Goal: Task Accomplishment & Management: Use online tool/utility

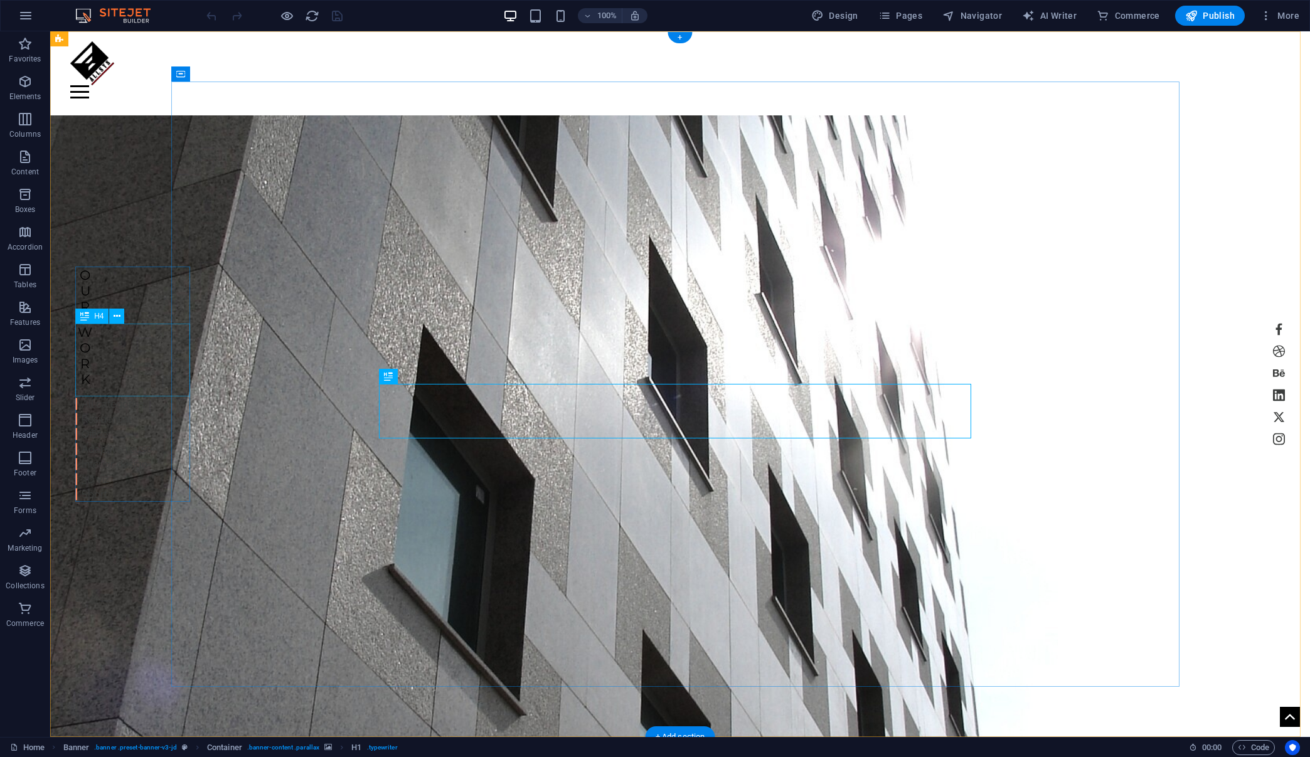
click at [94, 353] on div "Work" at bounding box center [113, 355] width 77 height 63
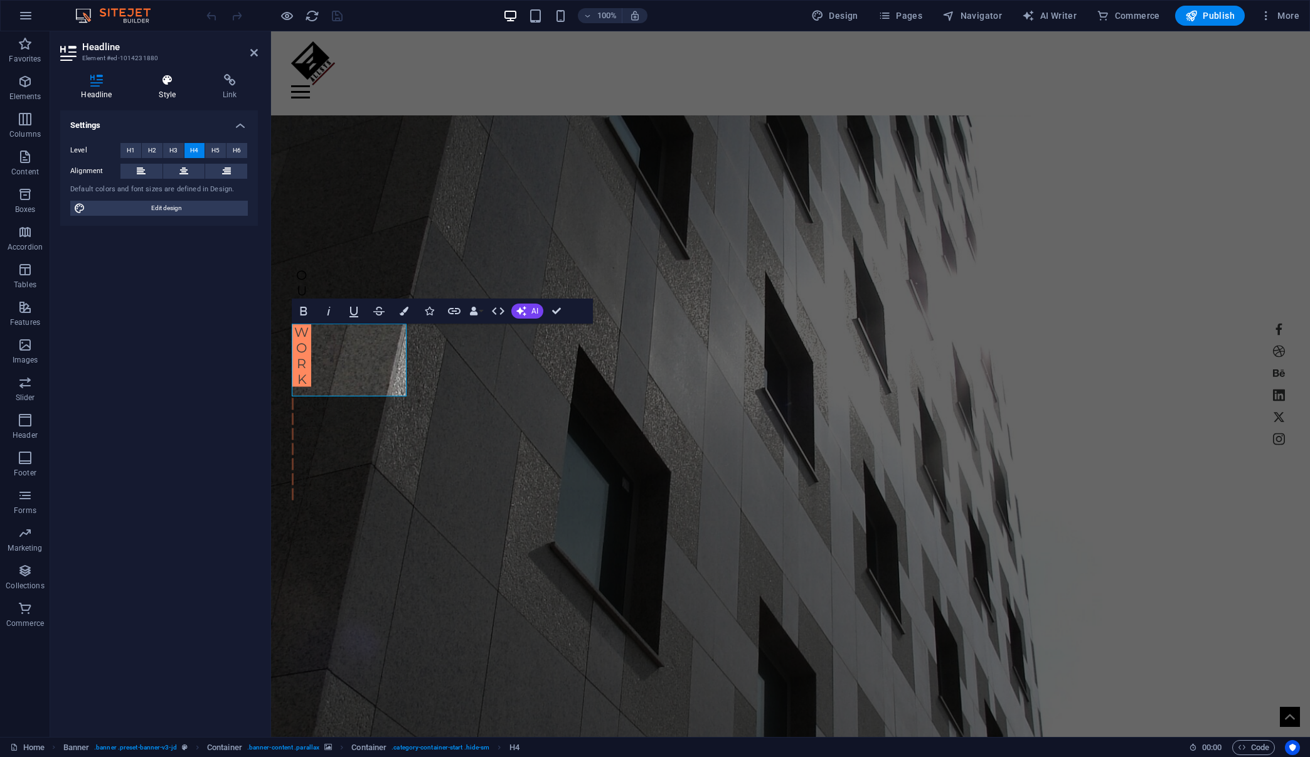
click at [169, 79] on icon at bounding box center [167, 80] width 59 height 13
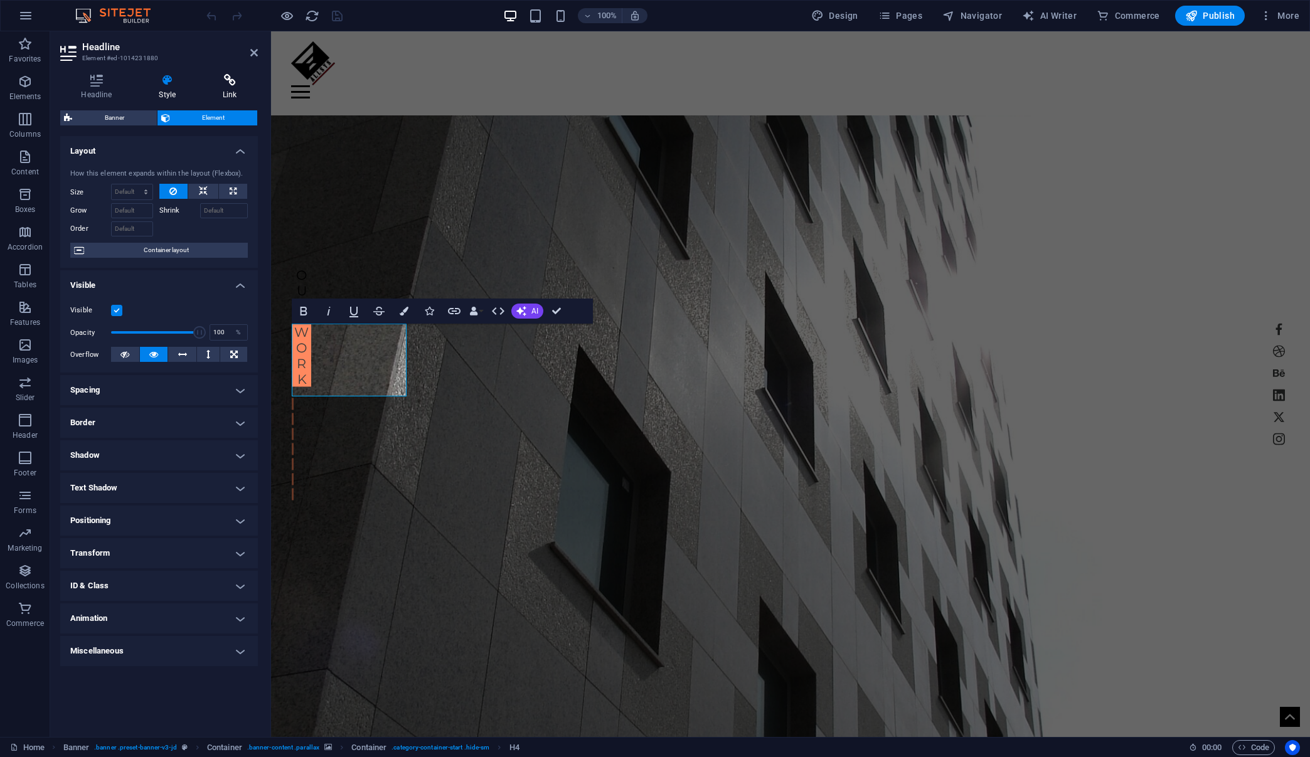
click at [226, 85] on icon at bounding box center [230, 80] width 56 height 13
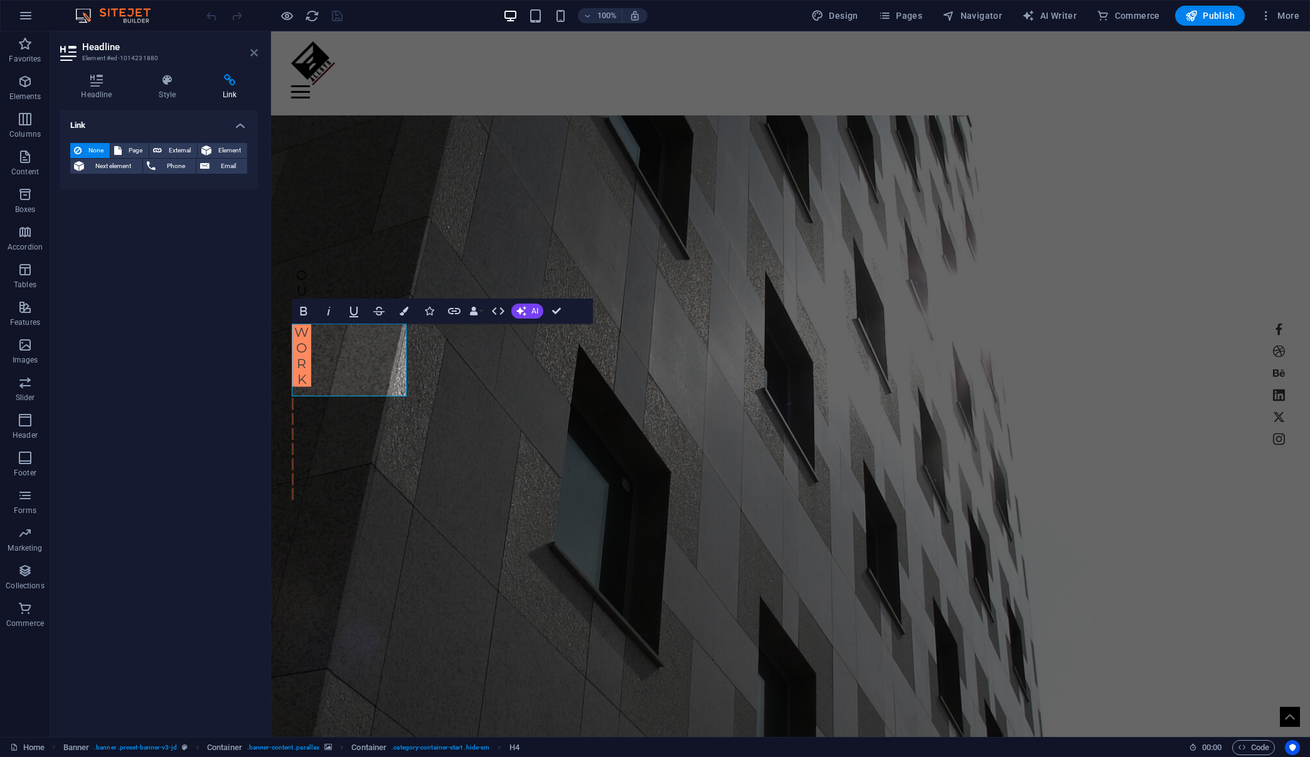
click at [256, 51] on icon at bounding box center [254, 53] width 8 height 10
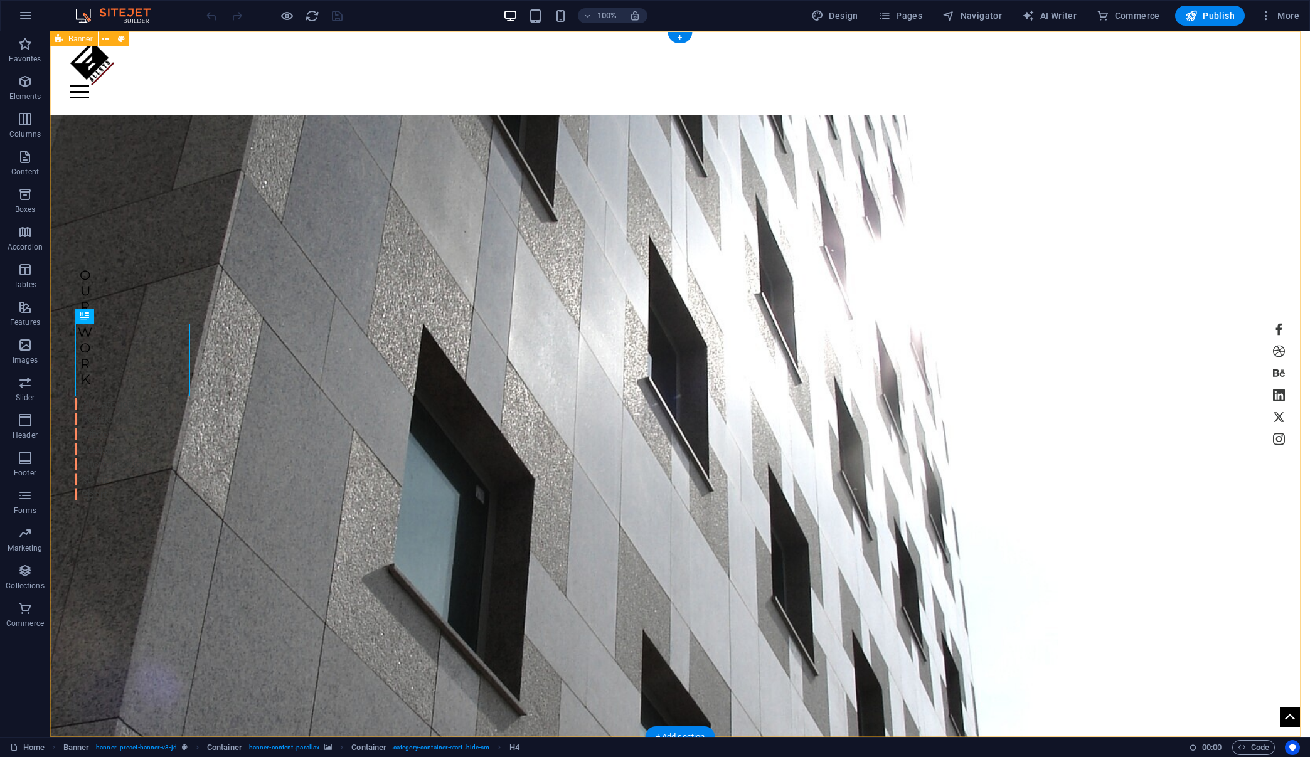
click at [101, 170] on div "Home Projects About Services News Contact Menu ALLSYS | d & a our Work All cate…" at bounding box center [680, 508] width 1260 height 954
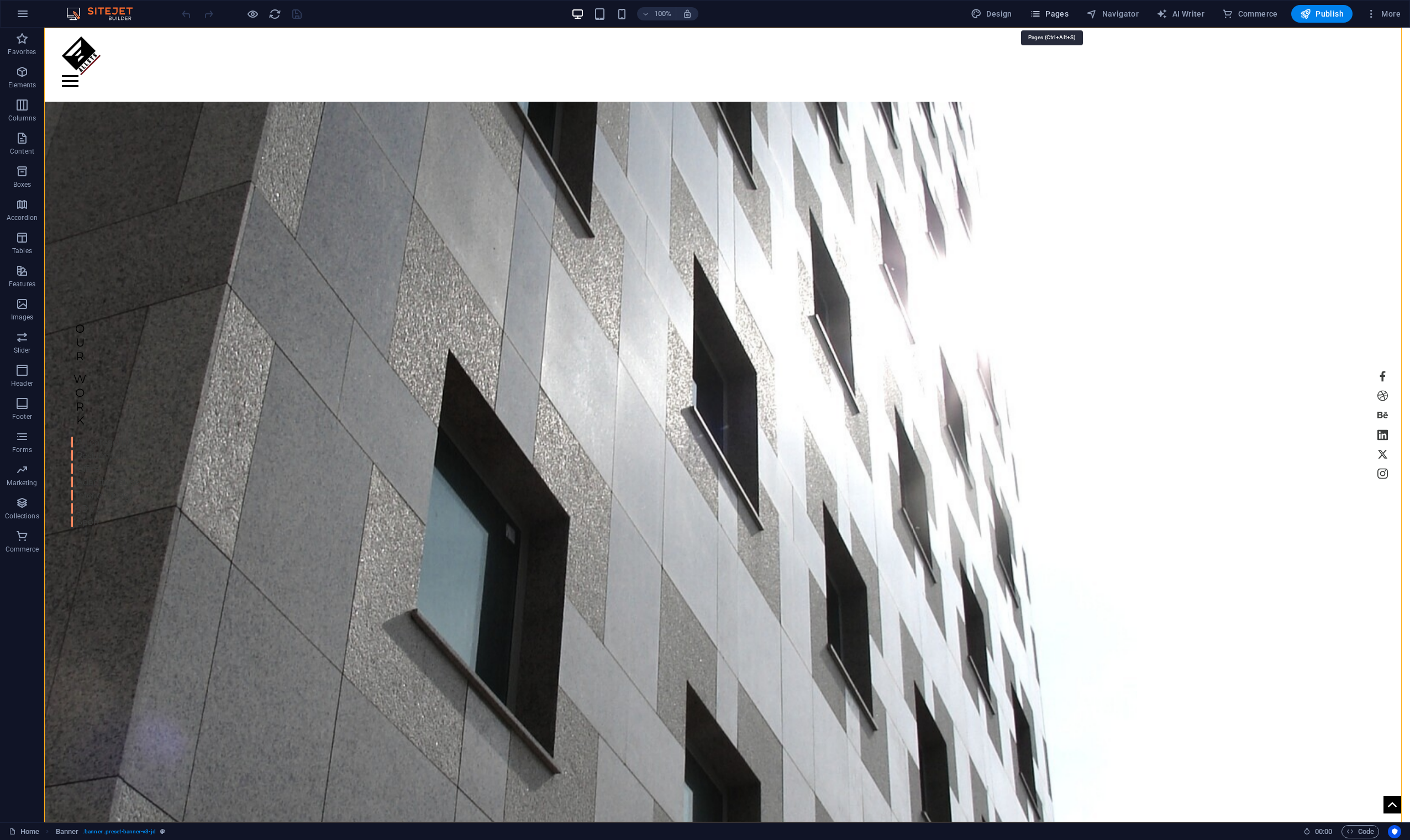
click at [895, 14] on span "Pages" at bounding box center [1049, 13] width 39 height 11
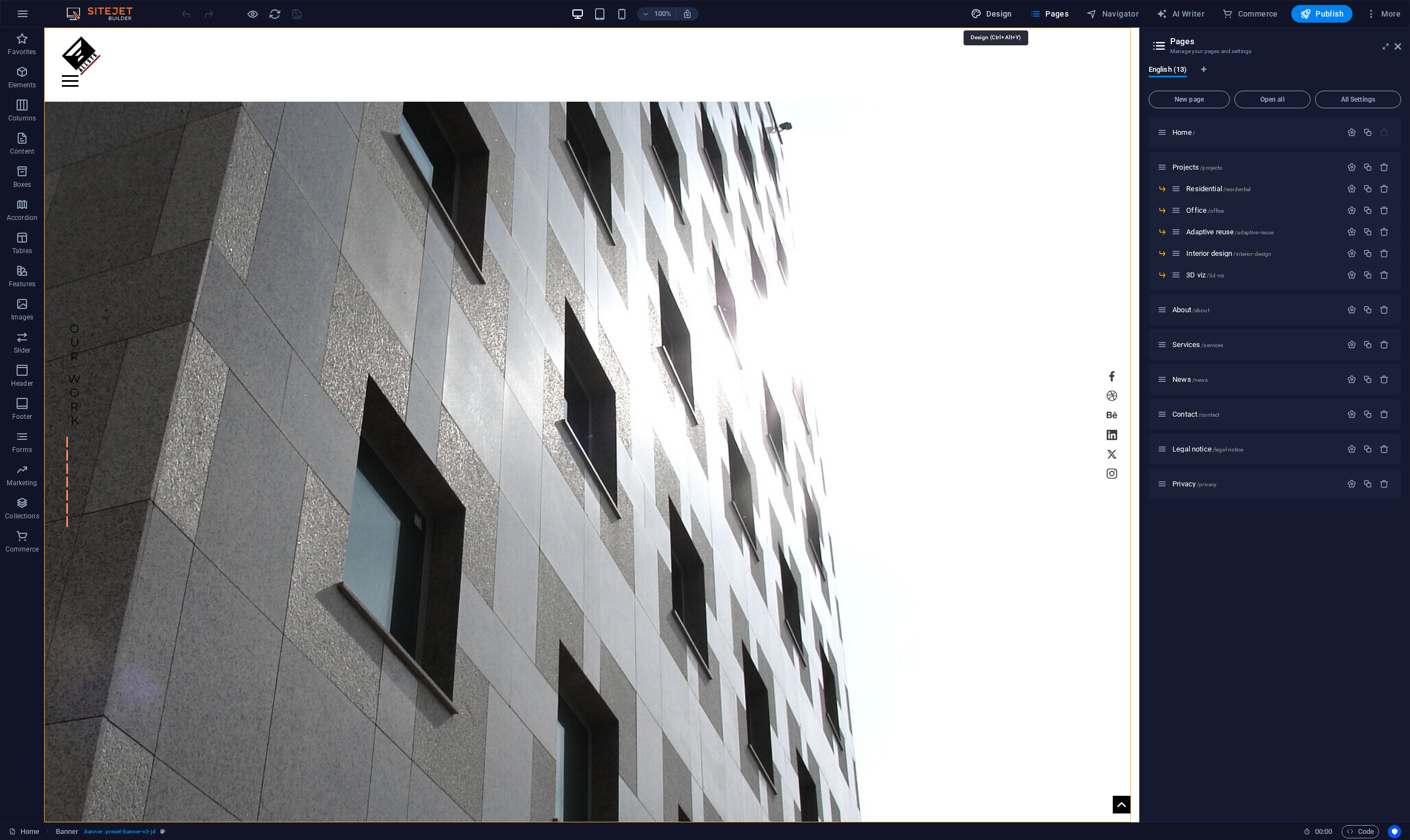
click at [895, 11] on span "Design" at bounding box center [991, 13] width 41 height 11
select select "px"
select select "300"
select select "px"
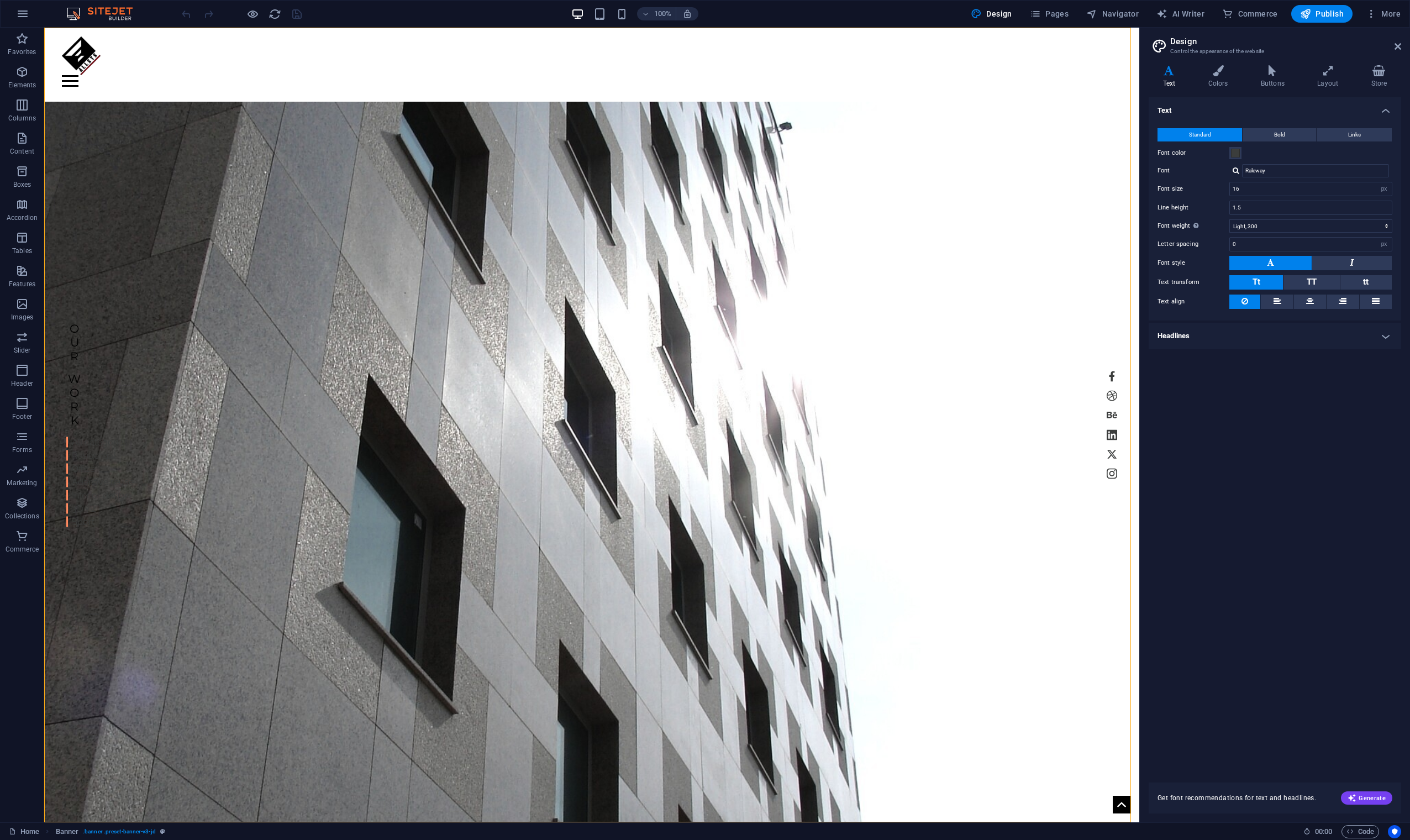
click at [895, 337] on h4 "Headlines" at bounding box center [1274, 335] width 253 height 26
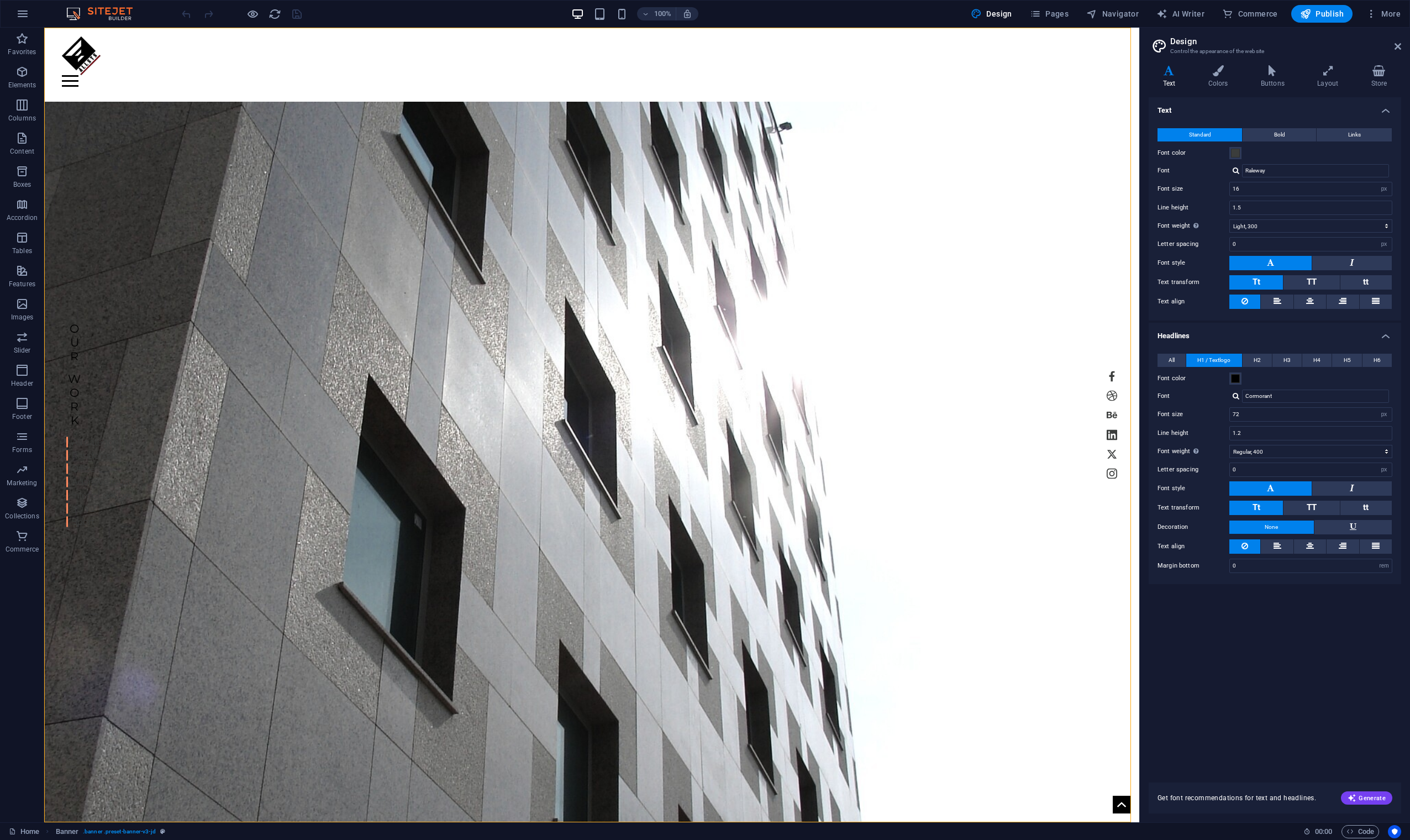
click at [895, 357] on span "H1 / Textlogo" at bounding box center [1214, 360] width 33 height 13
click at [895, 400] on input "Cormorant" at bounding box center [1315, 395] width 147 height 13
click at [895, 394] on div at bounding box center [1237, 395] width 7 height 7
click at [895, 453] on div "Manage fonts →" at bounding box center [1318, 453] width 146 height 14
select select "popularity"
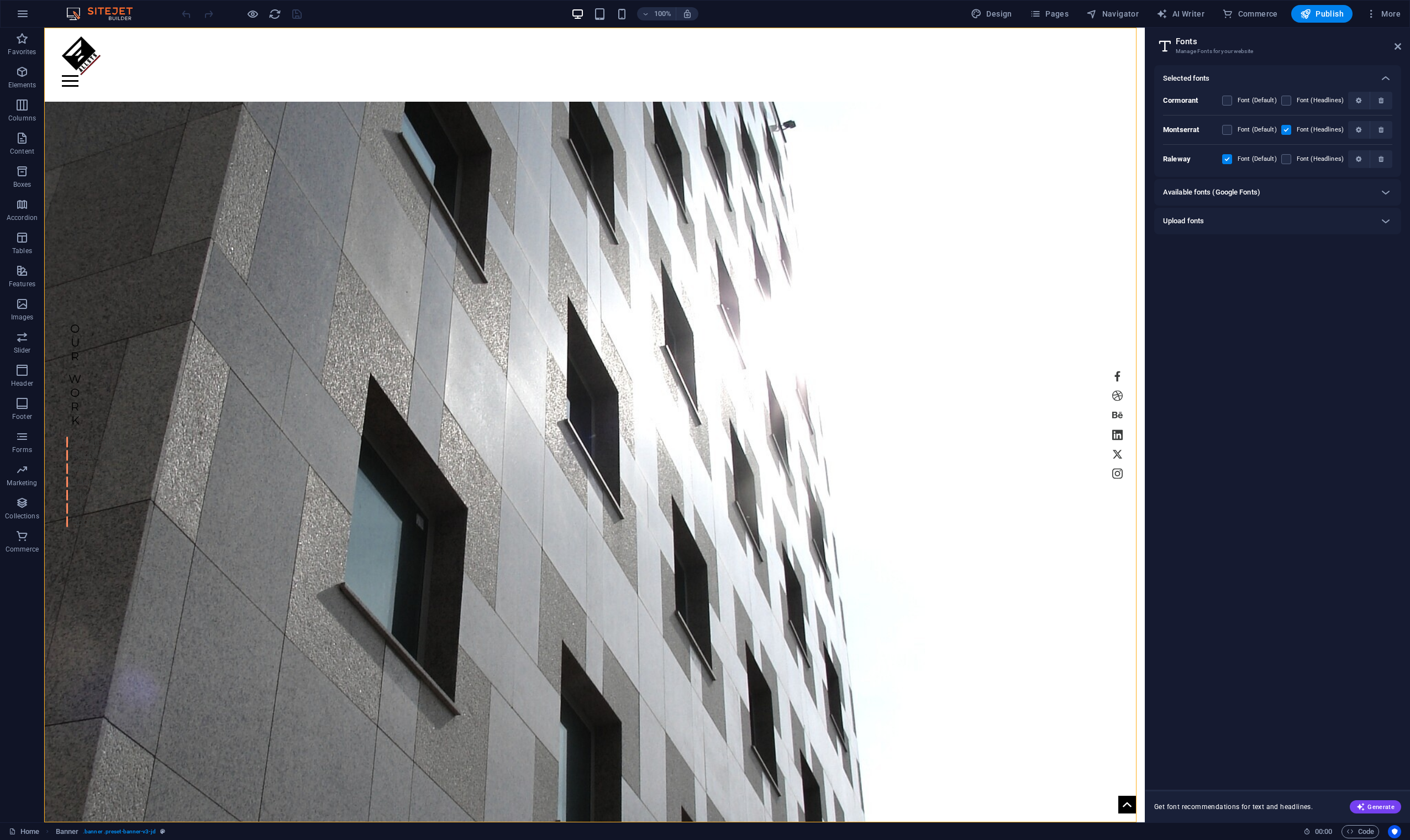
click at [895, 188] on h6 "Available fonts (Google Fonts)" at bounding box center [1212, 192] width 97 height 13
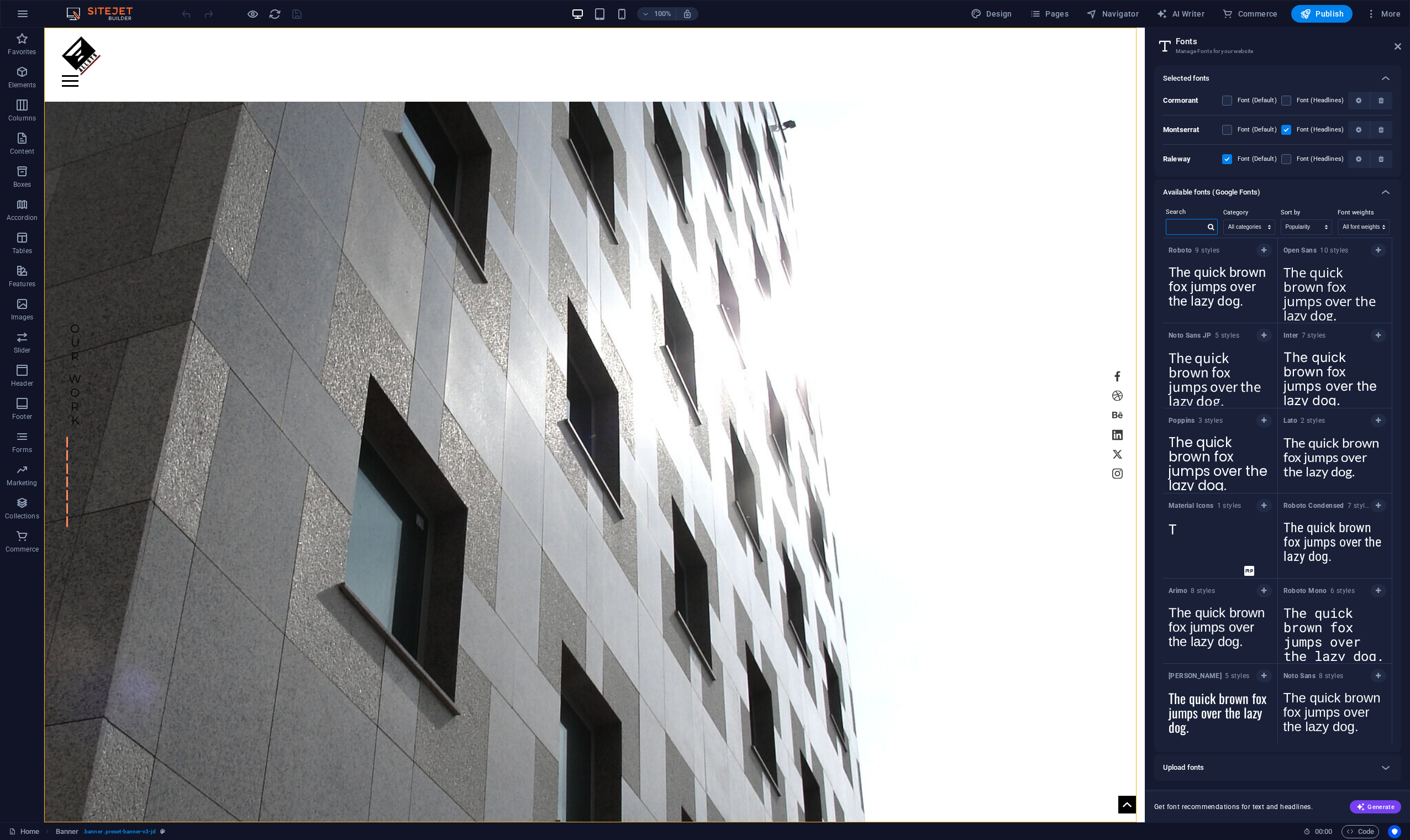
click at [895, 231] on input "text" at bounding box center [1185, 226] width 39 height 14
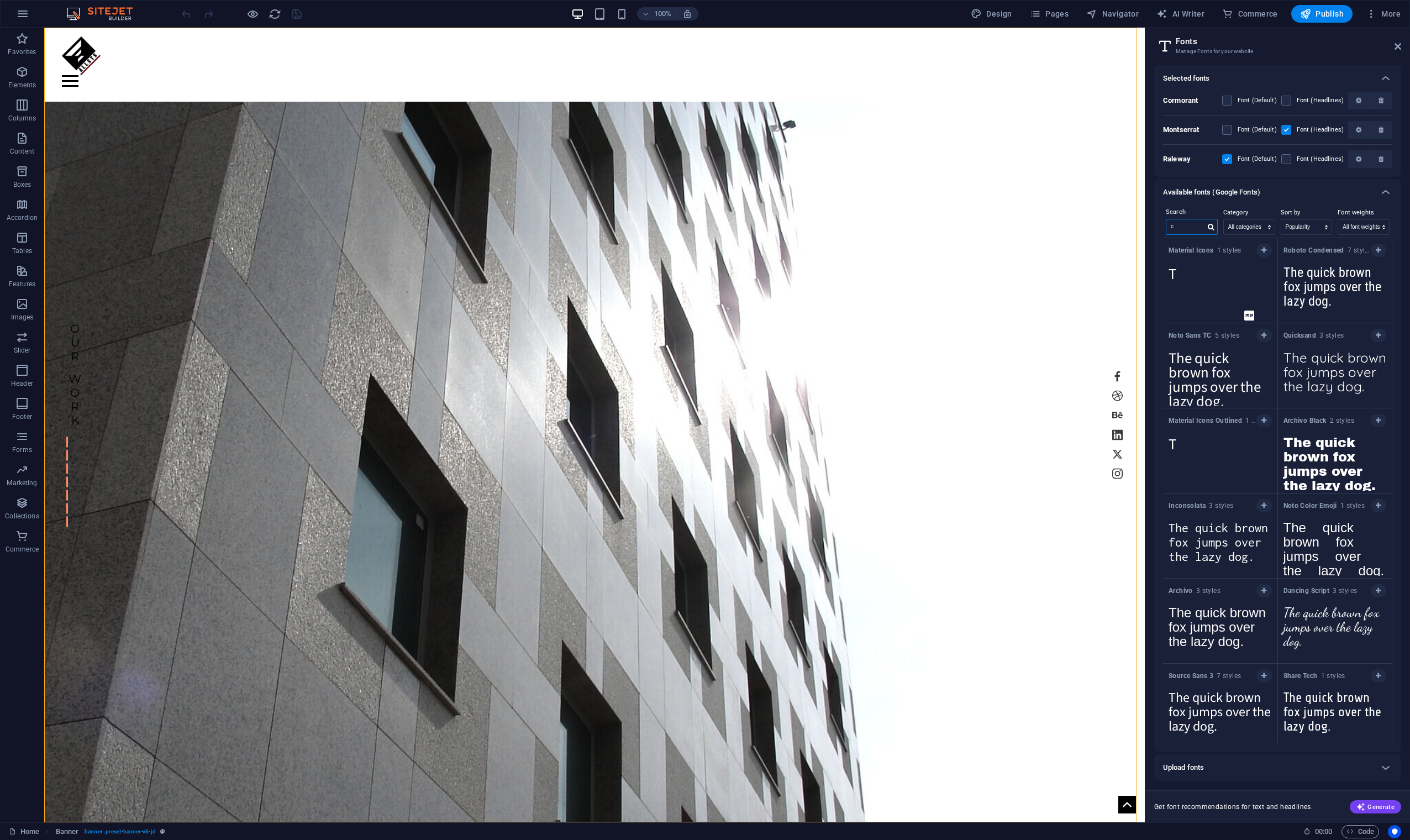
type input "co"
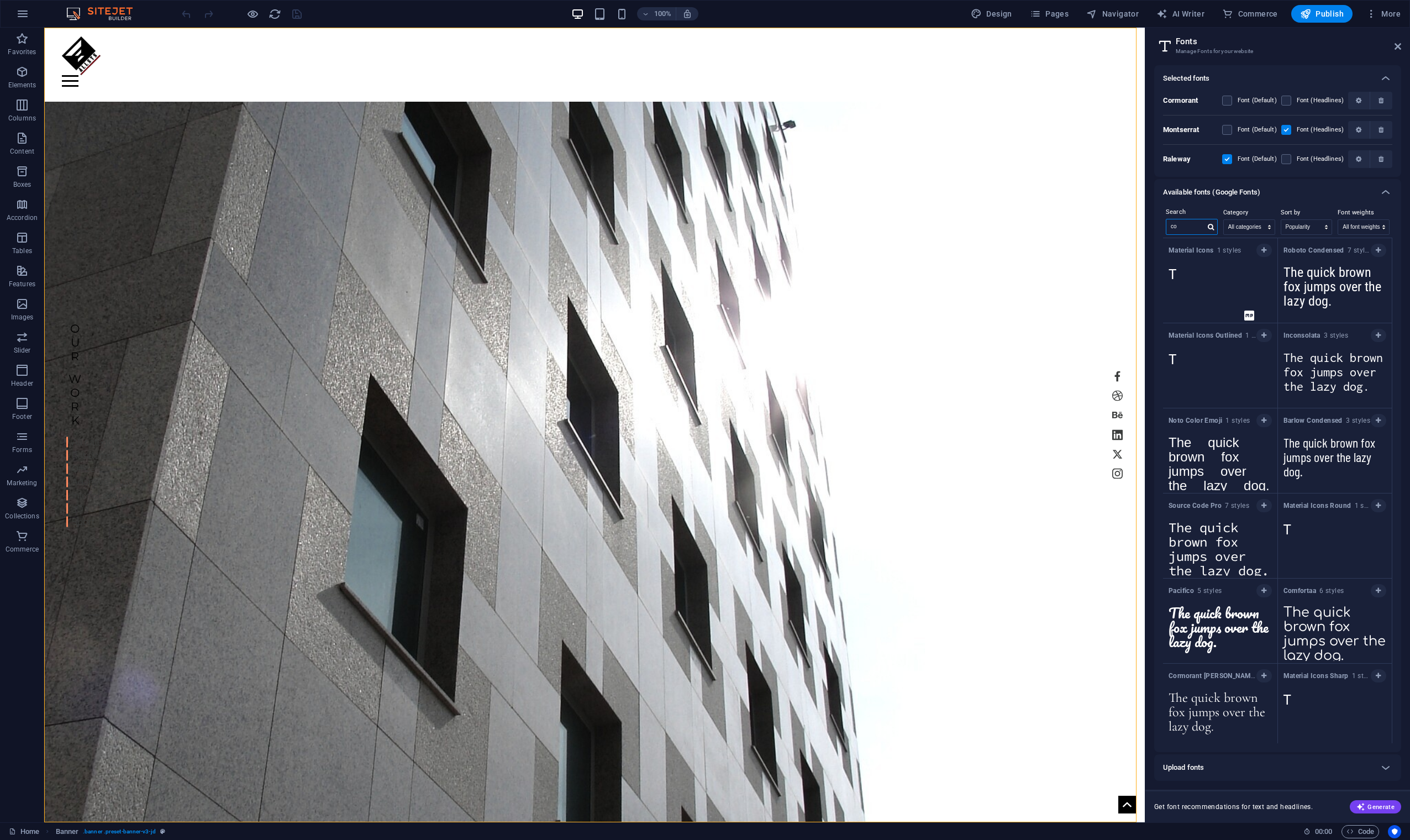
drag, startPoint x: 1190, startPoint y: 231, endPoint x: 1159, endPoint y: 237, distance: 31.6
click at [895, 237] on div "Search co Category All categories serif display monospace sans-serif handwritin…" at bounding box center [1278, 478] width 247 height 547
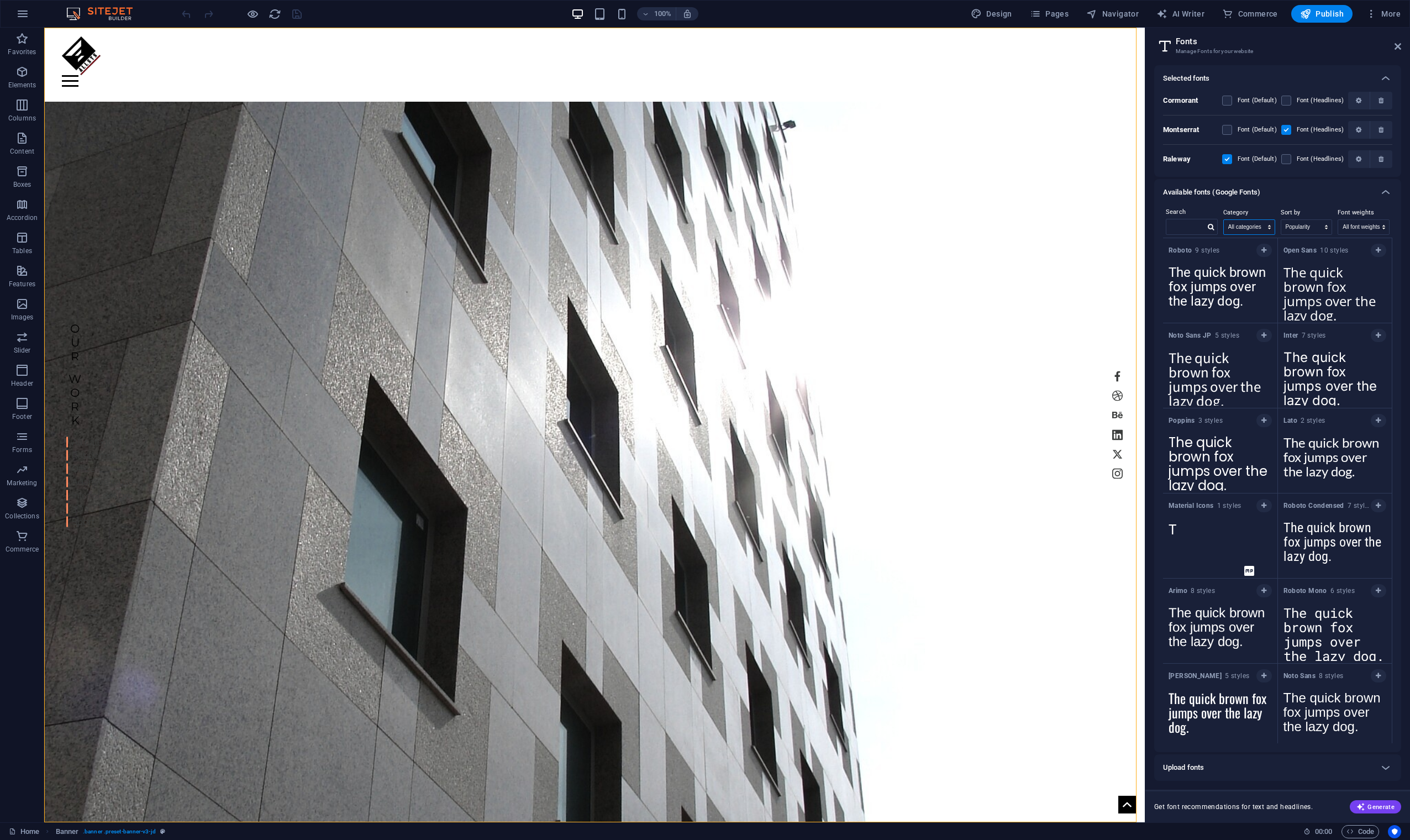
click at [895, 225] on select "All categories serif display monospace sans-serif handwriting" at bounding box center [1250, 227] width 51 height 14
select select "serif"
click at [895, 220] on select "All categories serif display monospace sans-serif handwriting" at bounding box center [1250, 227] width 51 height 14
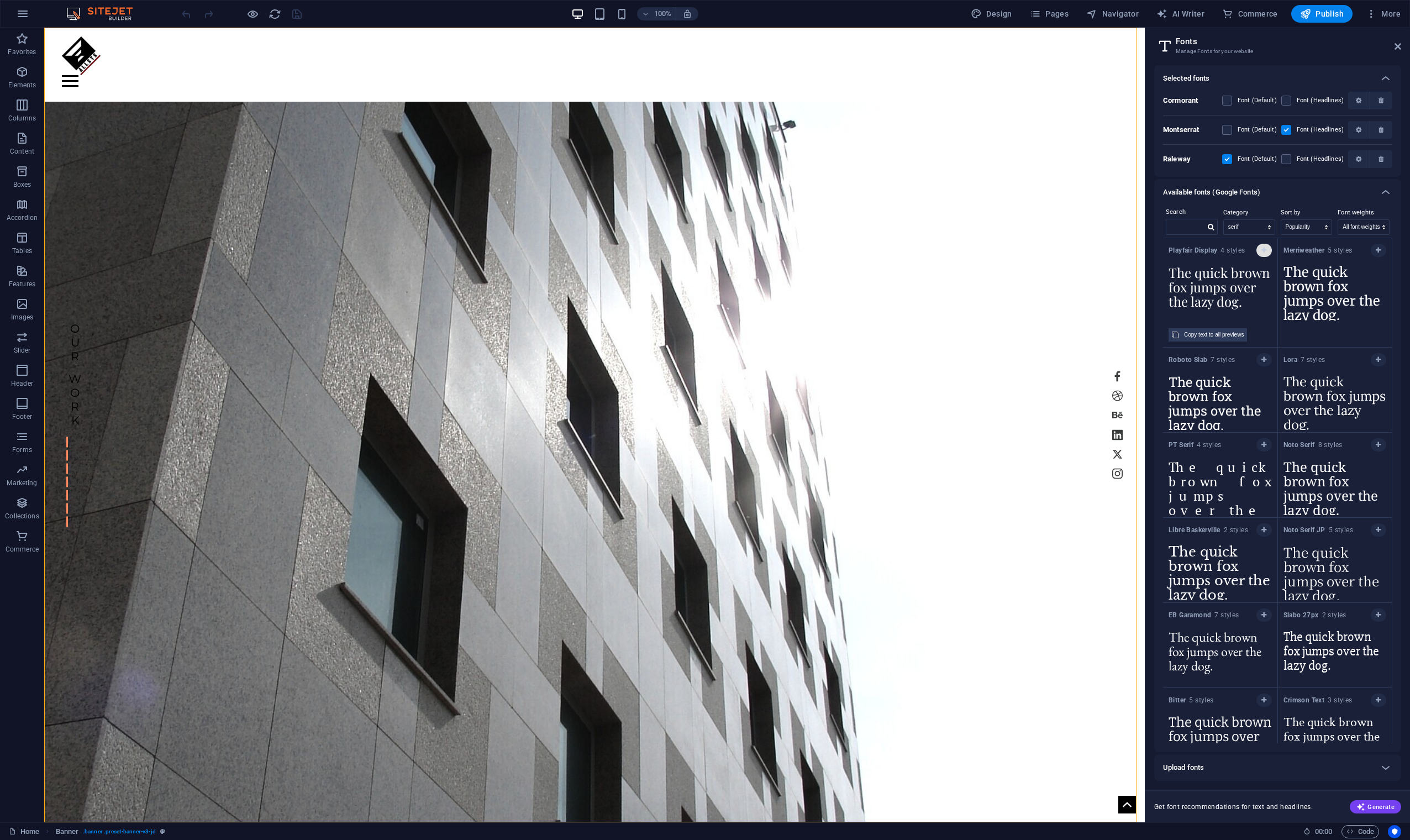
click at [895, 248] on button "button" at bounding box center [1265, 250] width 16 height 13
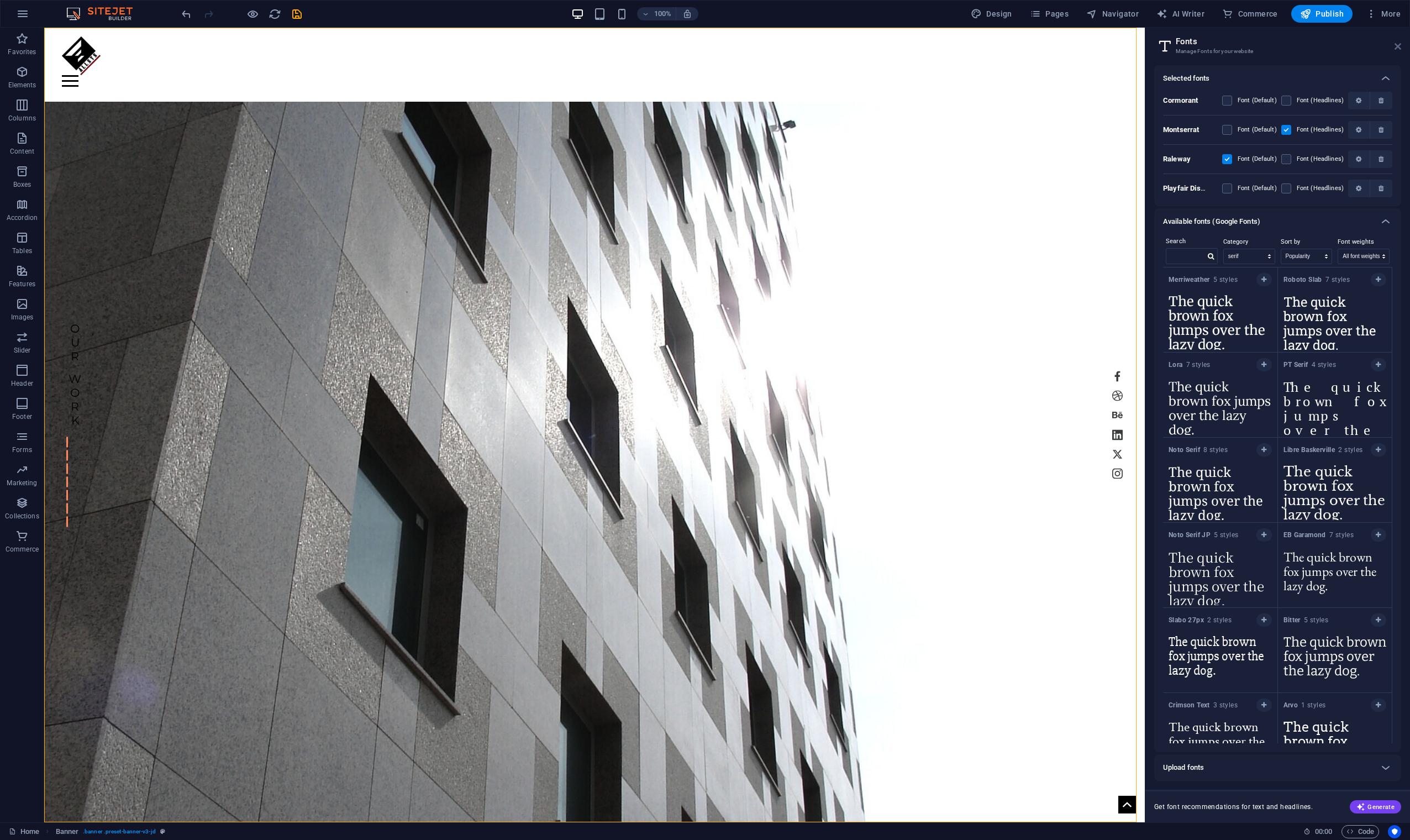
click at [895, 48] on icon at bounding box center [1399, 47] width 7 height 9
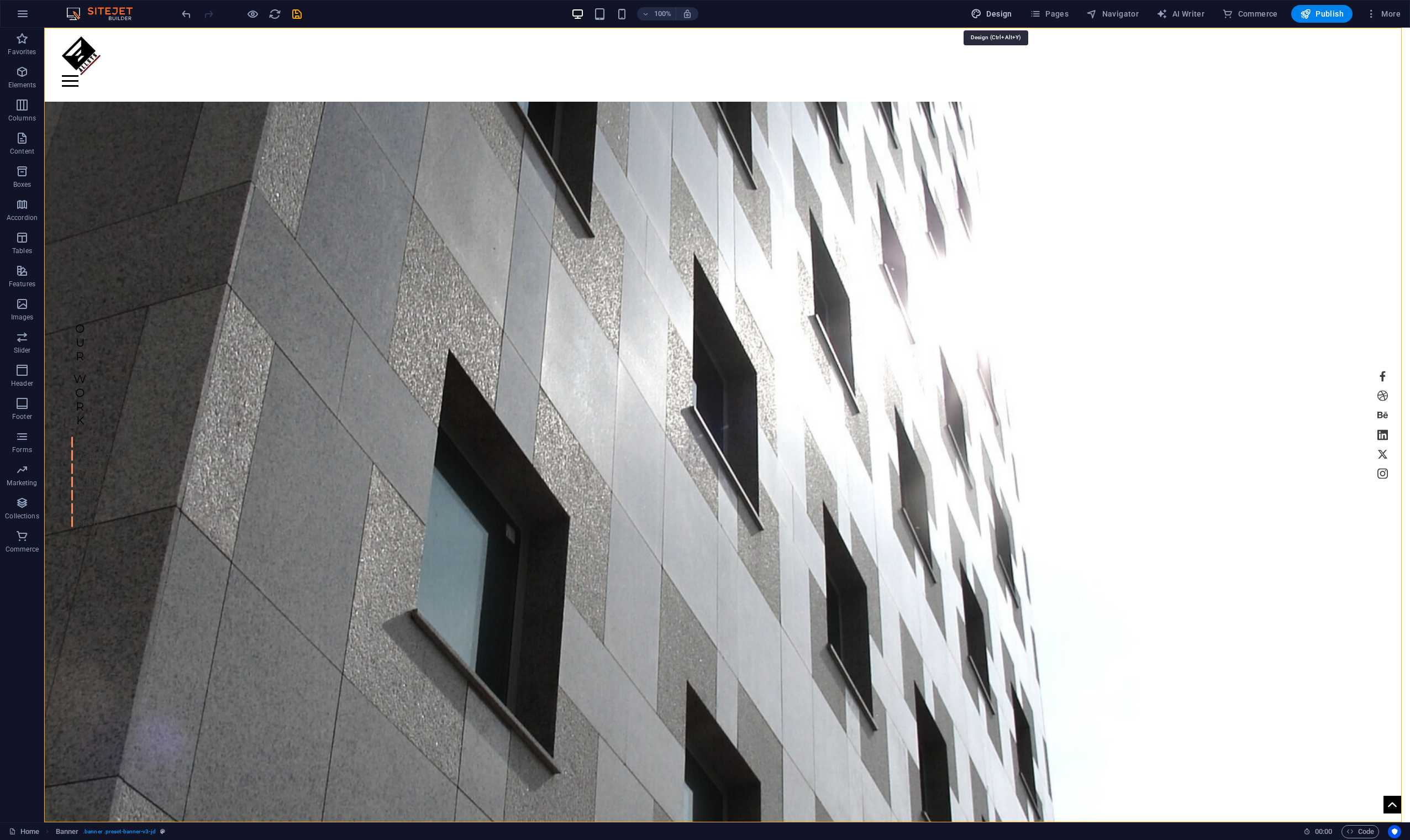
click at [895, 17] on span "Design" at bounding box center [991, 13] width 41 height 11
select select "px"
select select "300"
select select "px"
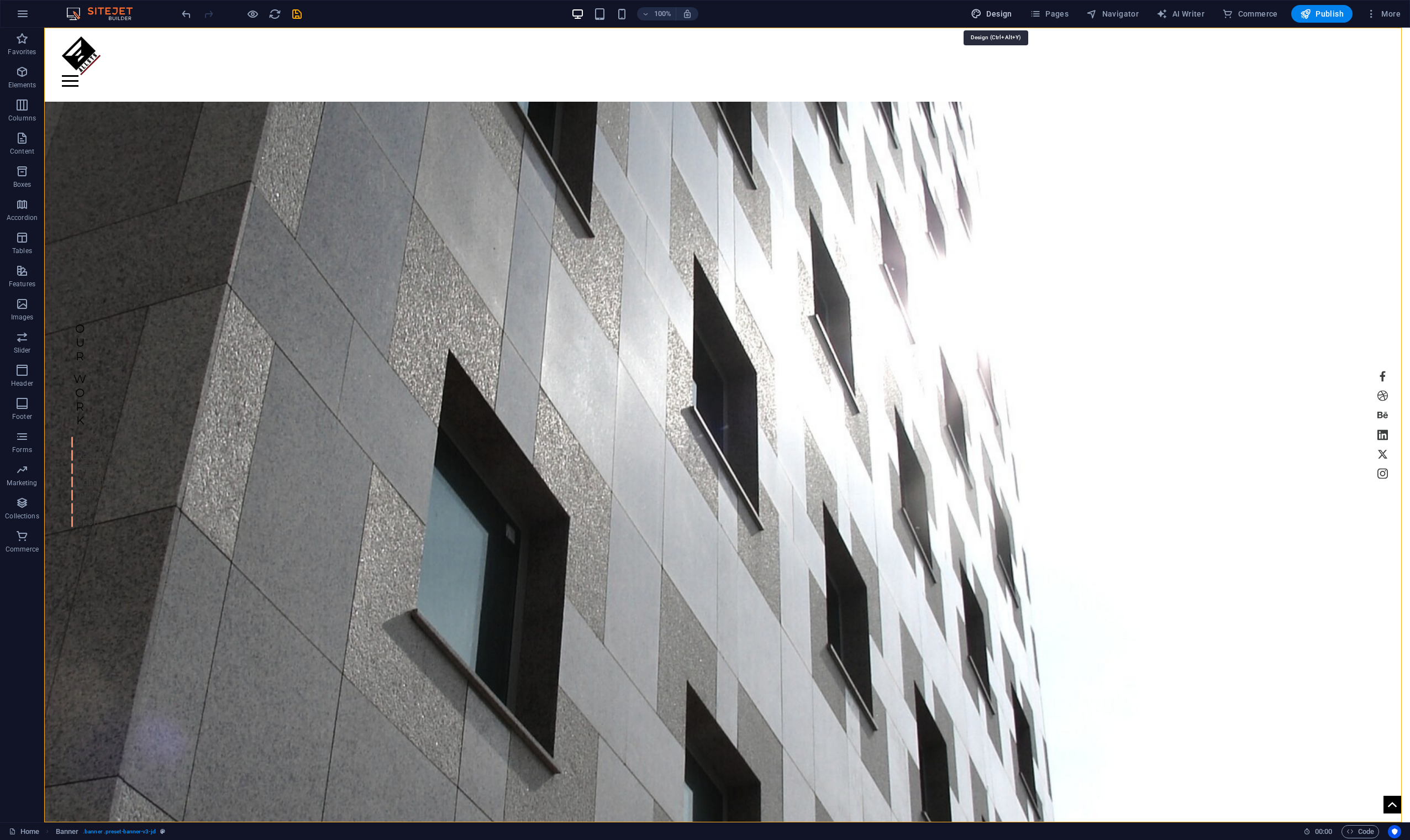
select select "400"
select select "px"
select select "rem"
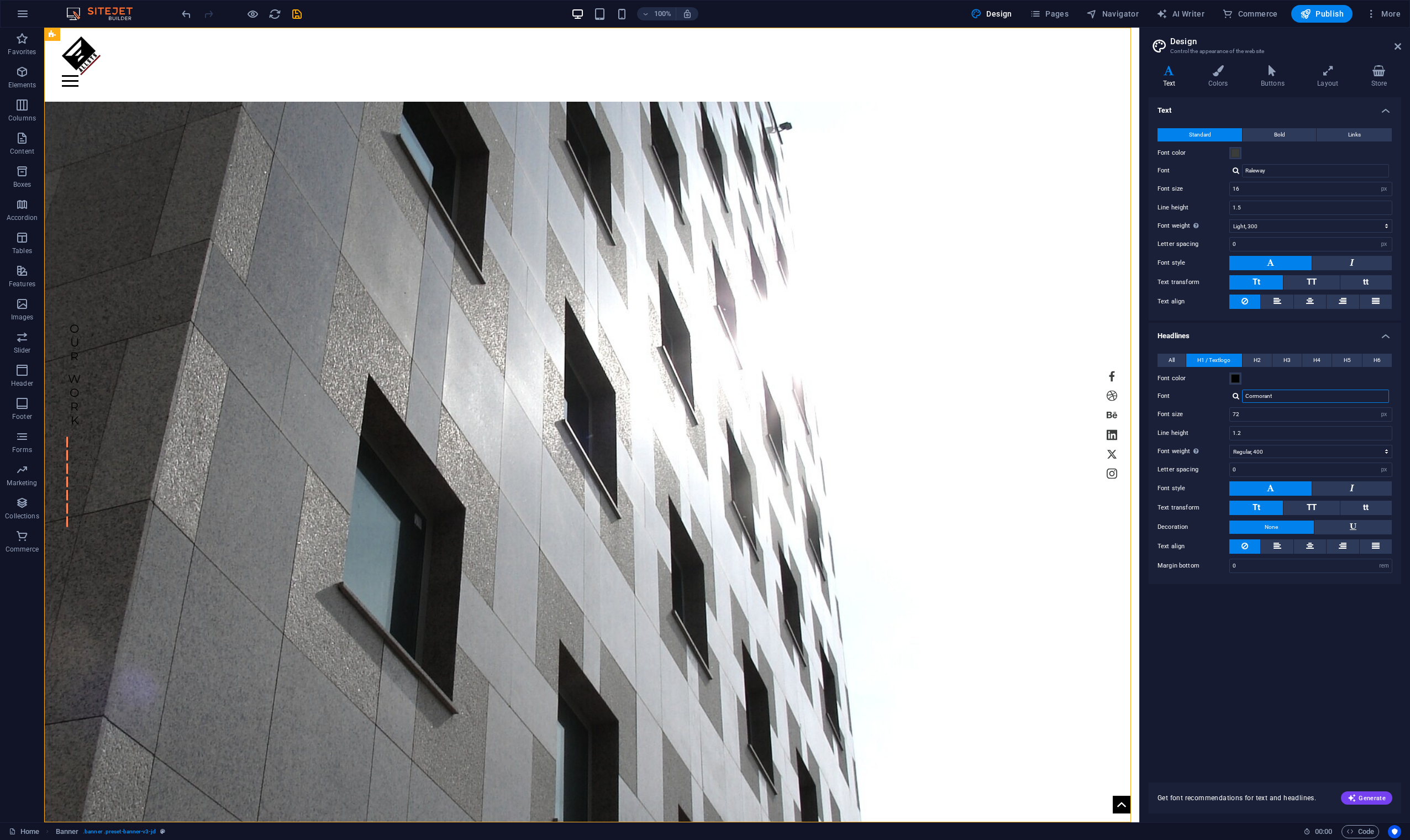
click at [895, 400] on input "Cormorant" at bounding box center [1315, 395] width 147 height 13
click at [895, 396] on div at bounding box center [1237, 395] width 7 height 7
click at [895, 438] on div "Playfair Display" at bounding box center [1318, 438] width 146 height 11
click at [895, 396] on div at bounding box center [1237, 395] width 7 height 7
click at [895, 453] on div "Raleway" at bounding box center [1318, 452] width 146 height 11
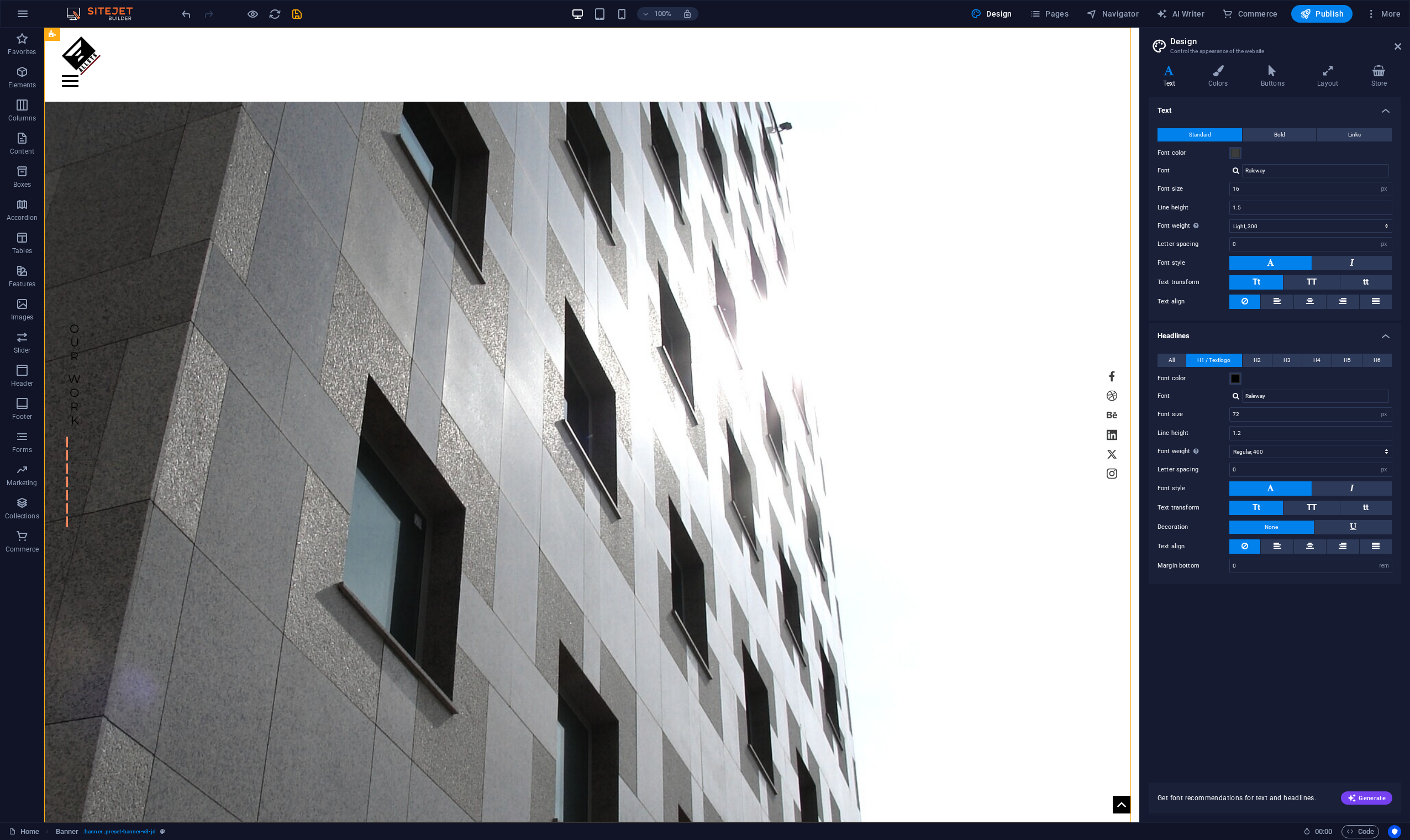
click at [895, 394] on div at bounding box center [1237, 395] width 7 height 7
click at [895, 410] on div "Cormorant" at bounding box center [1318, 410] width 146 height 11
type input "Cormorant"
click at [895, 400] on input "Cormorant" at bounding box center [1315, 395] width 147 height 13
click at [895, 395] on div at bounding box center [1237, 395] width 7 height 7
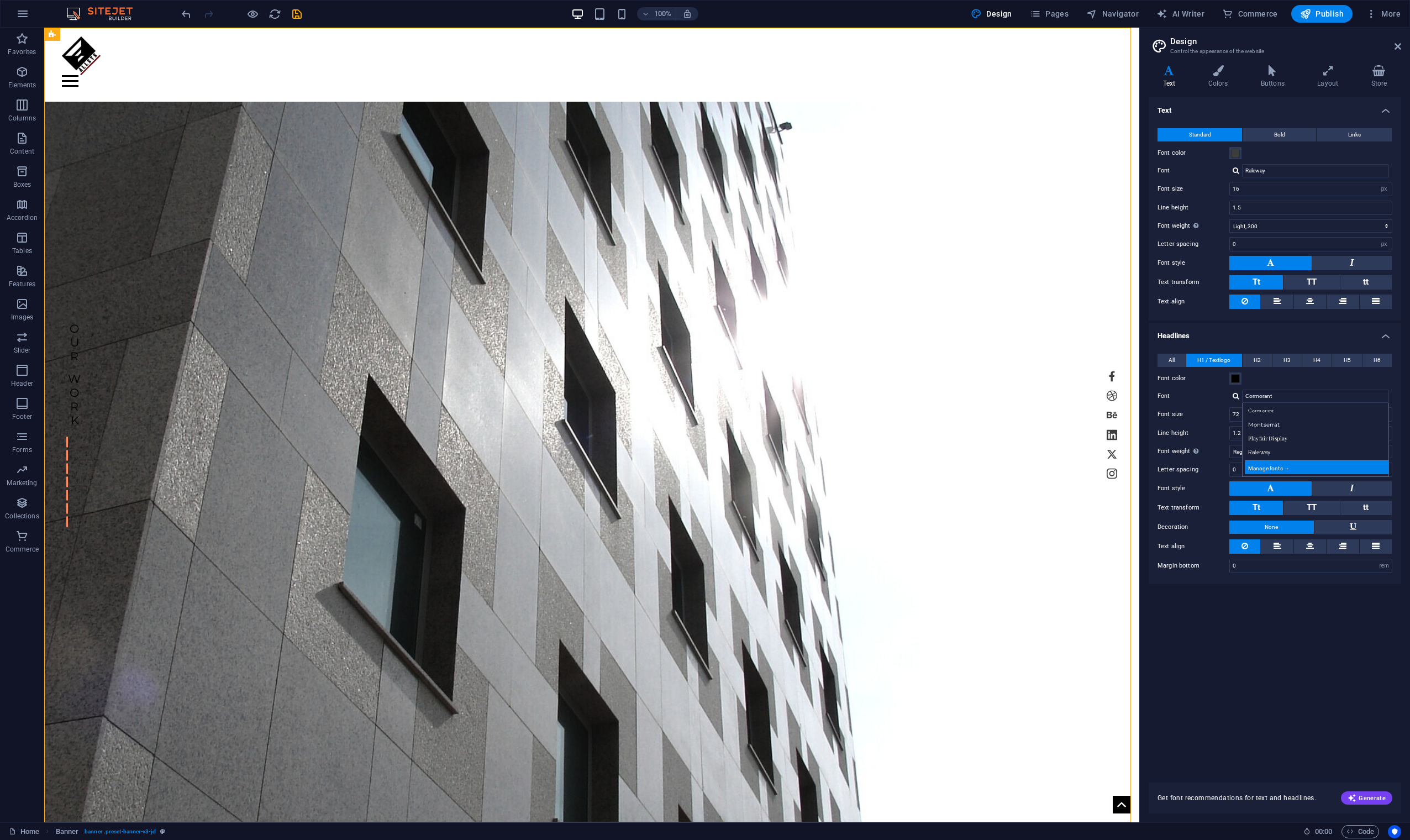
click at [895, 467] on div "Manage fonts →" at bounding box center [1318, 468] width 146 height 14
select select "popularity"
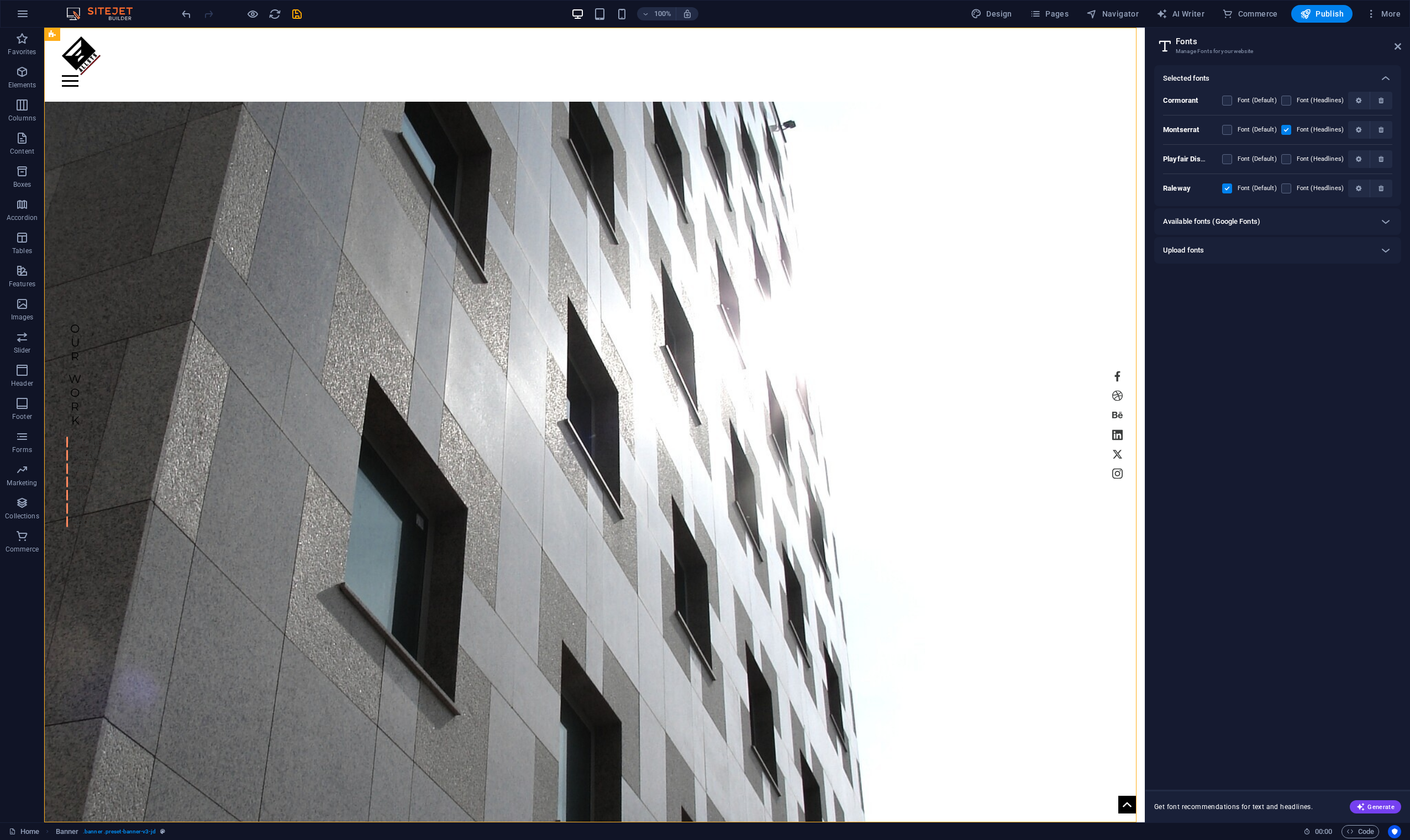
click at [895, 247] on div "Upload fonts" at bounding box center [1268, 250] width 210 height 13
click at [895, 225] on h6 "Available fonts (Google Fonts)" at bounding box center [1212, 221] width 97 height 13
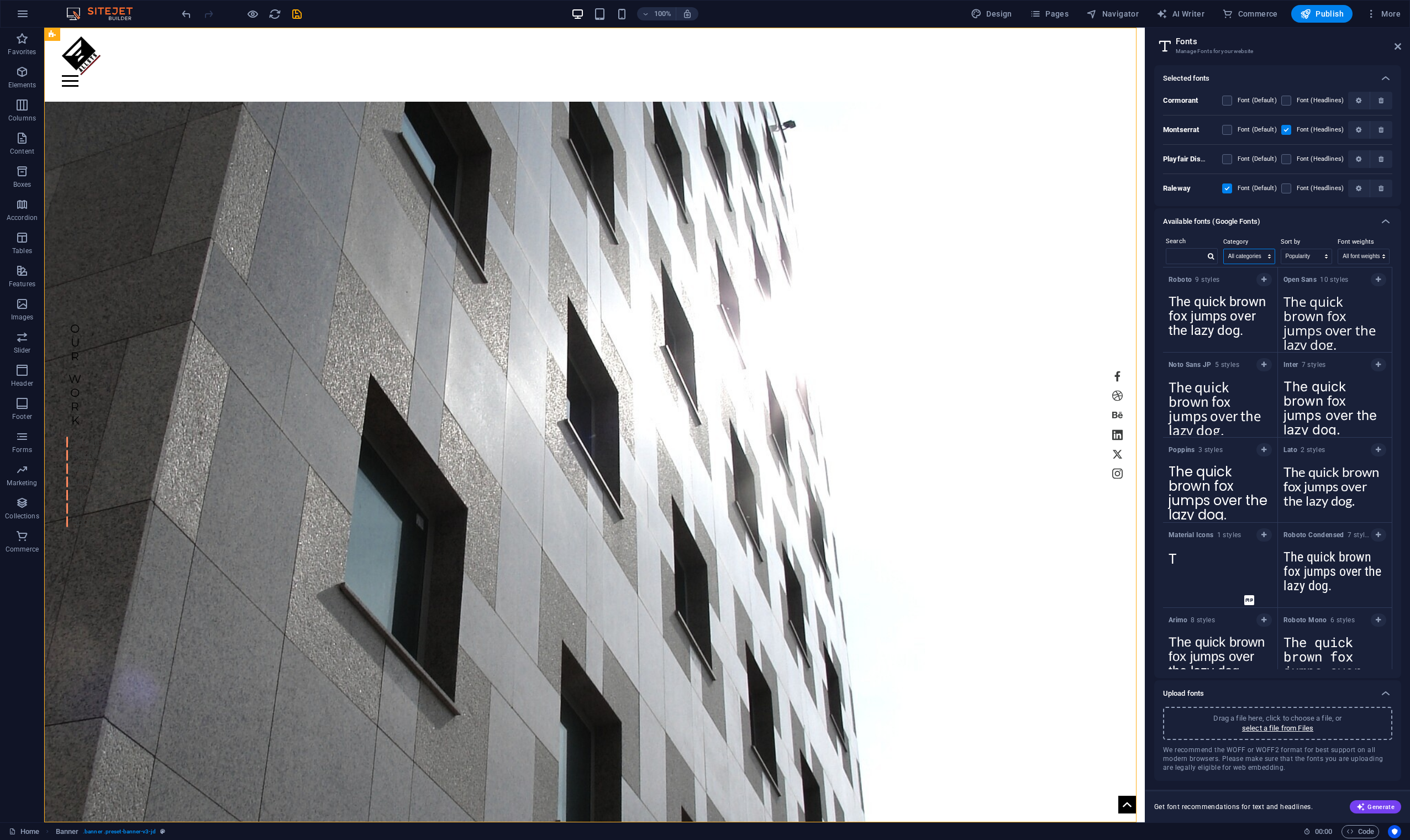
click at [895, 256] on select "All categories serif display monospace sans-serif handwriting" at bounding box center [1250, 256] width 51 height 14
select select "serif"
click at [895, 249] on select "All categories serif display monospace sans-serif handwriting" at bounding box center [1250, 256] width 51 height 14
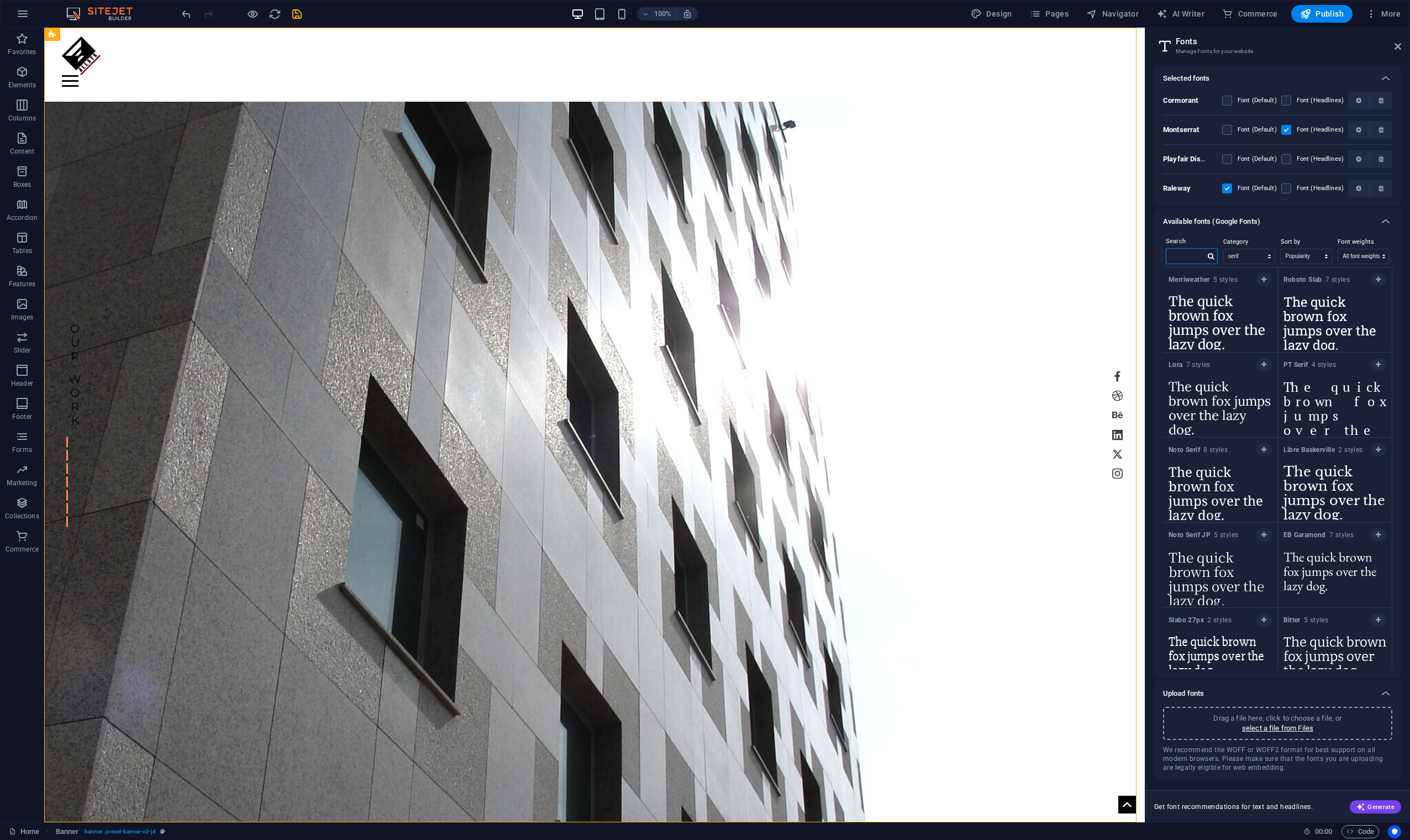
click at [895, 257] on input "text" at bounding box center [1185, 255] width 39 height 14
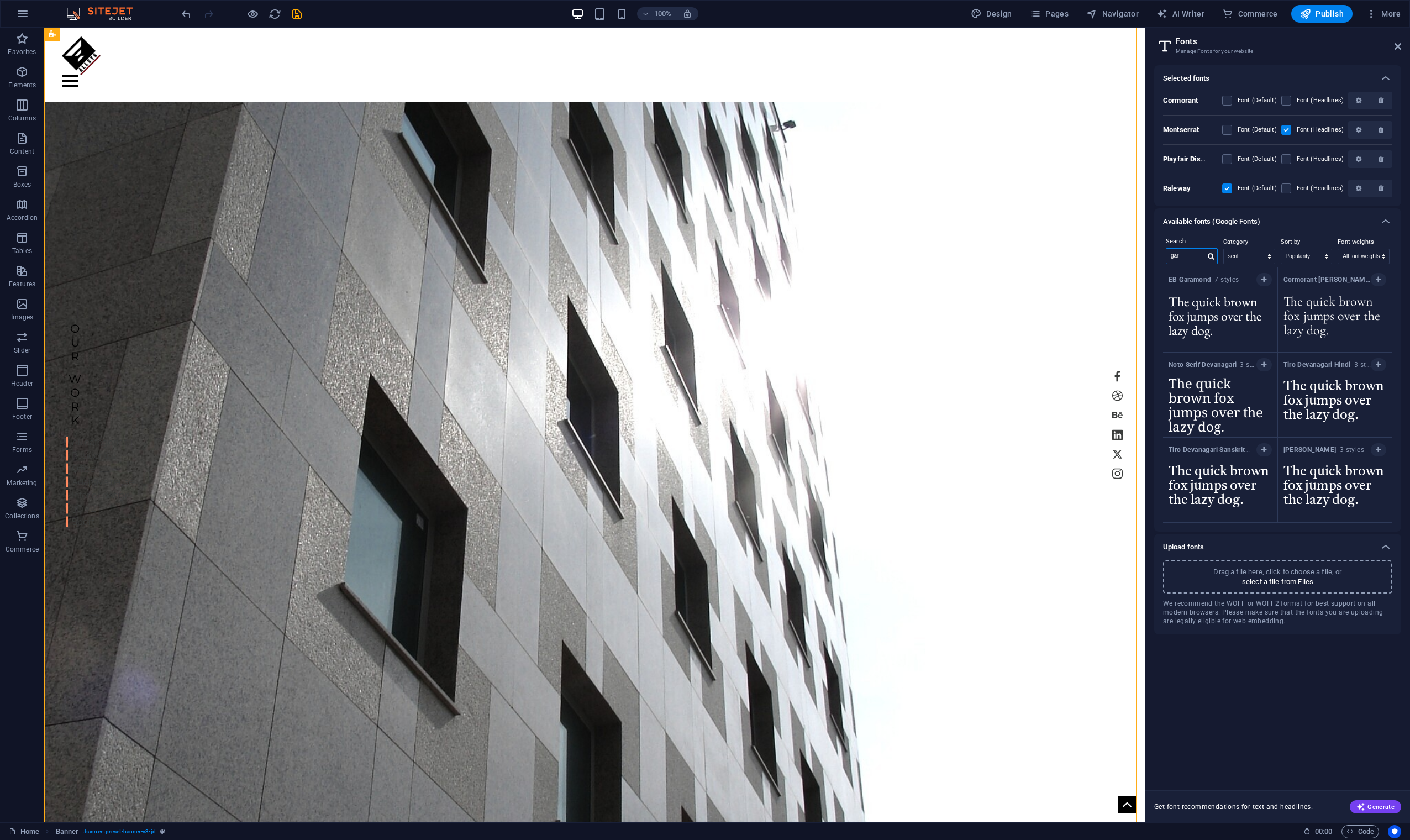
type input "gara"
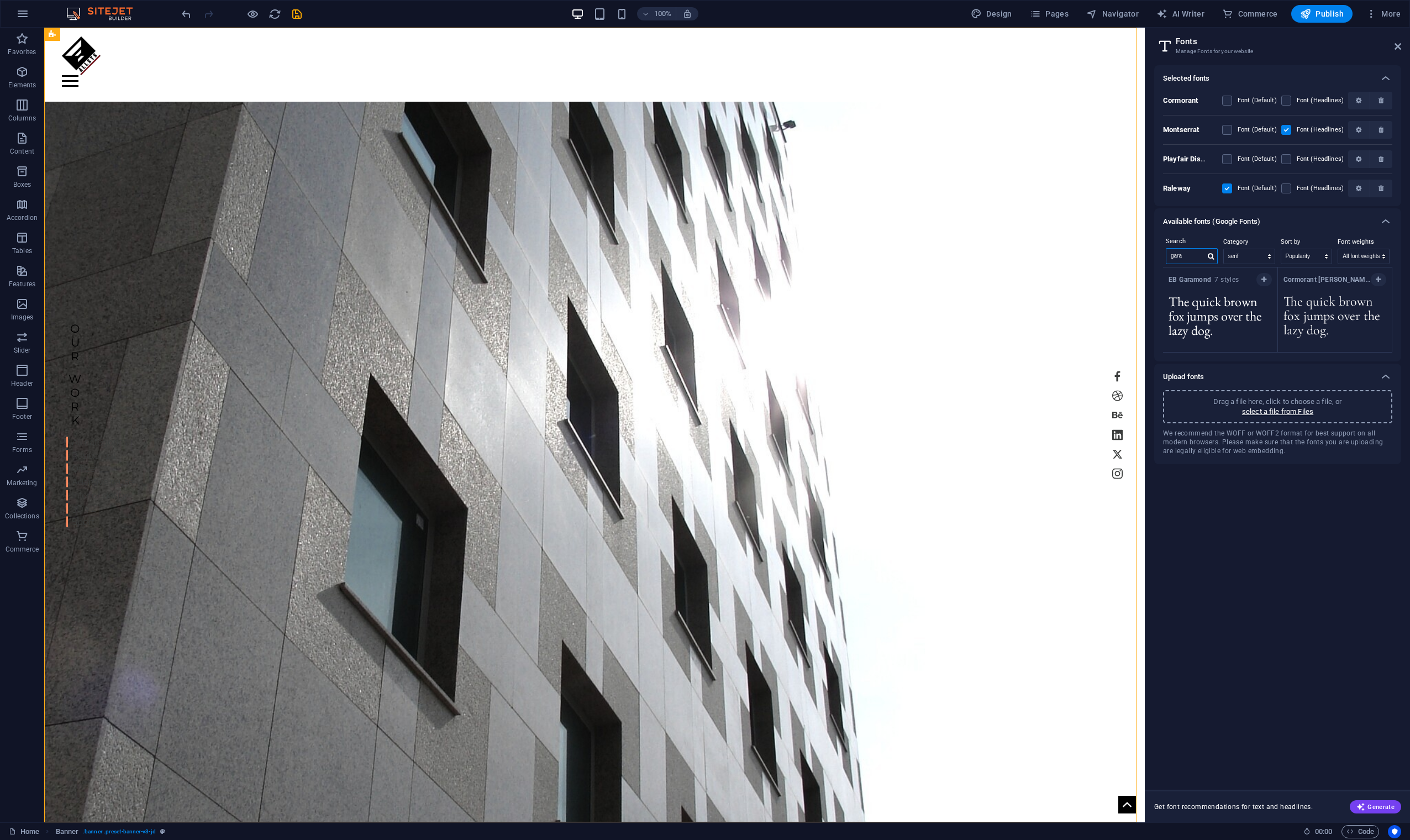
drag, startPoint x: 1192, startPoint y: 255, endPoint x: 1155, endPoint y: 262, distance: 37.7
click at [895, 262] on div "Search gara Category All categories serif display monospace sans-serif handwrit…" at bounding box center [1278, 298] width 247 height 127
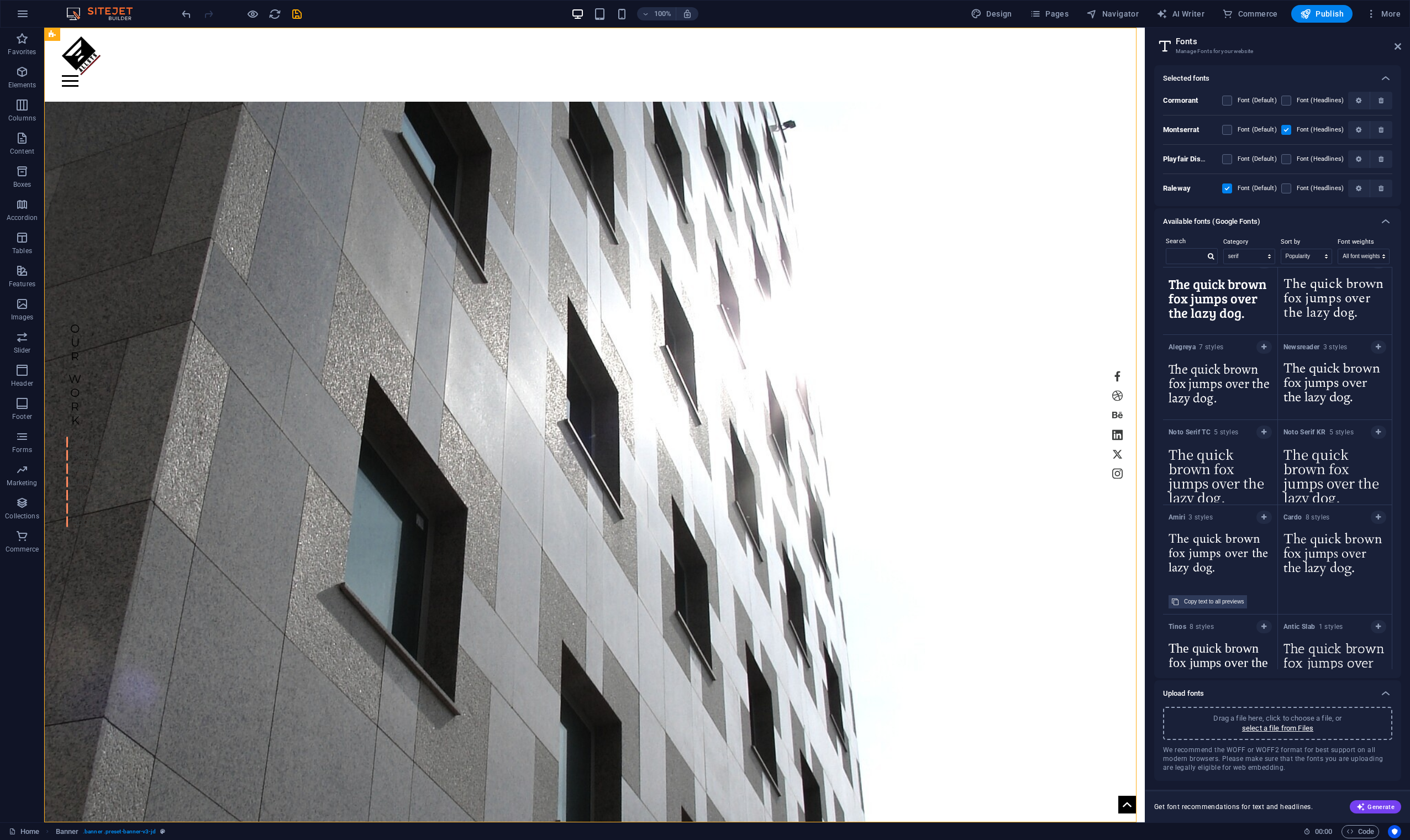
scroll to position [1014, 0]
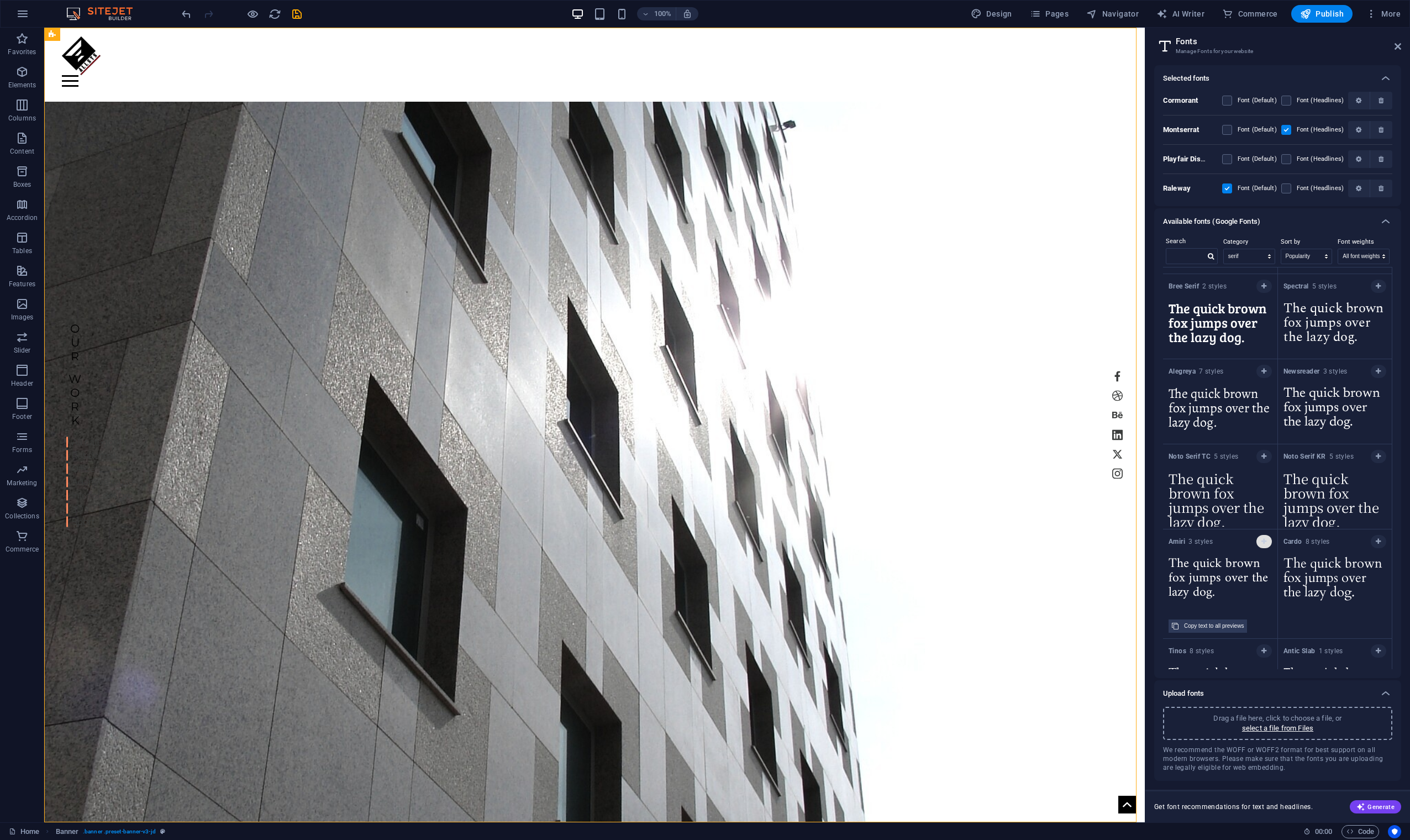
click at [895, 508] on icon "button" at bounding box center [1264, 542] width 5 height 7
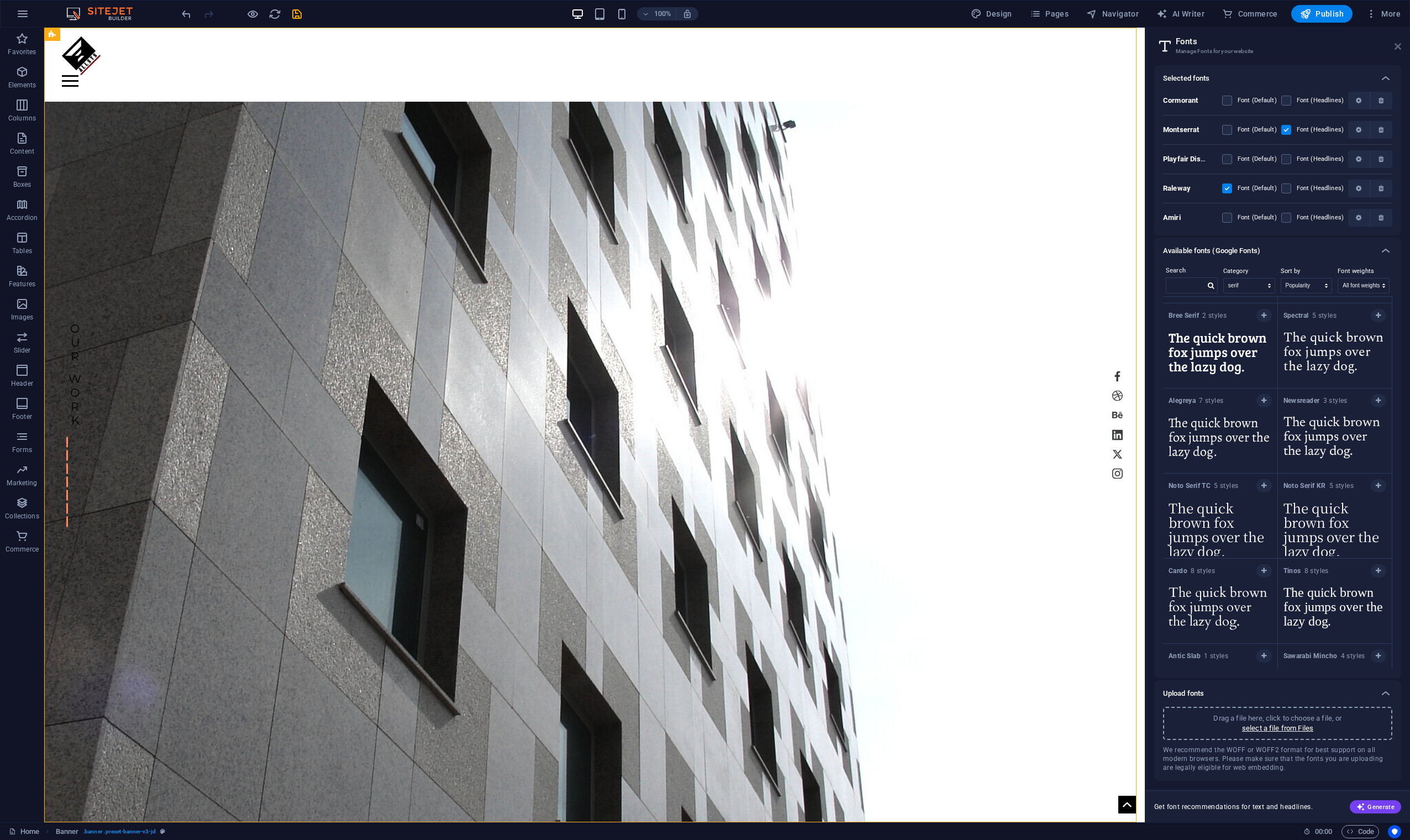
click at [895, 47] on icon at bounding box center [1399, 47] width 7 height 9
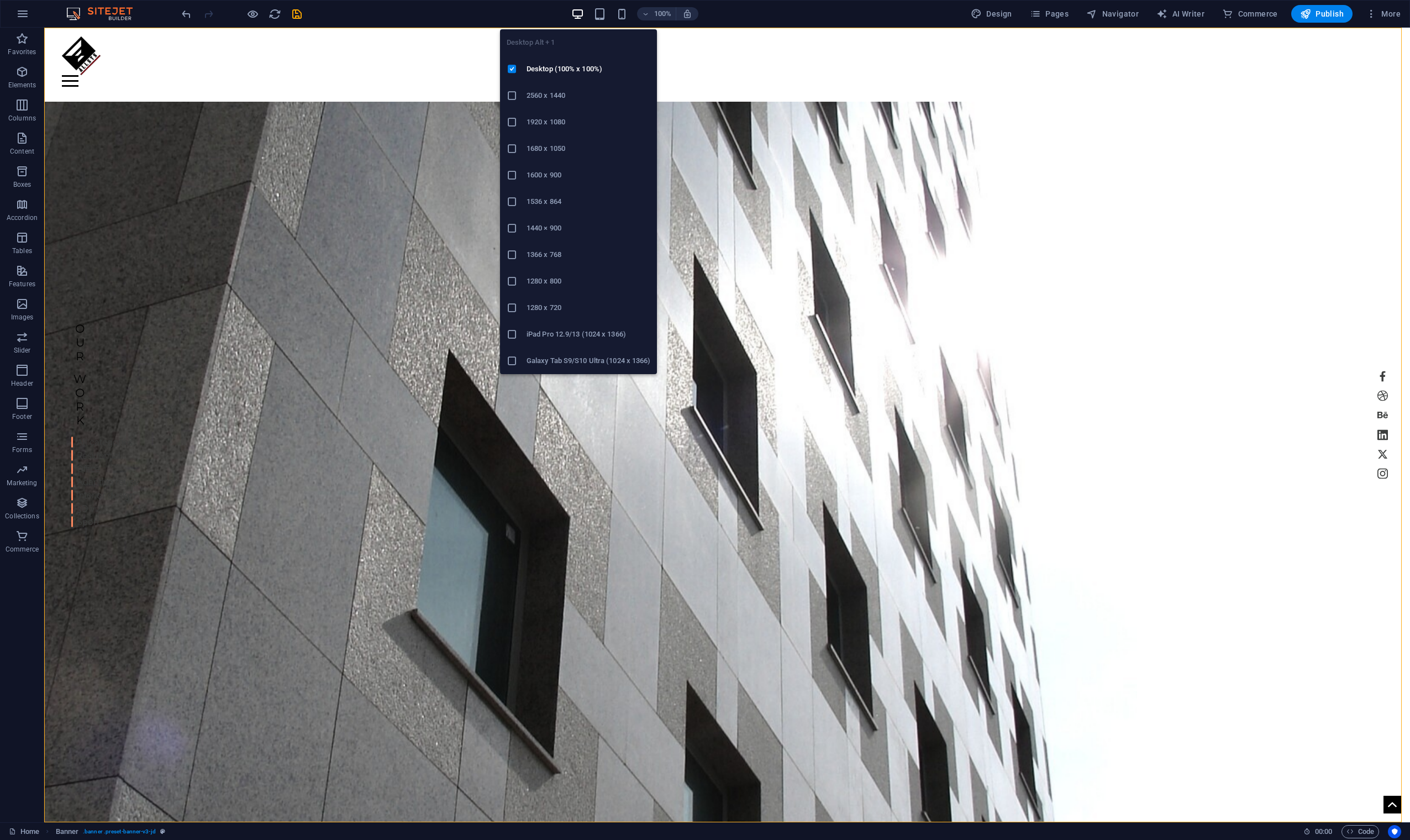
click at [543, 177] on h6 "1600 x 900" at bounding box center [588, 174] width 124 height 13
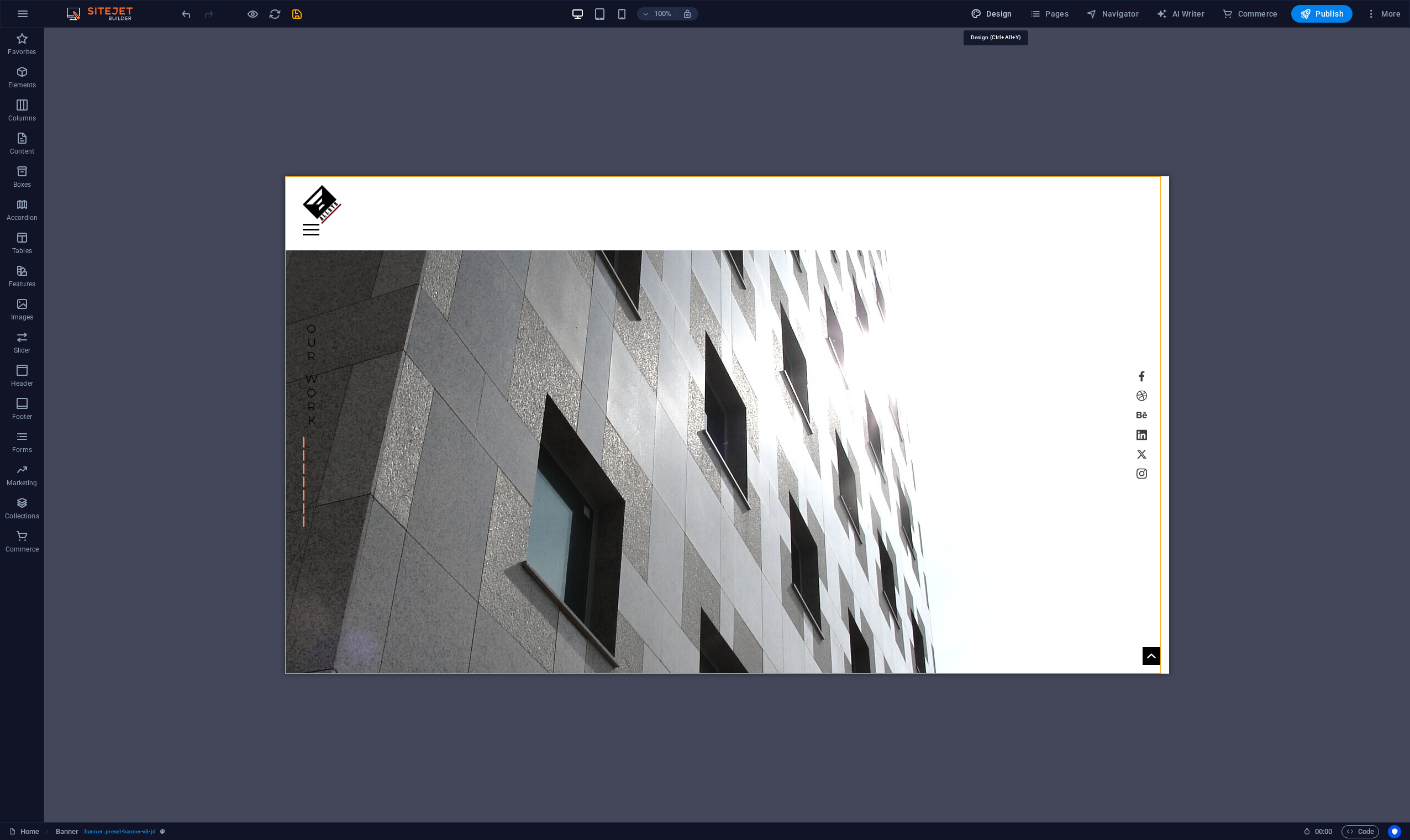
click at [895, 15] on span "Design" at bounding box center [991, 13] width 41 height 11
select select "px"
select select "300"
select select "px"
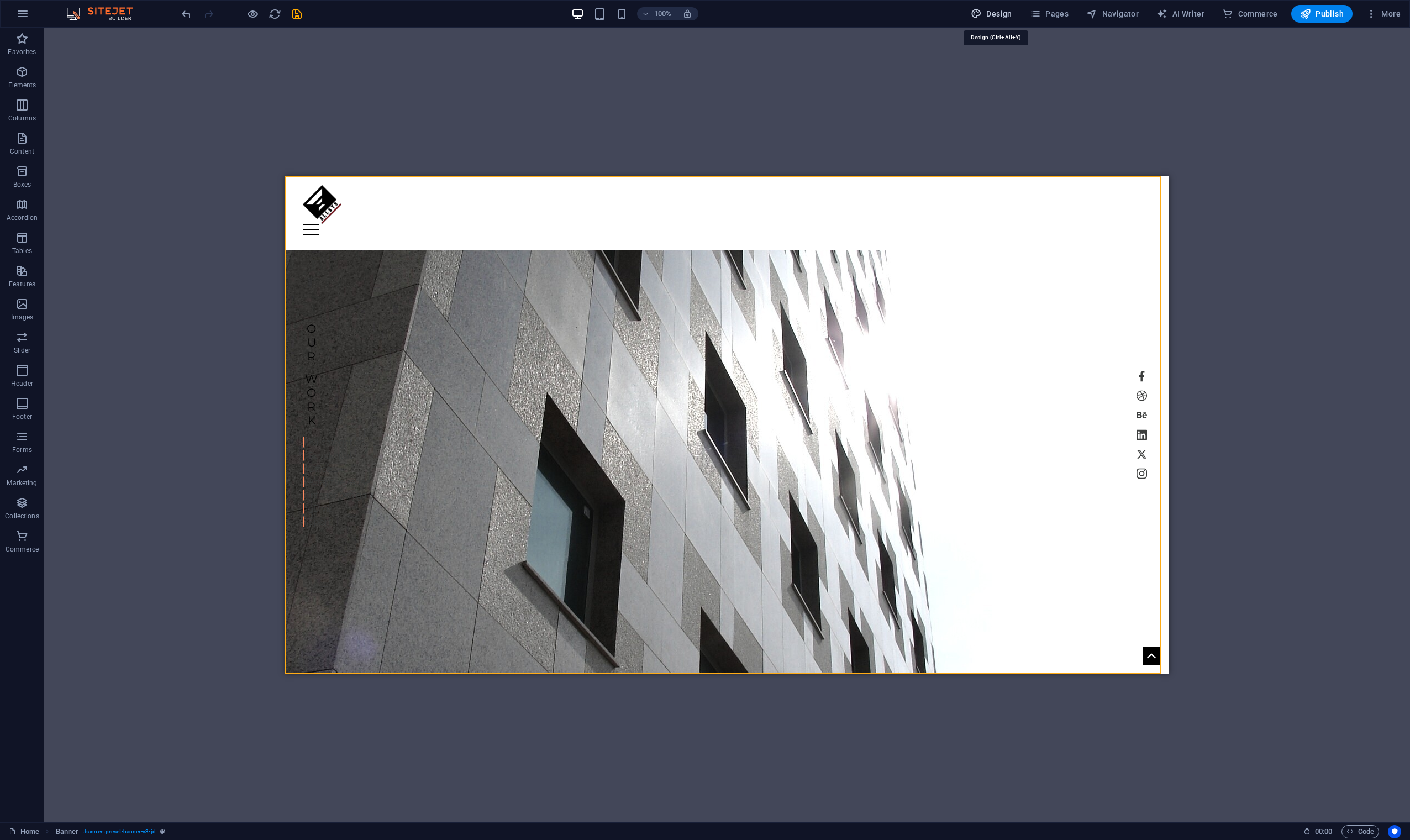
select select "400"
select select "px"
select select "rem"
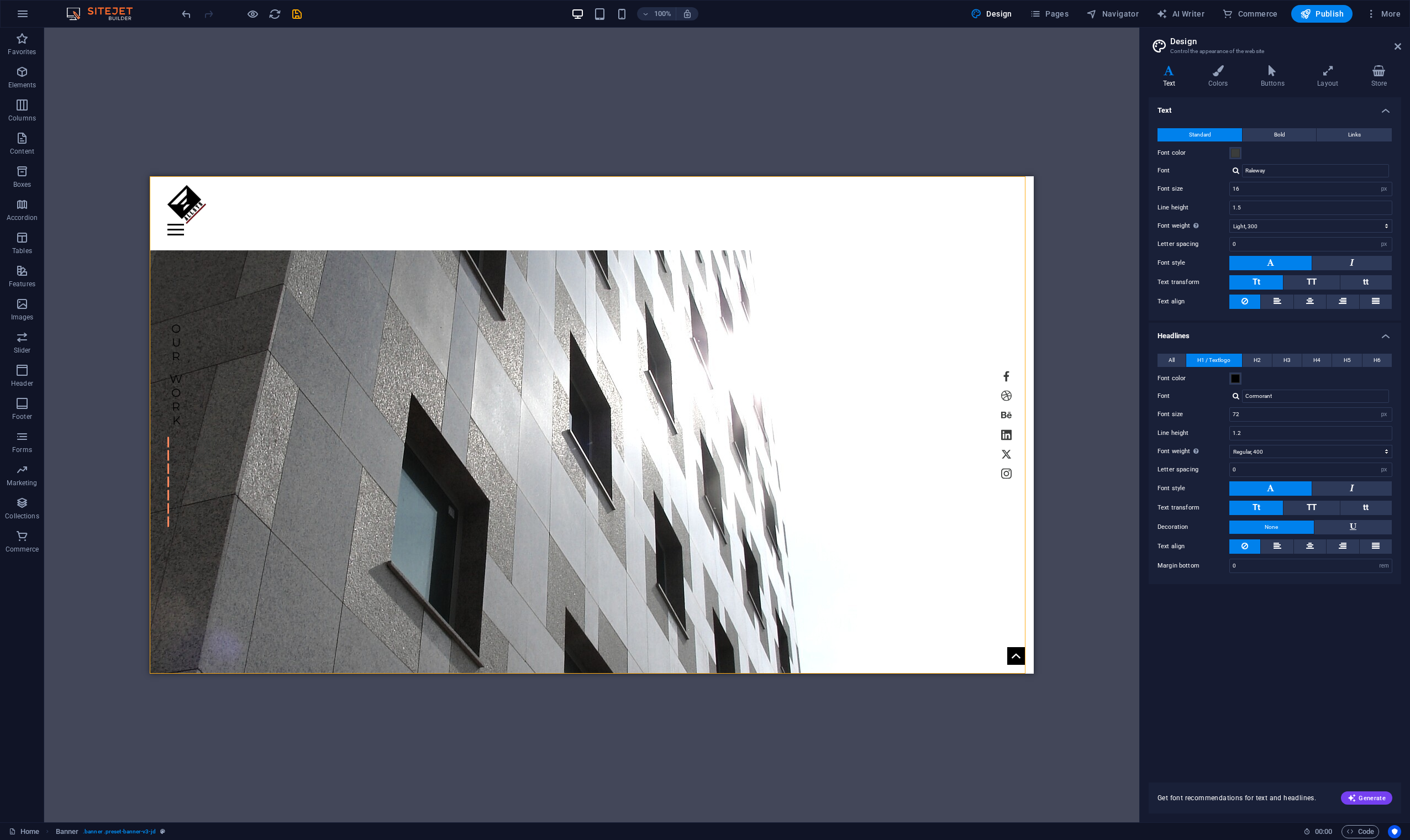
click at [895, 396] on div at bounding box center [1237, 395] width 7 height 7
click at [895, 412] on div "Amiri" at bounding box center [1318, 410] width 146 height 11
type input "Amiri"
click at [895, 456] on select "Thin, 100 Extra-light, 200 Light, 300 Regular, 400 Medium, 500 Semi-bold, 600 B…" at bounding box center [1310, 451] width 163 height 13
click at [895, 445] on select "Thin, 100 Extra-light, 200 Light, 300 Regular, 400 Medium, 500 Semi-bold, 600 B…" at bounding box center [1310, 451] width 163 height 13
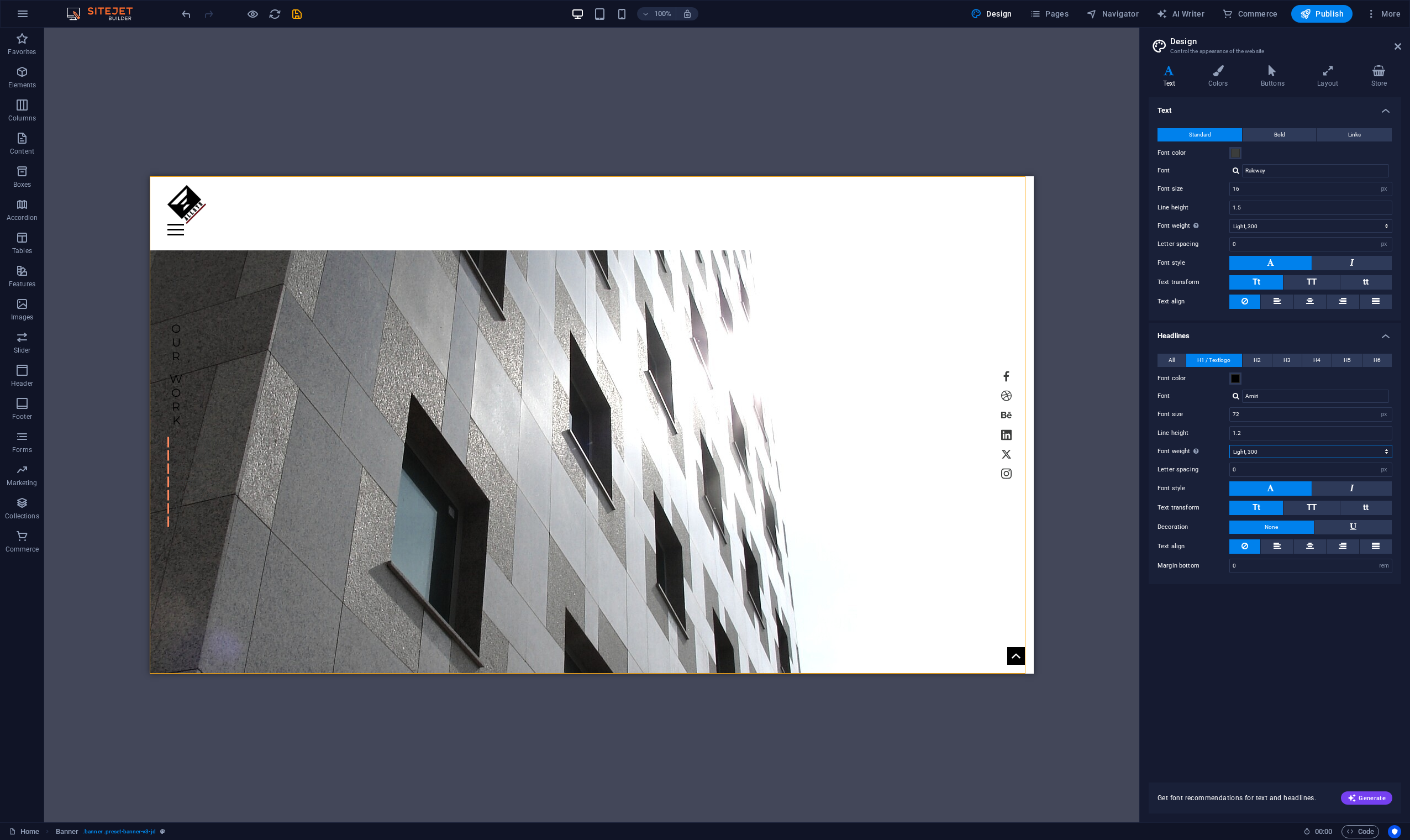
click at [895, 452] on select "Thin, 100 Extra-light, 200 Light, 300 Regular, 400 Medium, 500 Semi-bold, 600 B…" at bounding box center [1310, 451] width 163 height 13
click at [895, 445] on select "Thin, 100 Extra-light, 200 Light, 300 Regular, 400 Medium, 500 Semi-bold, 600 B…" at bounding box center [1310, 451] width 163 height 13
click at [895, 452] on select "Thin, 100 Extra-light, 200 Light, 300 Regular, 400 Medium, 500 Semi-bold, 600 B…" at bounding box center [1310, 451] width 163 height 13
click at [895, 445] on select "Thin, 100 Extra-light, 200 Light, 300 Regular, 400 Medium, 500 Semi-bold, 600 B…" at bounding box center [1310, 451] width 163 height 13
click at [895, 450] on select "Thin, 100 Extra-light, 200 Light, 300 Regular, 400 Medium, 500 Semi-bold, 600 B…" at bounding box center [1310, 451] width 163 height 13
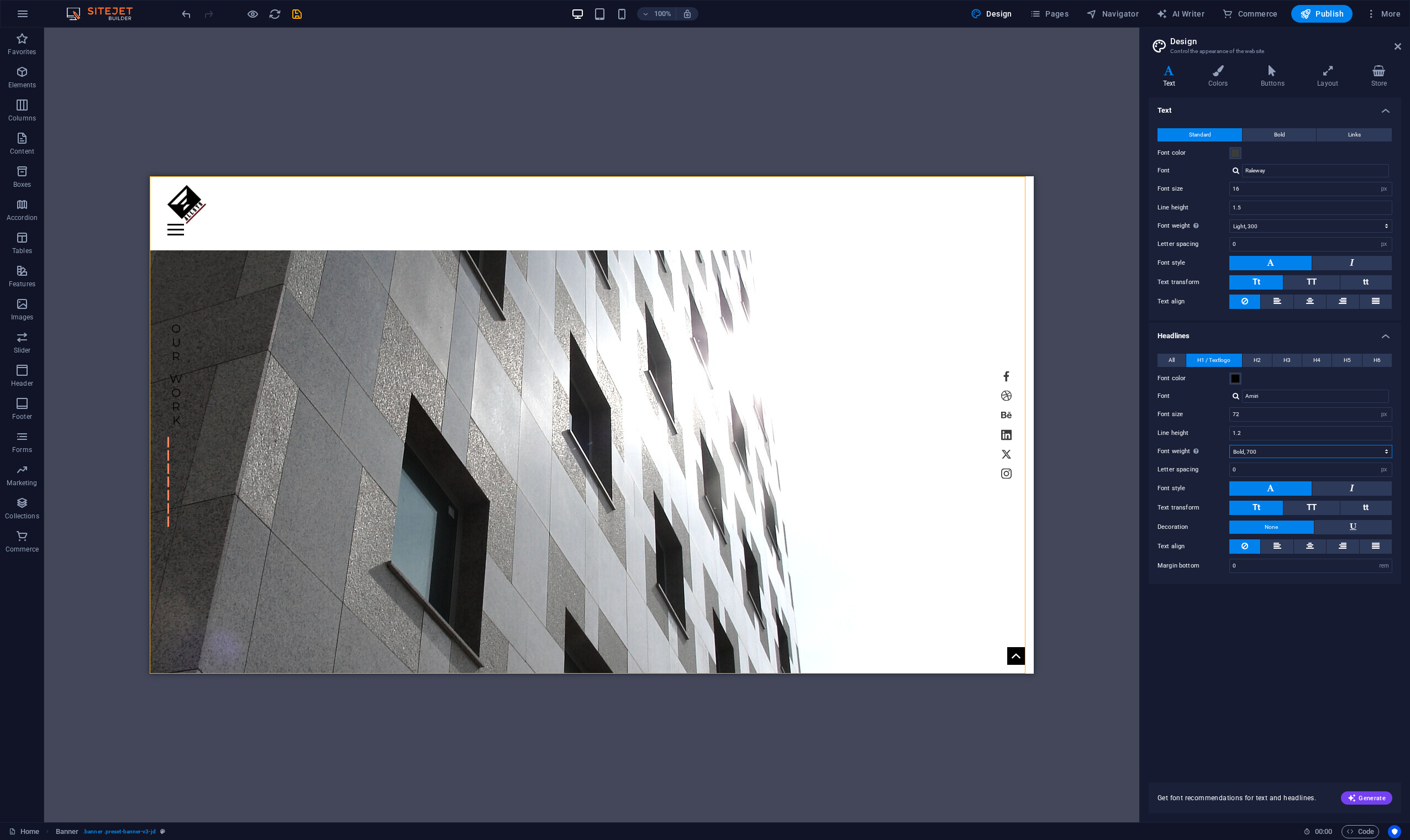
click at [895, 445] on select "Thin, 100 Extra-light, 200 Light, 300 Regular, 400 Medium, 500 Semi-bold, 600 B…" at bounding box center [1310, 451] width 163 height 13
click at [895, 447] on select "Thin, 100 Extra-light, 200 Light, 300 Regular, 400 Medium, 500 Semi-bold, 600 B…" at bounding box center [1310, 451] width 163 height 13
select select "400"
click at [895, 445] on select "Thin, 100 Extra-light, 200 Light, 300 Regular, 400 Medium, 500 Semi-bold, 600 B…" at bounding box center [1310, 451] width 163 height 13
click at [895, 416] on input "72" at bounding box center [1311, 414] width 162 height 13
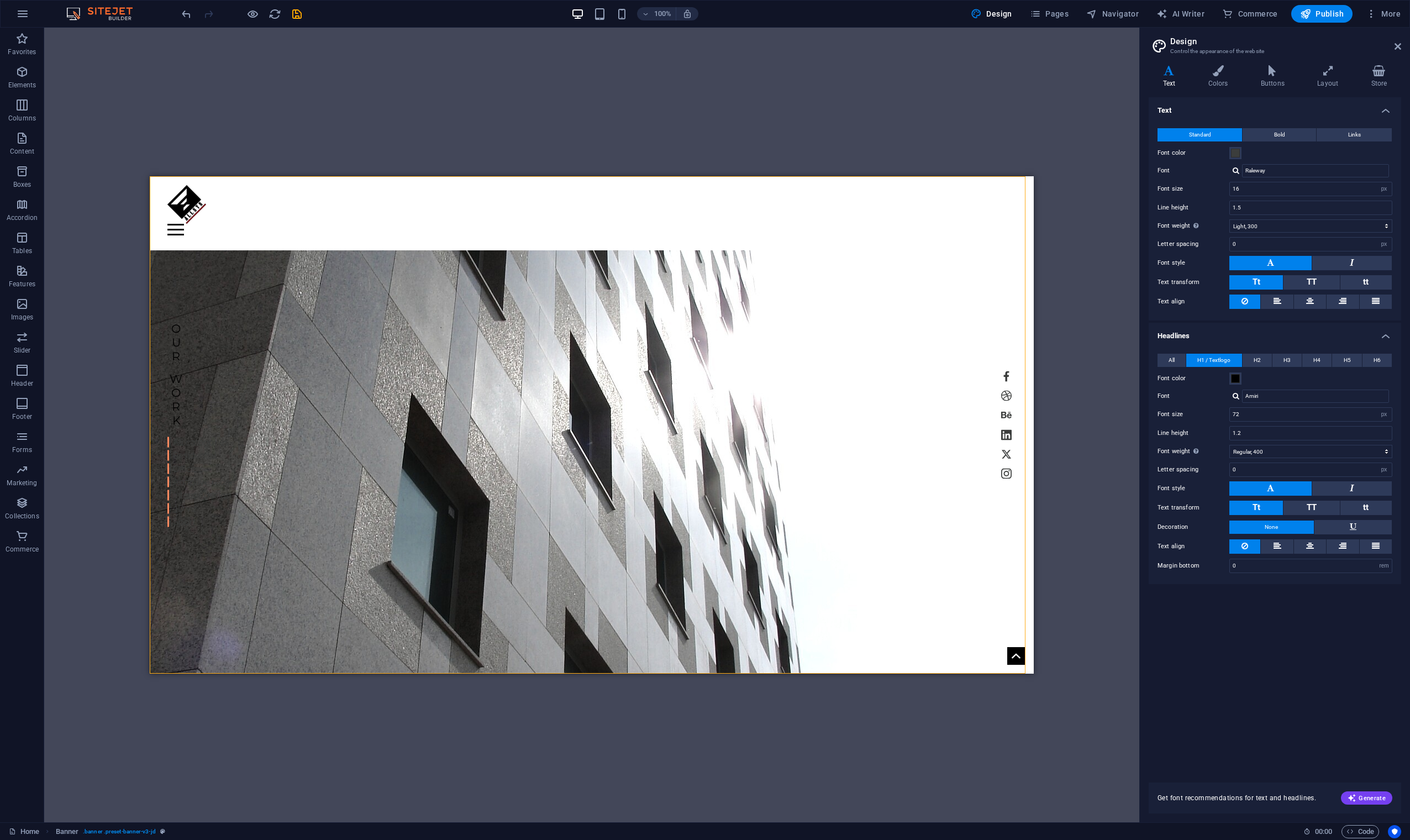
click at [895, 398] on div at bounding box center [1237, 395] width 7 height 7
click at [895, 476] on div "Manage fonts →" at bounding box center [1318, 481] width 146 height 14
select select "popularity"
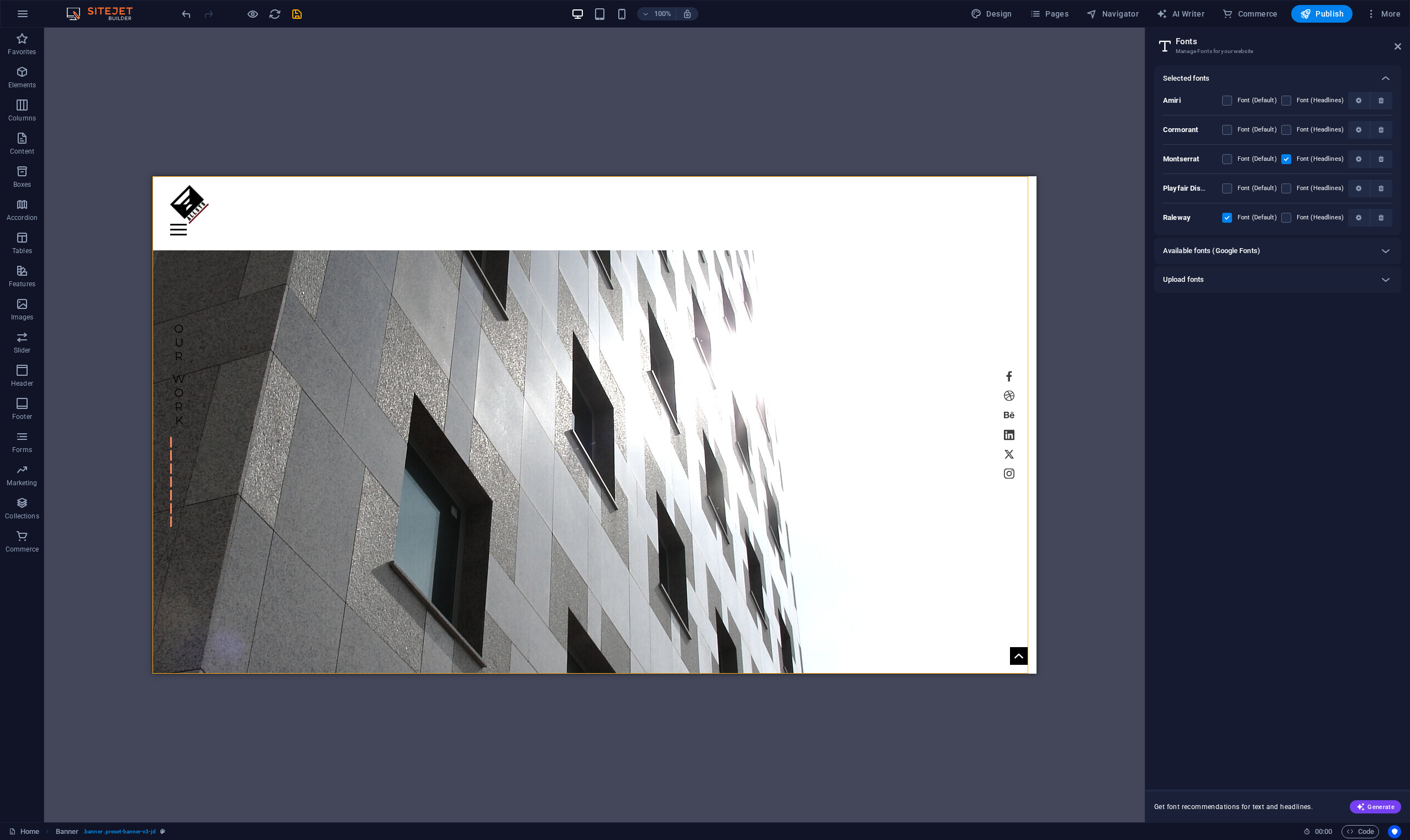
click at [895, 247] on h6 "Available fonts (Google Fonts)" at bounding box center [1212, 250] width 97 height 13
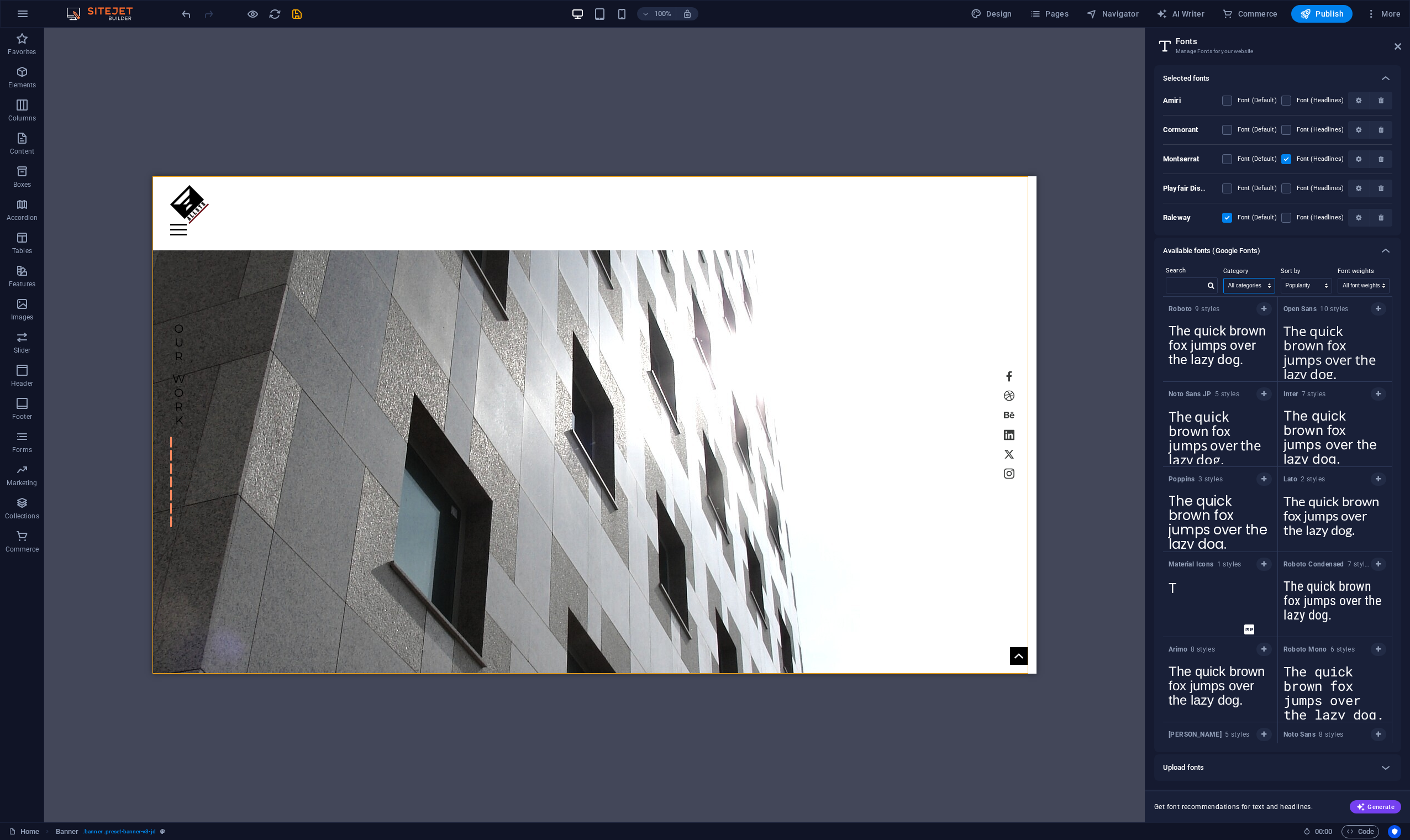
click at [895, 284] on select "All categories serif display monospace sans-serif handwriting" at bounding box center [1250, 285] width 51 height 14
select select "serif"
click at [895, 278] on select "All categories serif display monospace sans-serif handwriting" at bounding box center [1250, 285] width 51 height 14
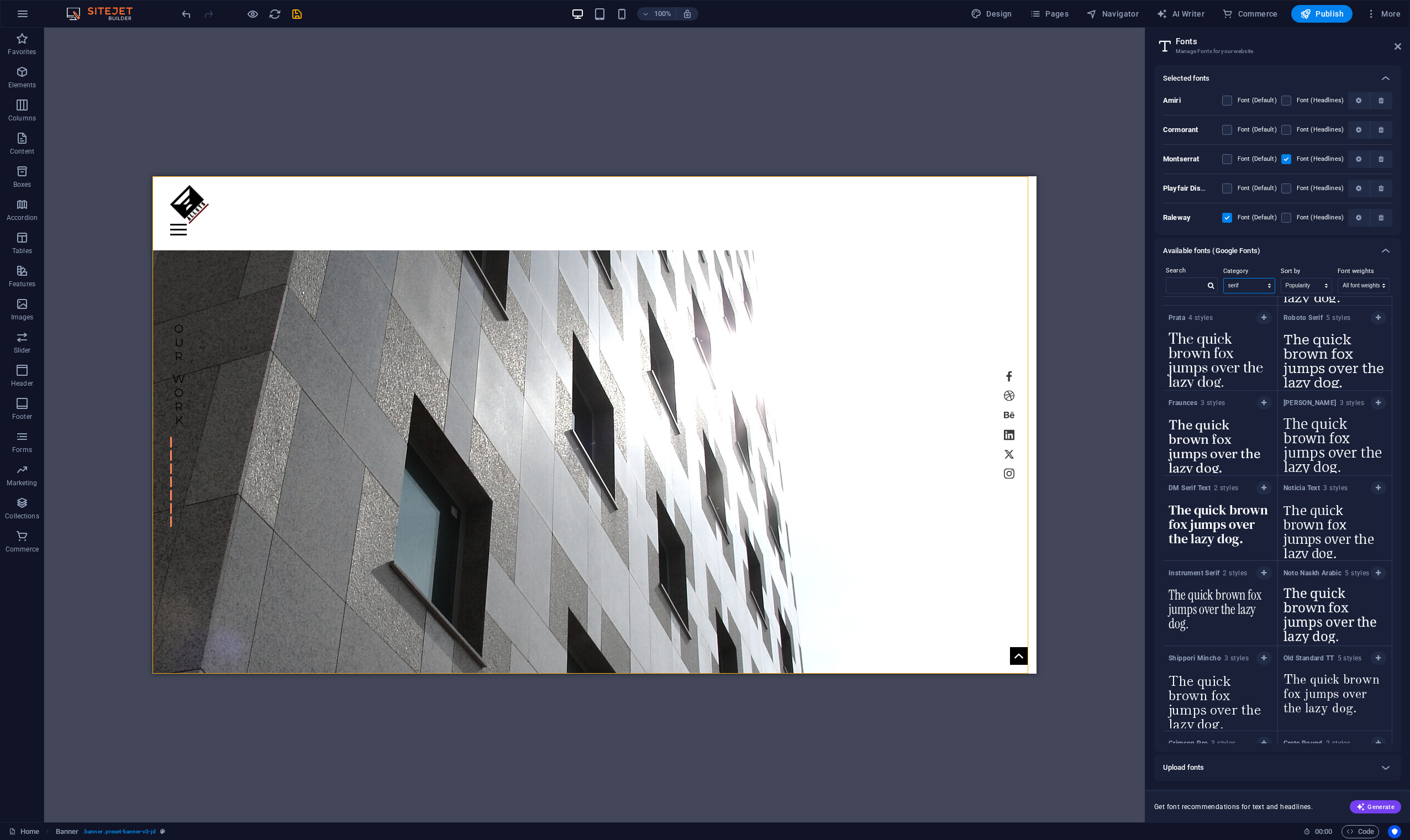
scroll to position [1476, 0]
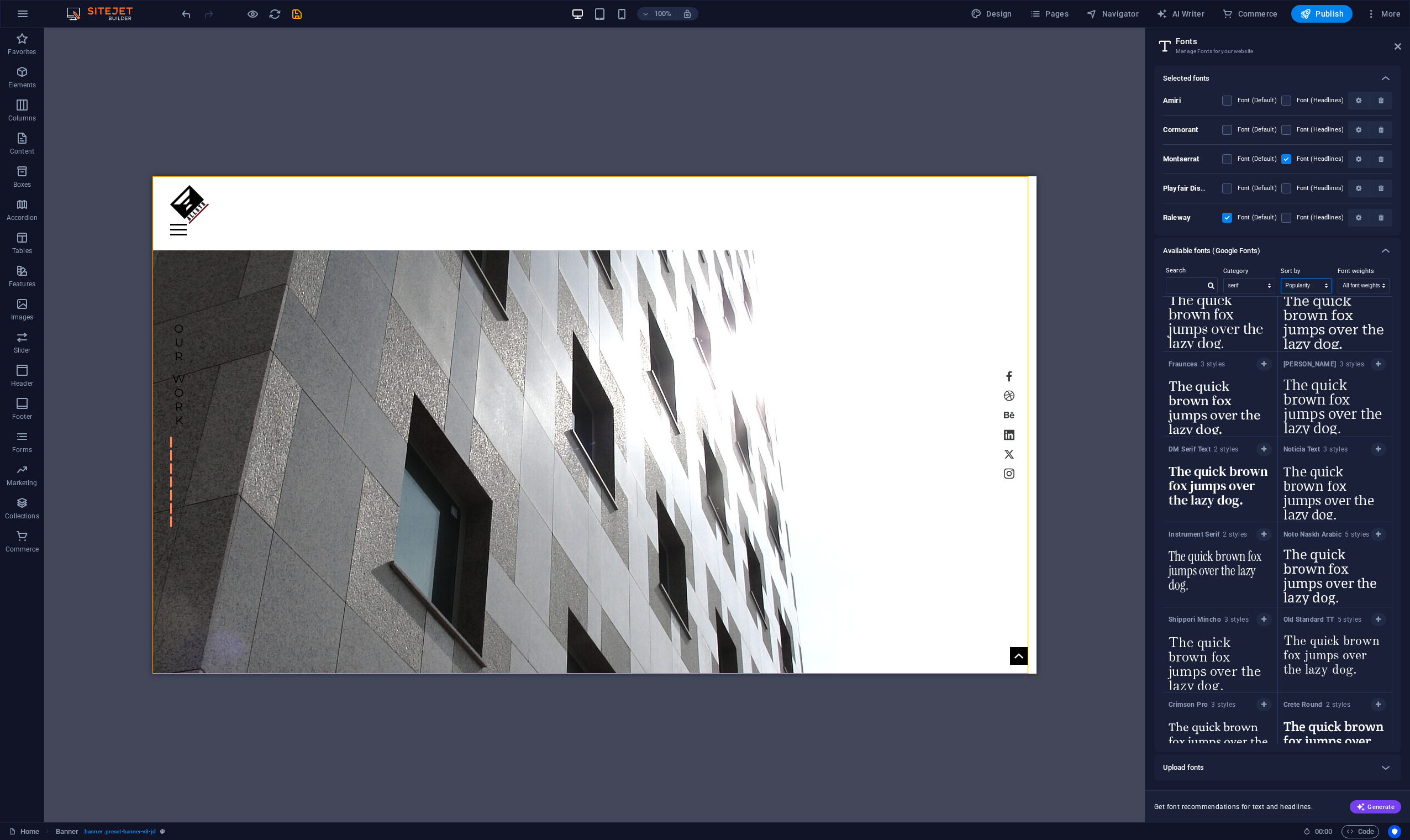
click at [895, 280] on select "Name Category Popularity" at bounding box center [1307, 285] width 51 height 14
select select "style"
click at [895, 278] on select "Name Category Popularity" at bounding box center [1307, 285] width 51 height 14
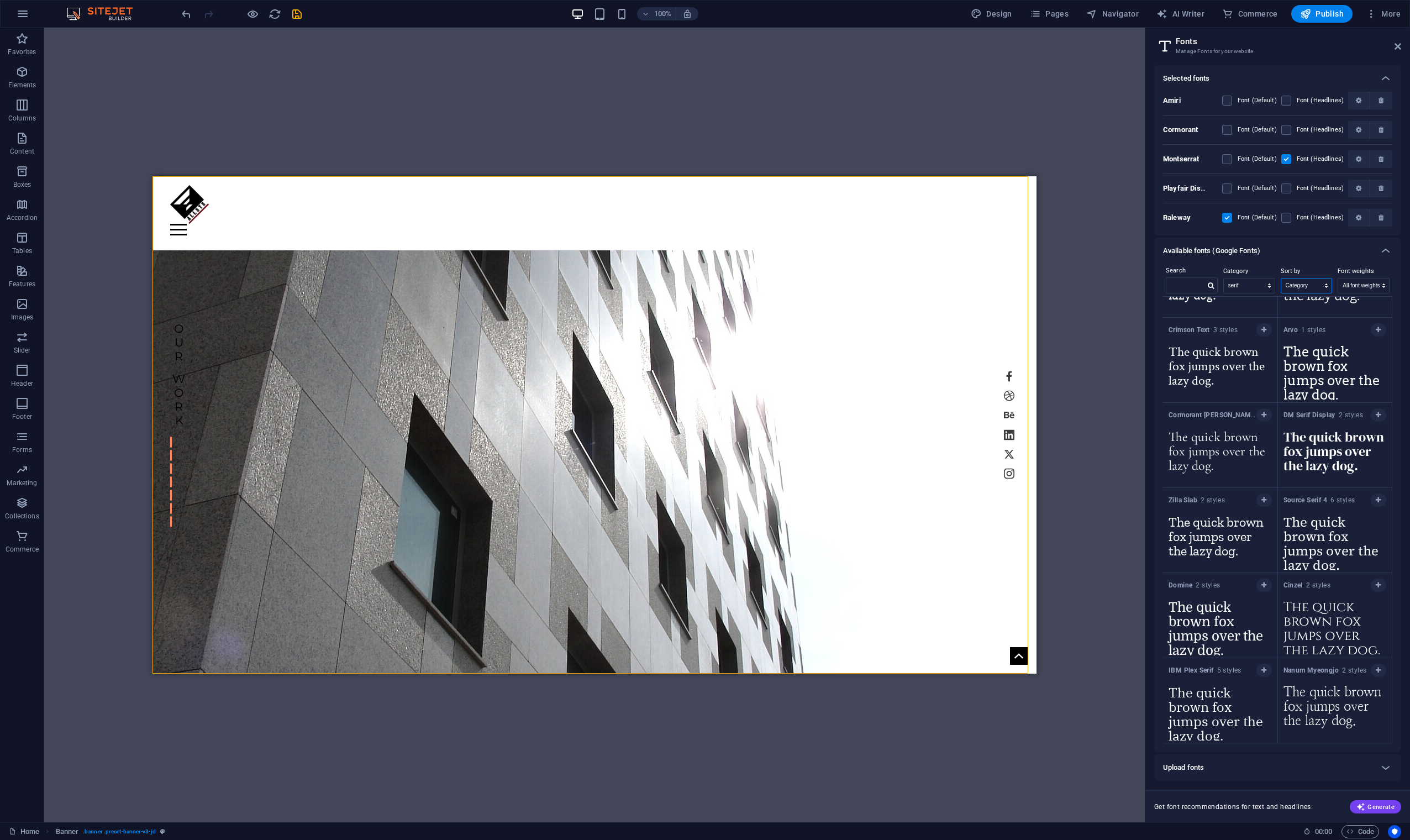
scroll to position [0, 0]
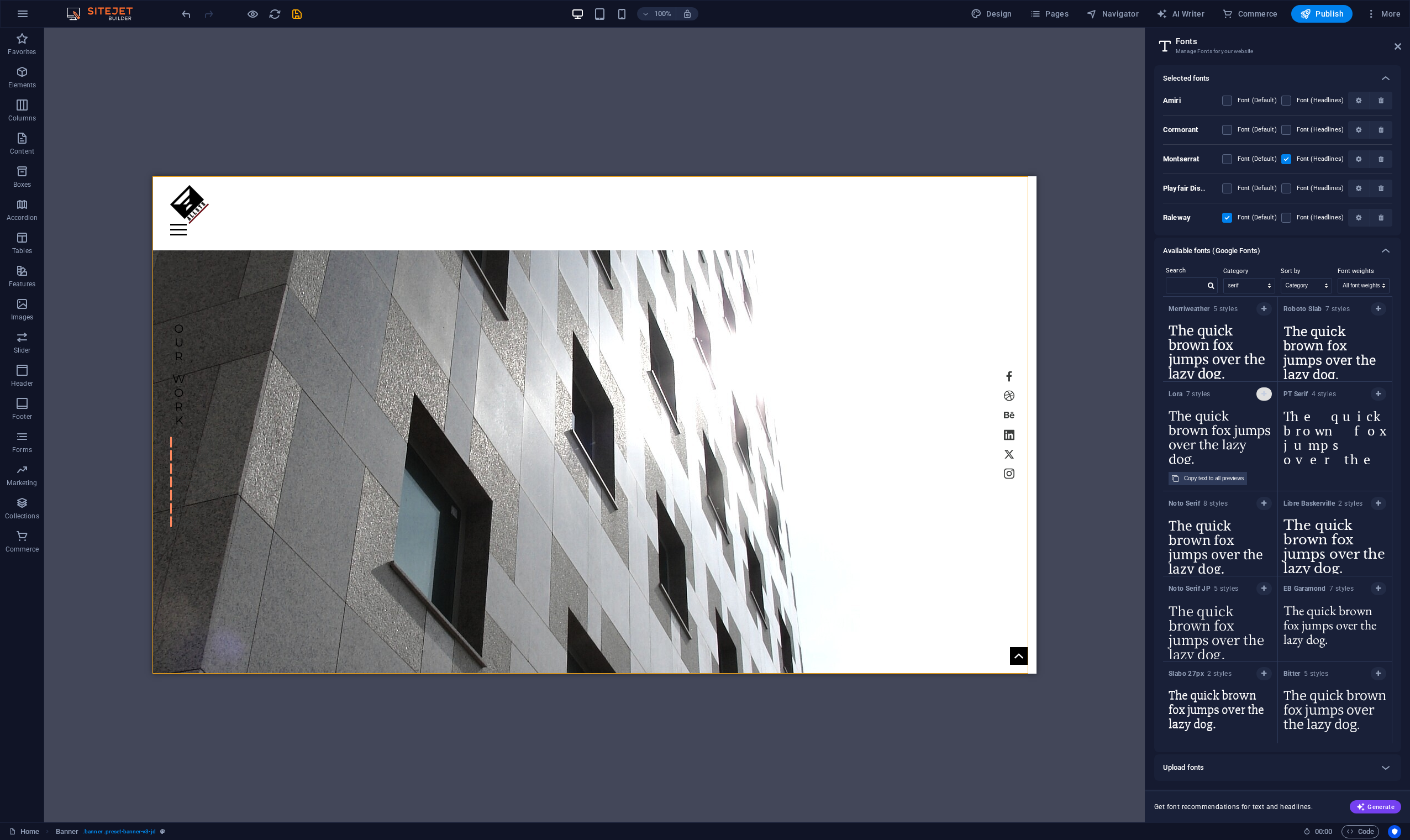
click at [895, 392] on icon "button" at bounding box center [1264, 394] width 5 height 7
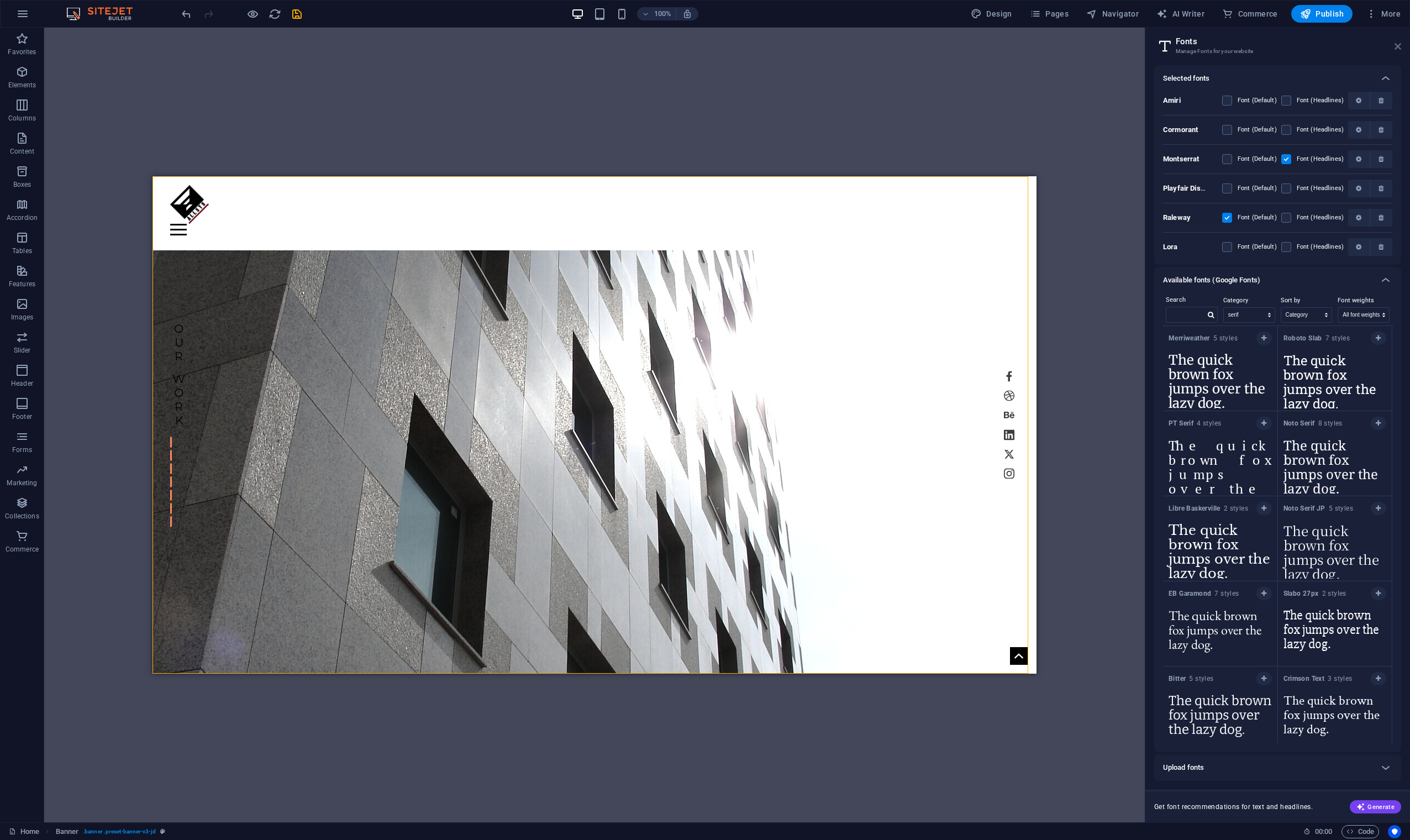
click at [895, 42] on icon at bounding box center [1399, 47] width 7 height 9
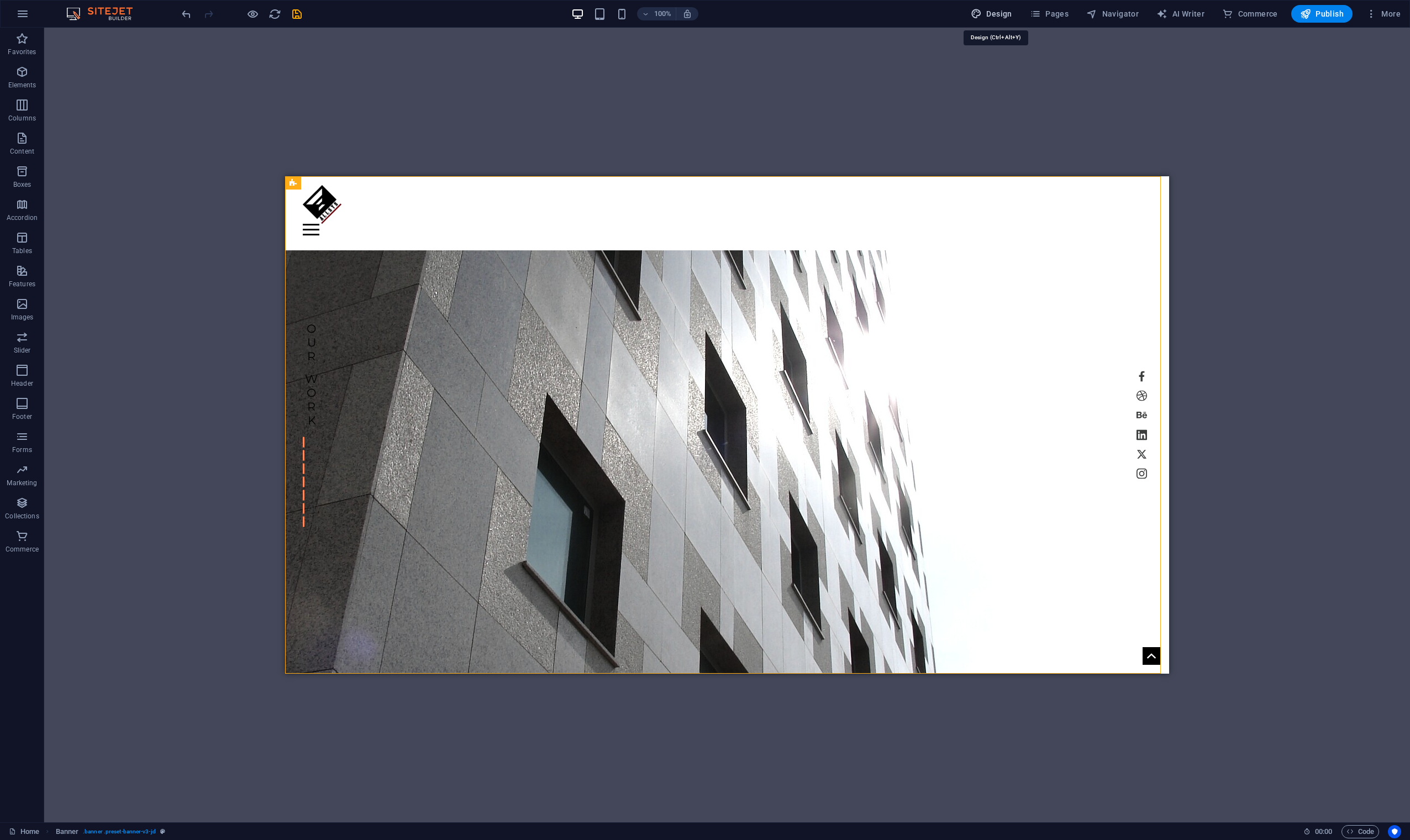
click at [895, 11] on span "Design" at bounding box center [991, 13] width 41 height 11
select select "px"
select select "300"
select select "px"
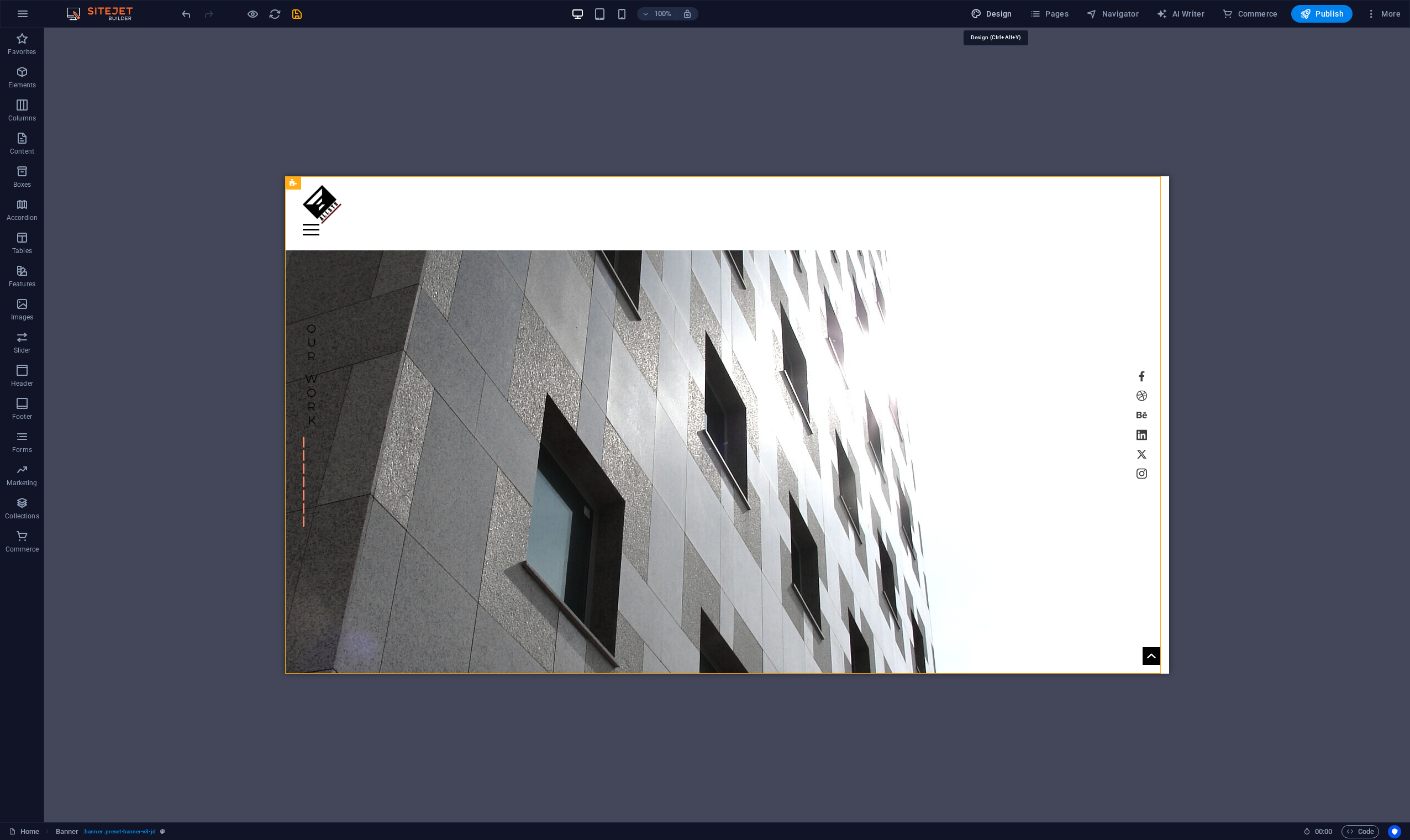
select select "400"
select select "px"
select select "rem"
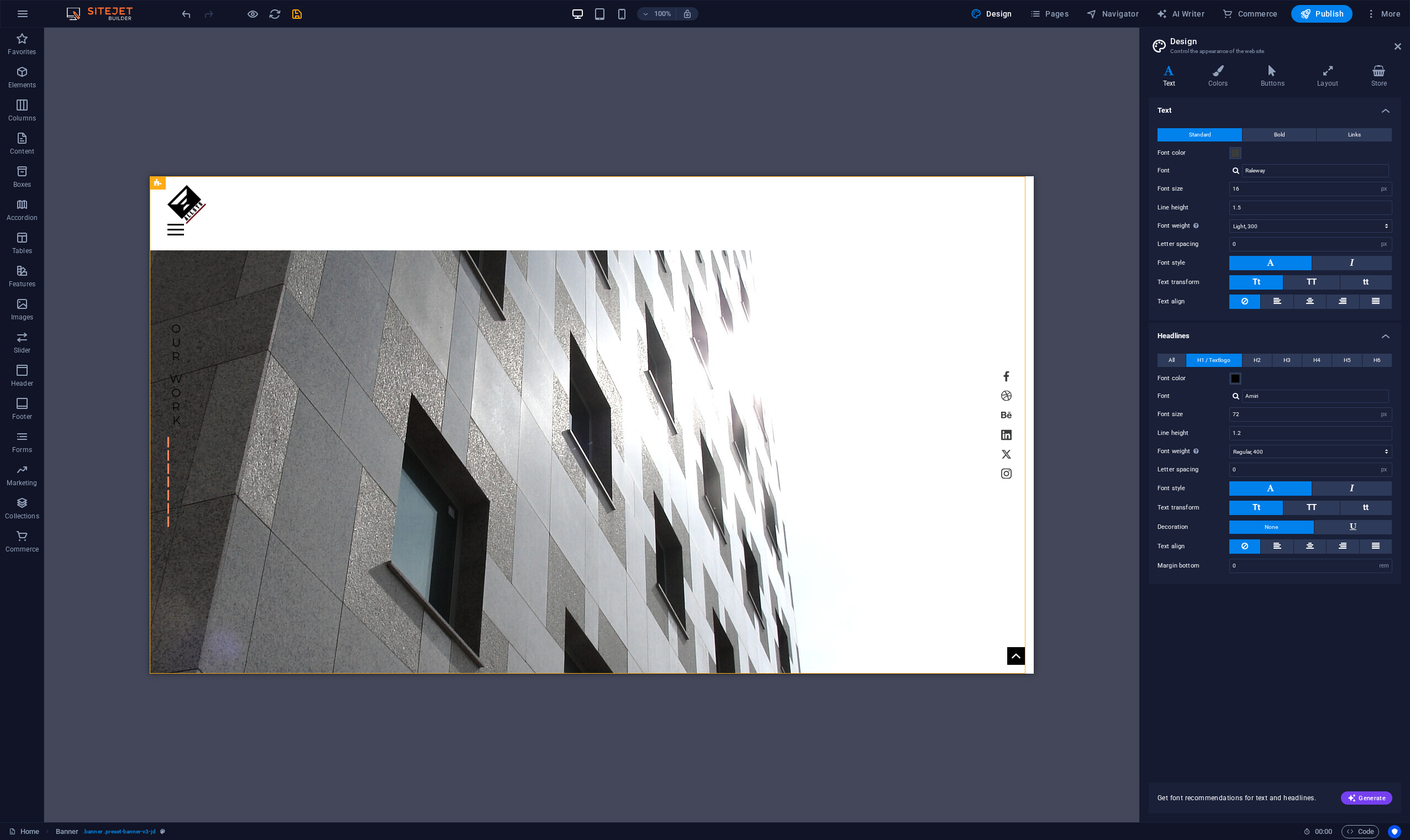
click at [895, 393] on div at bounding box center [1237, 395] width 7 height 7
click at [895, 436] on div "Lora" at bounding box center [1318, 438] width 146 height 11
type input "Lora"
click at [895, 448] on select "Thin, 100 Extra-light, 200 Light, 300 Regular, 400 Medium, 500 Semi-bold, 600 B…" at bounding box center [1310, 451] width 163 height 13
click at [895, 445] on select "Thin, 100 Extra-light, 200 Light, 300 Regular, 400 Medium, 500 Semi-bold, 600 B…" at bounding box center [1310, 451] width 163 height 13
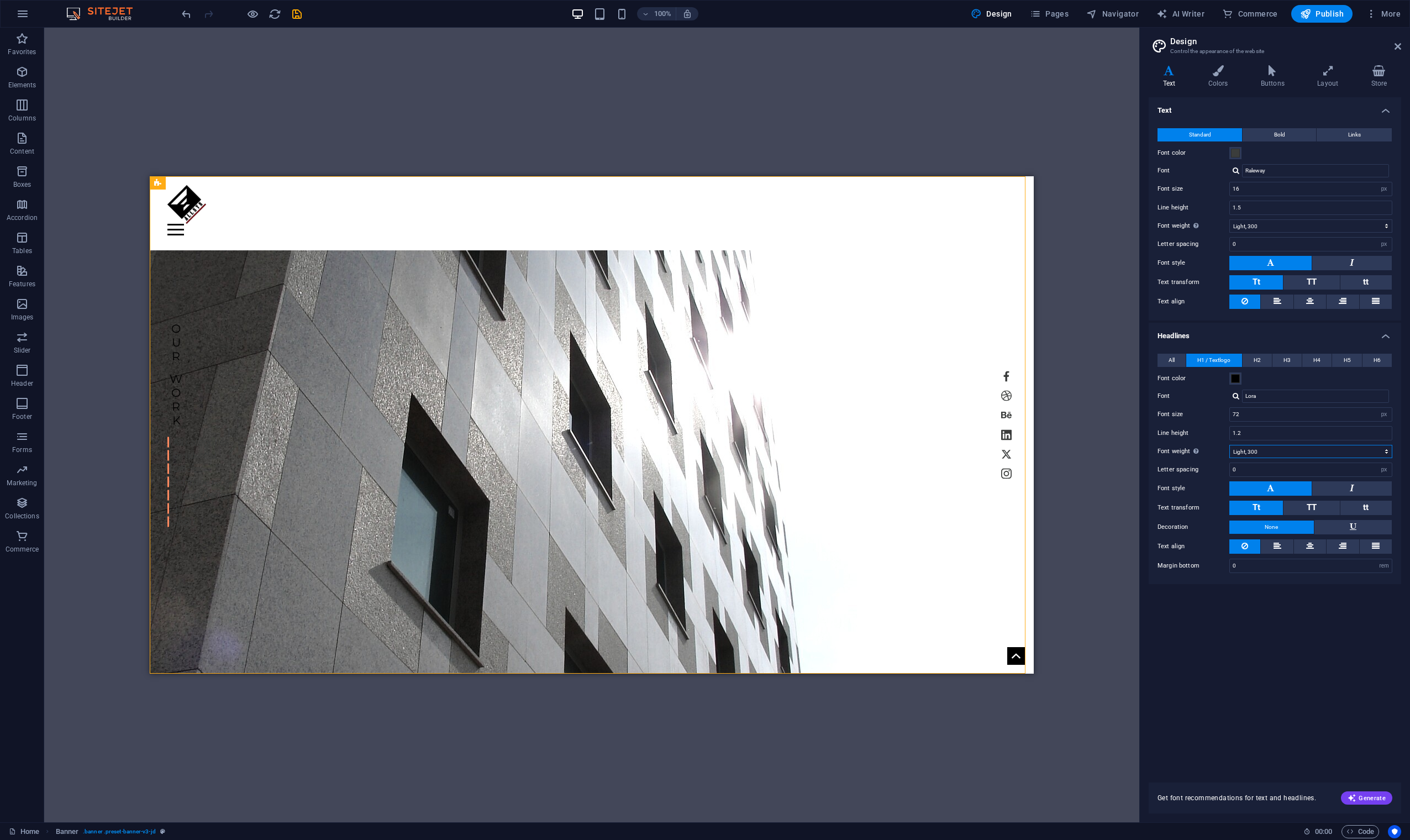
click at [895, 448] on select "Thin, 100 Extra-light, 200 Light, 300 Regular, 400 Medium, 500 Semi-bold, 600 B…" at bounding box center [1310, 451] width 163 height 13
click at [895, 445] on select "Thin, 100 Extra-light, 200 Light, 300 Regular, 400 Medium, 500 Semi-bold, 600 B…" at bounding box center [1310, 451] width 163 height 13
click at [895, 453] on select "Thin, 100 Extra-light, 200 Light, 300 Regular, 400 Medium, 500 Semi-bold, 600 B…" at bounding box center [1310, 451] width 163 height 13
click at [895, 445] on select "Thin, 100 Extra-light, 200 Light, 300 Regular, 400 Medium, 500 Semi-bold, 600 B…" at bounding box center [1310, 451] width 163 height 13
click at [895, 453] on select "Thin, 100 Extra-light, 200 Light, 300 Regular, 400 Medium, 500 Semi-bold, 600 B…" at bounding box center [1310, 451] width 163 height 13
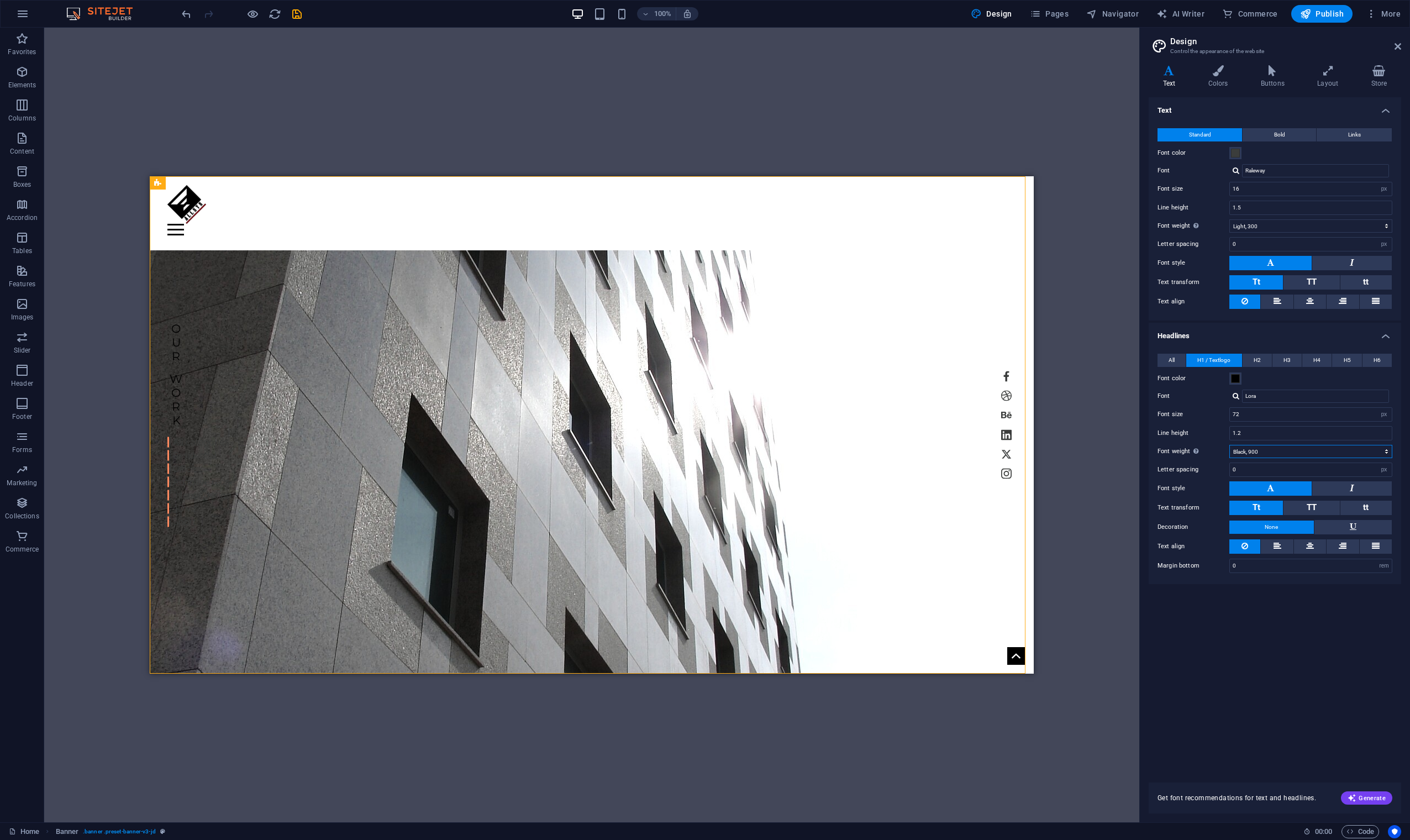
click at [895, 445] on select "Thin, 100 Extra-light, 200 Light, 300 Regular, 400 Medium, 500 Semi-bold, 600 B…" at bounding box center [1310, 451] width 163 height 13
click at [895, 443] on div "All H1 / Textlogo H2 H3 H4 H5 H6 Font color Font Montserrat Line height 1.5 Fon…" at bounding box center [1275, 463] width 257 height 241
click at [895, 447] on select "Thin, 100 Extra-light, 200 Light, 300 Regular, 400 Medium, 500 Semi-bold, 600 B…" at bounding box center [1310, 451] width 163 height 13
click at [895, 445] on select "Thin, 100 Extra-light, 200 Light, 300 Regular, 400 Medium, 500 Semi-bold, 600 B…" at bounding box center [1310, 451] width 163 height 13
click at [895, 447] on select "Thin, 100 Extra-light, 200 Light, 300 Regular, 400 Medium, 500 Semi-bold, 600 B…" at bounding box center [1310, 451] width 163 height 13
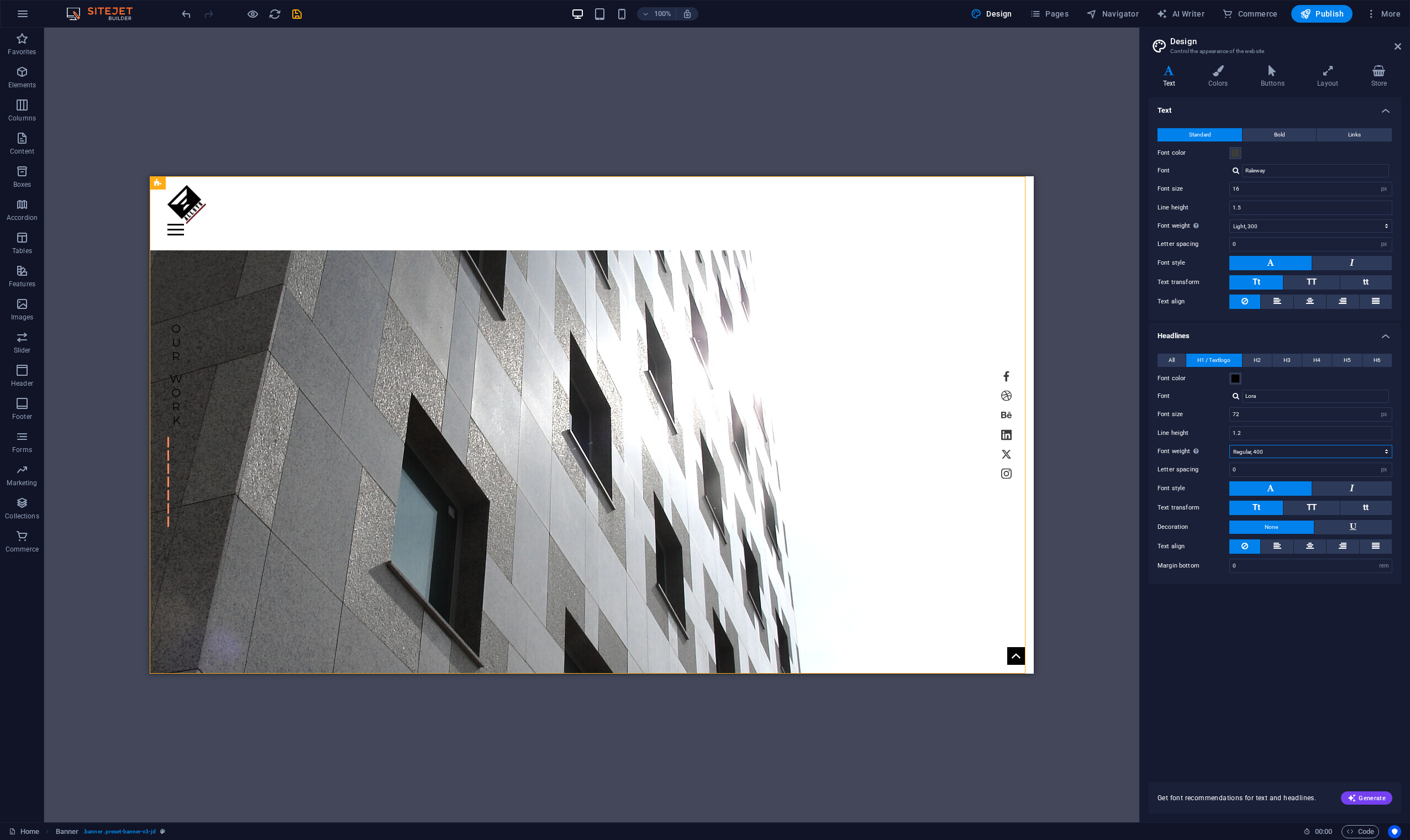
select select "200"
click at [895, 445] on select "Thin, 100 Extra-light, 200 Light, 300 Regular, 400 Medium, 500 Semi-bold, 600 B…" at bounding box center [1310, 451] width 163 height 13
click at [895, 398] on input "Lora" at bounding box center [1315, 395] width 147 height 13
click at [895, 394] on div at bounding box center [1237, 395] width 7 height 7
click at [895, 409] on div "Amiri" at bounding box center [1318, 410] width 146 height 11
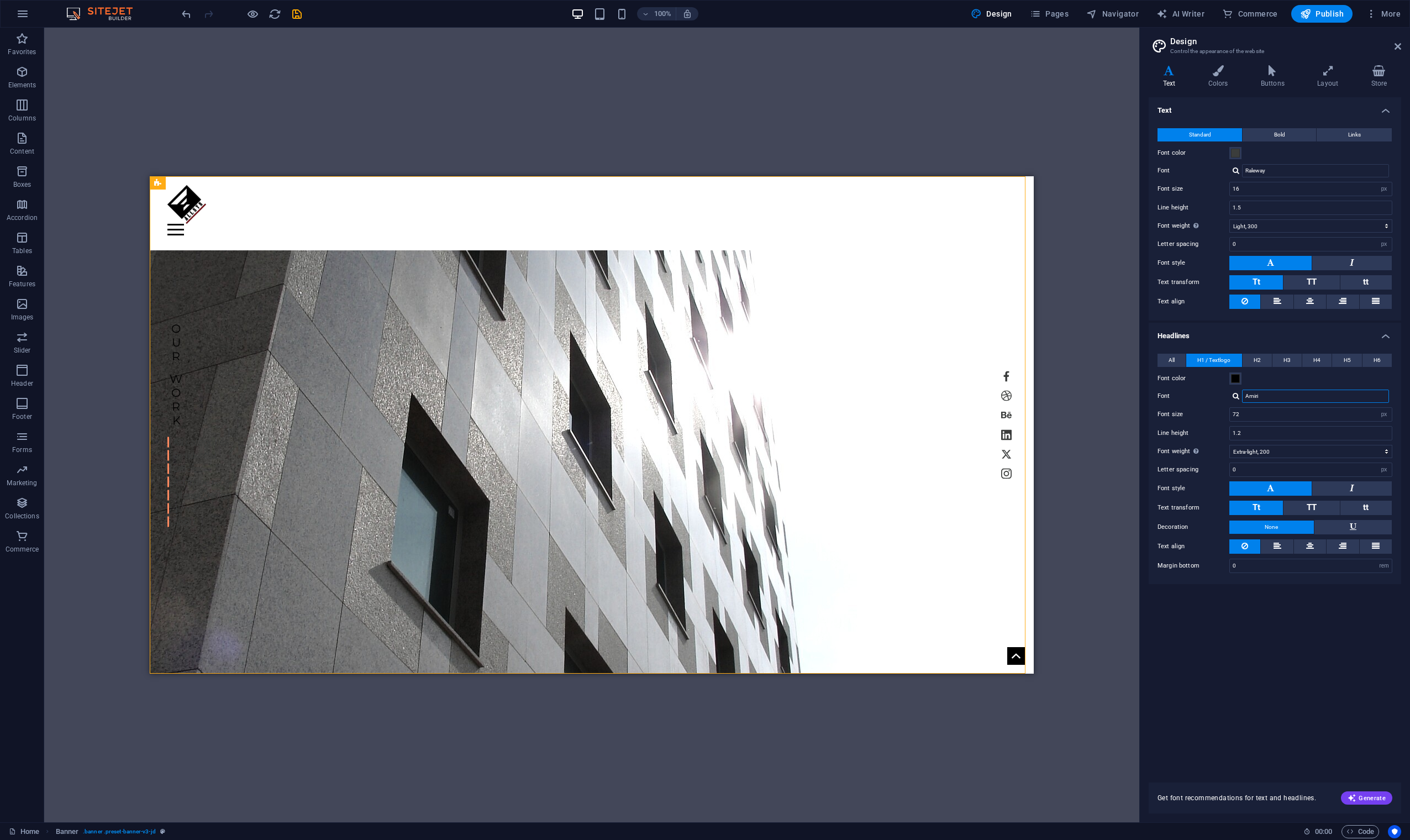
click at [895, 392] on input "Amiri" at bounding box center [1315, 395] width 147 height 13
click at [895, 394] on div at bounding box center [1237, 395] width 7 height 7
click at [895, 425] on div "Cormorant" at bounding box center [1318, 424] width 146 height 11
type input "Cormorant"
click at [895, 417] on input "72" at bounding box center [1311, 414] width 162 height 13
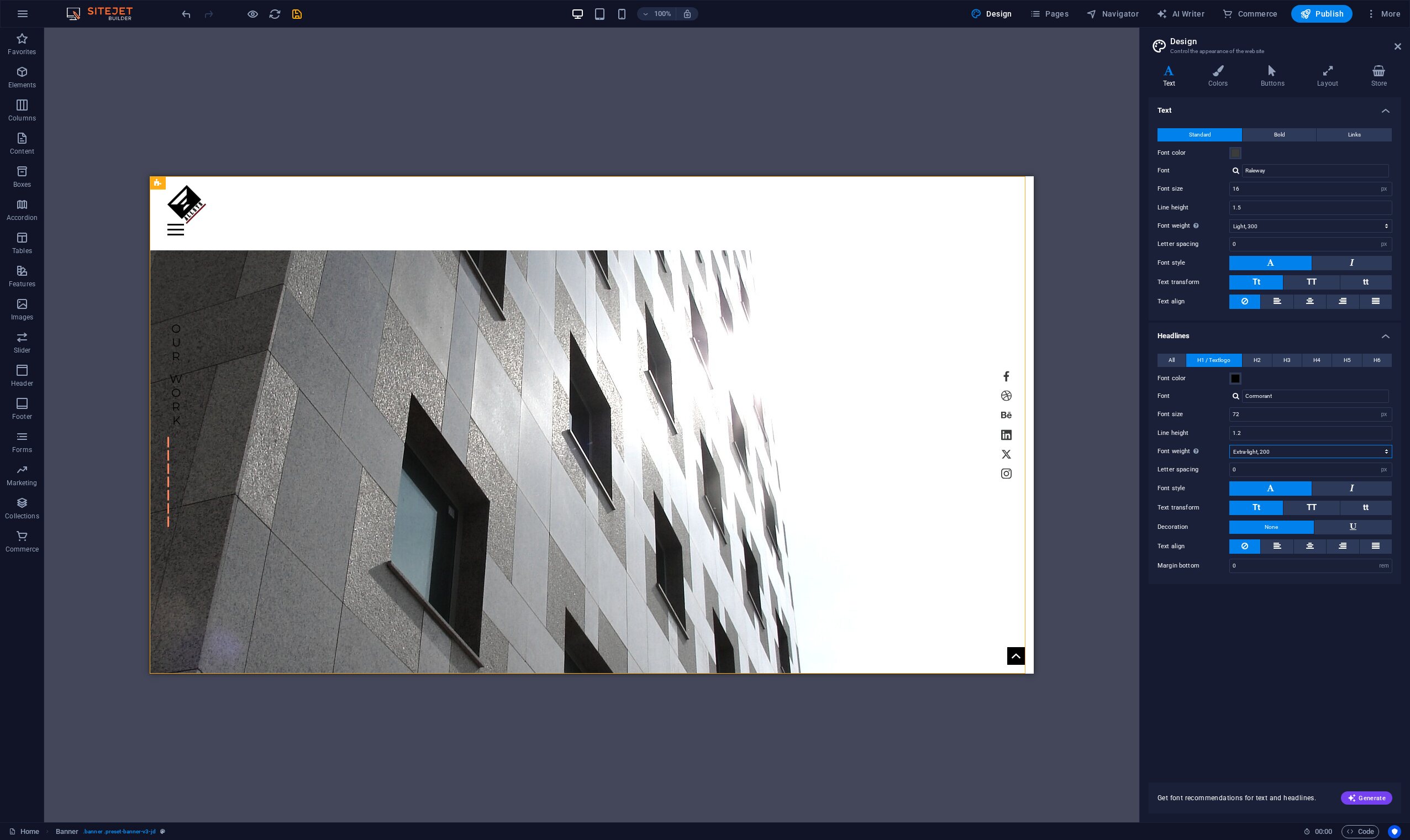
click at [895, 451] on select "Thin, 100 Extra-light, 200 Light, 300 Regular, 400 Medium, 500 Semi-bold, 600 B…" at bounding box center [1310, 451] width 163 height 13
click at [895, 445] on select "Thin, 100 Extra-light, 200 Light, 300 Regular, 400 Medium, 500 Semi-bold, 600 B…" at bounding box center [1310, 451] width 163 height 13
click at [895, 447] on select "Thin, 100 Extra-light, 200 Light, 300 Regular, 400 Medium, 500 Semi-bold, 600 B…" at bounding box center [1310, 451] width 163 height 13
click at [895, 445] on select "Thin, 100 Extra-light, 200 Light, 300 Regular, 400 Medium, 500 Semi-bold, 600 B…" at bounding box center [1310, 451] width 163 height 13
click at [895, 446] on select "Thin, 100 Extra-light, 200 Light, 300 Regular, 400 Medium, 500 Semi-bold, 600 B…" at bounding box center [1310, 451] width 163 height 13
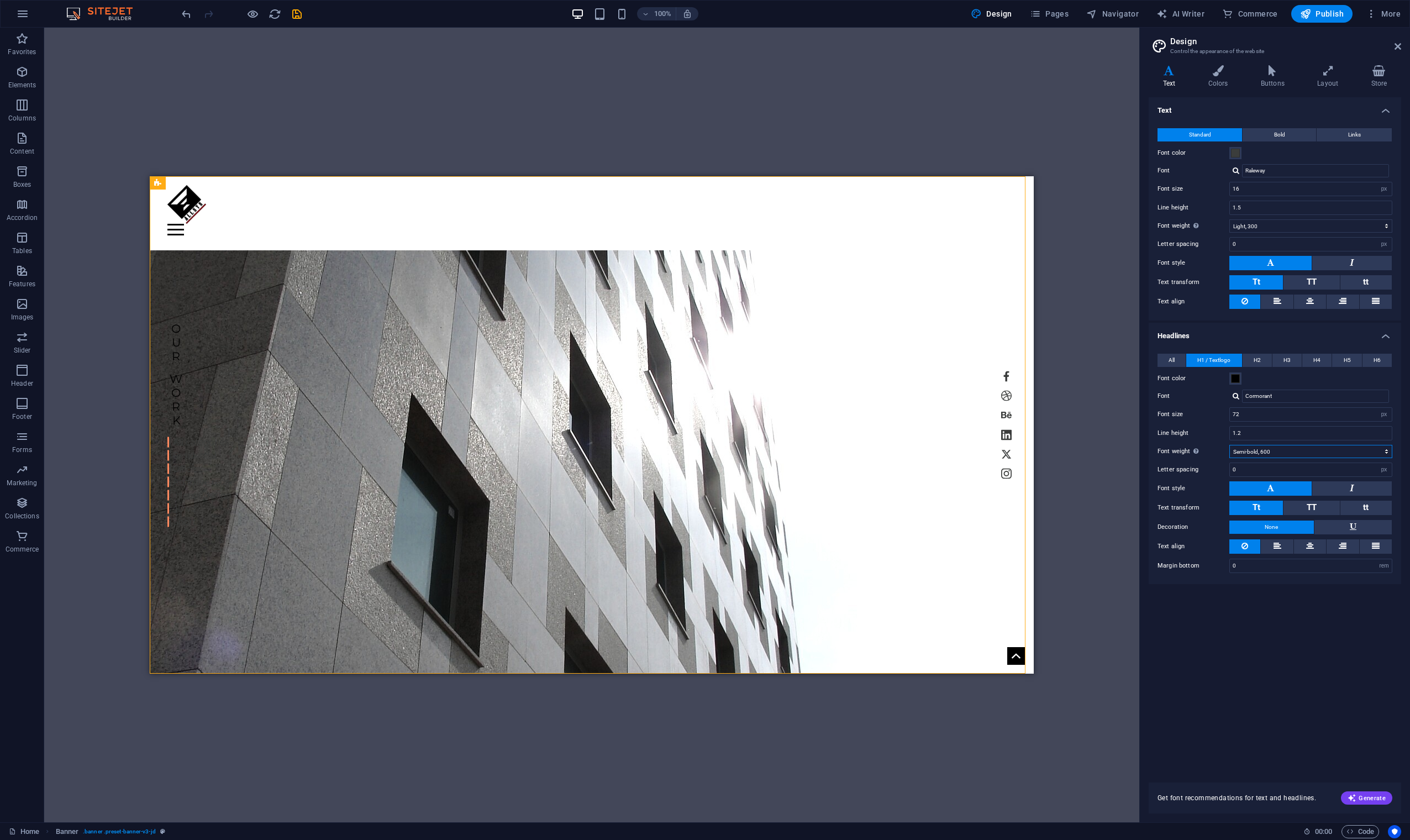
click at [895, 445] on select "Thin, 100 Extra-light, 200 Light, 300 Regular, 400 Medium, 500 Semi-bold, 600 B…" at bounding box center [1310, 451] width 163 height 13
click at [895, 448] on select "Thin, 100 Extra-light, 200 Light, 300 Regular, 400 Medium, 500 Semi-bold, 600 B…" at bounding box center [1310, 451] width 163 height 13
select select "500"
click at [895, 445] on select "Thin, 100 Extra-light, 200 Light, 300 Regular, 400 Medium, 500 Semi-bold, 600 B…" at bounding box center [1310, 451] width 163 height 13
click at [895, 69] on icon at bounding box center [1218, 70] width 48 height 11
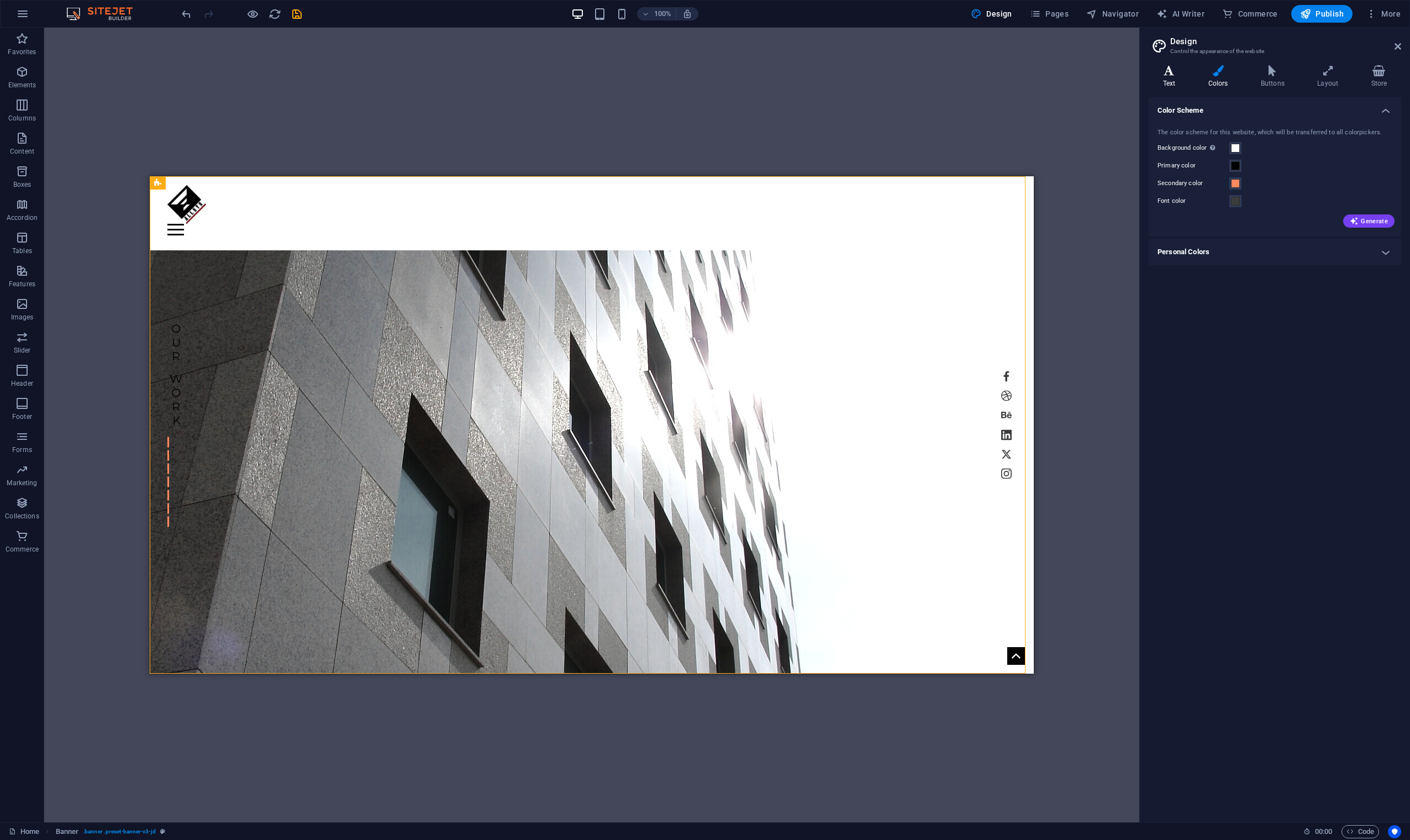
click at [895, 72] on icon at bounding box center [1169, 70] width 41 height 11
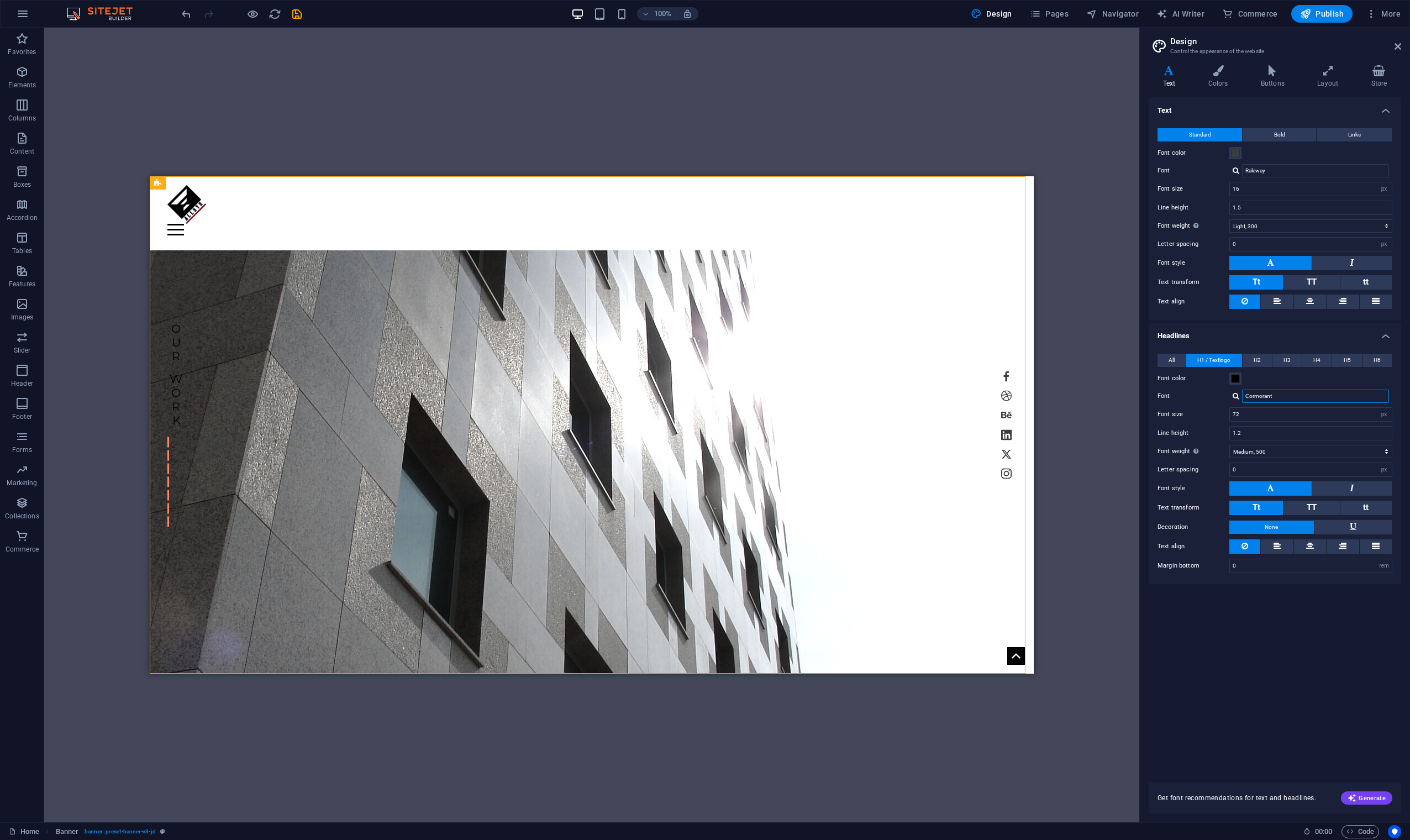
click at [895, 398] on input "Cormorant" at bounding box center [1315, 395] width 147 height 13
click at [895, 394] on div at bounding box center [1237, 395] width 7 height 7
click at [895, 396] on div at bounding box center [1237, 395] width 7 height 7
click at [895, 380] on div "Font color" at bounding box center [1274, 378] width 235 height 13
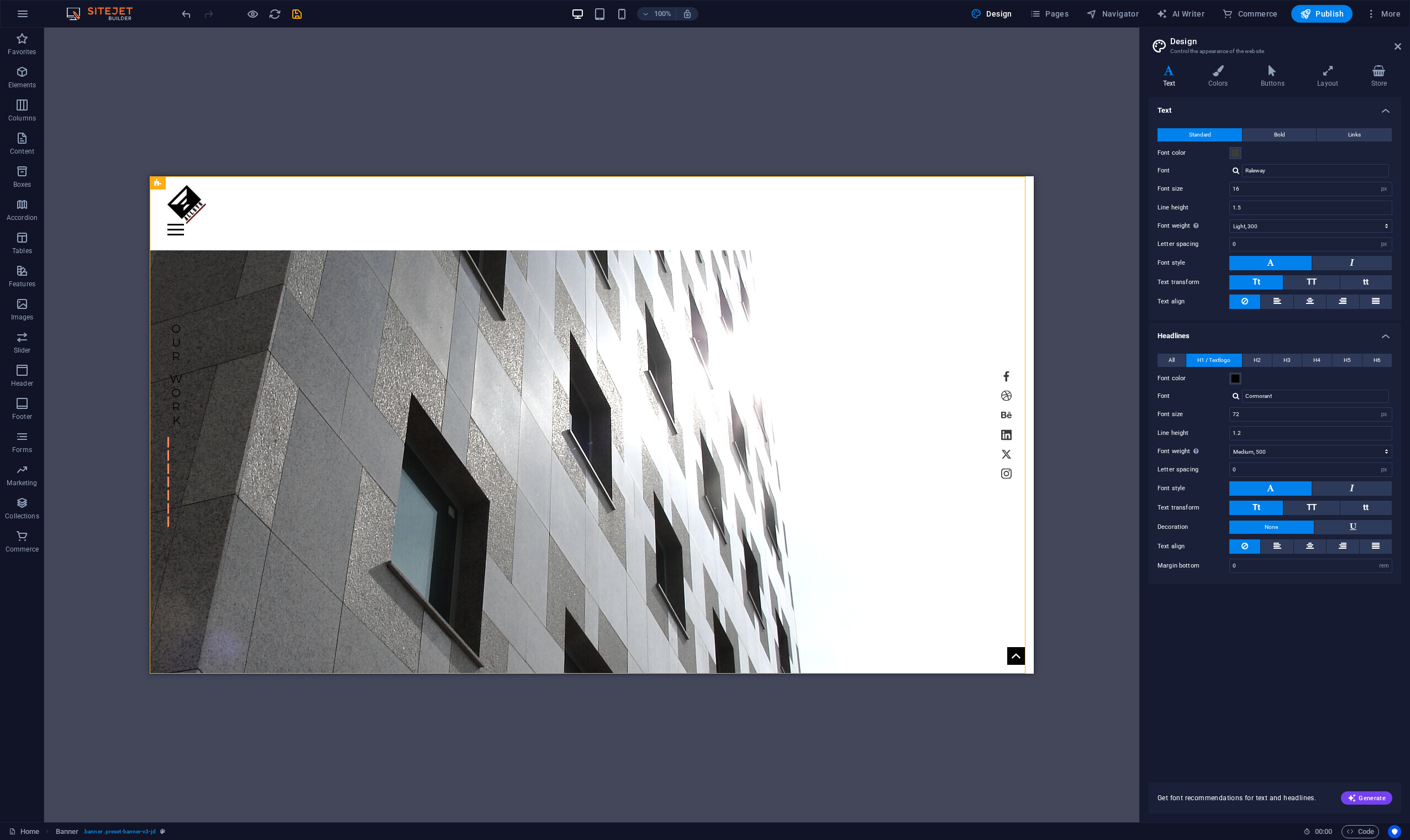
click at [895, 398] on label "Font" at bounding box center [1193, 395] width 72 height 13
click at [895, 398] on input "Cormorant" at bounding box center [1315, 395] width 147 height 13
click at [895, 395] on div at bounding box center [1237, 395] width 7 height 7
click at [895, 508] on div "Text Standard Bold Links Font color Font Raleway Font size 16 rem px Line heigh…" at bounding box center [1274, 432] width 253 height 672
click at [895, 394] on input "Cormorant" at bounding box center [1315, 395] width 147 height 13
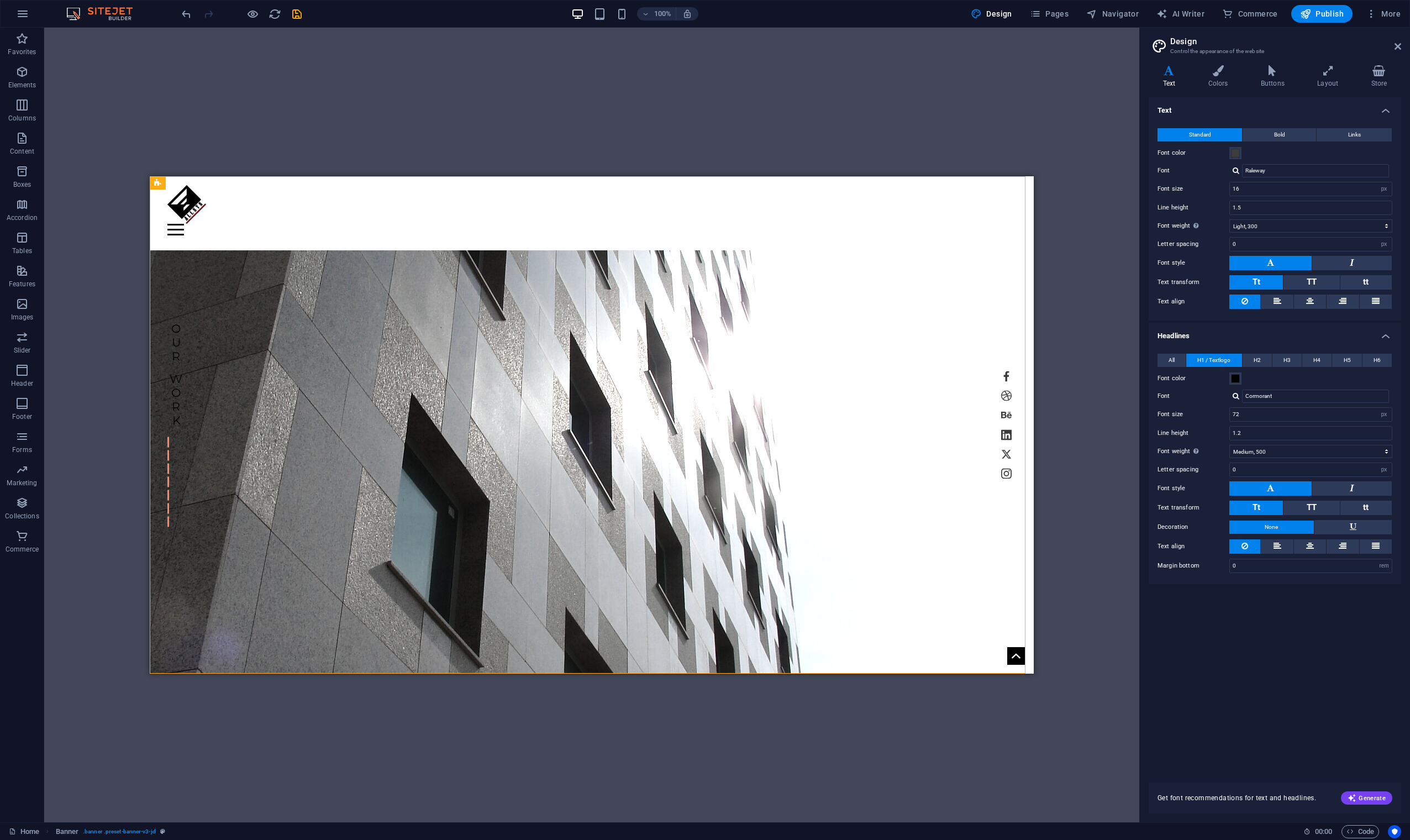
click at [895, 394] on div at bounding box center [1237, 395] width 7 height 7
click at [895, 394] on input "Cormorant" at bounding box center [1315, 395] width 147 height 13
click at [895, 395] on input "Cormorant" at bounding box center [1315, 395] width 147 height 13
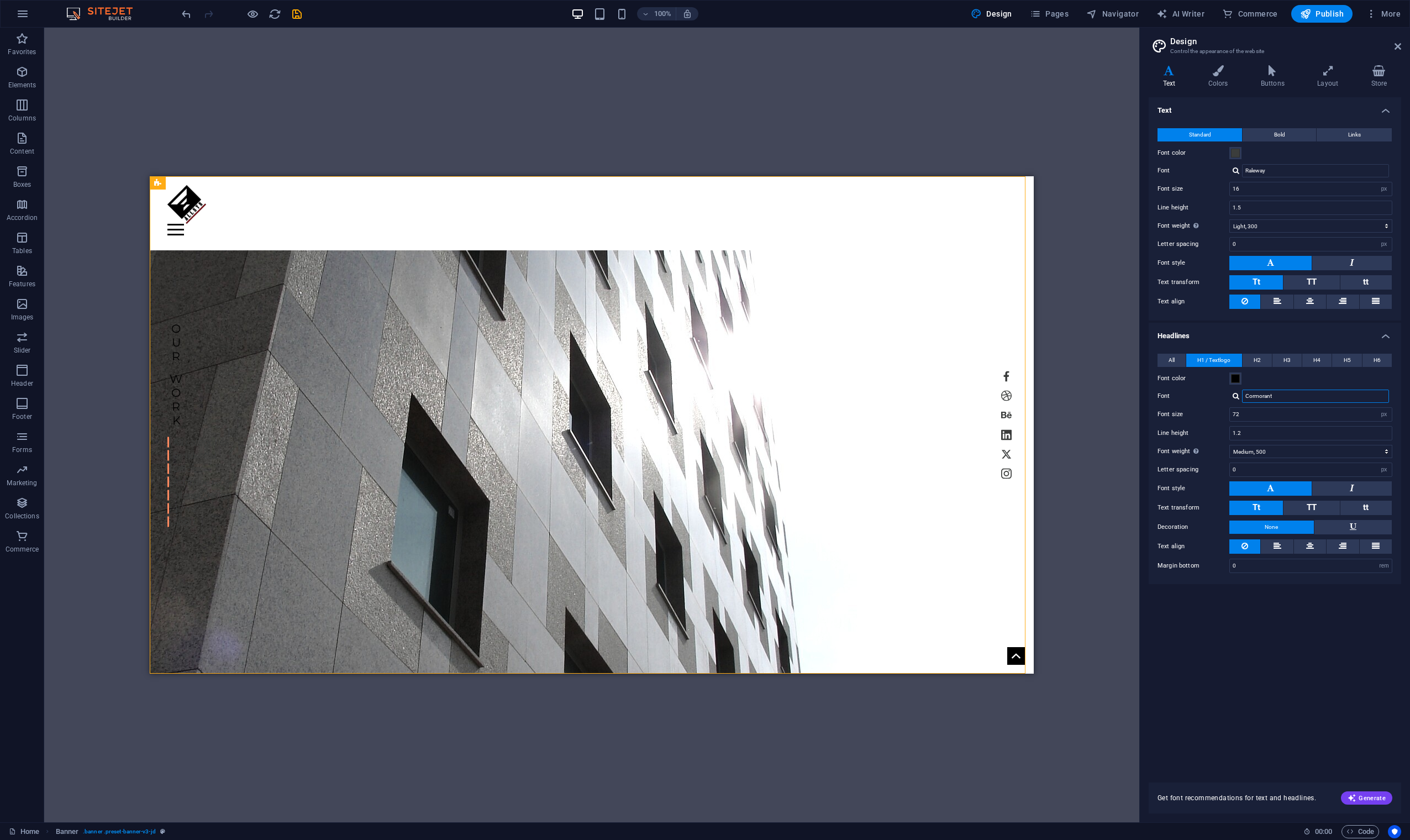
click at [895, 396] on input "Cormorant" at bounding box center [1315, 395] width 147 height 13
click at [895, 397] on div at bounding box center [1237, 395] width 7 height 7
click at [895, 438] on div "Lora" at bounding box center [1318, 438] width 146 height 11
click at [895, 397] on div at bounding box center [1237, 395] width 7 height 7
click at [895, 385] on div "Font color" at bounding box center [1274, 378] width 235 height 13
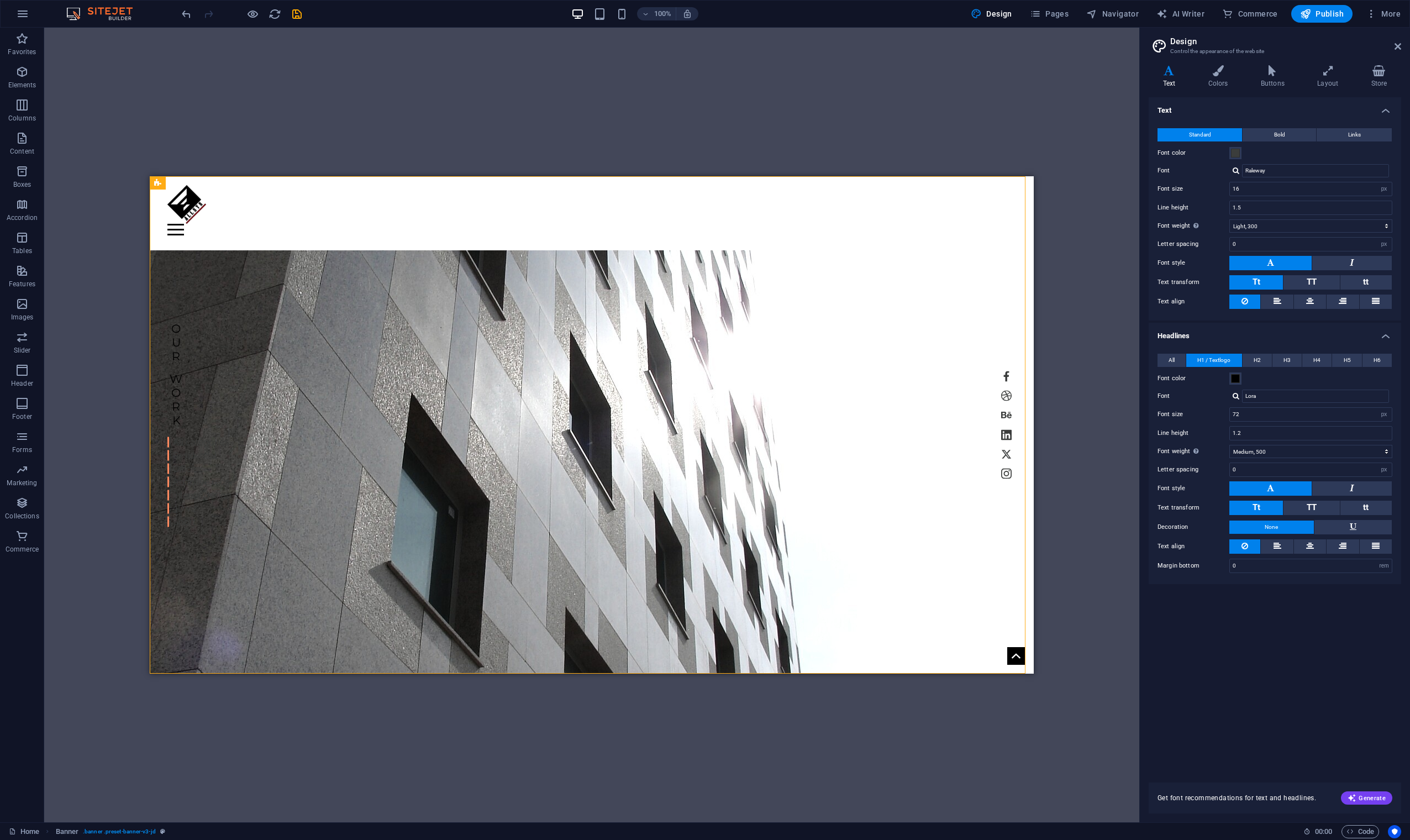
click at [895, 396] on div at bounding box center [1237, 395] width 7 height 7
click at [895, 410] on div "Amiri" at bounding box center [1318, 410] width 146 height 11
click at [895, 392] on div at bounding box center [1237, 395] width 7 height 7
click at [895, 424] on div "Cormorant" at bounding box center [1318, 424] width 146 height 11
type input "Cormorant"
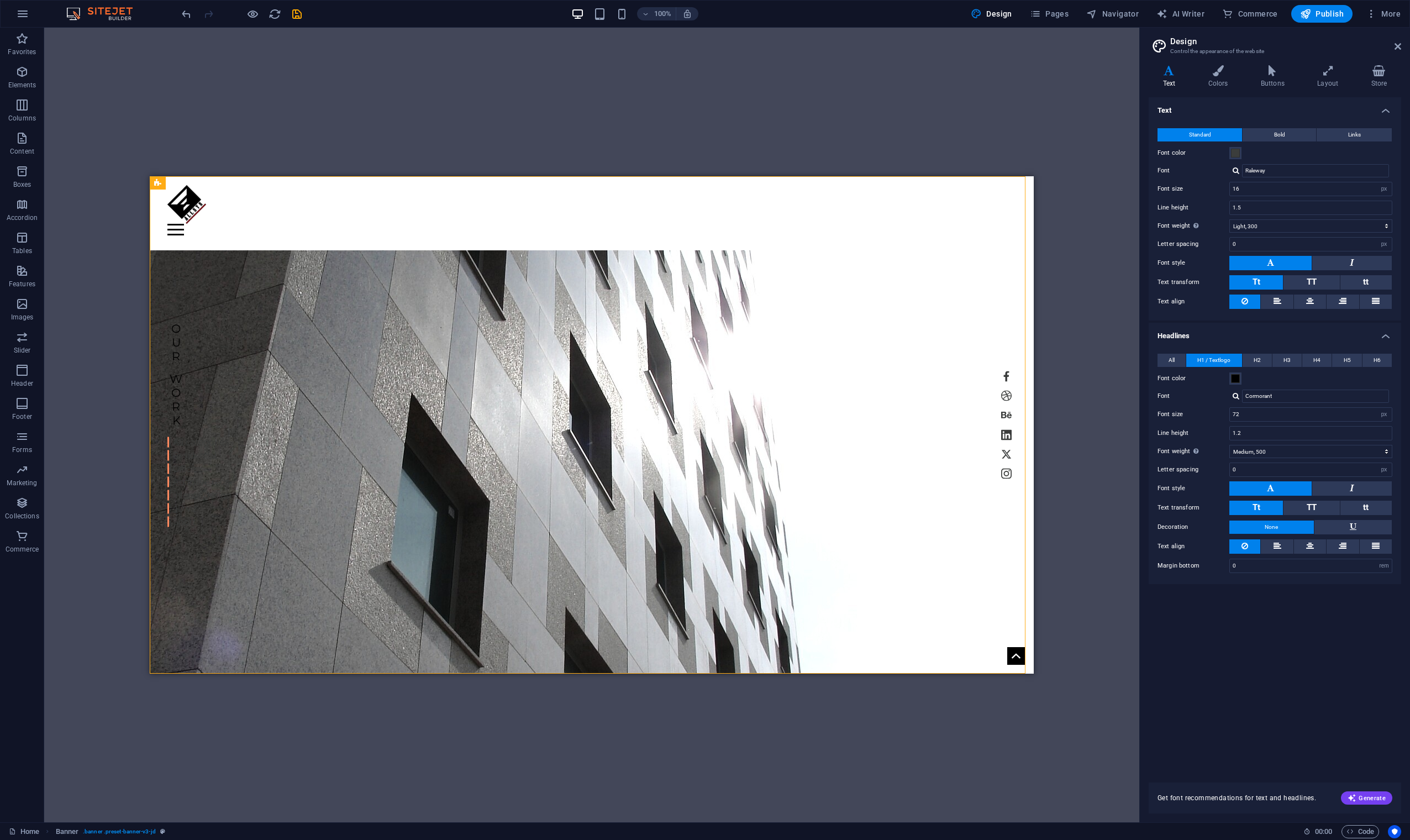
click at [895, 508] on div "Text Standard Bold Links Font color Font Raleway Font size 16 rem px Line heigh…" at bounding box center [1274, 432] width 253 height 672
click at [895, 107] on div "H1 Banner Container Top button Menu Bar Container Text Container H4 Container H…" at bounding box center [592, 424] width 1096 height 794
click at [296, 11] on icon "save" at bounding box center [297, 14] width 12 height 12
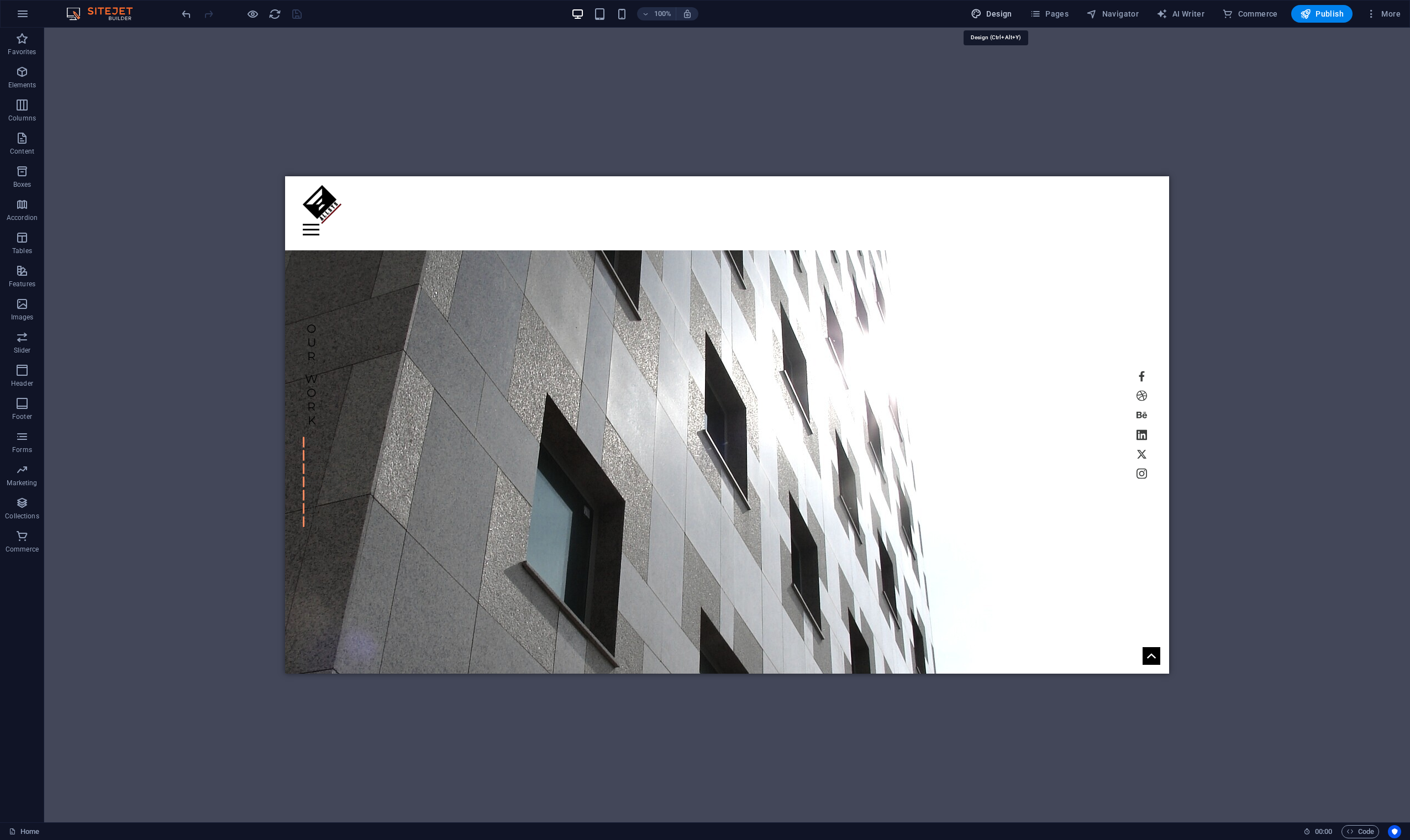
click at [895, 16] on span "Design" at bounding box center [991, 13] width 41 height 11
select select "px"
select select "300"
select select "px"
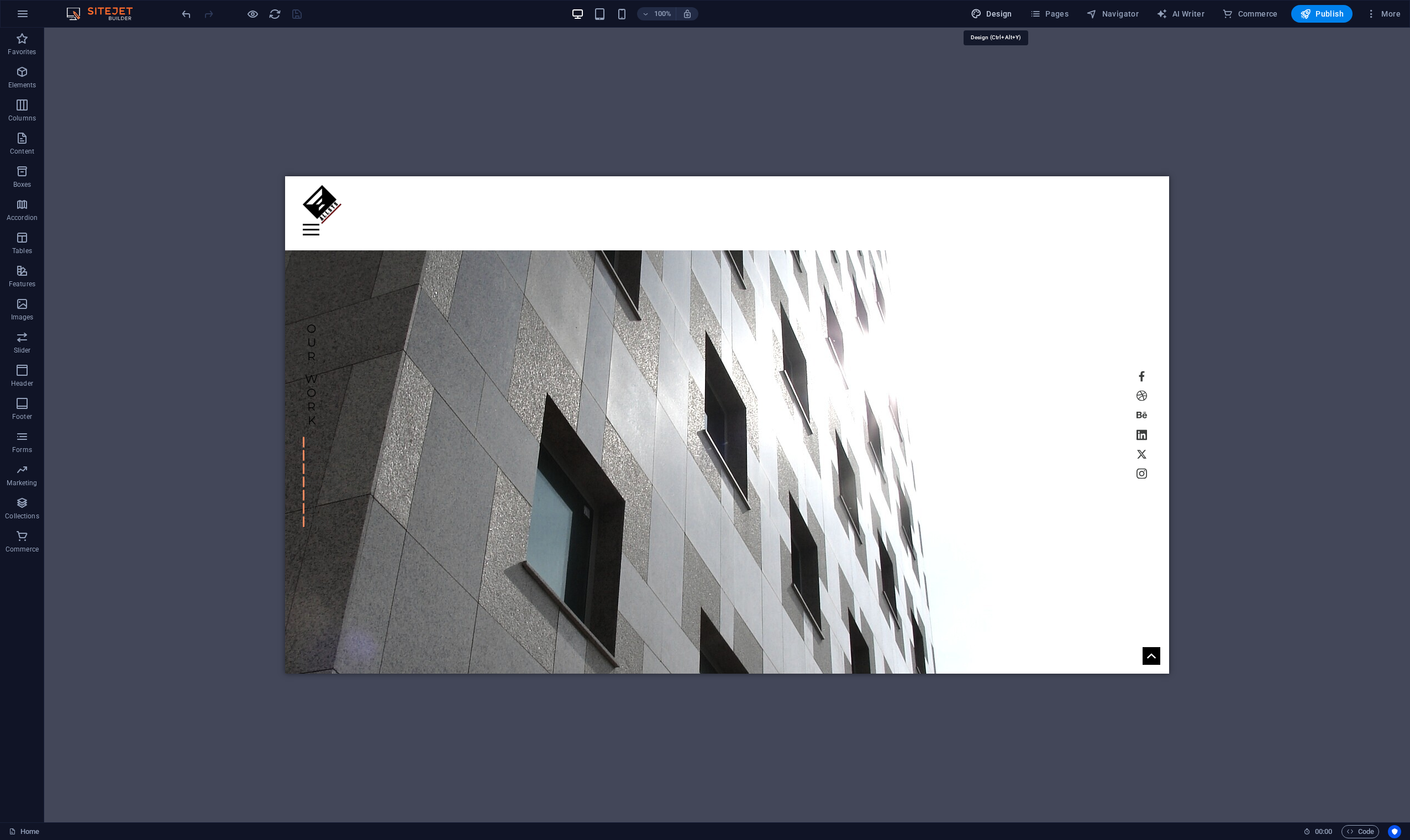
select select "500"
select select "px"
select select "rem"
select select "500"
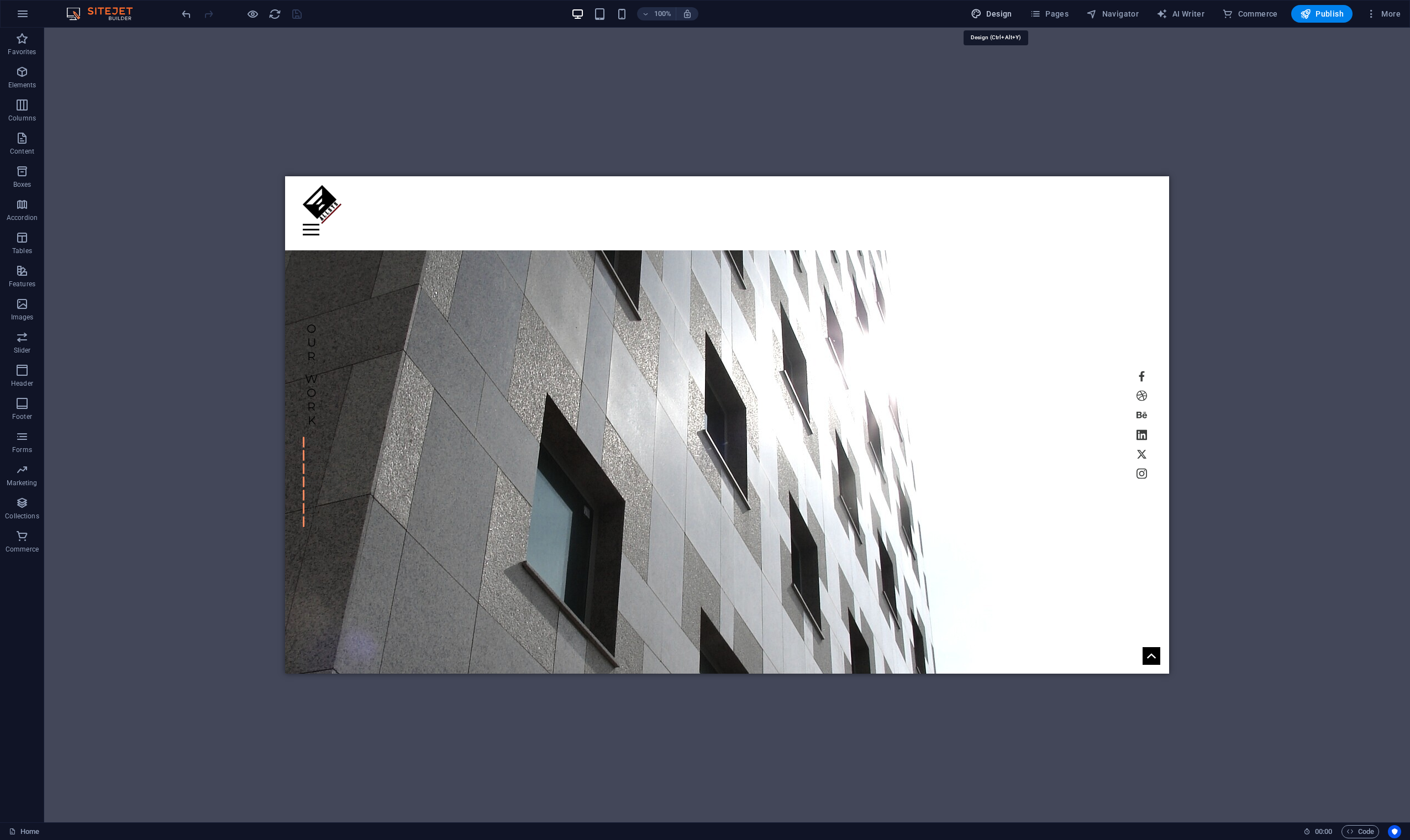
select select "px"
select select "rem"
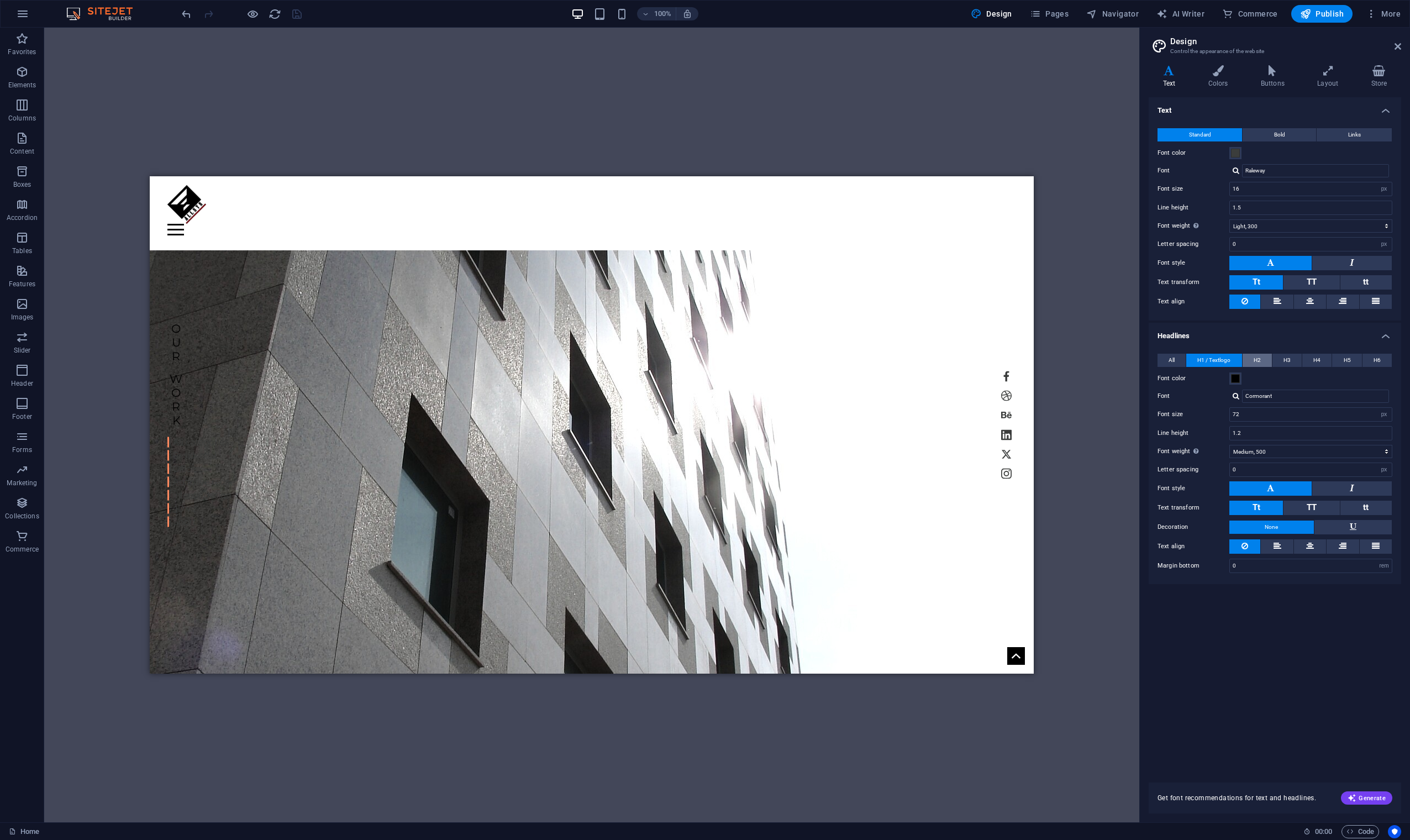
click at [895, 361] on span "H2" at bounding box center [1258, 360] width 7 height 13
click at [895, 396] on div at bounding box center [1237, 395] width 7 height 7
click at [895, 376] on div "Font color" at bounding box center [1274, 378] width 235 height 13
click at [895, 354] on span "H1 / Textlogo" at bounding box center [1214, 360] width 33 height 13
click at [895, 396] on input "Cormorant" at bounding box center [1315, 395] width 147 height 13
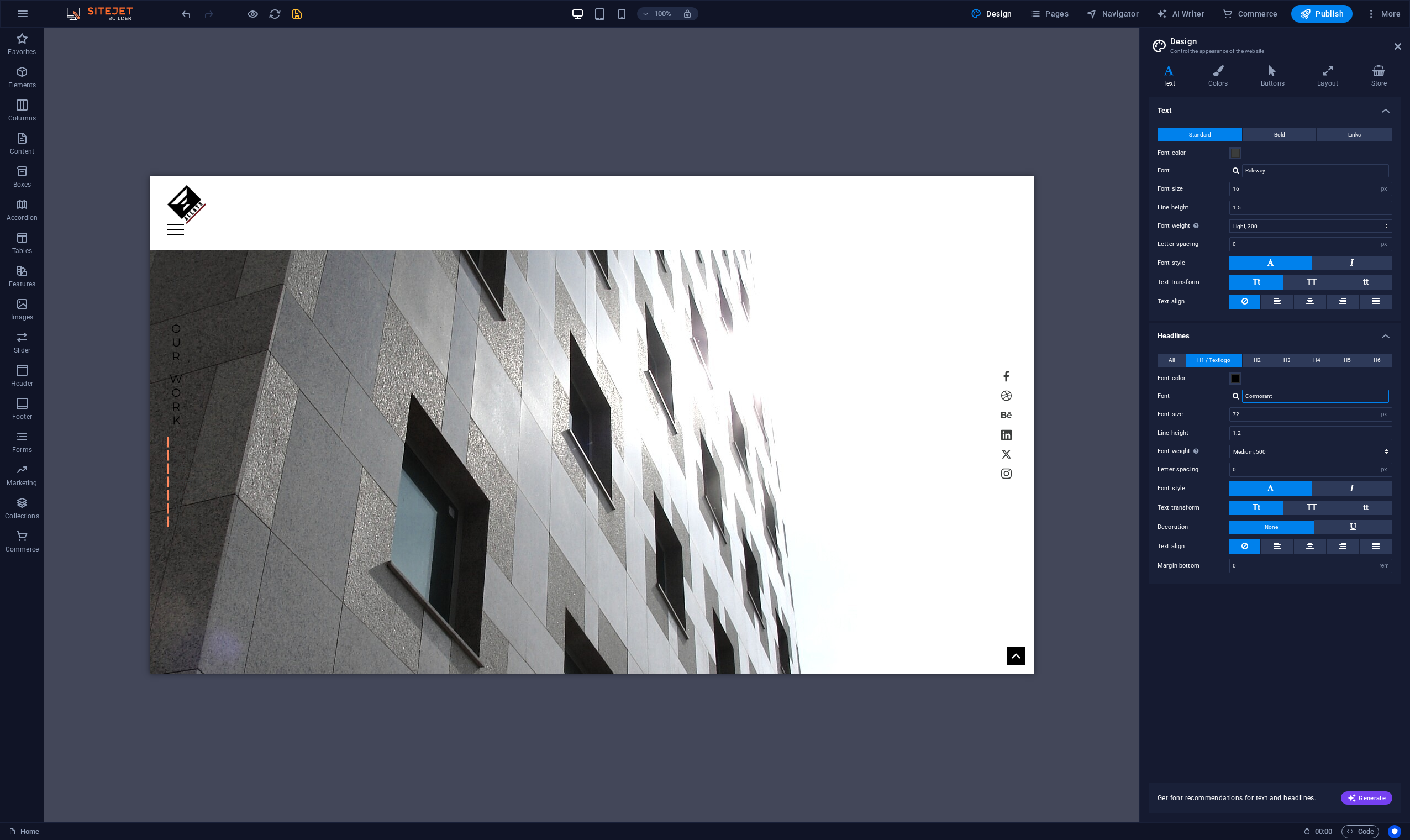
drag, startPoint x: 1285, startPoint y: 396, endPoint x: 1242, endPoint y: 406, distance: 44.1
click at [895, 406] on div "All H1 / Textlogo H2 H3 H4 H5 H6 Font color Font Montserrat Line height 1.5 Fon…" at bounding box center [1275, 463] width 257 height 241
type input "add"
click at [895, 409] on div "Manage fonts →" at bounding box center [1318, 410] width 146 height 11
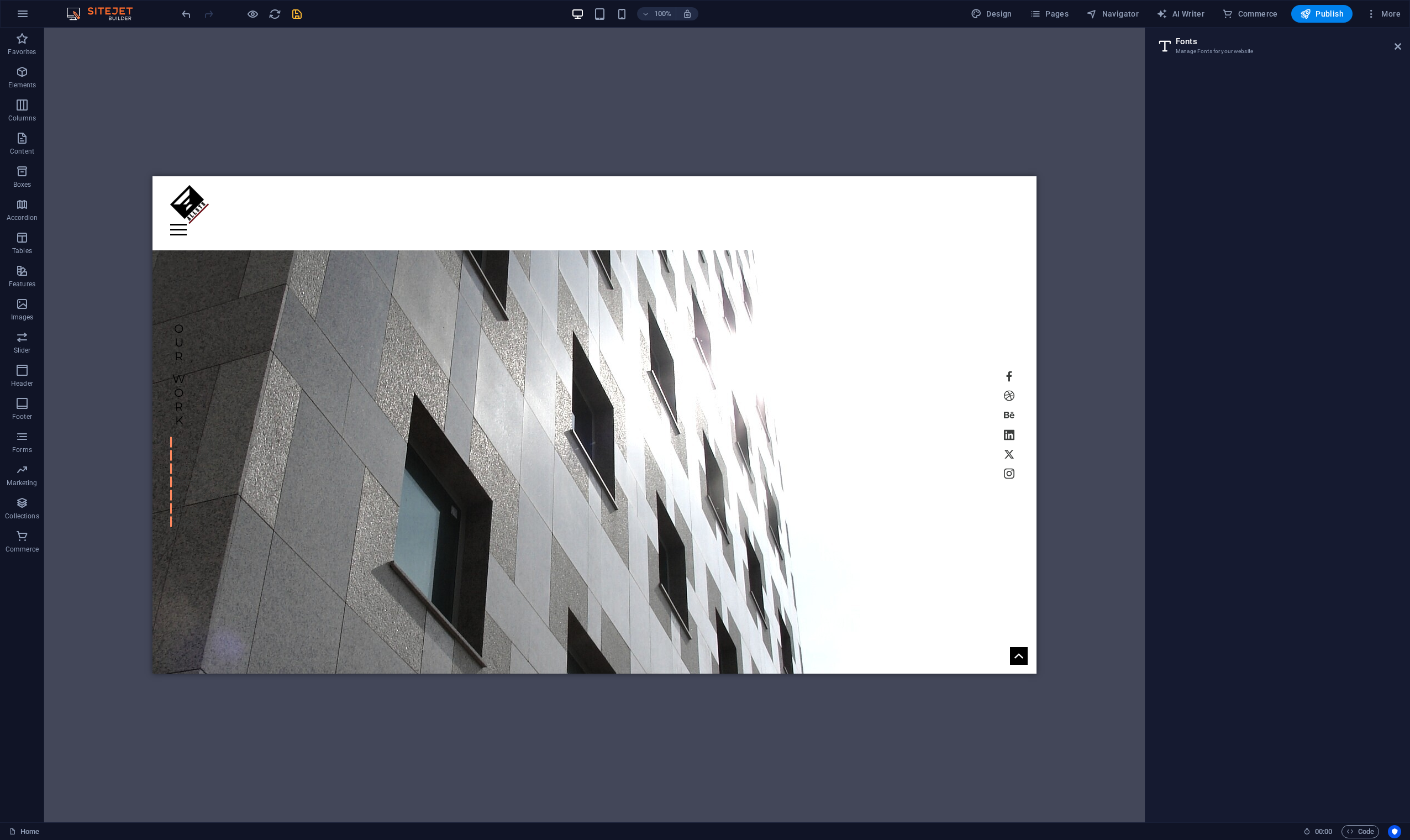
select select "popularity"
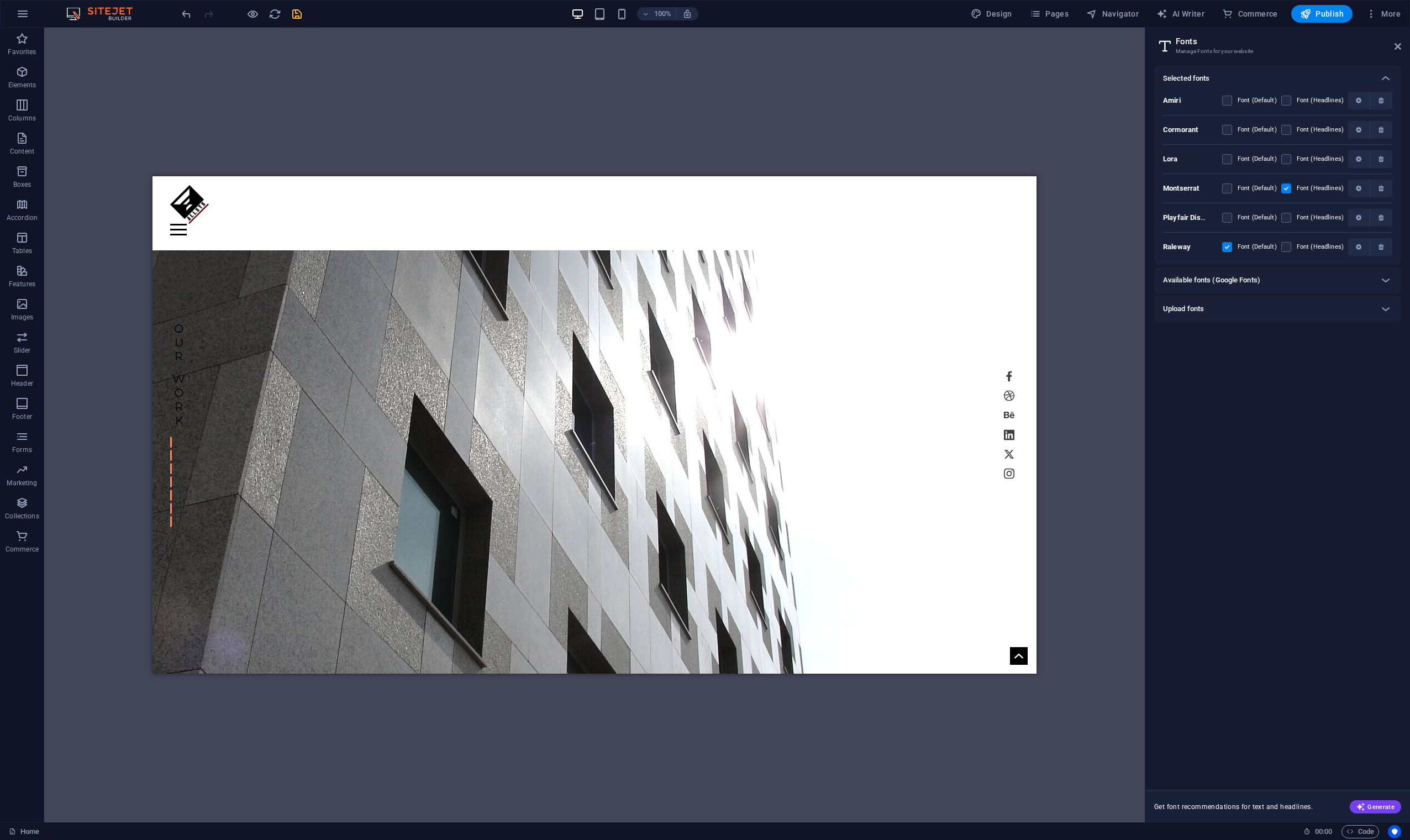
click at [895, 274] on h6 "Available fonts (Google Fonts)" at bounding box center [1212, 280] width 97 height 13
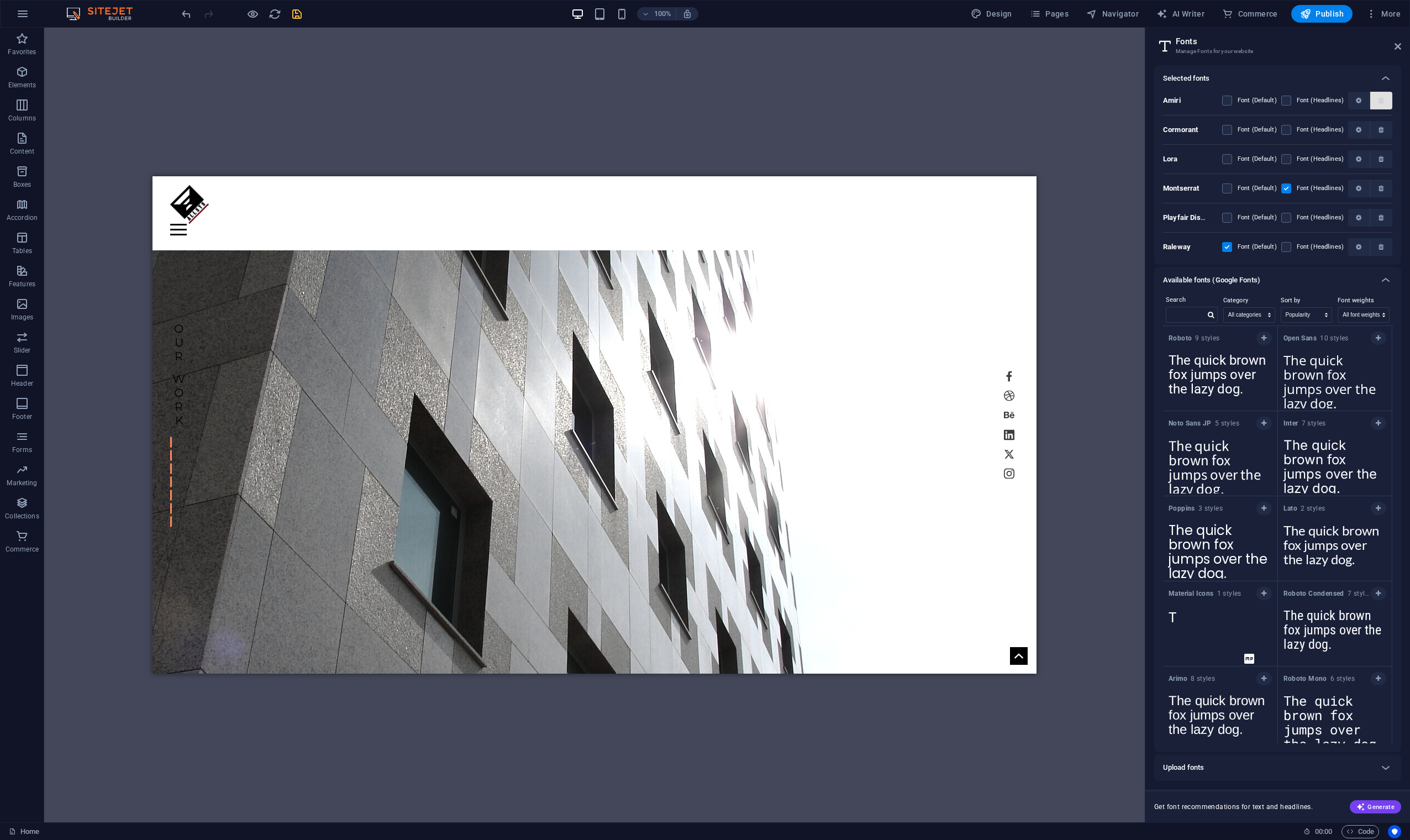
click at [895, 101] on icon "button" at bounding box center [1381, 100] width 5 height 7
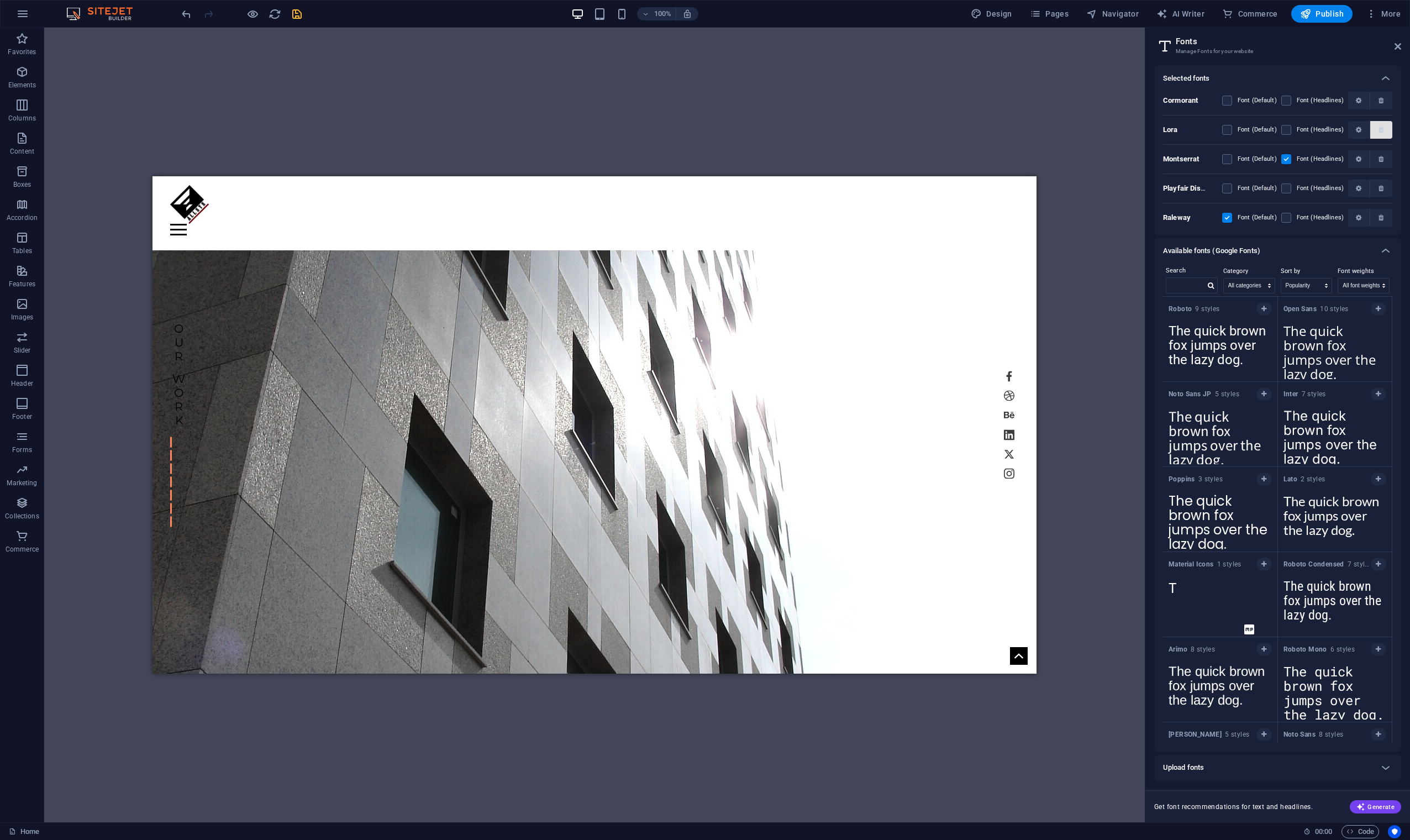
click at [895, 131] on span "button" at bounding box center [1382, 130] width 7 height 7
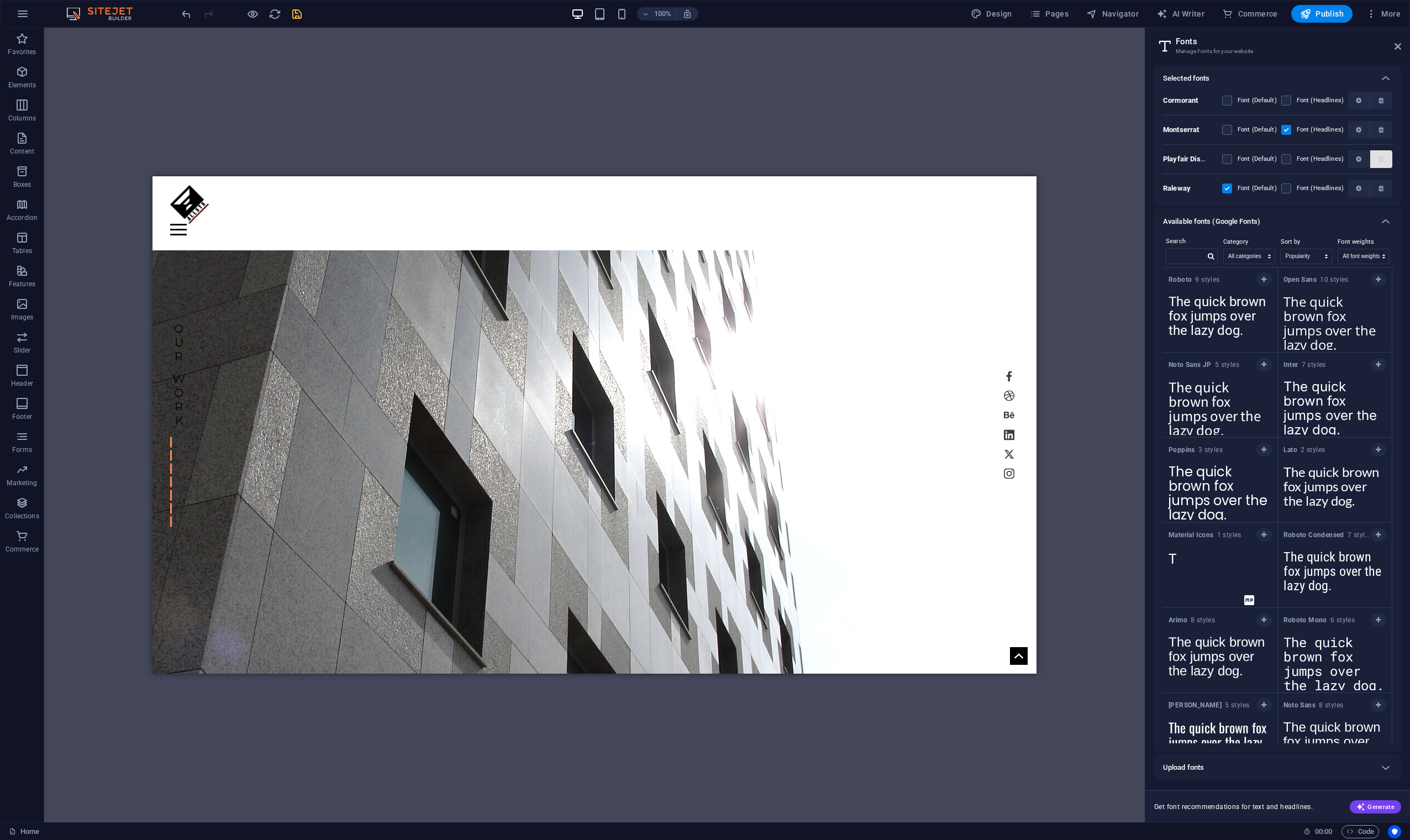
click at [895, 158] on icon "button" at bounding box center [1381, 159] width 5 height 7
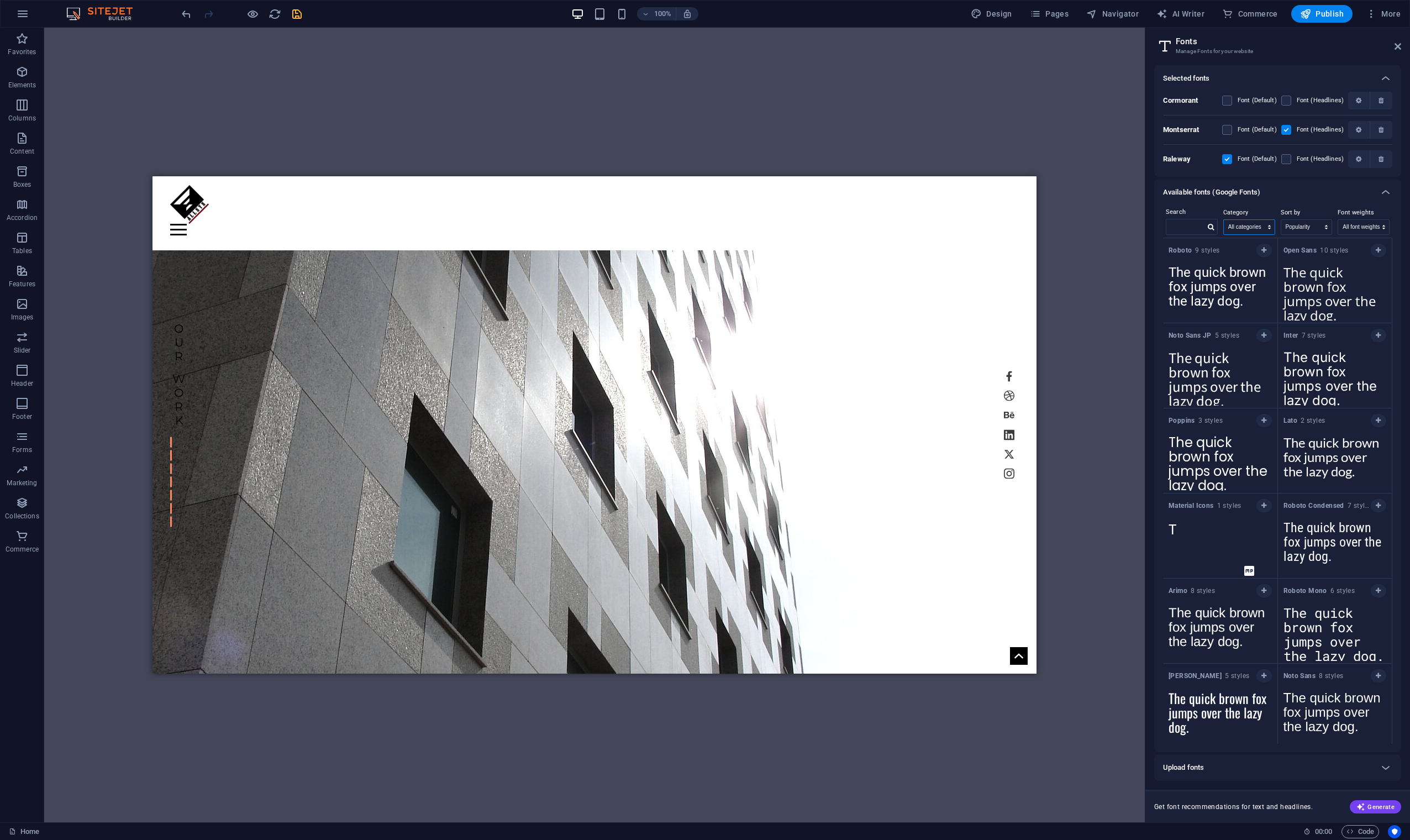
click at [895, 228] on select "All categories serif display monospace sans-serif handwriting" at bounding box center [1250, 227] width 51 height 14
click at [895, 220] on select "All categories serif display monospace sans-serif handwriting" at bounding box center [1250, 227] width 51 height 14
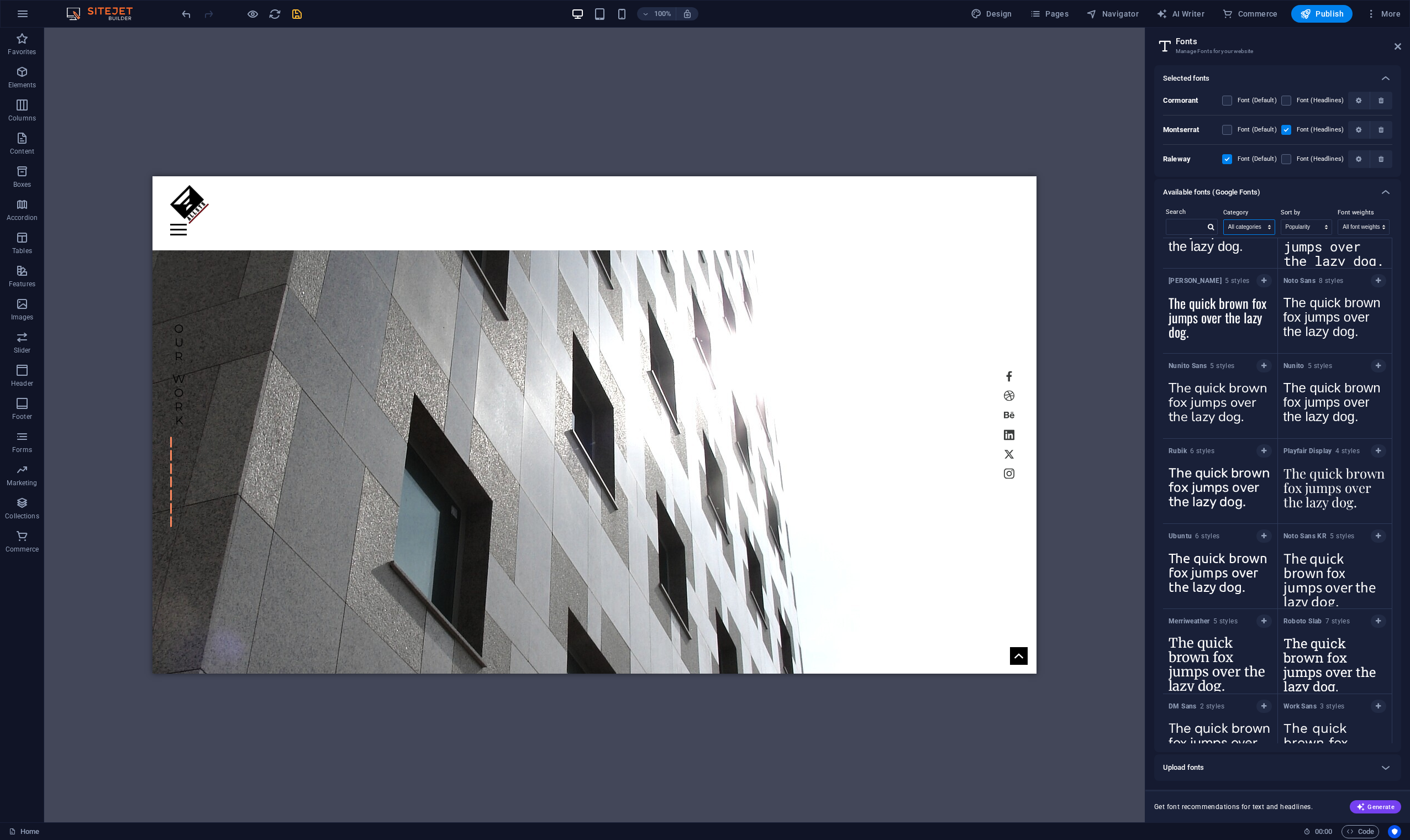
scroll to position [567, 0]
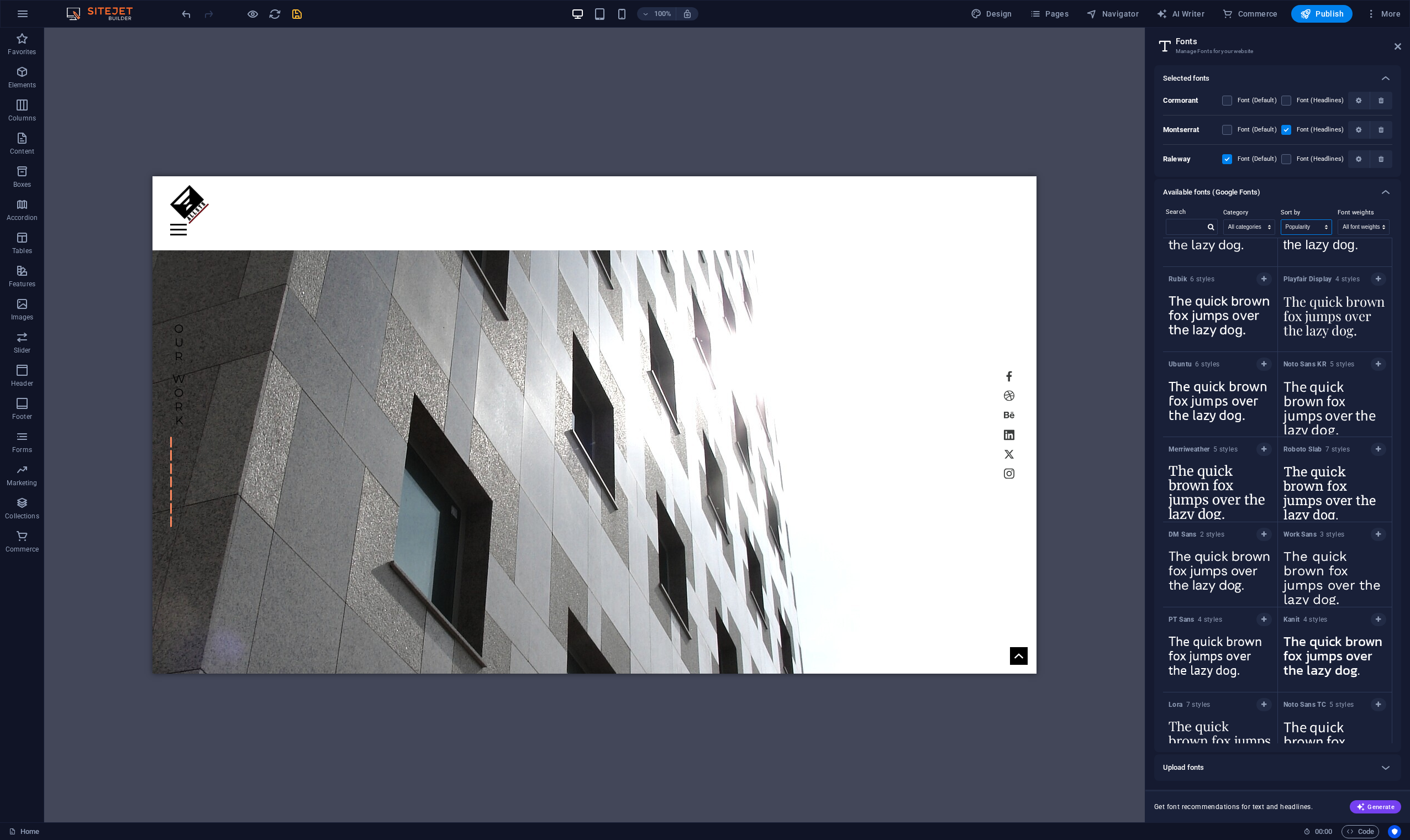
click at [895, 223] on select "Name Category Popularity" at bounding box center [1307, 227] width 51 height 14
click at [895, 196] on div "Available fonts (Google Fonts)" at bounding box center [1268, 192] width 210 height 13
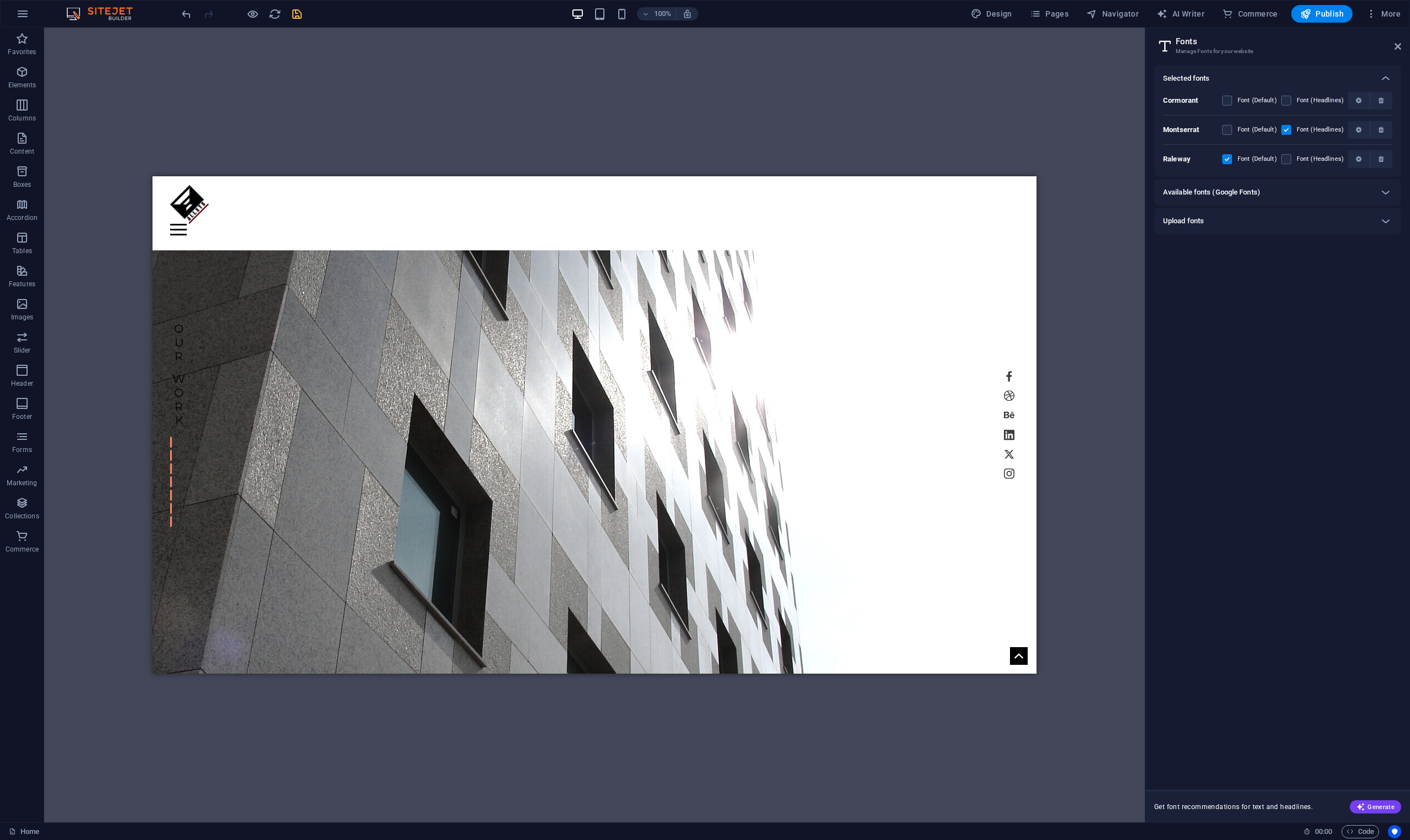
click at [895, 194] on h6 "Available fonts (Google Fonts)" at bounding box center [1212, 192] width 97 height 13
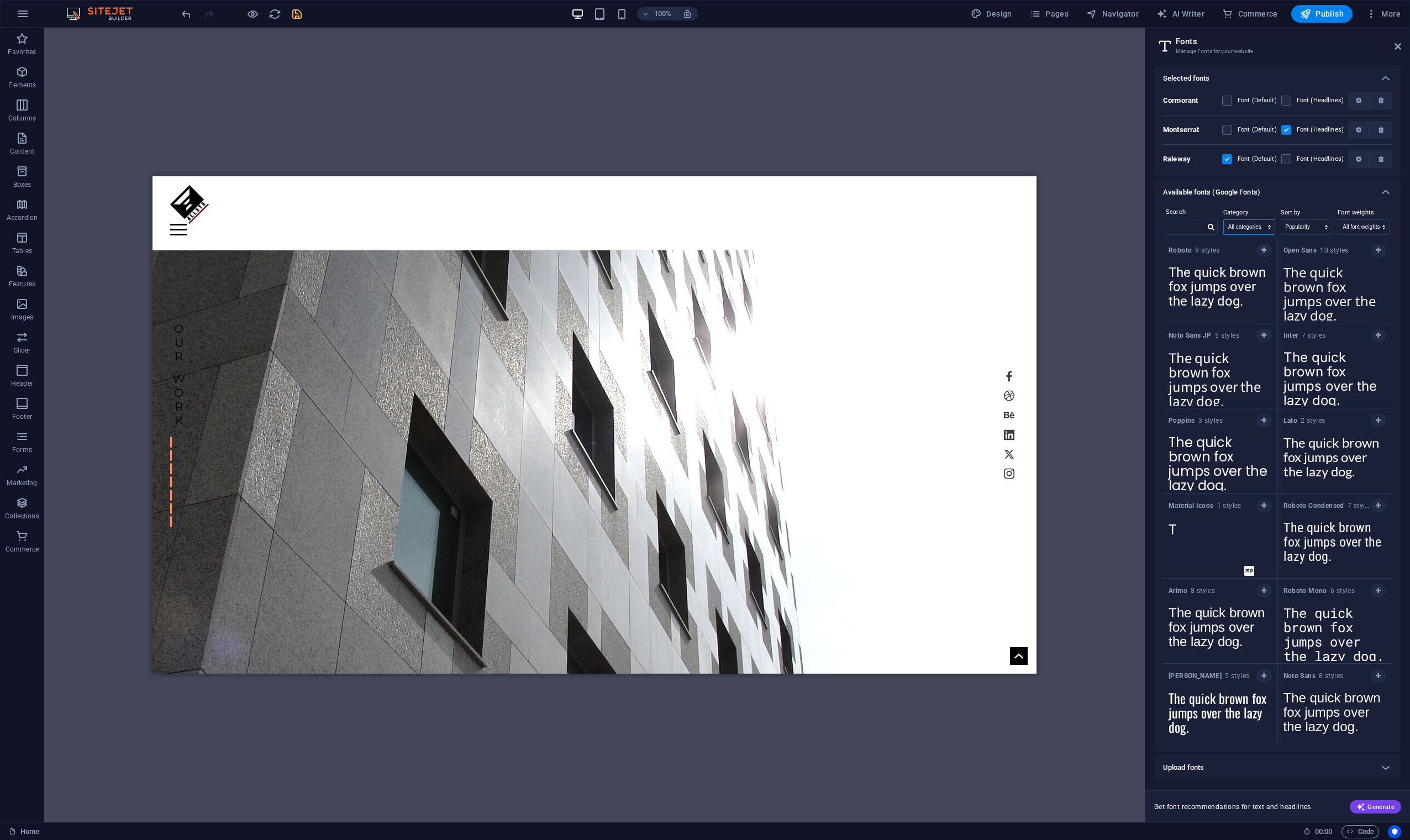
click at [895, 225] on select "All categories serif display monospace sans-serif handwriting" at bounding box center [1250, 227] width 51 height 14
select select "serif"
click at [895, 220] on select "All categories serif display monospace sans-serif handwriting" at bounding box center [1250, 227] width 51 height 14
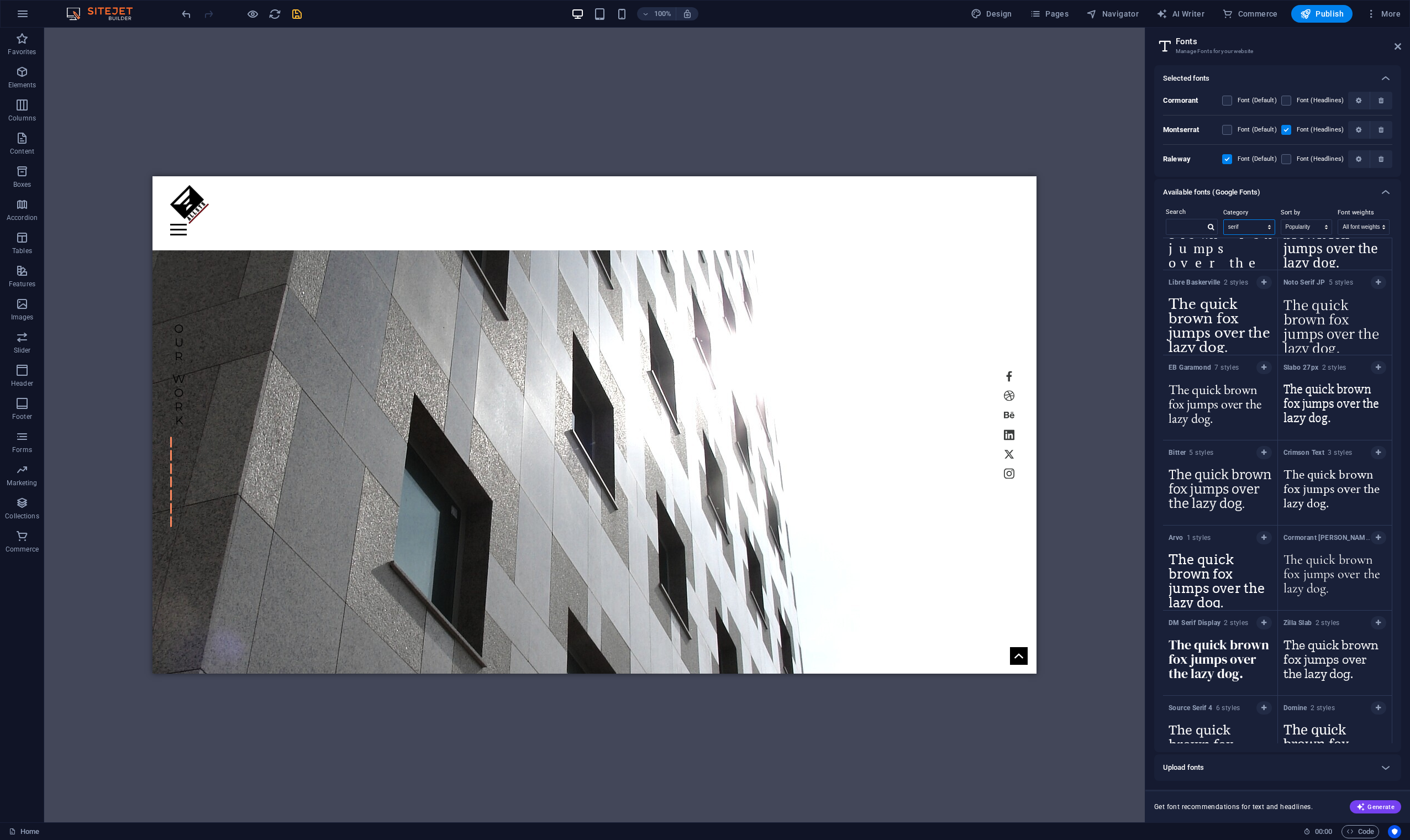
scroll to position [221, 0]
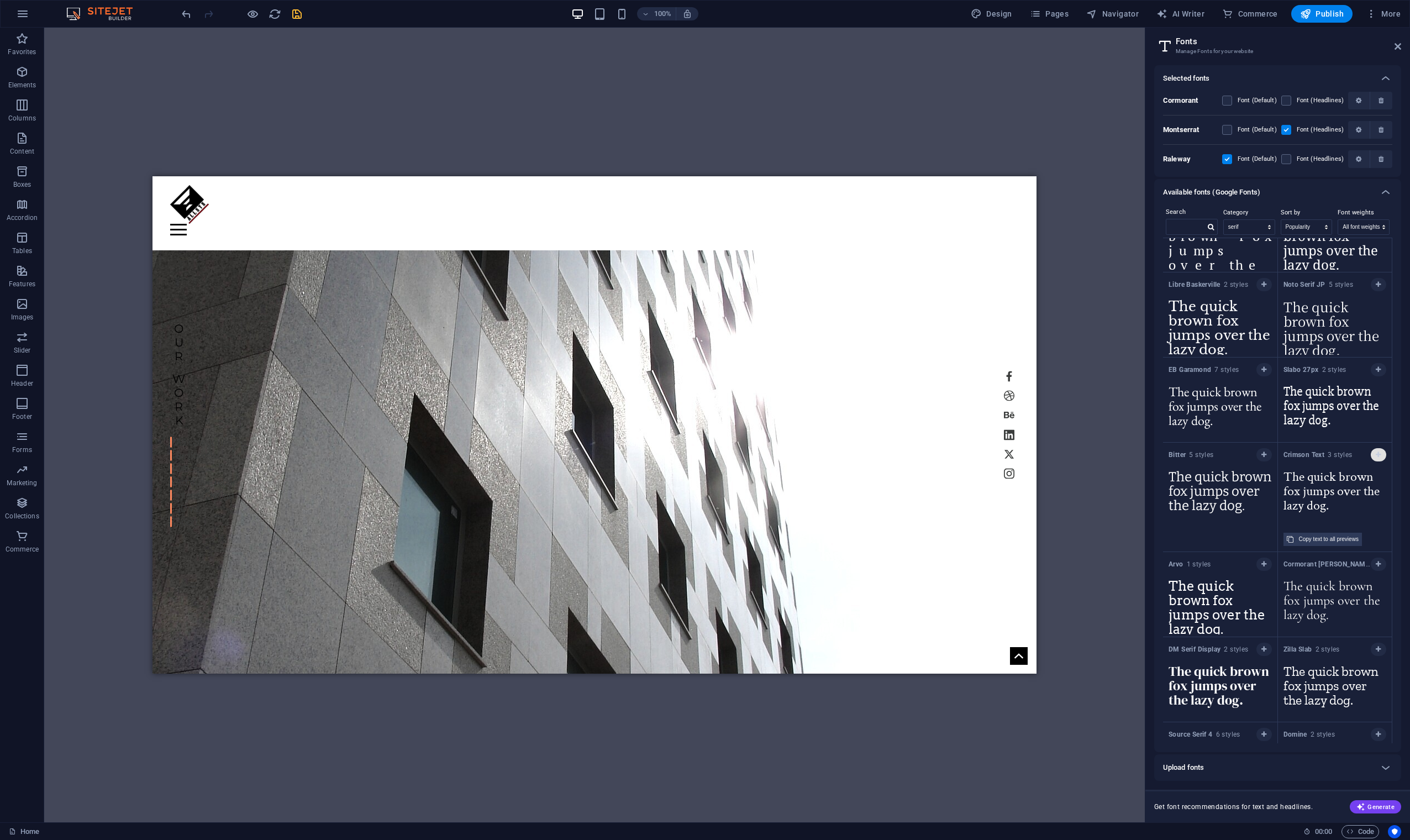
click at [895, 454] on icon "button" at bounding box center [1378, 455] width 5 height 7
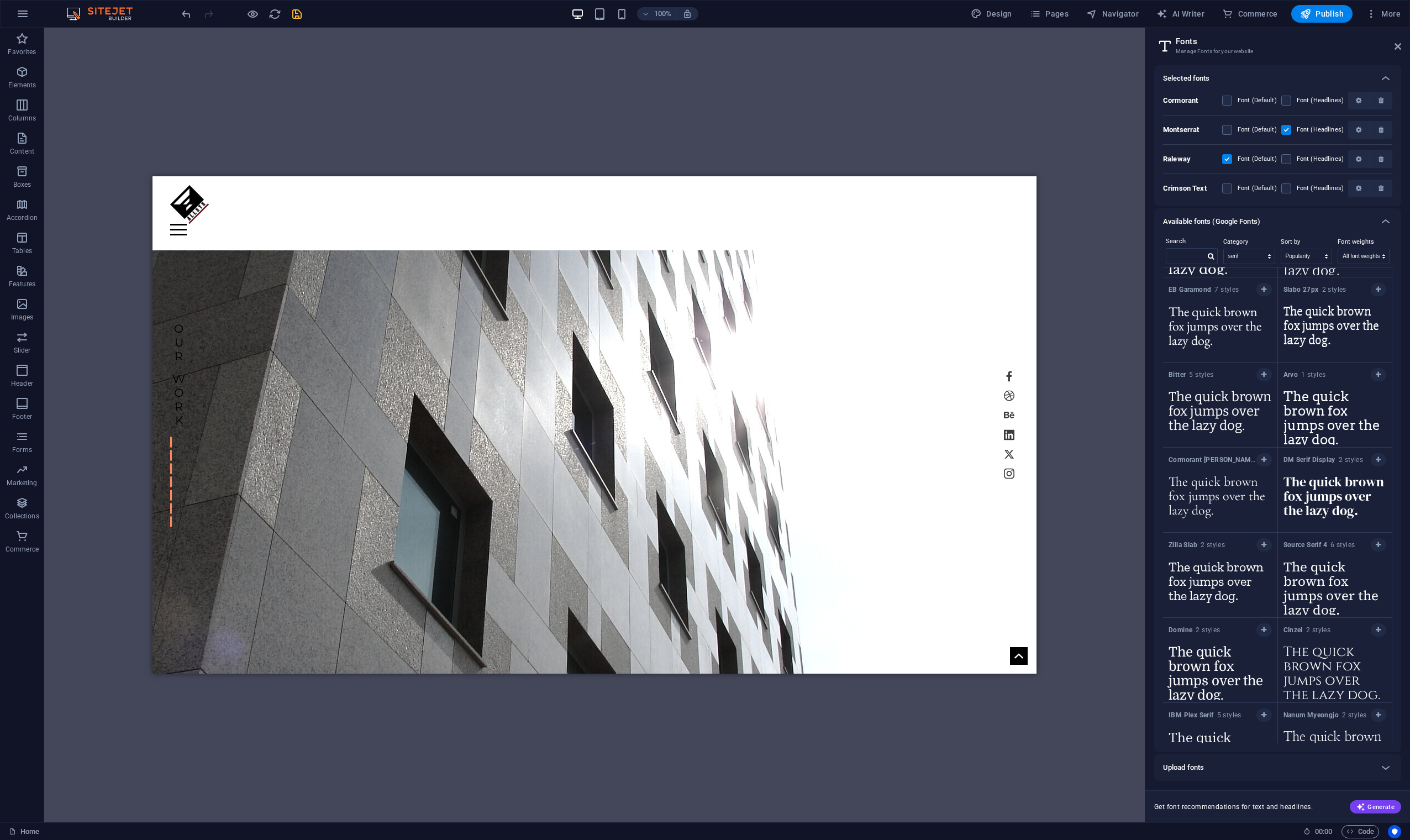
scroll to position [368, 0]
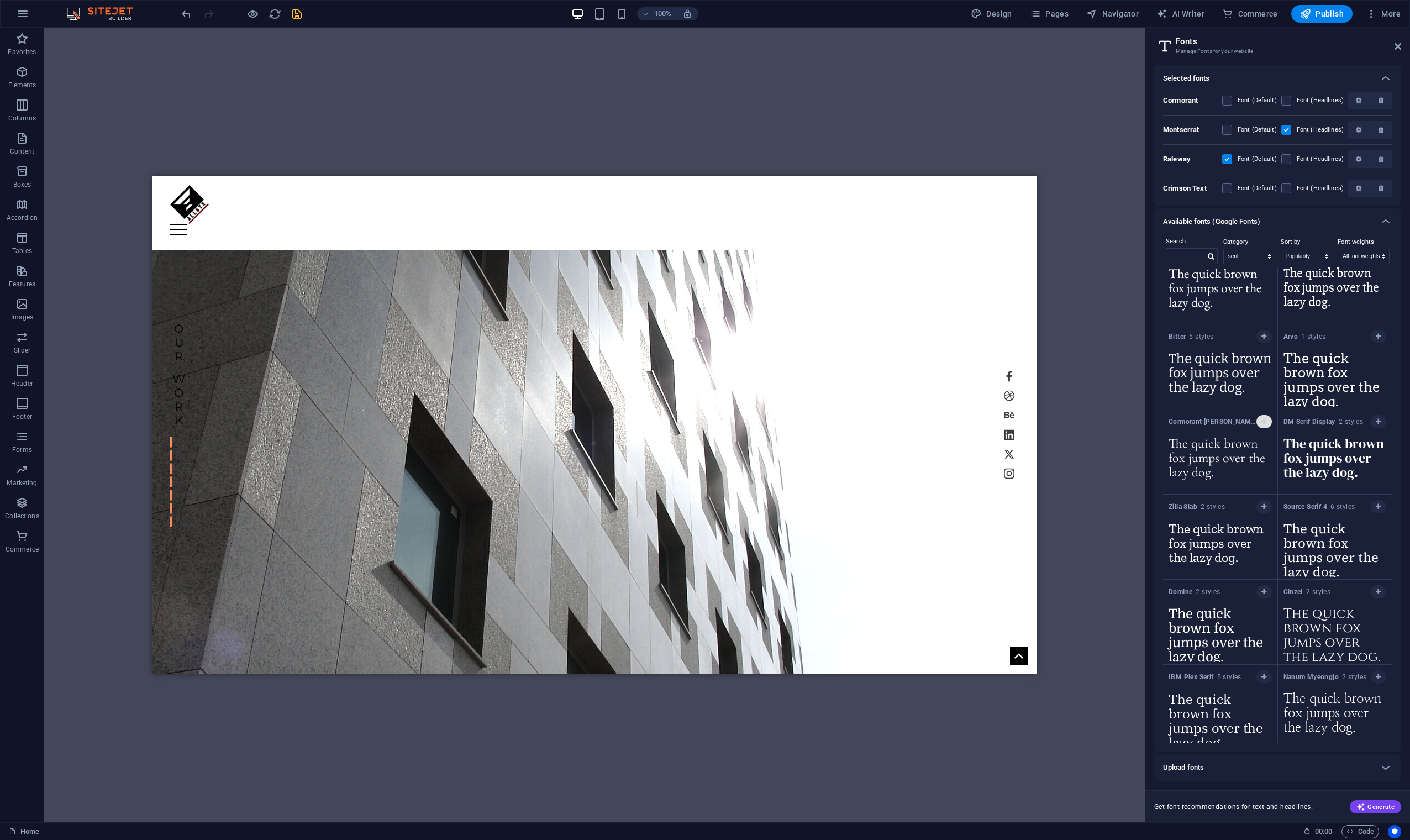
click at [895, 421] on icon "button" at bounding box center [1264, 422] width 5 height 7
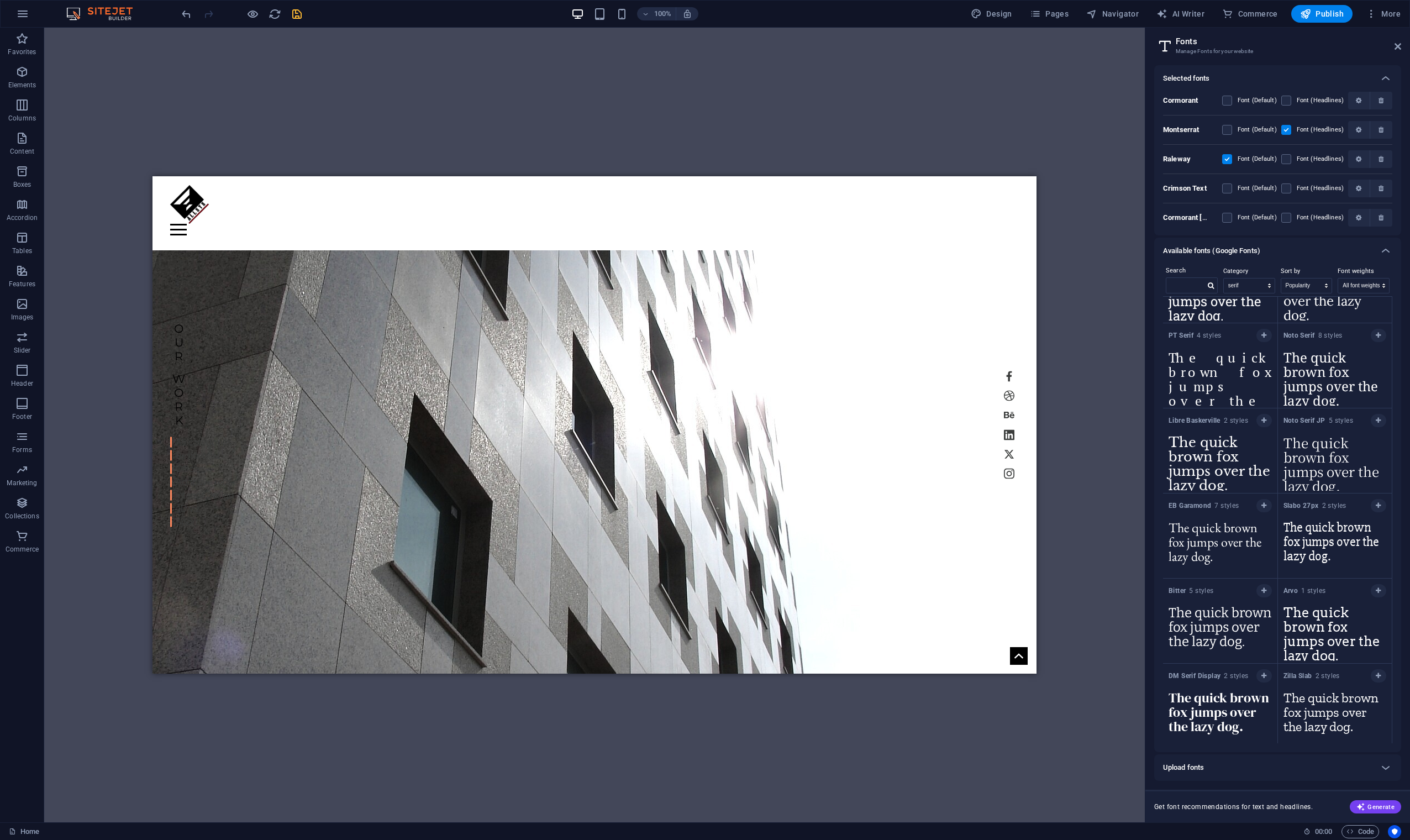
scroll to position [0, 0]
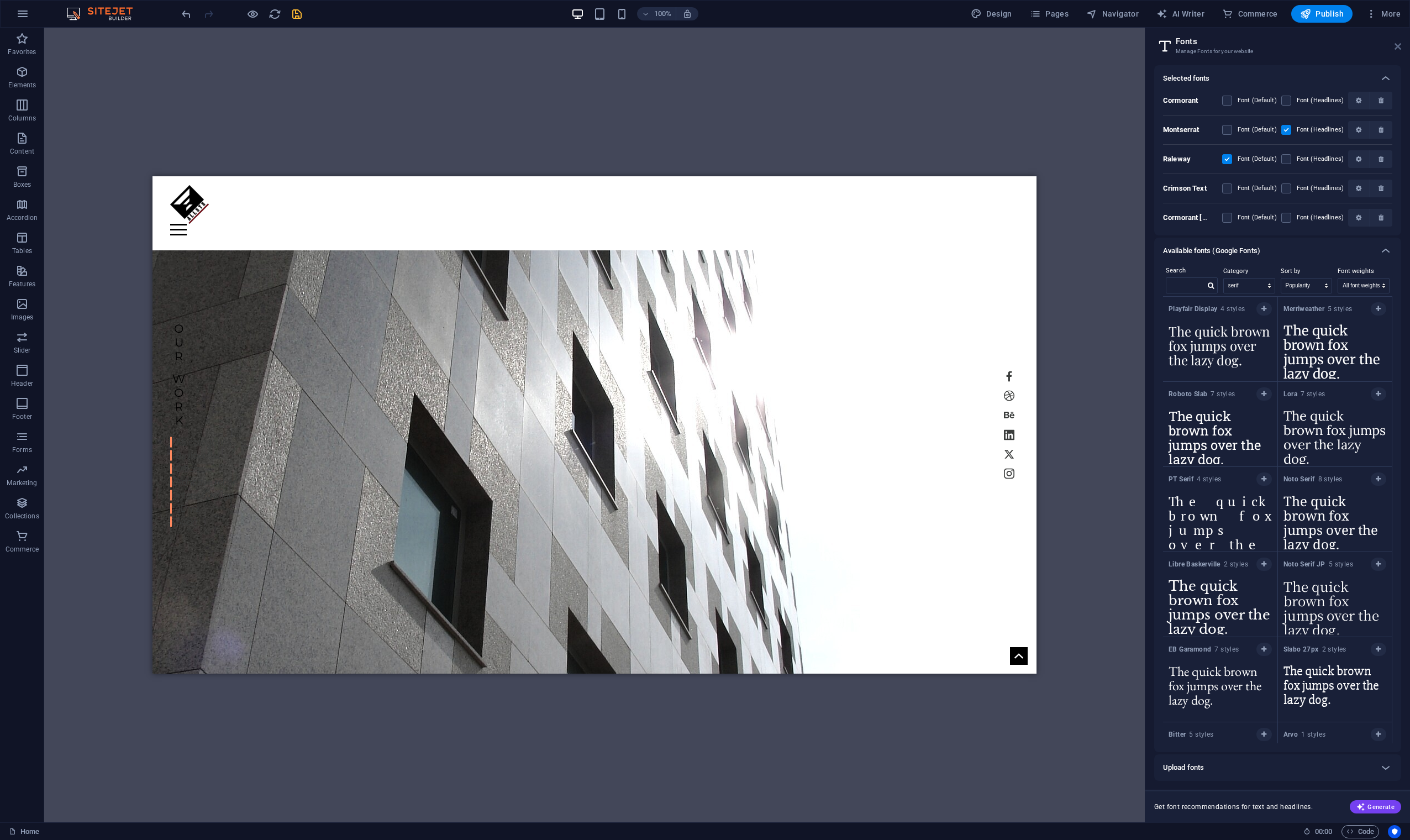
click at [895, 42] on icon at bounding box center [1399, 47] width 7 height 9
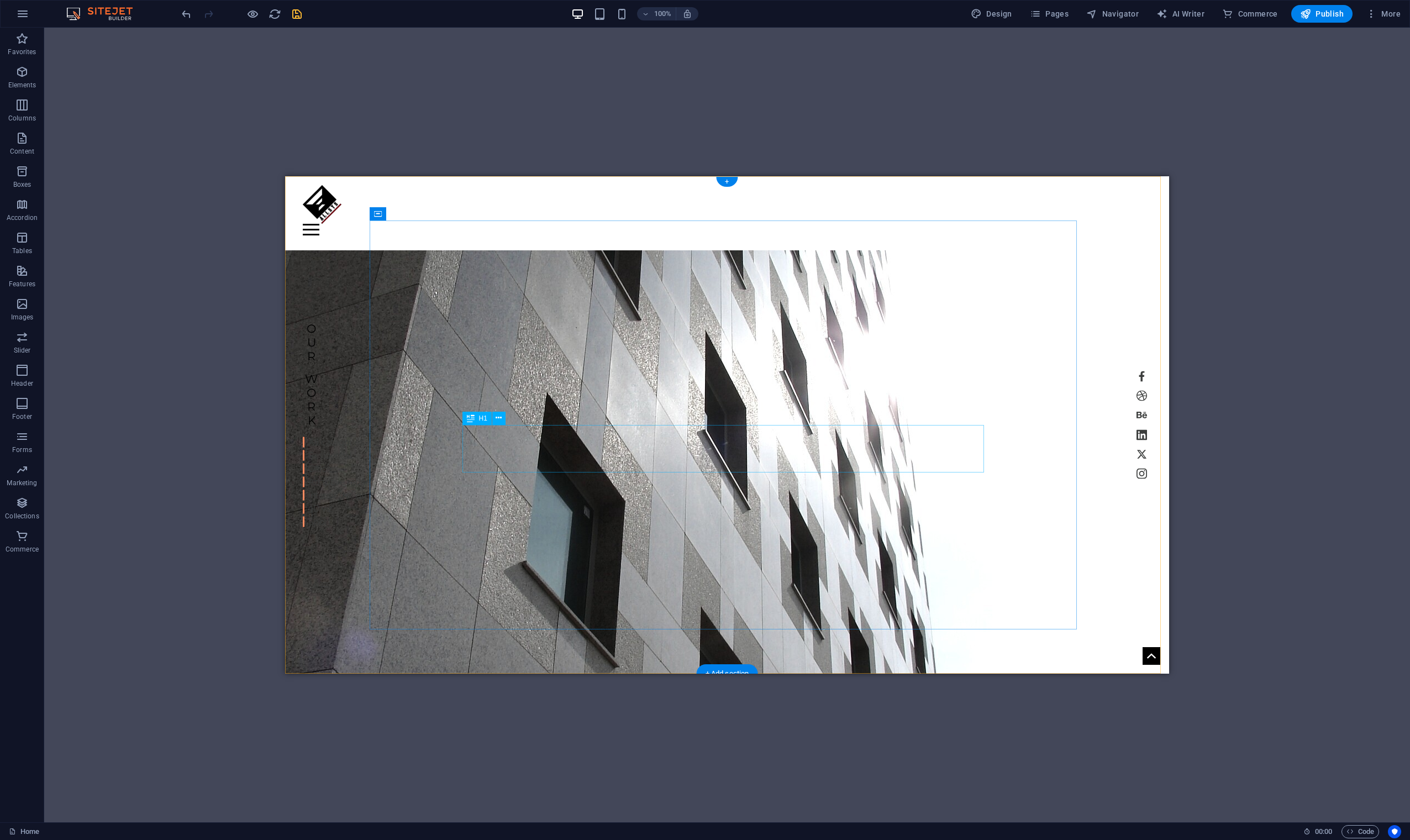
click at [759, 508] on div "ALLSYS | d & a" at bounding box center [639, 780] width 521 height 48
click at [895, 11] on span "Design" at bounding box center [991, 13] width 41 height 11
select select "px"
select select "300"
select select "px"
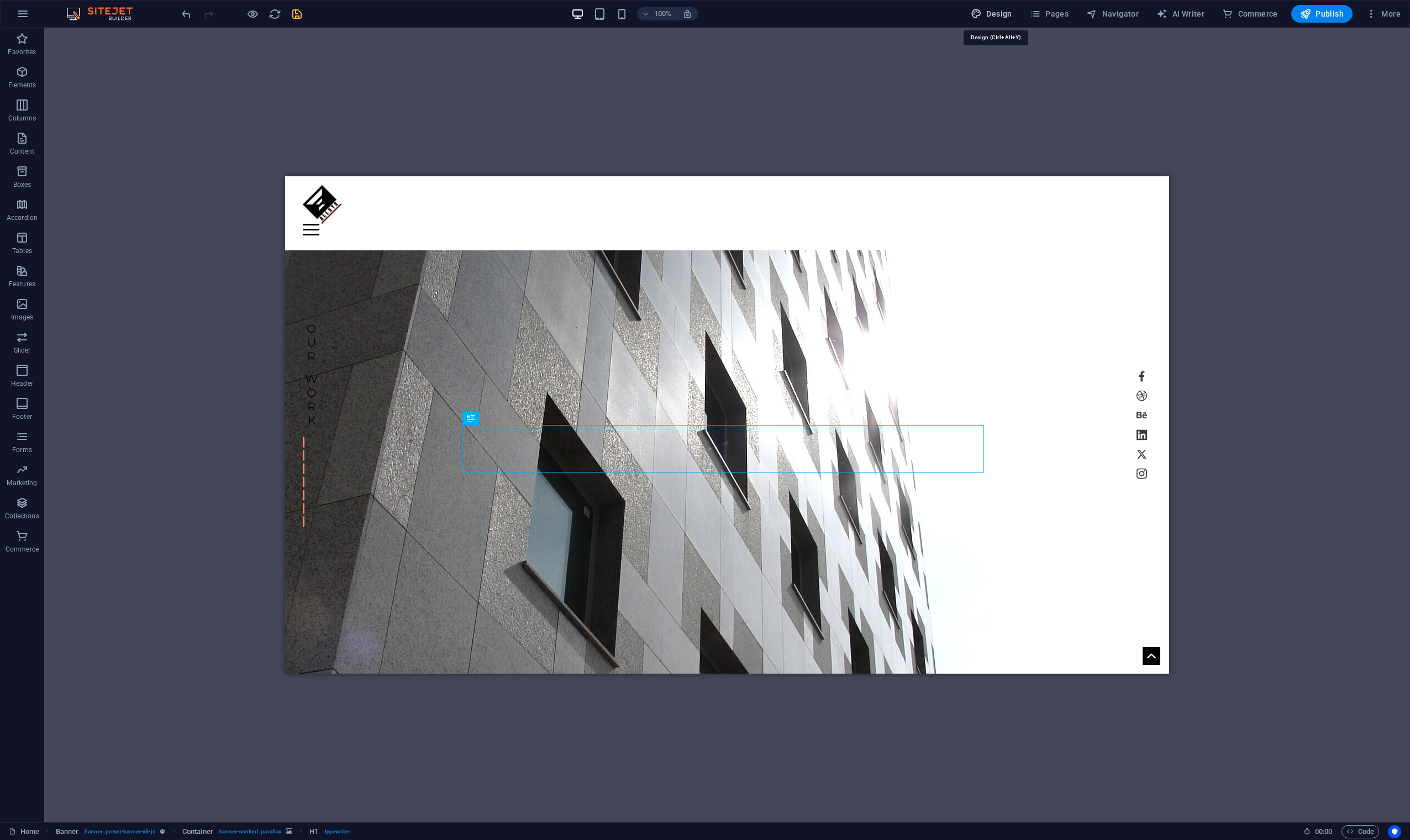
select select "px"
select select "500"
select select "px"
select select "rem"
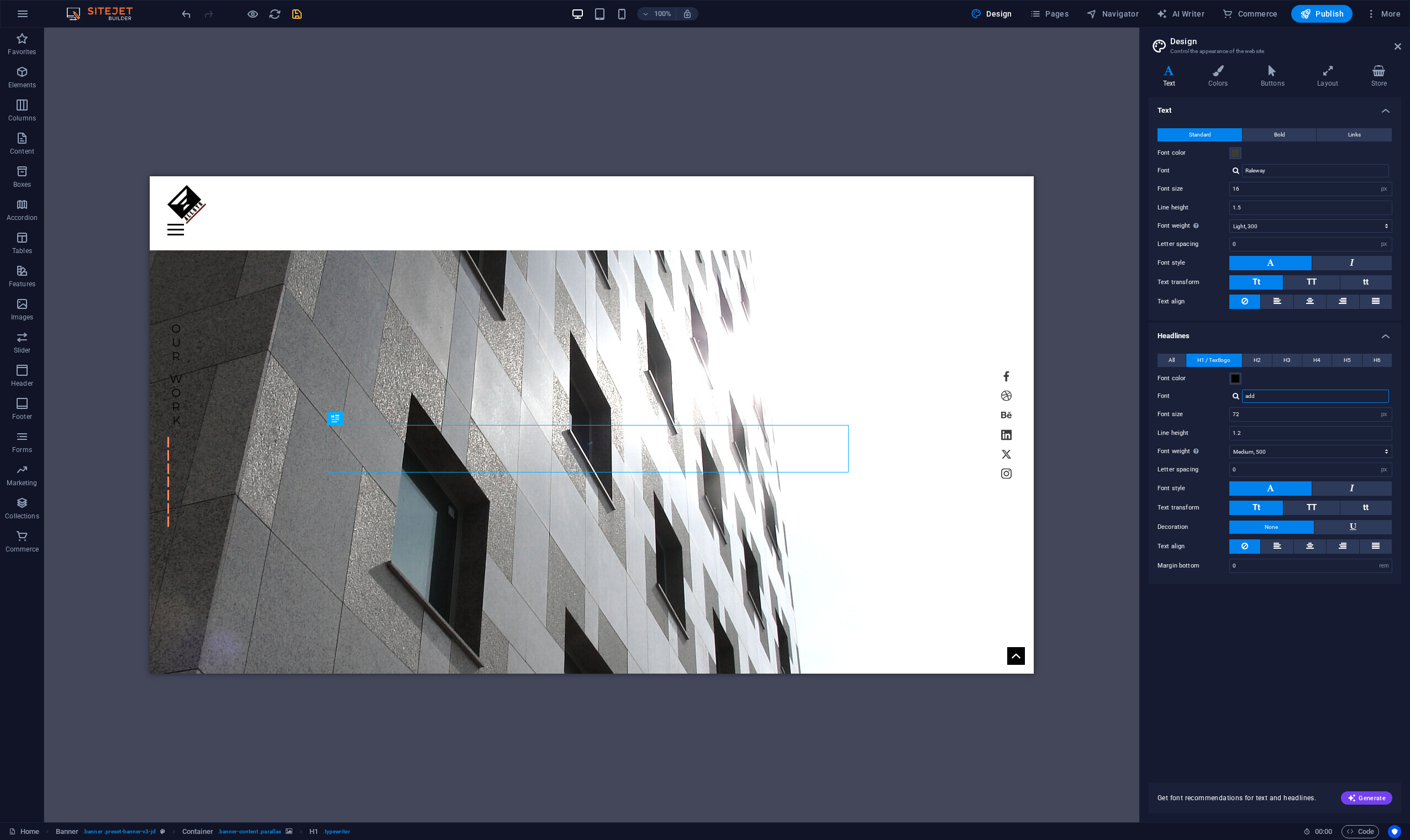
drag, startPoint x: 1267, startPoint y: 396, endPoint x: 1166, endPoint y: 426, distance: 105.4
click at [895, 402] on div "Font add Manage fonts →" at bounding box center [1274, 395] width 235 height 13
click at [895, 508] on div "Text Standard Bold Links Font color Font Raleway Font size 16 rem px Line heigh…" at bounding box center [1274, 432] width 253 height 672
click at [895, 357] on span "H2" at bounding box center [1258, 360] width 7 height 13
click at [895, 360] on span "H1 / Textlogo" at bounding box center [1214, 360] width 33 height 13
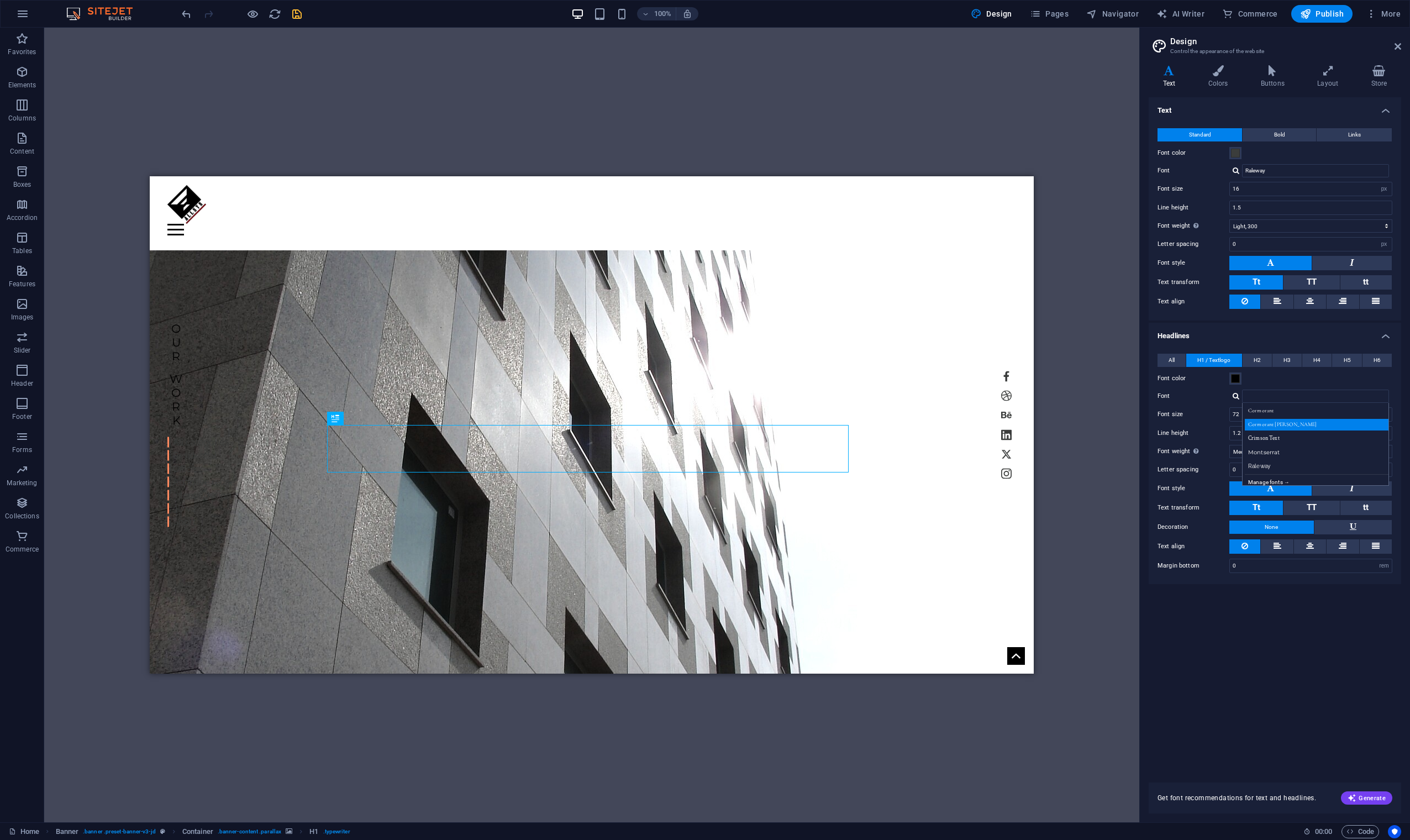
click at [895, 424] on div "Cormorant Garamond" at bounding box center [1318, 424] width 146 height 11
click at [895, 395] on div at bounding box center [1237, 395] width 7 height 7
click at [895, 411] on div "Cormorant" at bounding box center [1318, 410] width 146 height 11
click at [895, 395] on div at bounding box center [1237, 395] width 7 height 7
click at [895, 438] on div "Crimson Text" at bounding box center [1318, 438] width 146 height 11
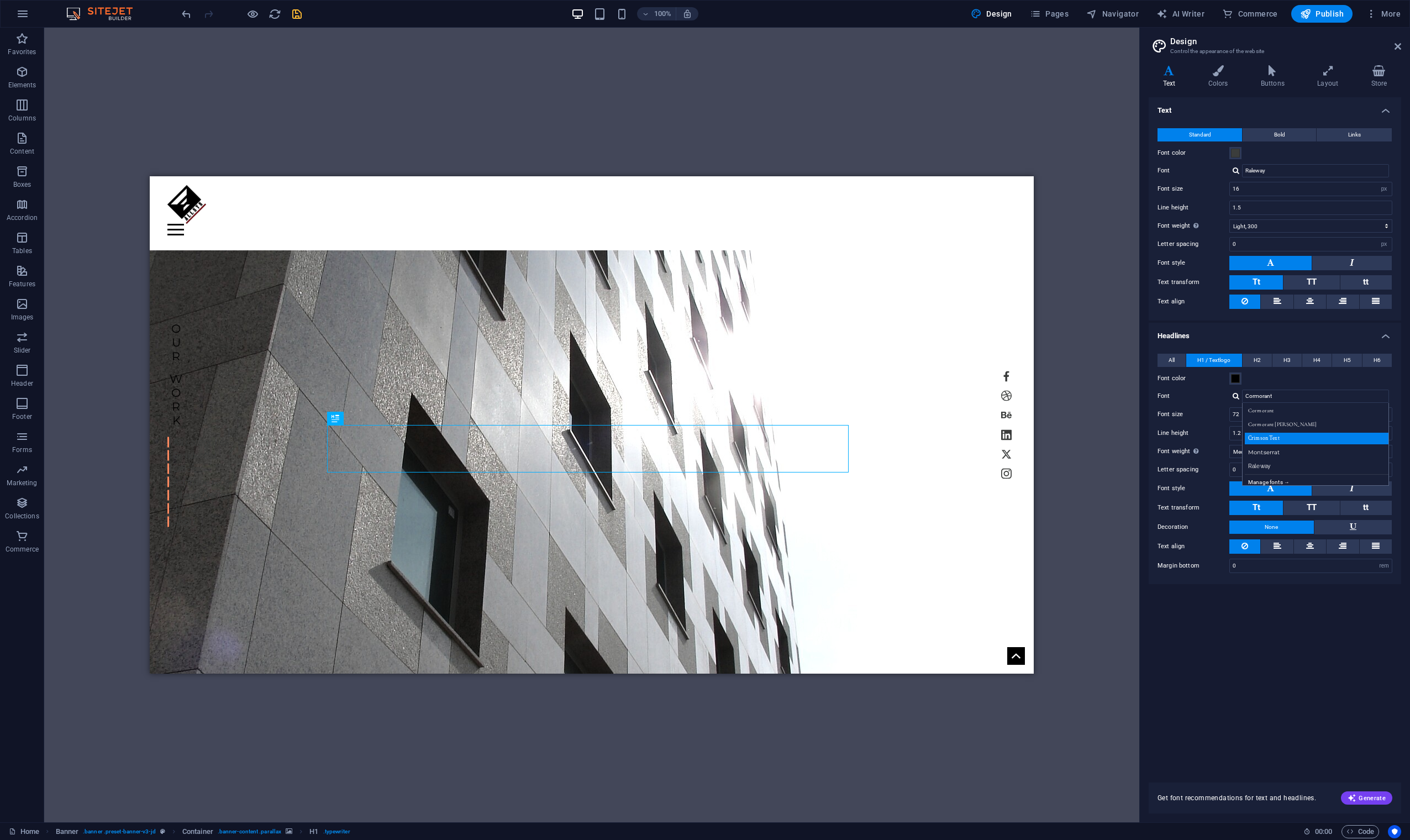
type input "Crimson Text"
click at [895, 392] on div "Crimson Text Manage fonts →" at bounding box center [1310, 395] width 163 height 13
click at [895, 395] on div at bounding box center [1237, 395] width 7 height 7
click at [895, 437] on div "Crimson Text" at bounding box center [1318, 438] width 146 height 11
click at [895, 285] on div "H1 Banner Container Top button Menu Bar Container Text Container H4 Container H…" at bounding box center [592, 424] width 1096 height 794
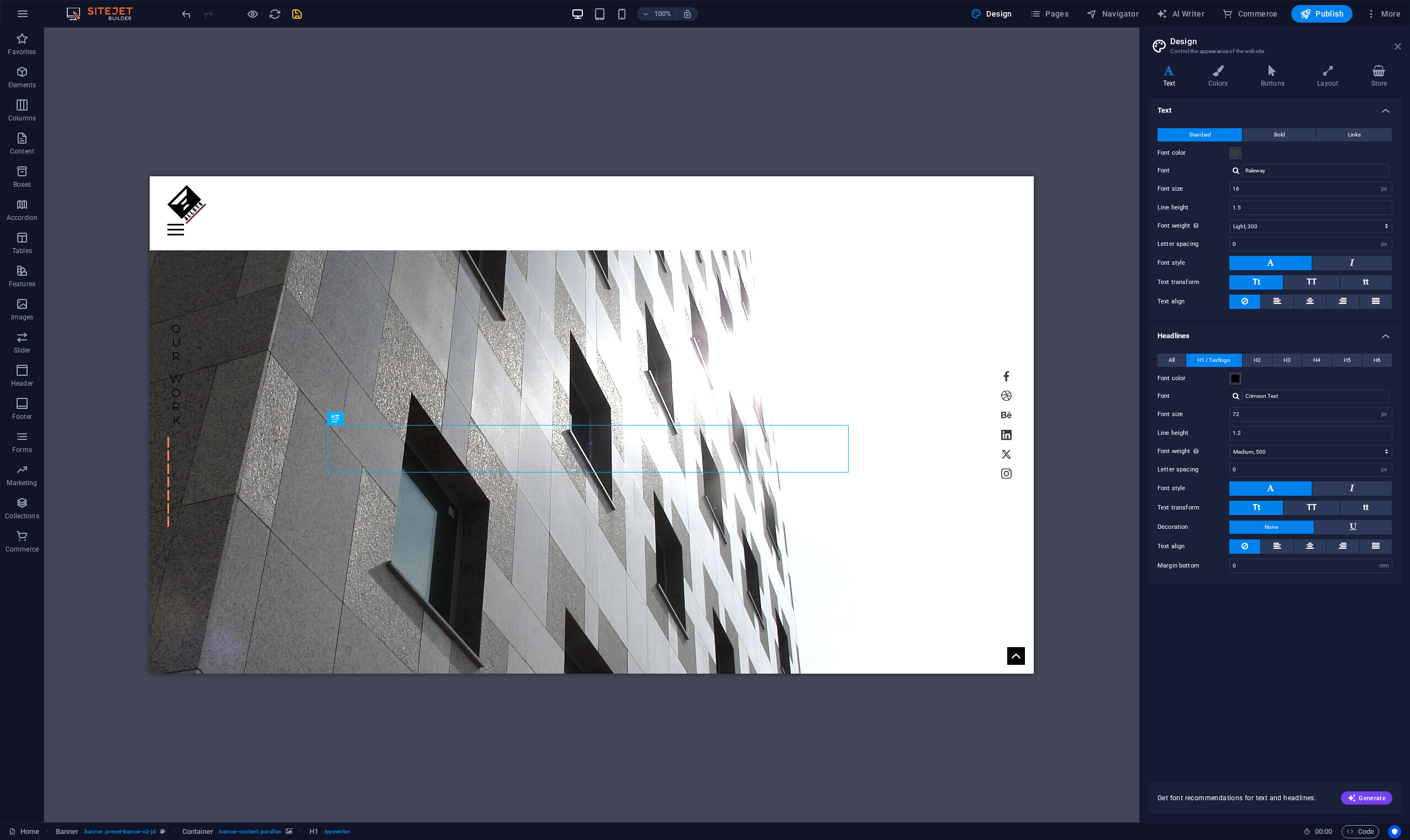
click at [895, 47] on icon at bounding box center [1399, 47] width 7 height 9
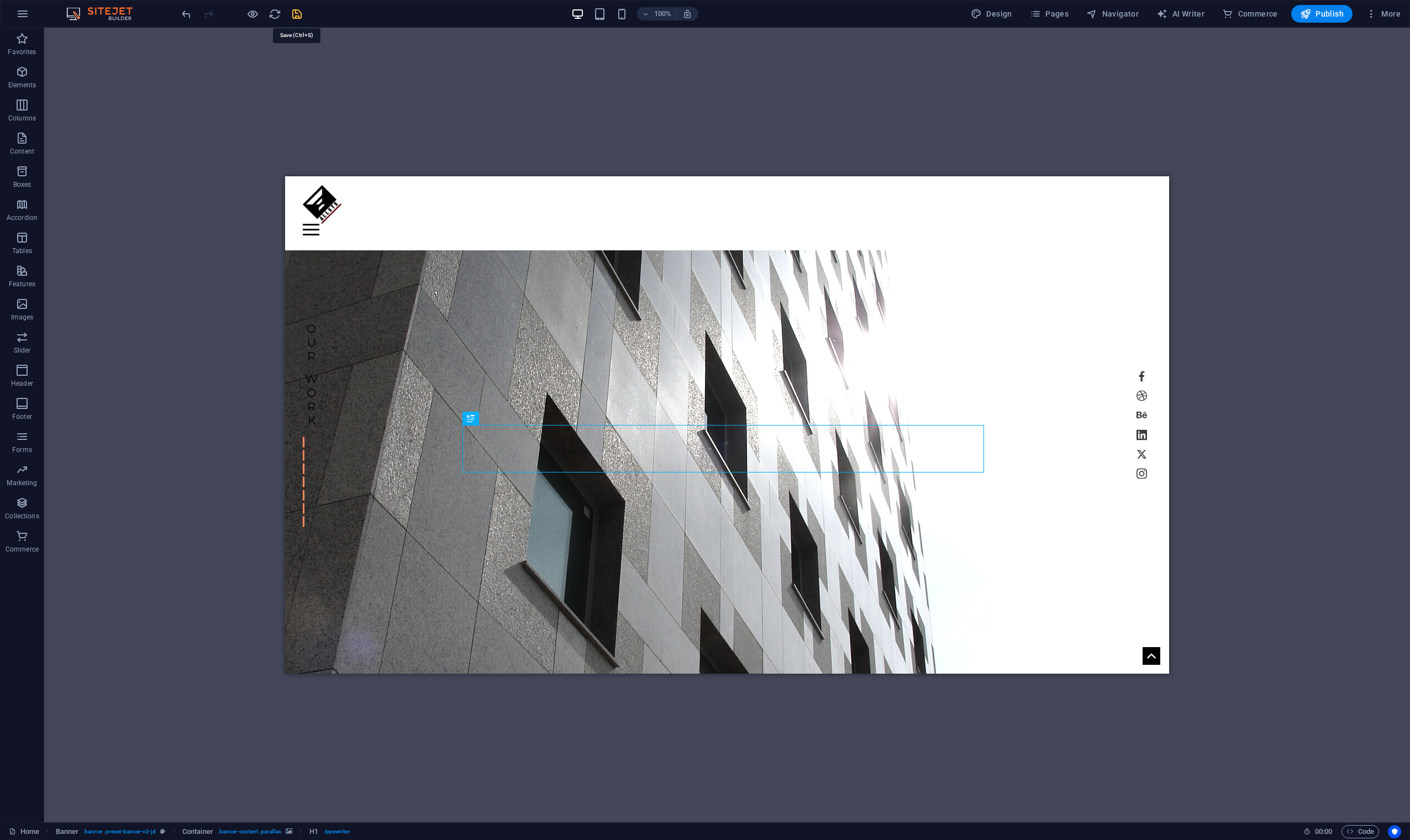
click at [299, 17] on icon "save" at bounding box center [297, 14] width 12 height 12
click at [895, 10] on span "Pages" at bounding box center [1049, 13] width 39 height 11
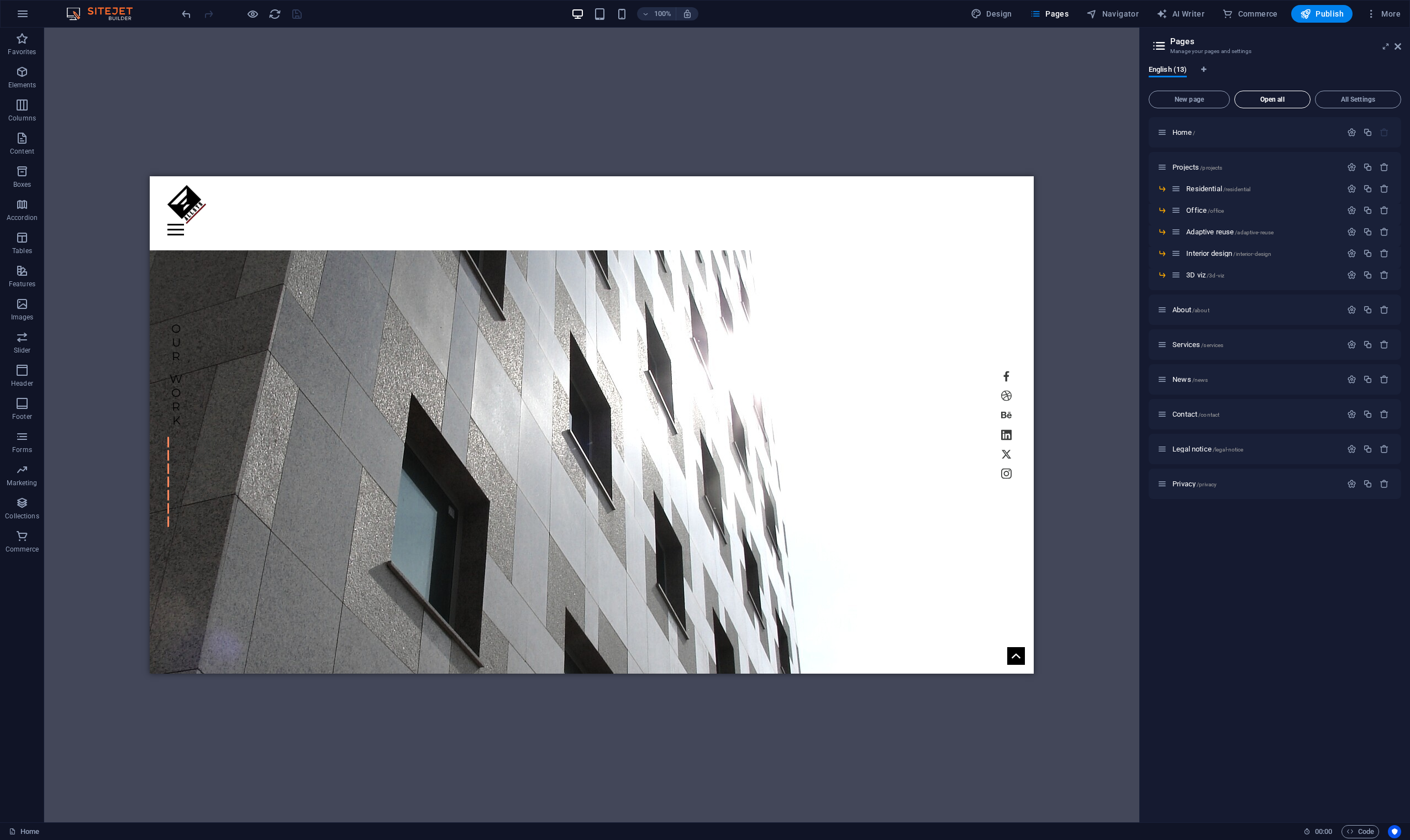
click at [895, 101] on span "Open all" at bounding box center [1272, 99] width 66 height 7
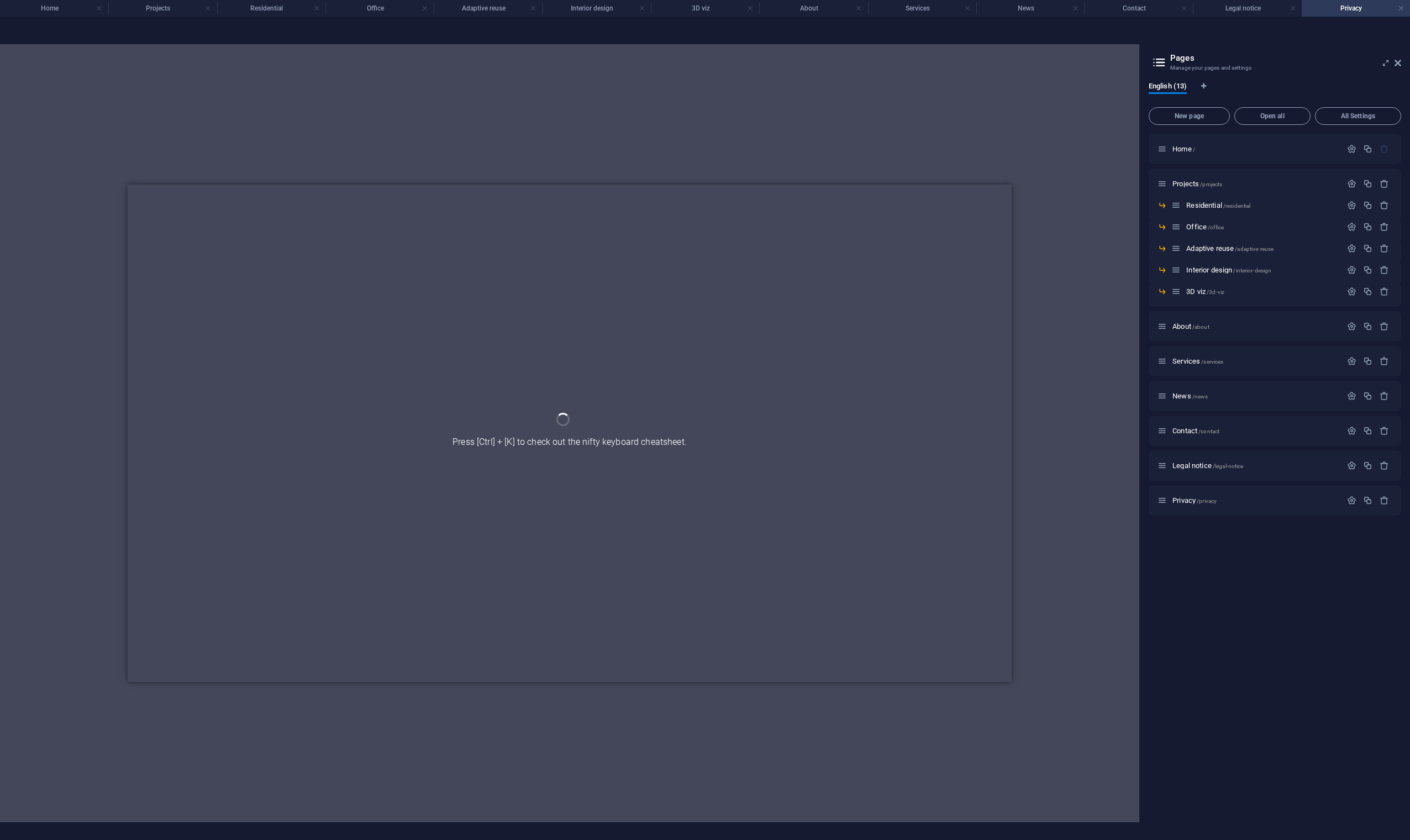
click at [895, 155] on div at bounding box center [570, 432] width 1140 height 777
click at [895, 7] on link at bounding box center [1401, 9] width 7 height 11
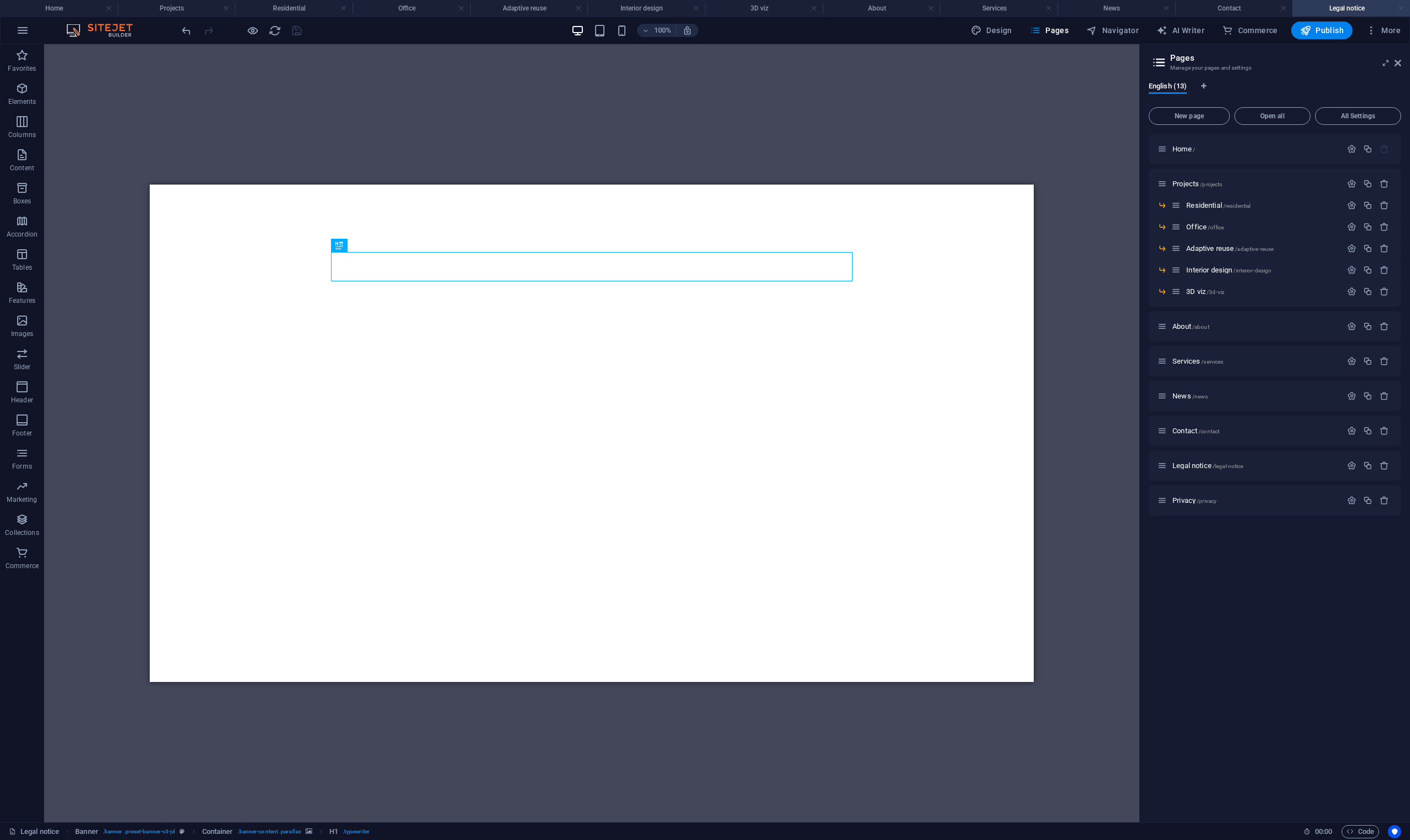
click at [895, 10] on link at bounding box center [1401, 9] width 7 height 11
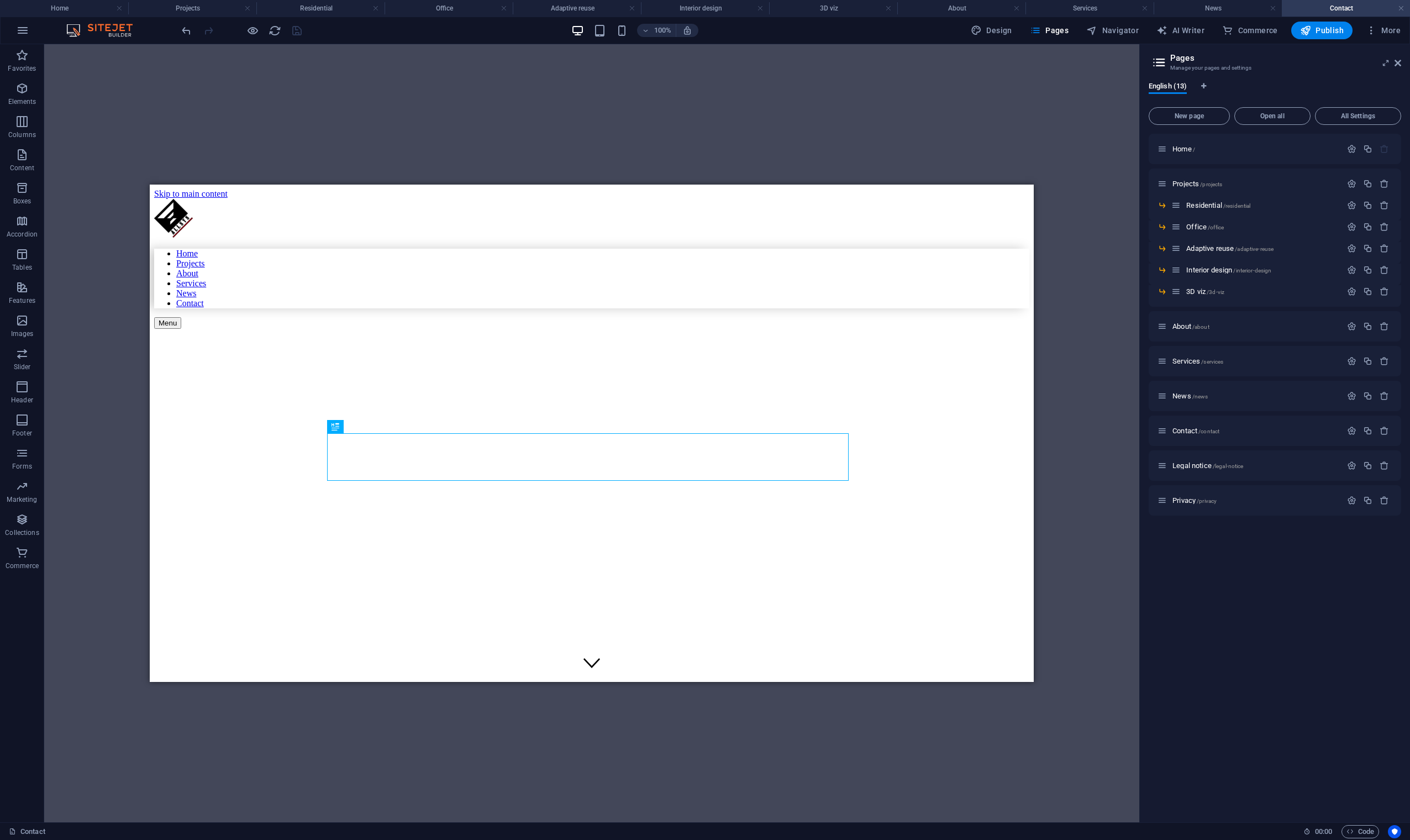
click at [864, 100] on div "Drag here to replace the existing content. Press “Ctrl” if you want to create a…" at bounding box center [592, 432] width 1096 height 777
click at [895, 10] on h4 "News" at bounding box center [1218, 9] width 129 height 12
click at [895, 10] on h4 "Services" at bounding box center [1089, 9] width 129 height 12
click at [895, 11] on h4 "About" at bounding box center [962, 9] width 129 height 12
click at [829, 7] on h4 "3D viz" at bounding box center [833, 9] width 129 height 12
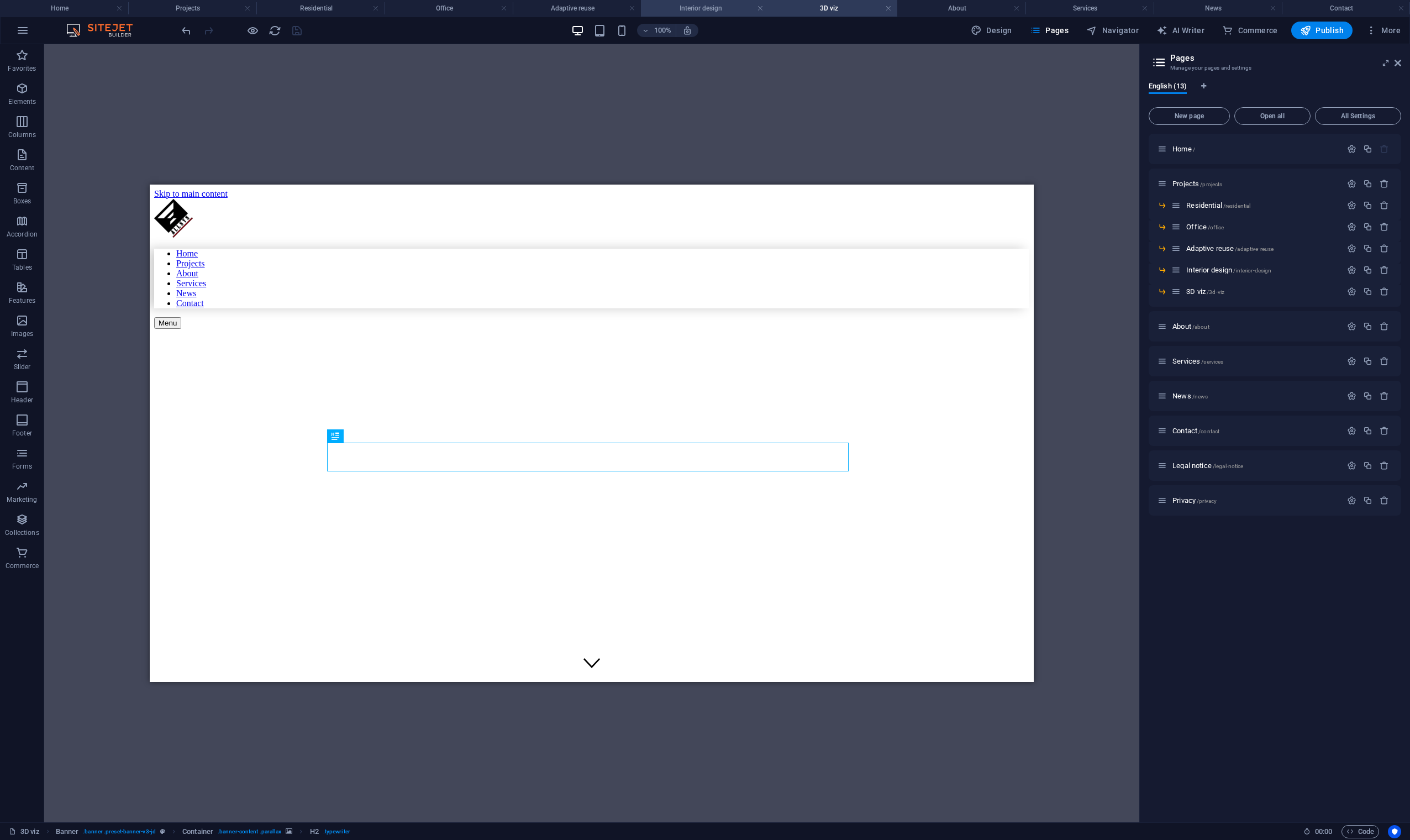
click at [690, 10] on h4 "Interior design" at bounding box center [705, 9] width 129 height 12
click at [835, 10] on h4 "3D viz" at bounding box center [833, 9] width 129 height 12
click at [641, 508] on div "our work | 3d VIZ" at bounding box center [507, 835] width 707 height 15
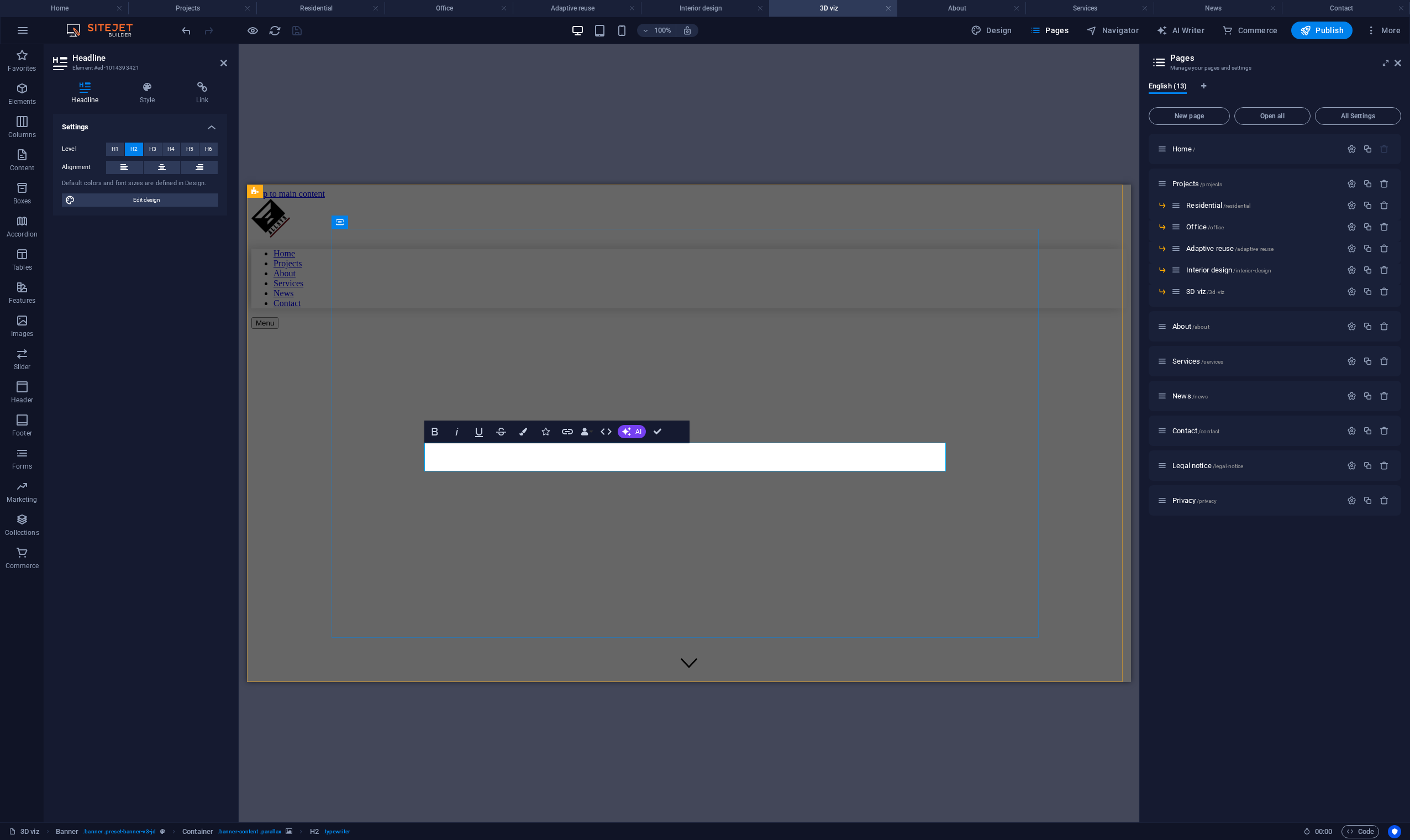
click at [354, 508] on span "our work | 3d VIZ" at bounding box center [302, 835] width 103 height 14
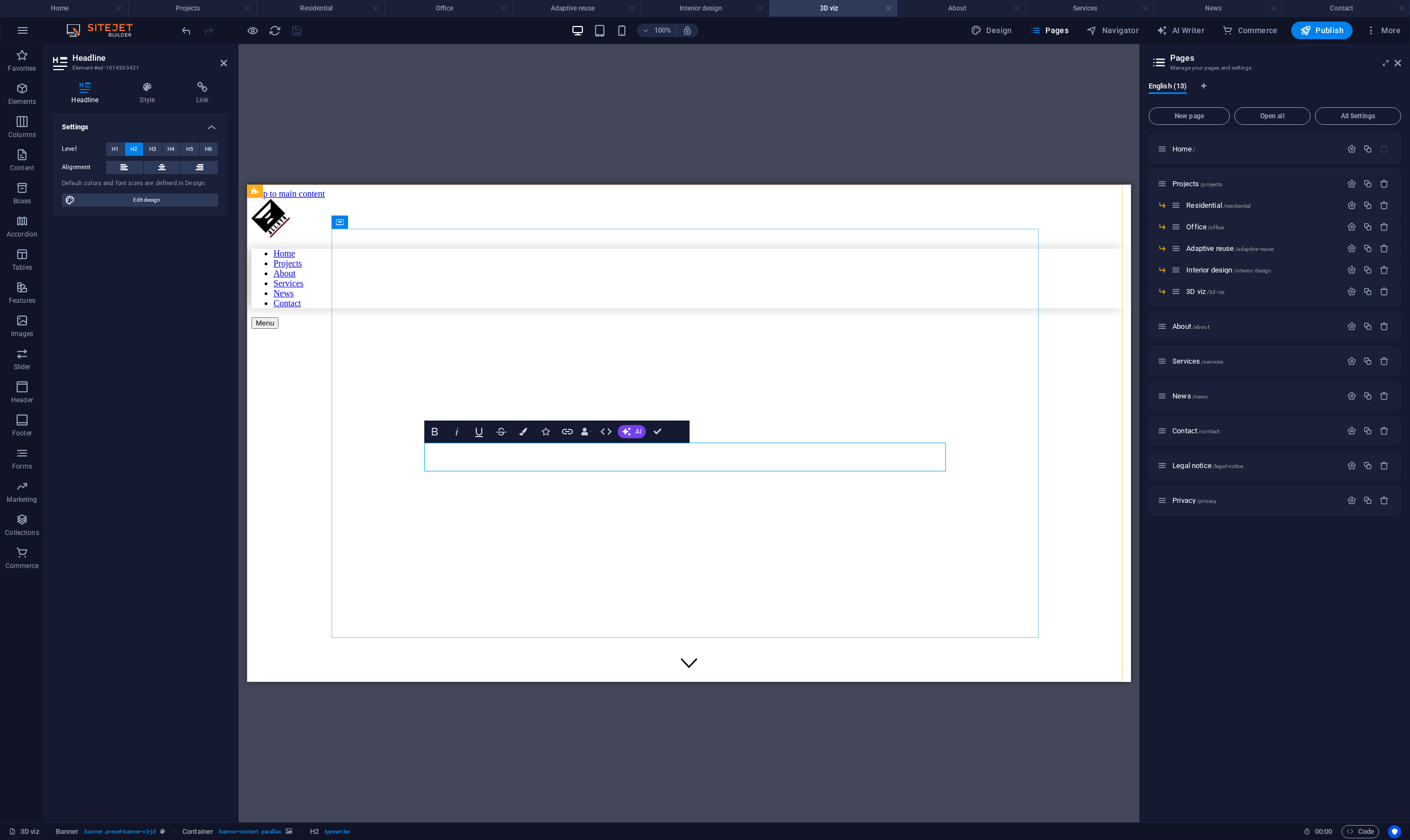
click at [354, 508] on span "our work | 3d VIZ" at bounding box center [302, 835] width 103 height 14
click at [865, 92] on div "H2 Banner Container Bold Italic Underline Strikethrough Colors Icons Link Data …" at bounding box center [689, 432] width 901 height 777
click at [726, 7] on h4 "Interior design" at bounding box center [705, 9] width 129 height 12
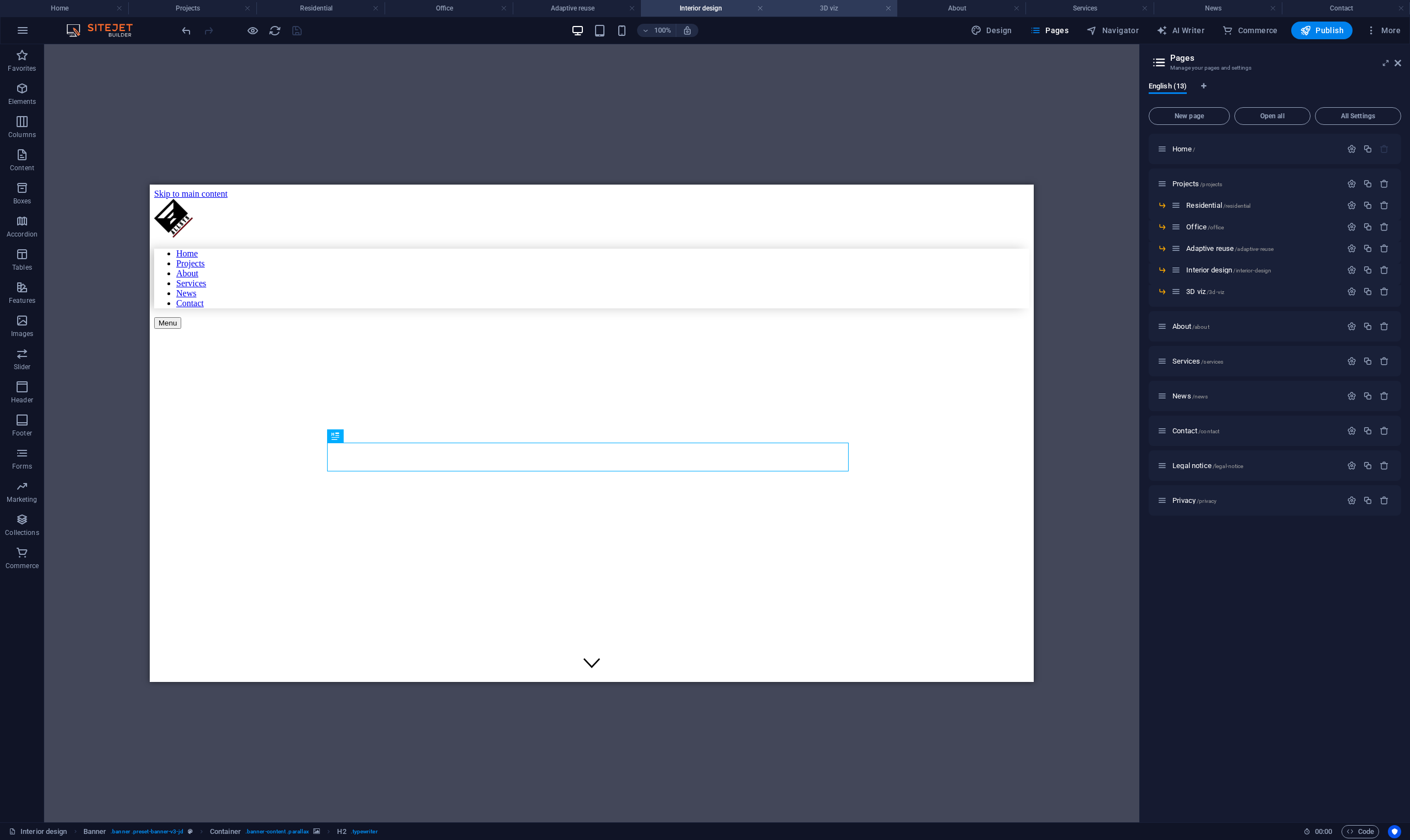
click at [828, 10] on h4 "3D viz" at bounding box center [833, 9] width 129 height 12
click at [724, 8] on h4 "Interior design" at bounding box center [705, 9] width 129 height 12
click at [606, 16] on li "Adaptive reuse" at bounding box center [577, 8] width 129 height 17
click at [462, 5] on h4 "Office" at bounding box center [449, 9] width 129 height 12
click at [351, 10] on h4 "Residential" at bounding box center [321, 9] width 129 height 12
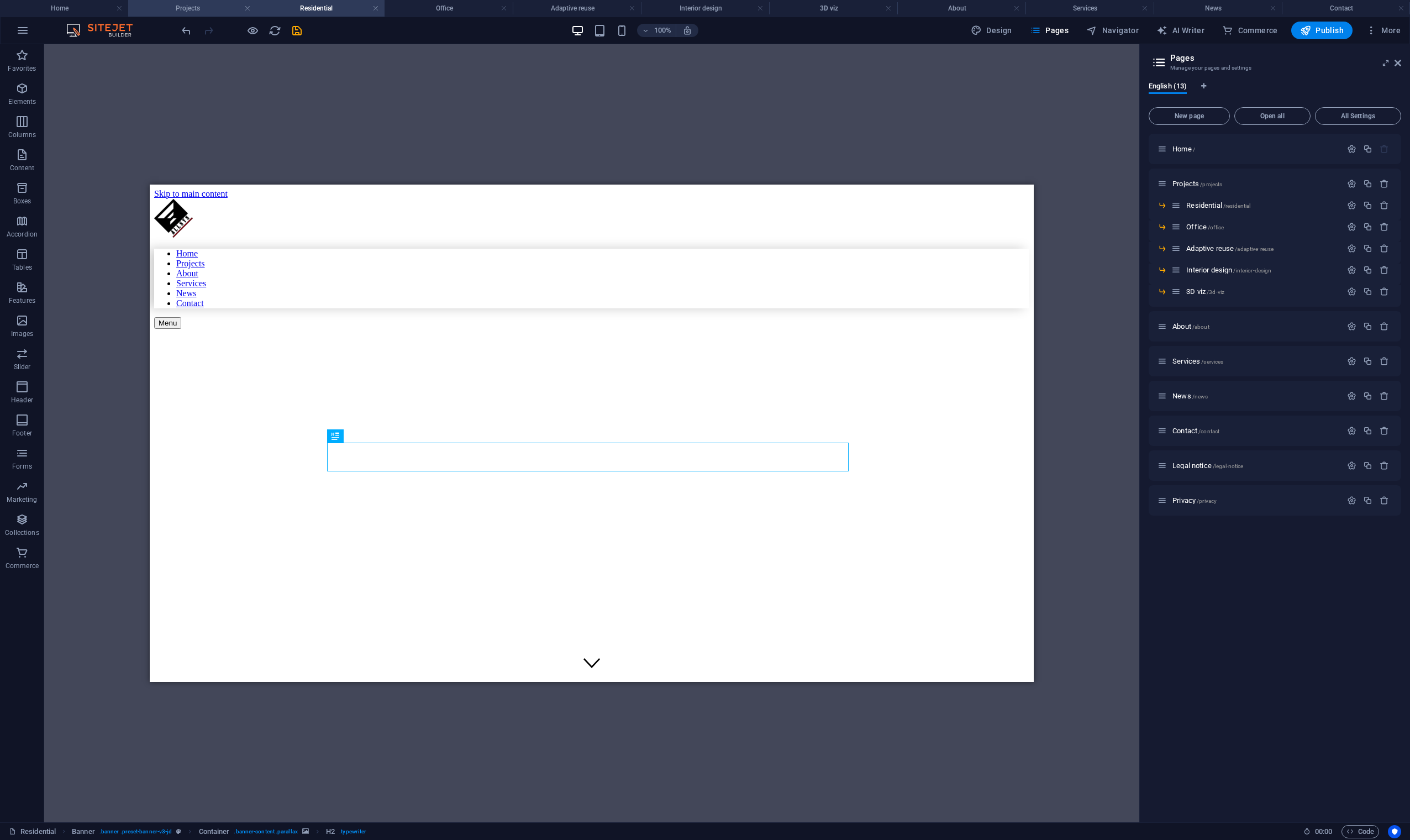
click at [203, 11] on h4 "Projects" at bounding box center [193, 9] width 129 height 12
click at [94, 12] on h4 "Home" at bounding box center [64, 9] width 129 height 12
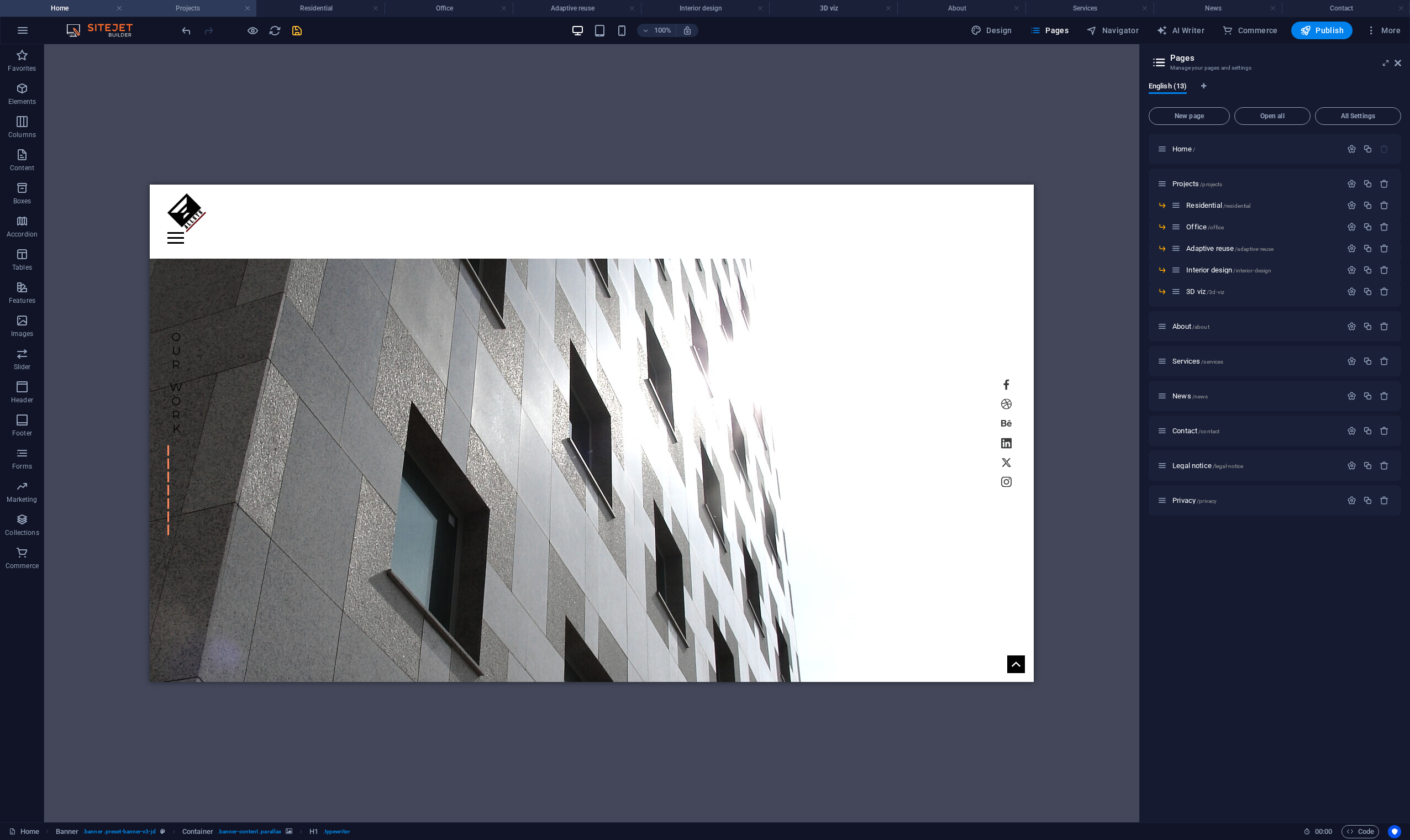
click at [207, 9] on h4 "Projects" at bounding box center [193, 9] width 129 height 12
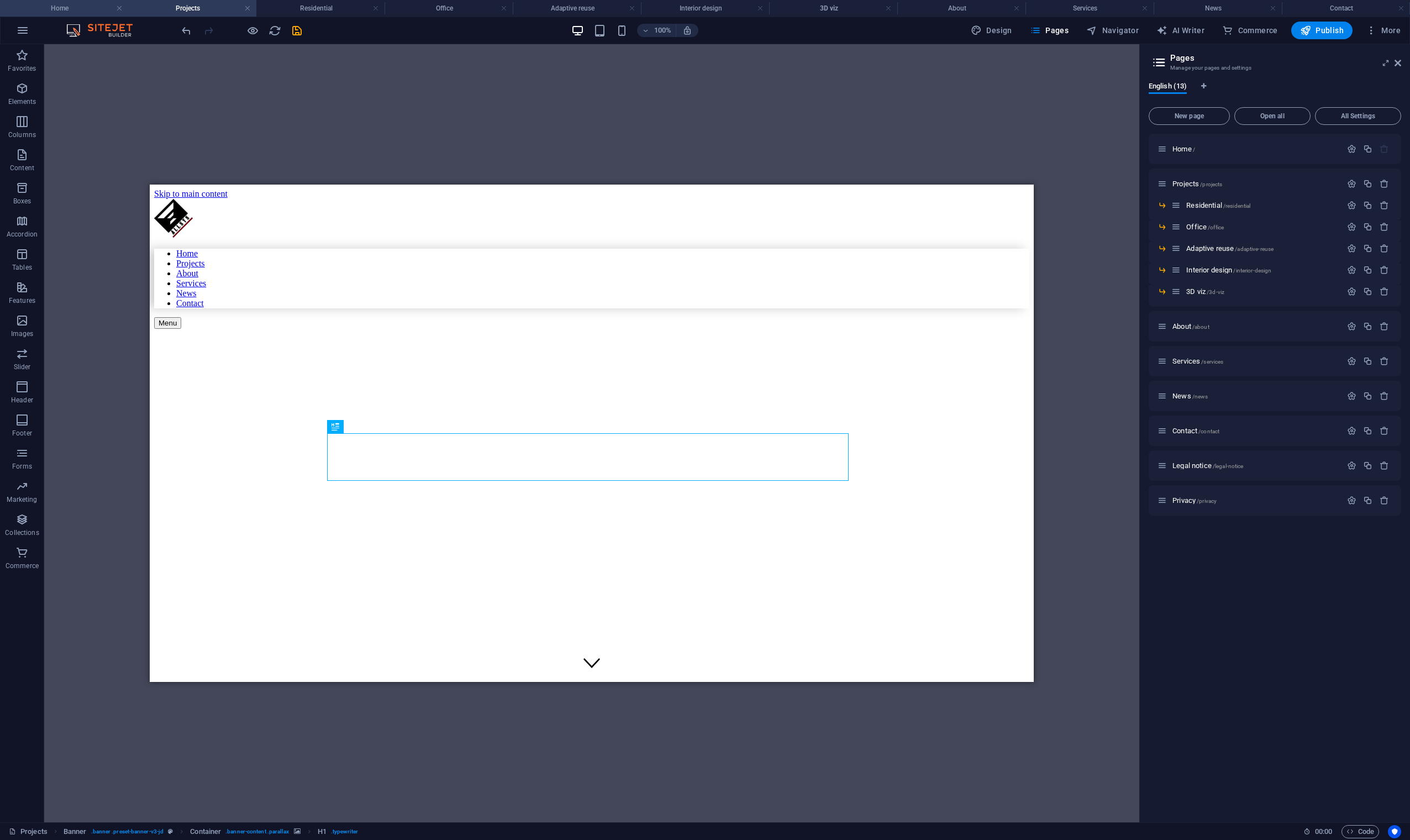
click at [92, 10] on h4 "Home" at bounding box center [64, 9] width 129 height 12
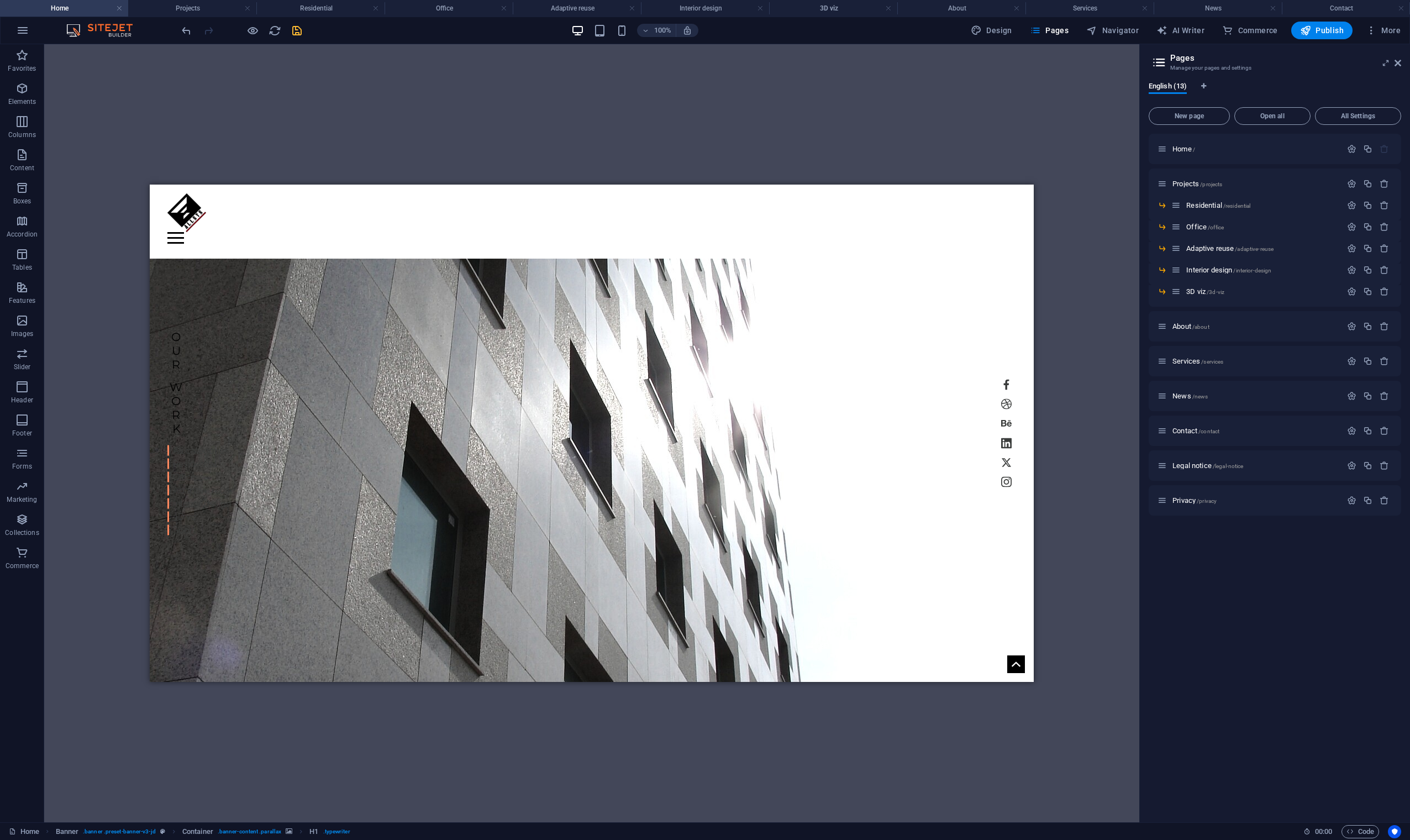
click at [539, 122] on div "H1 Banner Container Top button Banner Menu Bar Container Text Container H4 Cont…" at bounding box center [592, 432] width 1096 height 777
click at [299, 30] on icon "save" at bounding box center [297, 31] width 12 height 12
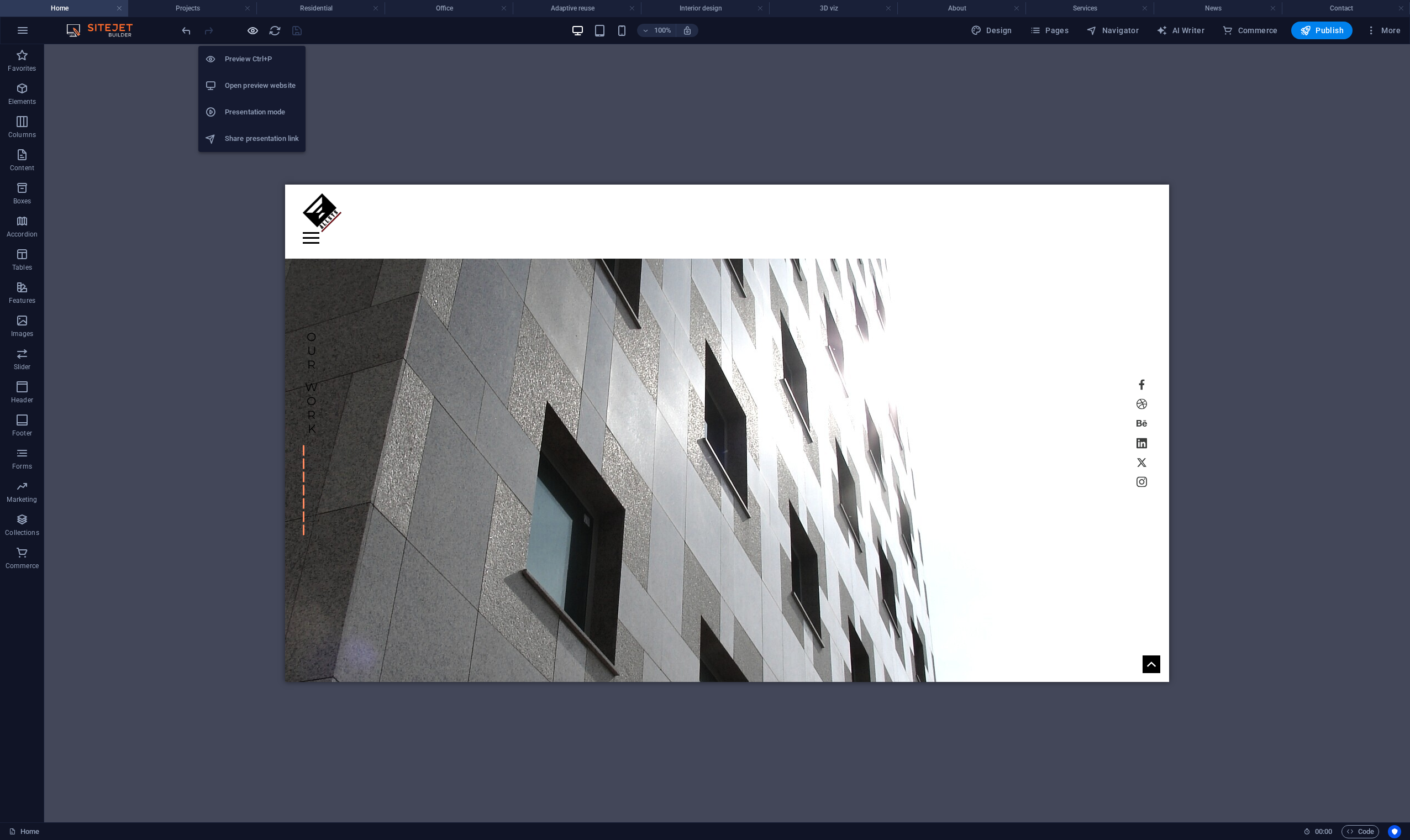
click at [251, 32] on icon "button" at bounding box center [253, 31] width 12 height 12
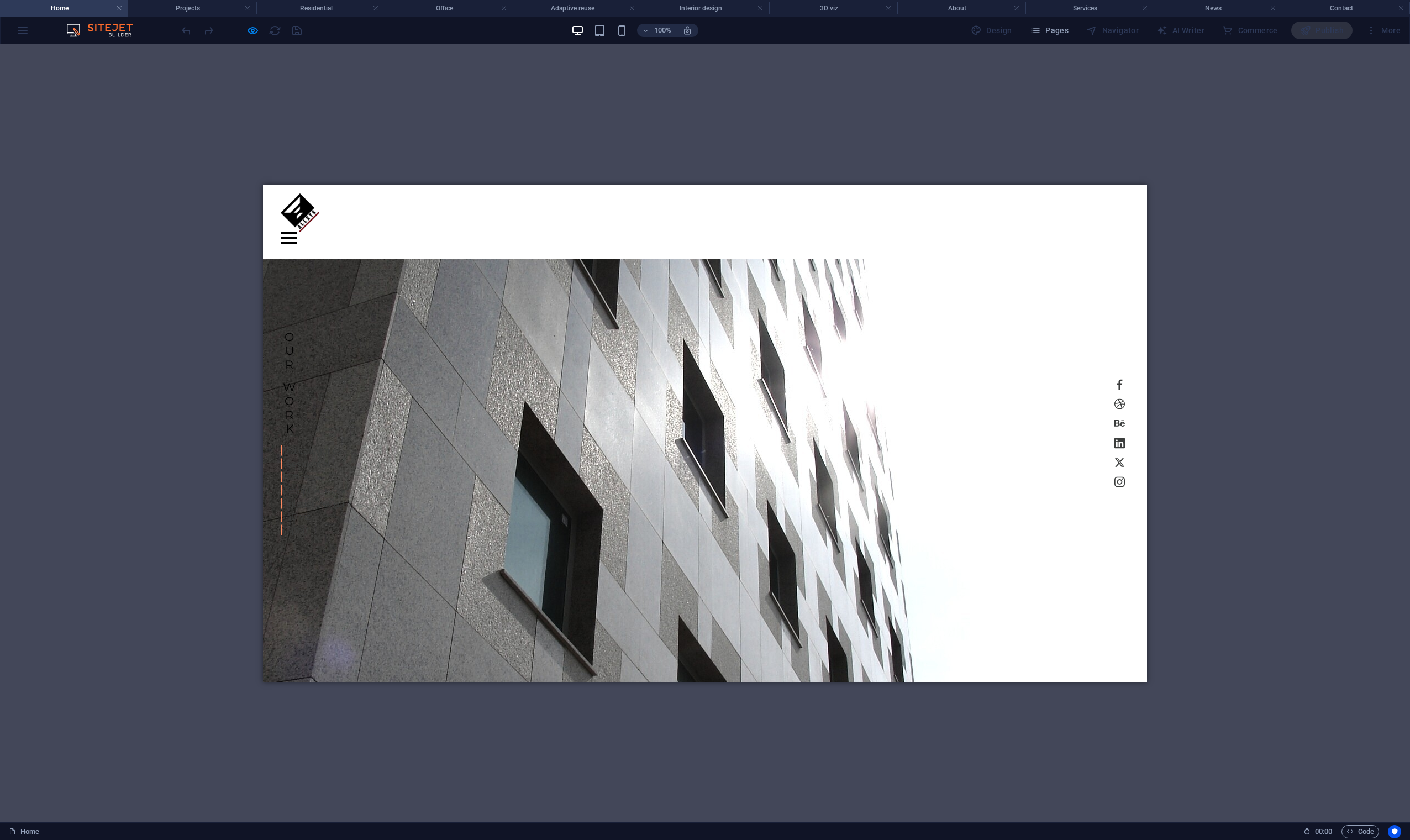
click at [298, 232] on div "Menu" at bounding box center [289, 238] width 17 height 11
click at [895, 370] on link "Projects" at bounding box center [1059, 372] width 64 height 26
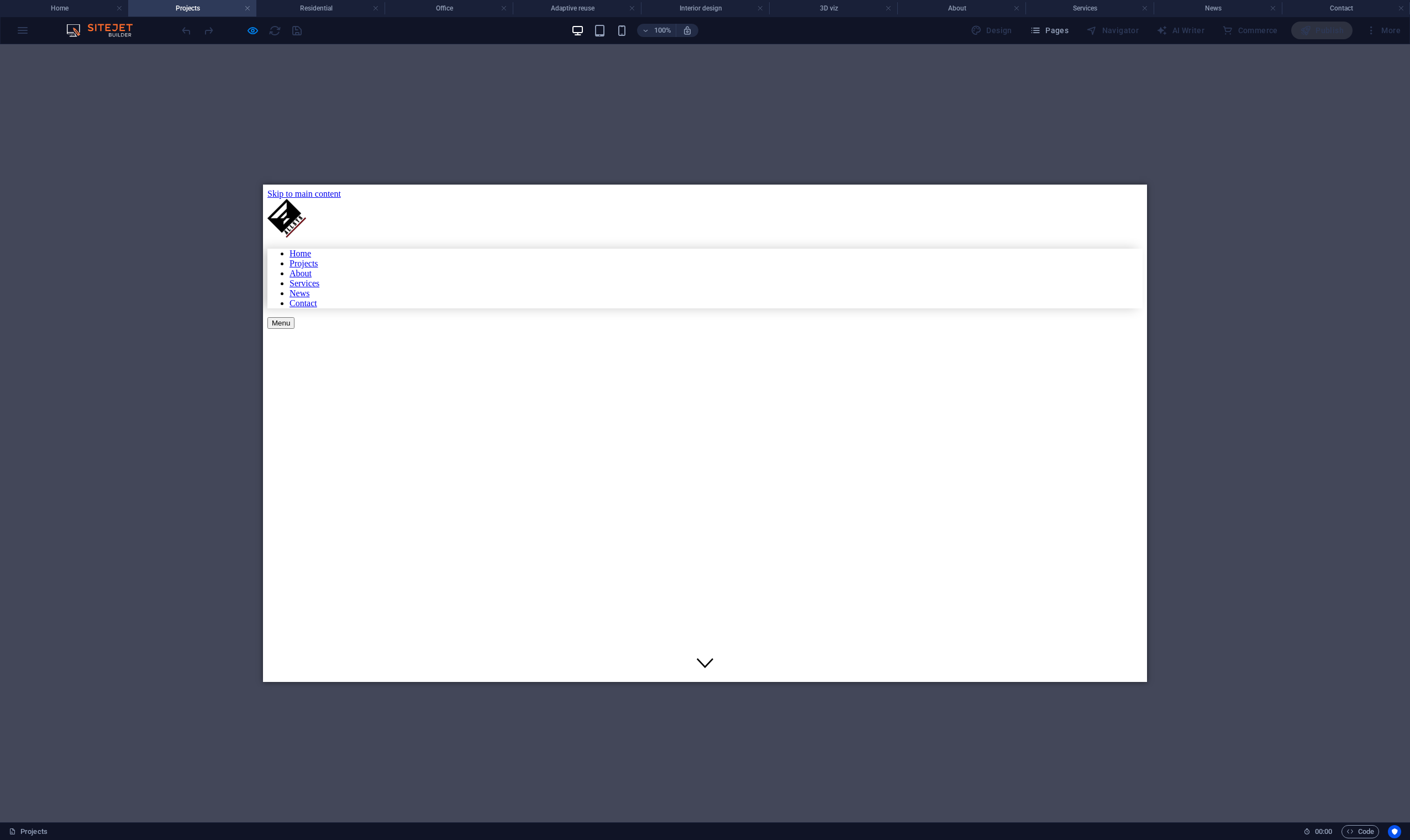
click at [294, 317] on button "Menu" at bounding box center [281, 322] width 27 height 11
click at [320, 288] on link "Services" at bounding box center [305, 283] width 30 height 10
click at [895, 317] on div "Menu" at bounding box center [705, 322] width 875 height 11
click at [309, 298] on link "News" at bounding box center [299, 293] width 20 height 10
click at [788, 120] on div "Drag here to replace the existing content. Press “Ctrl” if you want to create a…" at bounding box center [705, 432] width 1410 height 777
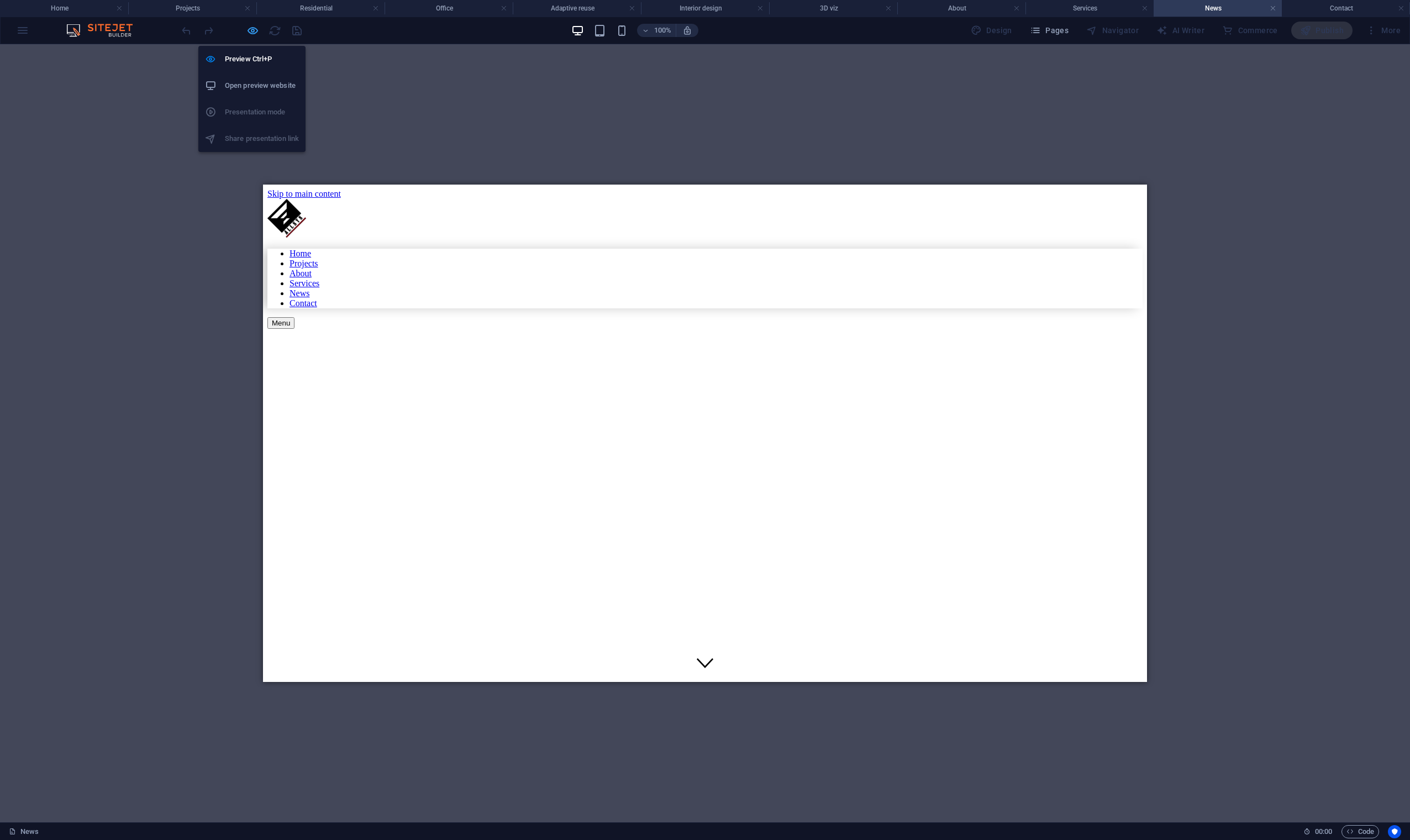
click at [248, 33] on icon "button" at bounding box center [253, 31] width 12 height 12
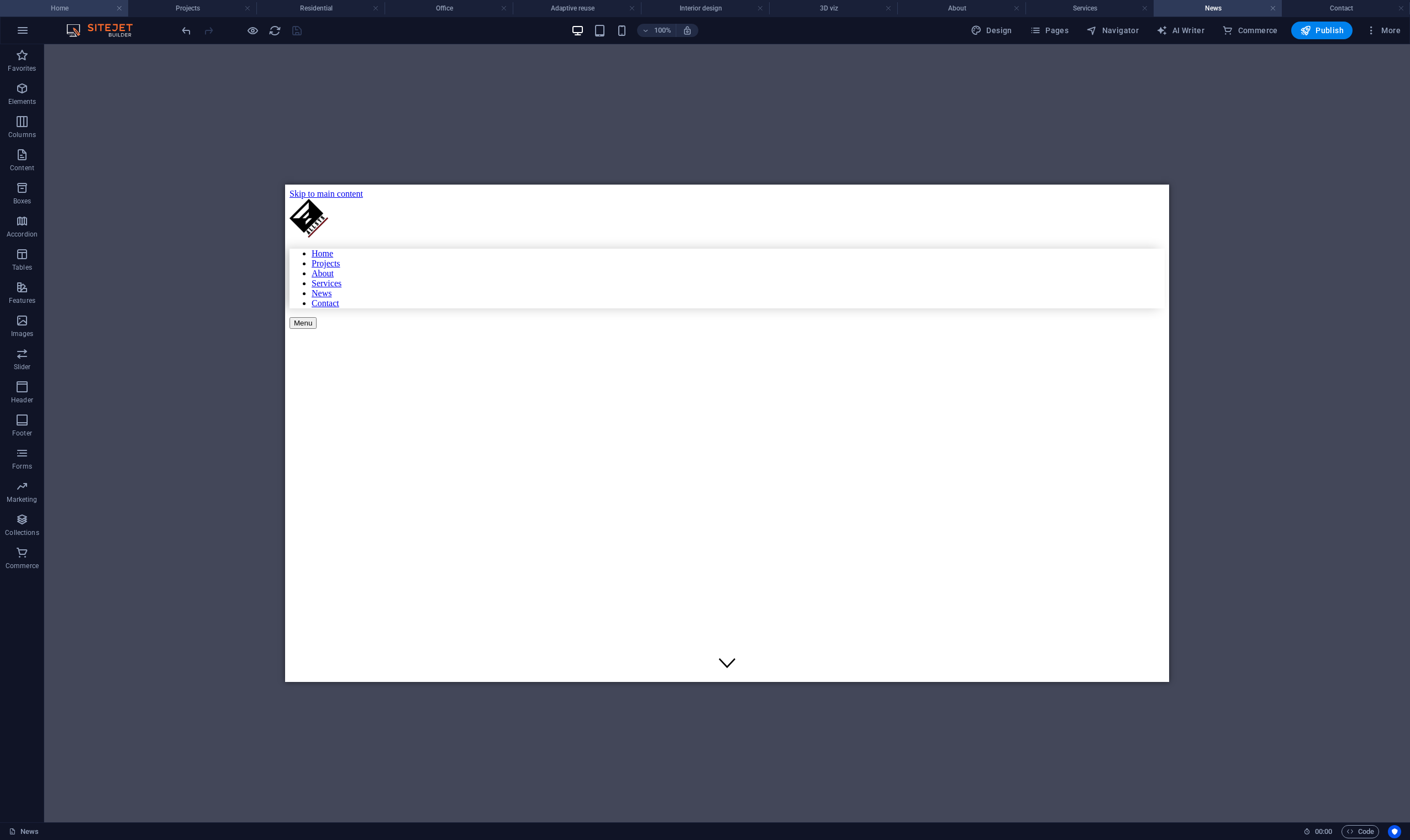
click at [98, 10] on h4 "Home" at bounding box center [64, 9] width 129 height 12
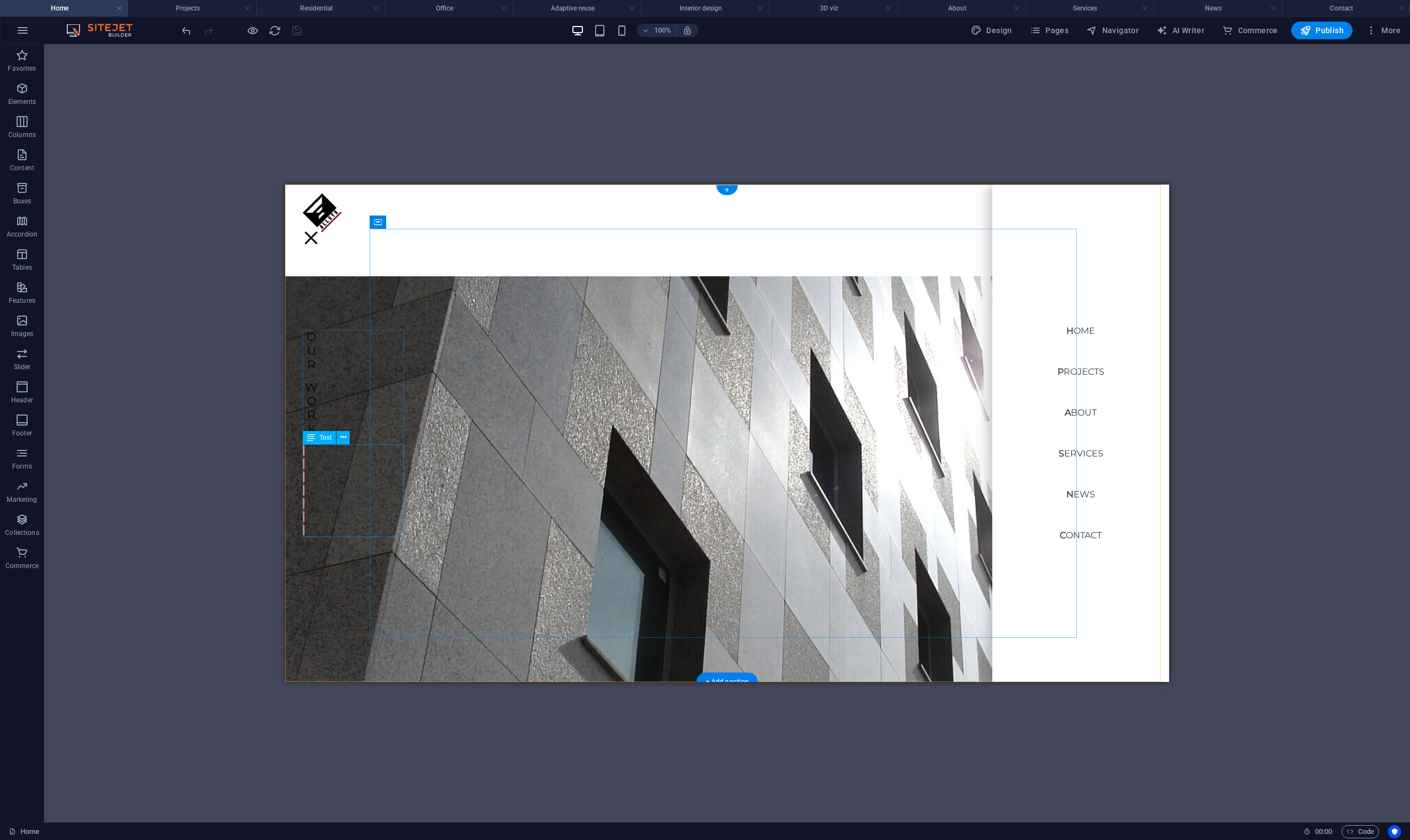
click at [337, 451] on div "All categories Residential Office Adaptive reuse Interior design 3D viz Sport" at bounding box center [336, 490] width 68 height 92
click at [345, 468] on div "All categories Residential Office Adaptive reuse Interior design 3D viz Sport" at bounding box center [336, 490] width 68 height 92
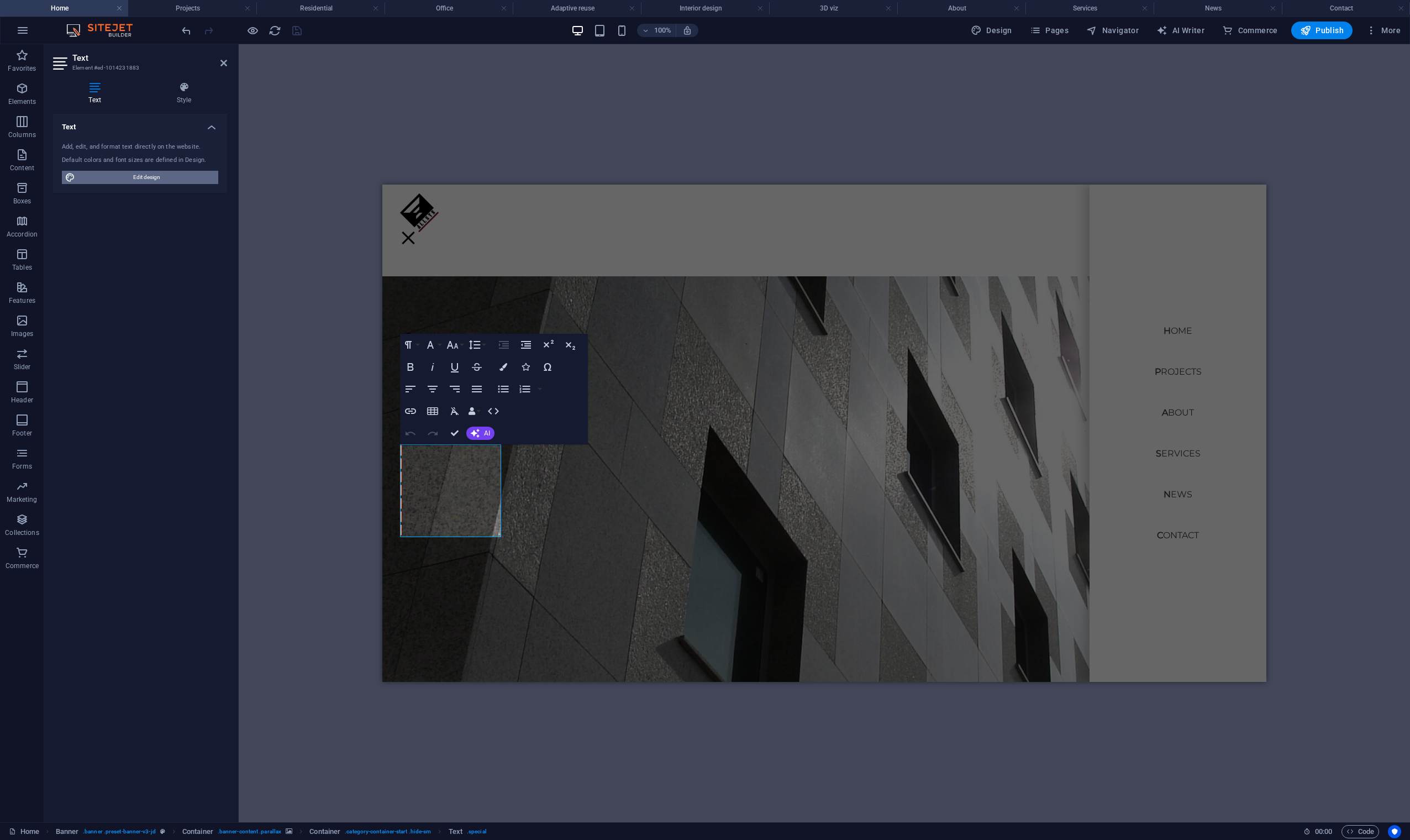
click at [163, 178] on span "Edit design" at bounding box center [146, 177] width 137 height 13
select select "px"
select select "300"
select select "px"
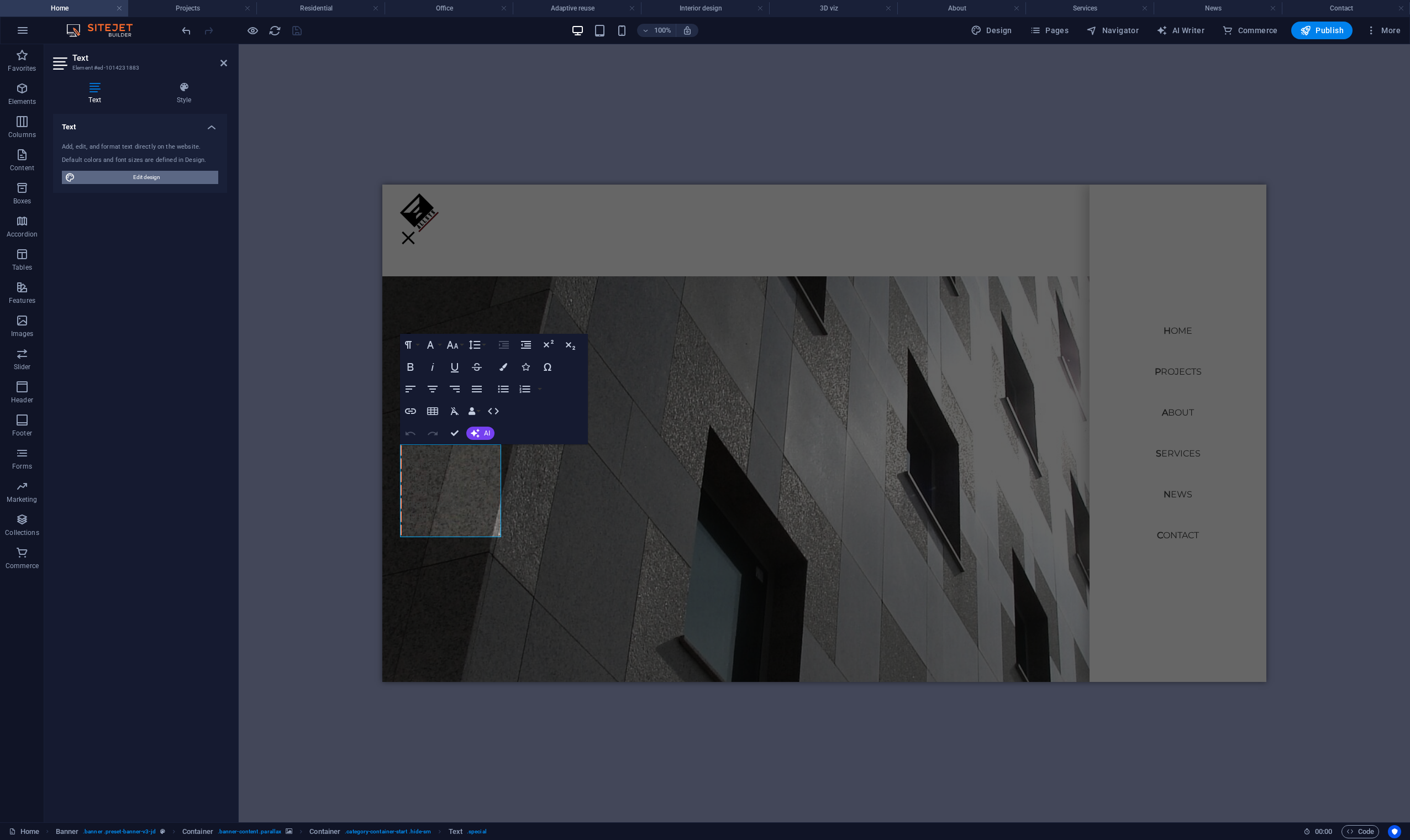
select select "500"
select select "px"
select select "rem"
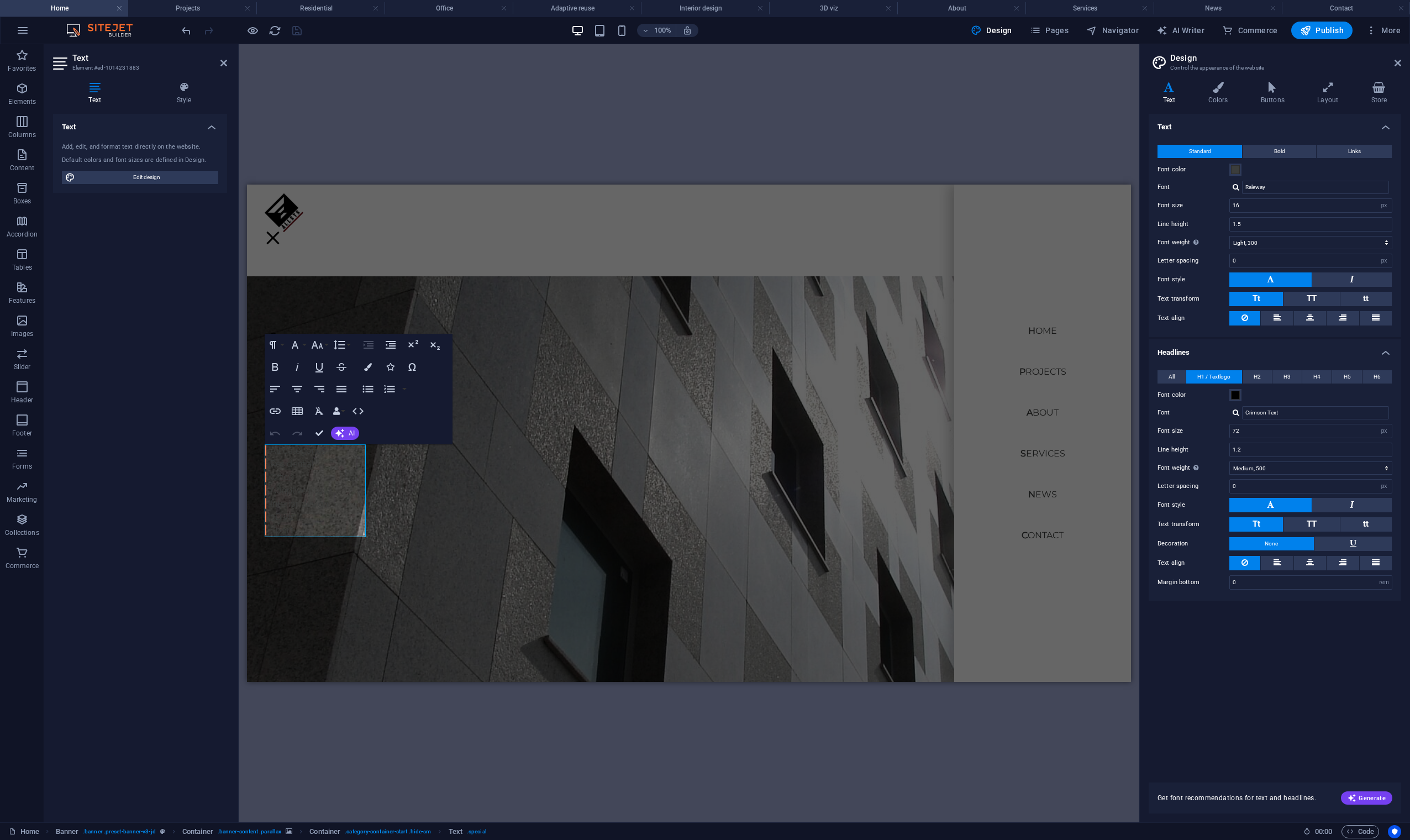
click at [229, 63] on aside "Text Element #ed-1014231883 Text Style Text Add, edit, and format text directly…" at bounding box center [141, 432] width 195 height 777
click at [223, 63] on icon at bounding box center [224, 63] width 7 height 9
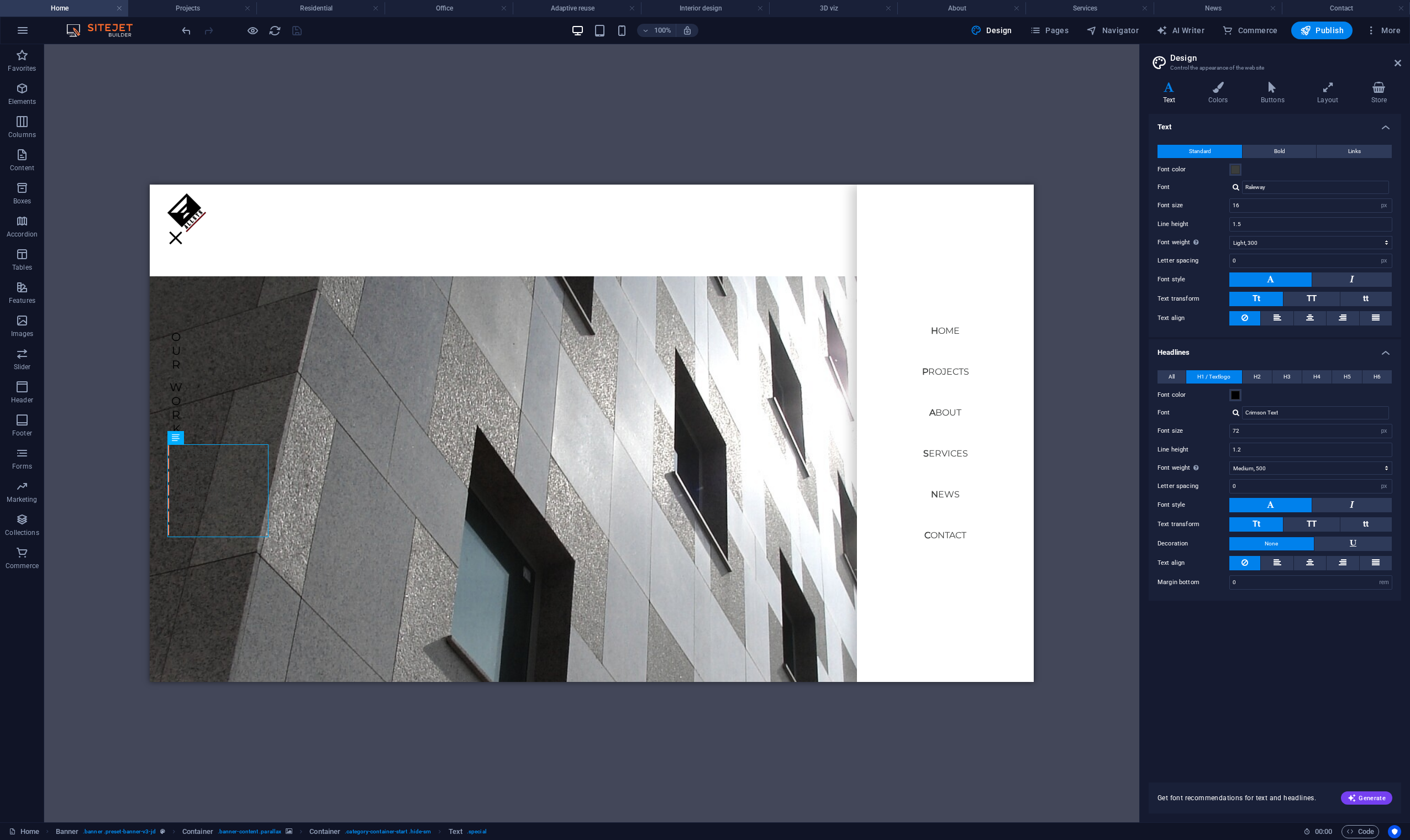
drag, startPoint x: 330, startPoint y: 77, endPoint x: 385, endPoint y: 109, distance: 63.6
click at [330, 77] on div "H1 Banner Container Top button Banner Menu Bar Container Text Container H4 Cont…" at bounding box center [592, 432] width 1096 height 777
click at [895, 380] on span "H2" at bounding box center [1258, 376] width 7 height 13
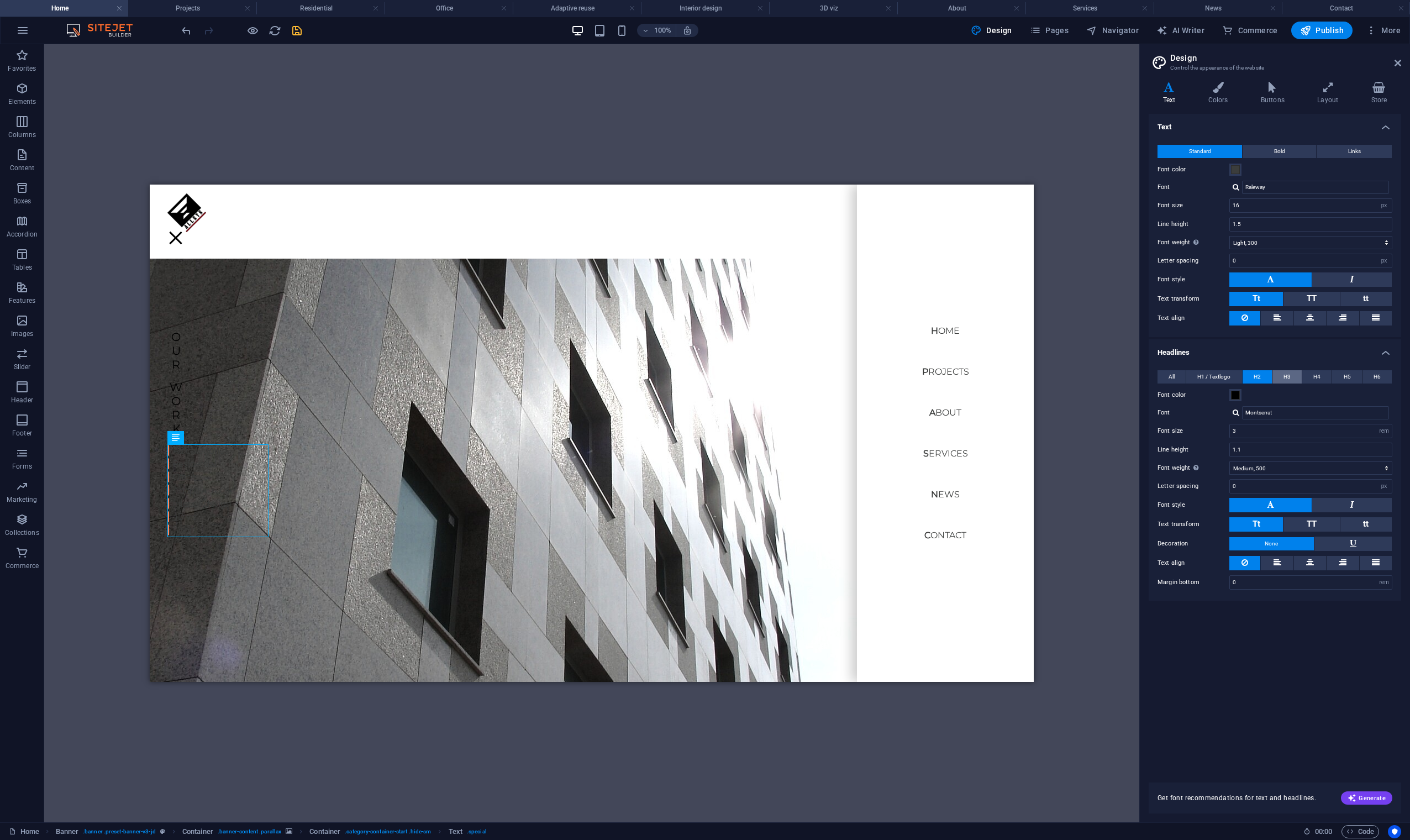
click at [895, 378] on span "H3" at bounding box center [1287, 376] width 7 height 13
click at [895, 378] on span "H4" at bounding box center [1317, 376] width 7 height 13
click at [895, 373] on span "H2" at bounding box center [1258, 376] width 7 height 13
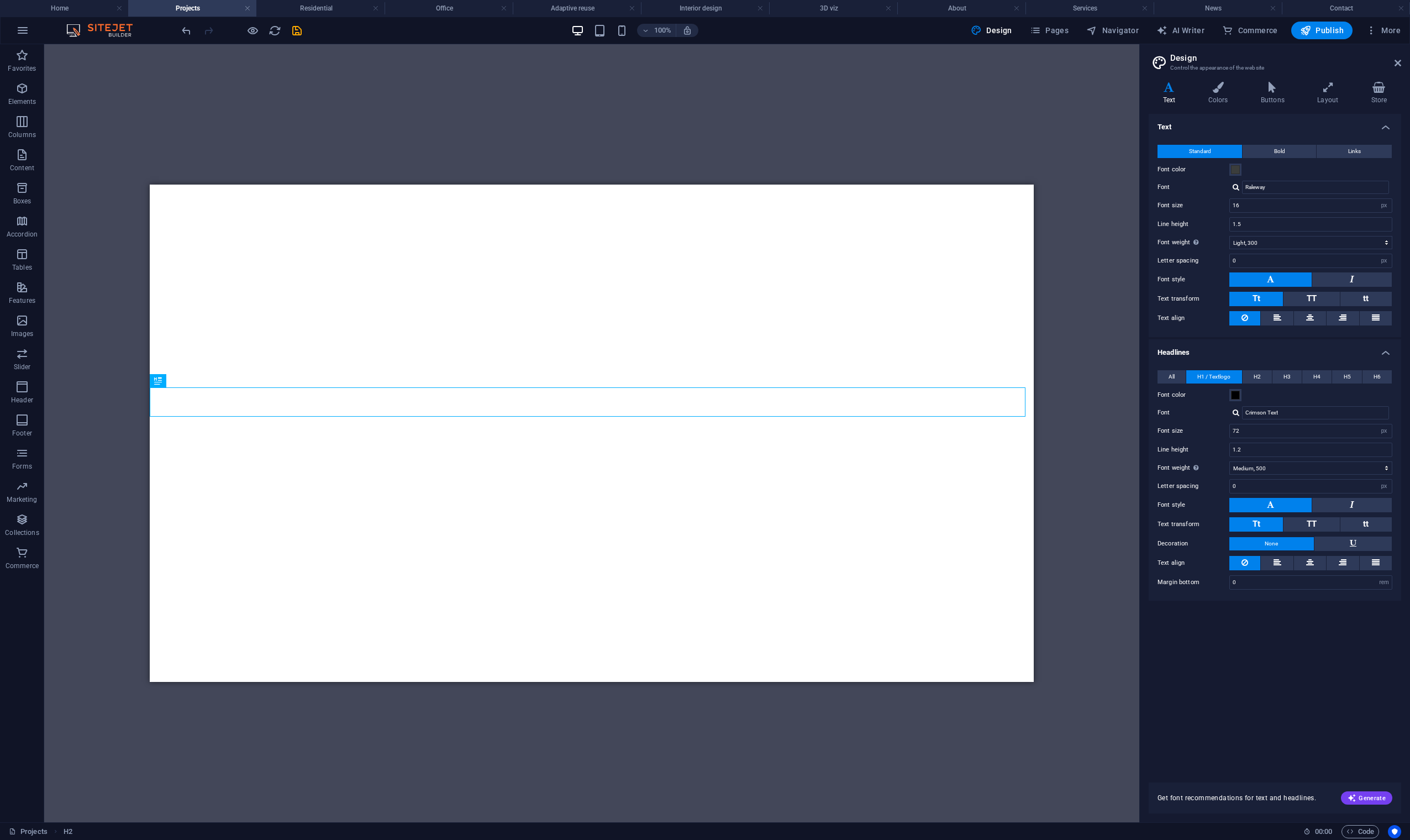
select select "px"
select select "300"
select select "px"
select select "500"
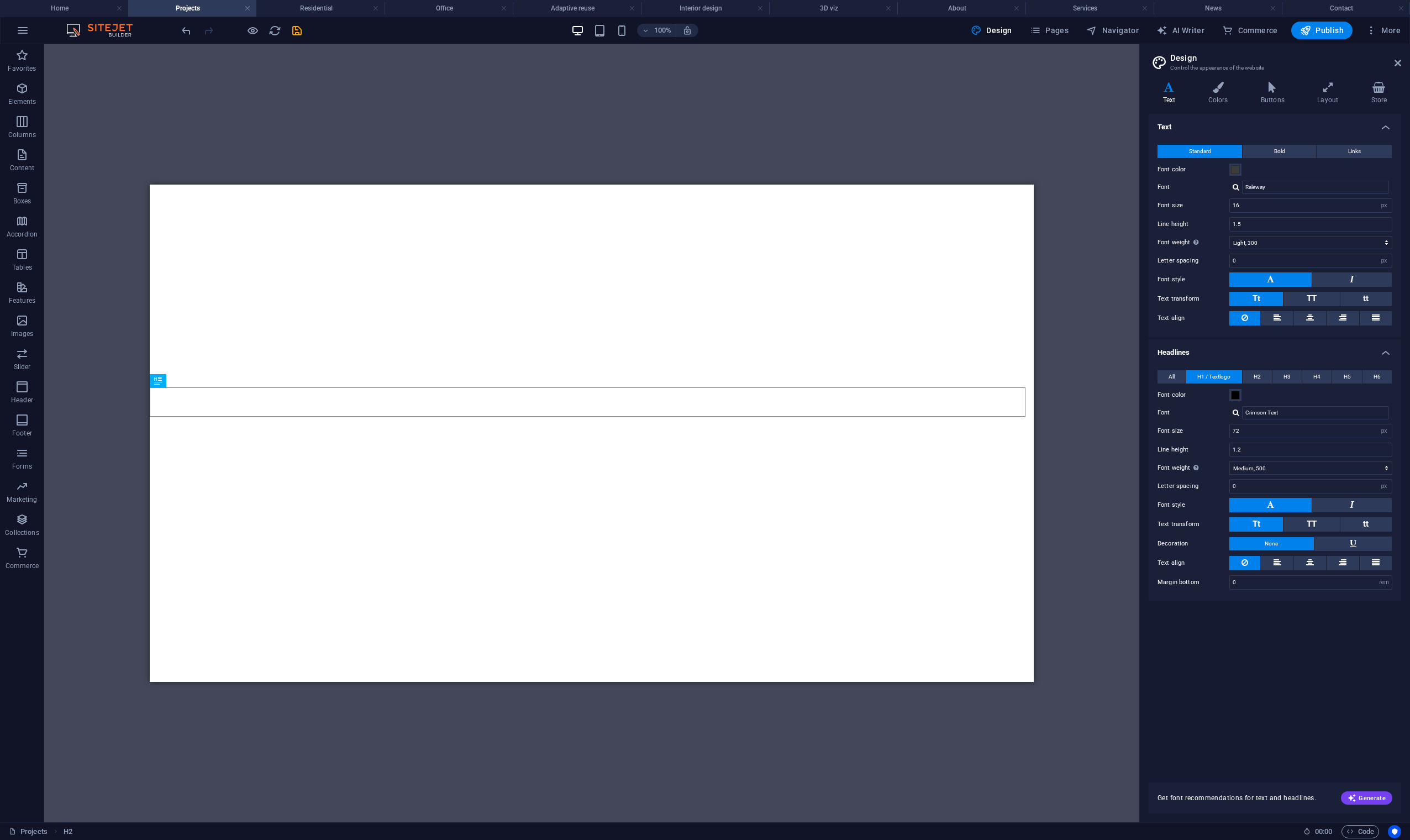
select select "px"
select select "rem"
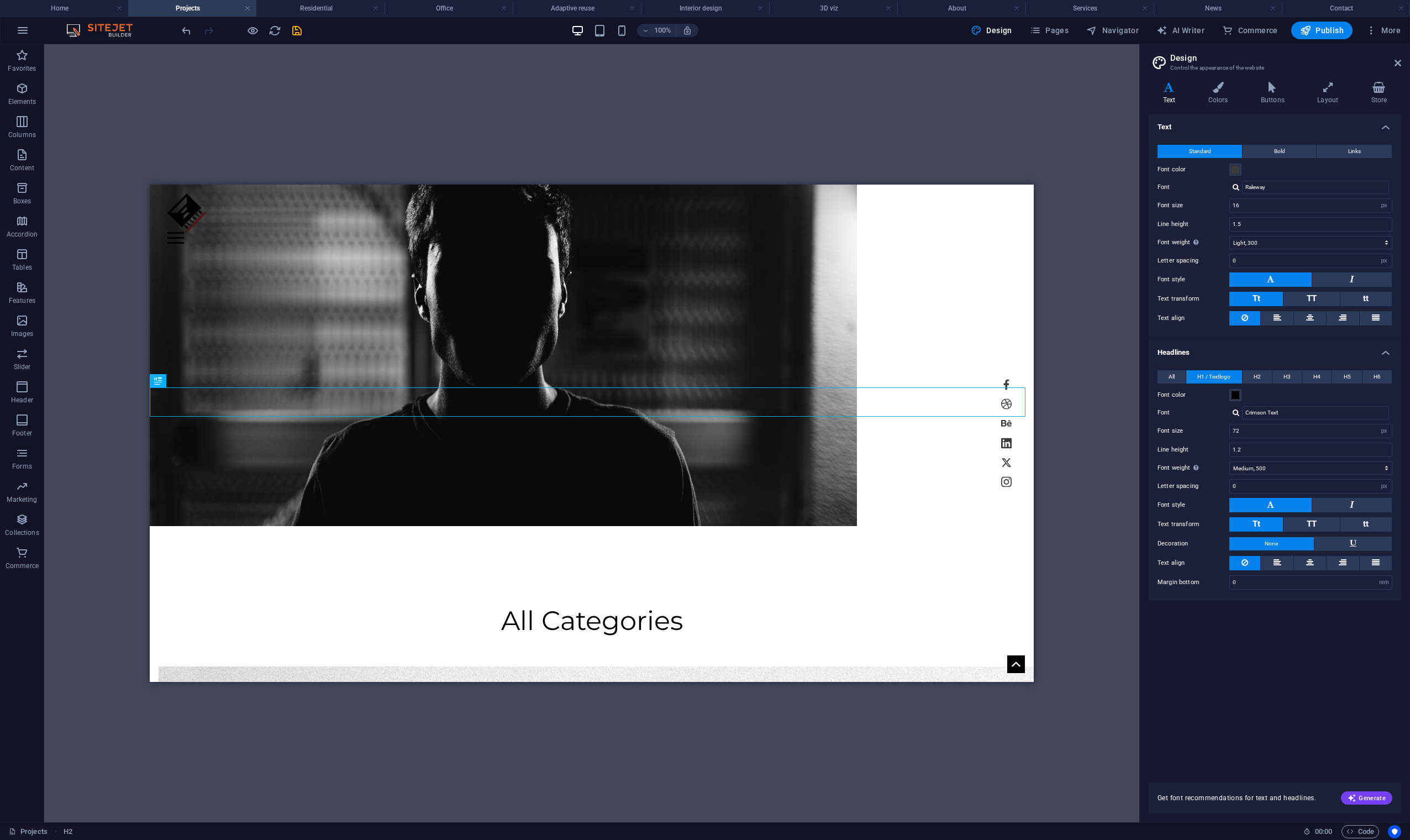
click at [342, 99] on div "H1 Banner Container Reference H2 Preset Reference Container Image Container" at bounding box center [592, 432] width 1096 height 777
click at [298, 32] on icon "save" at bounding box center [297, 31] width 12 height 12
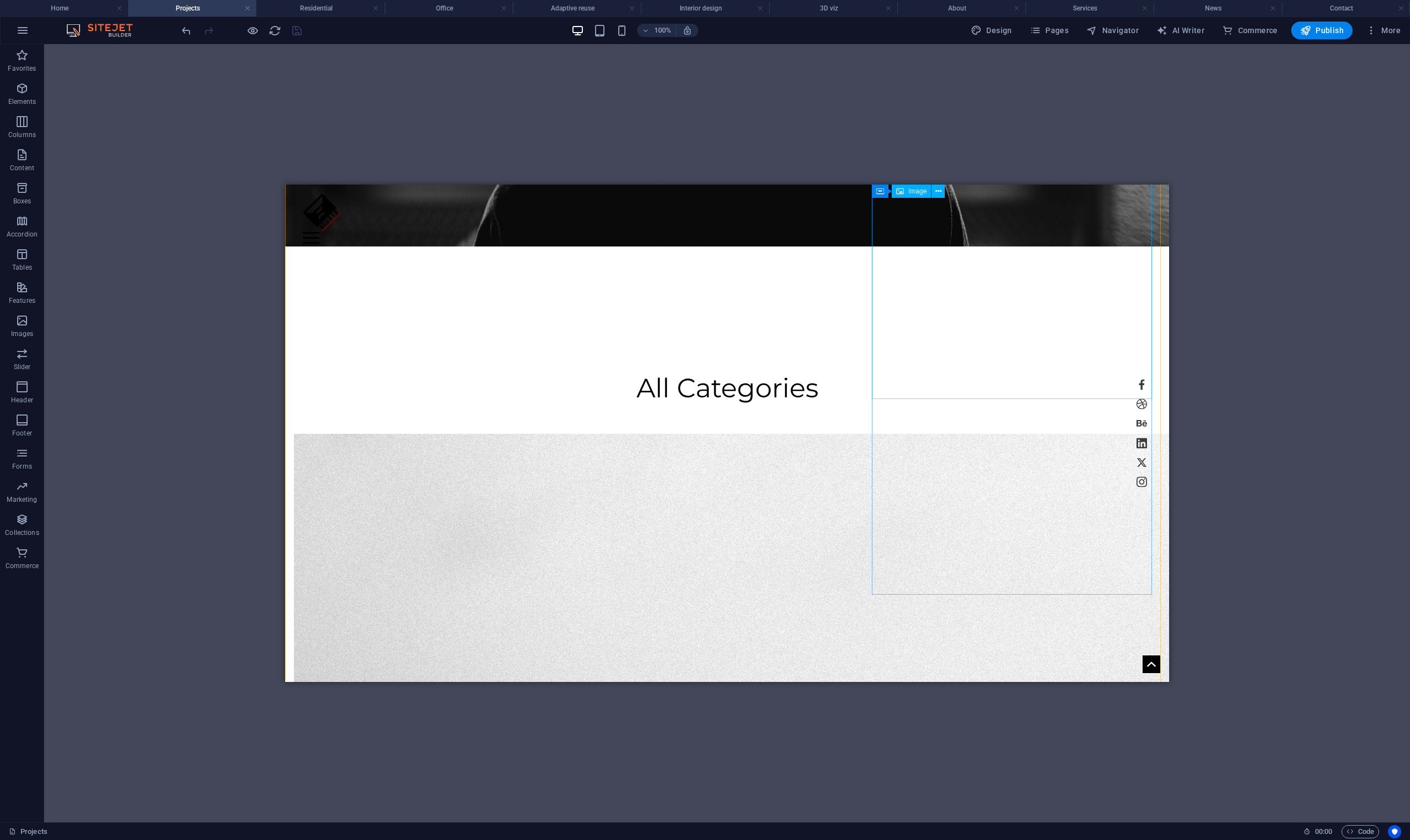
scroll to position [368, 0]
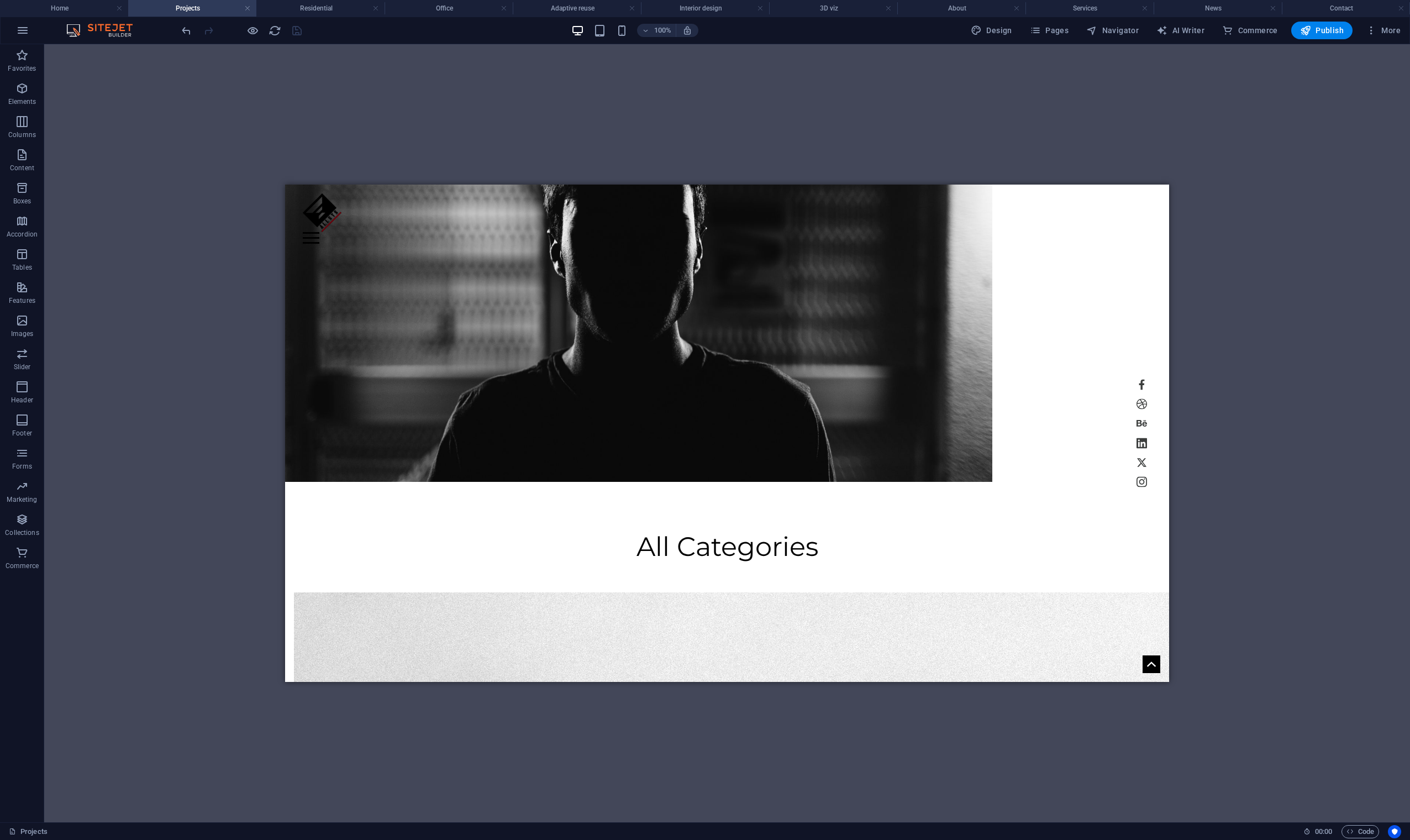
click at [649, 105] on div "H1 Banner Container Reference H2 Preset Reference Container Image Container Con…" at bounding box center [727, 432] width 1366 height 777
click at [97, 12] on h4 "Home" at bounding box center [64, 9] width 129 height 12
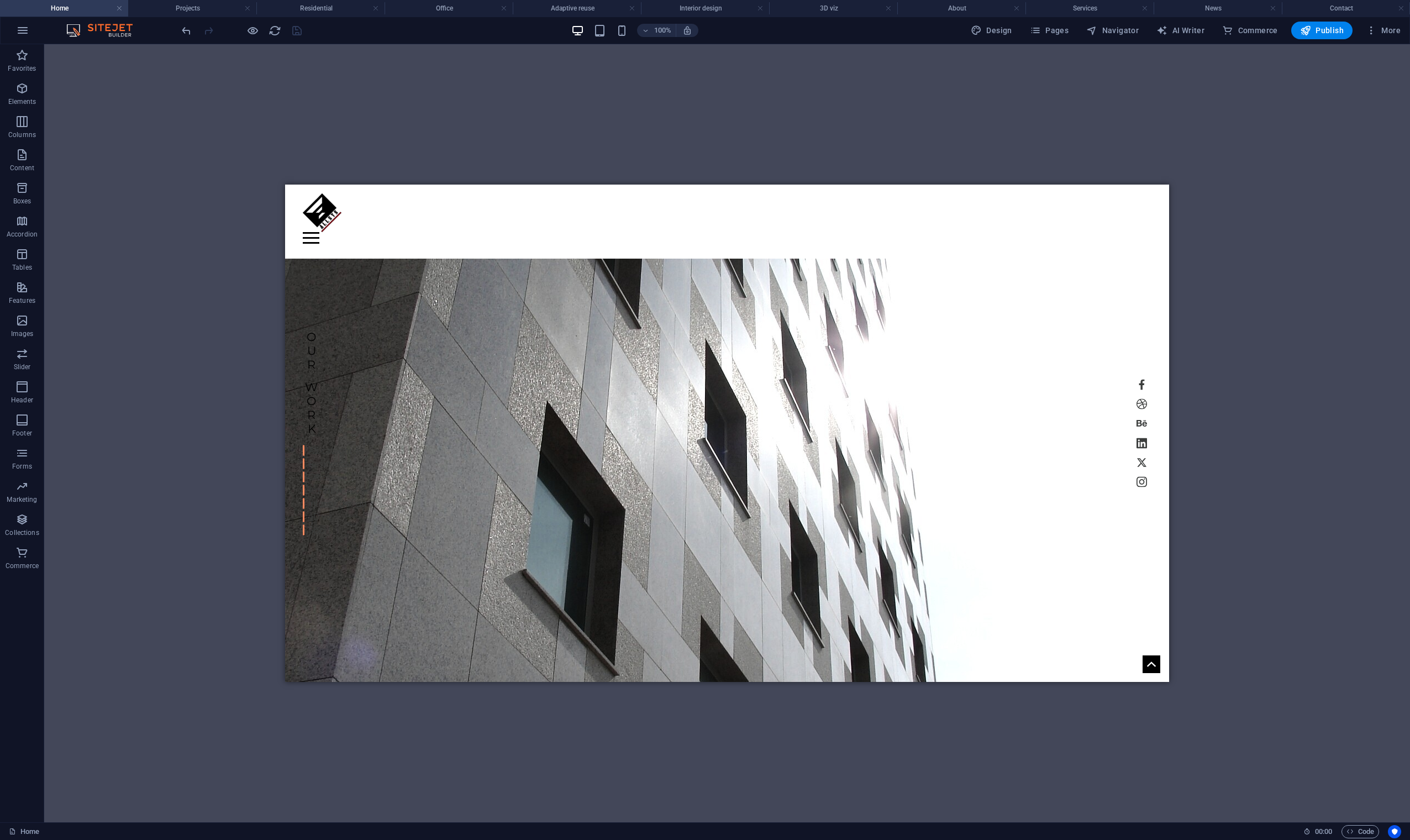
scroll to position [0, 0]
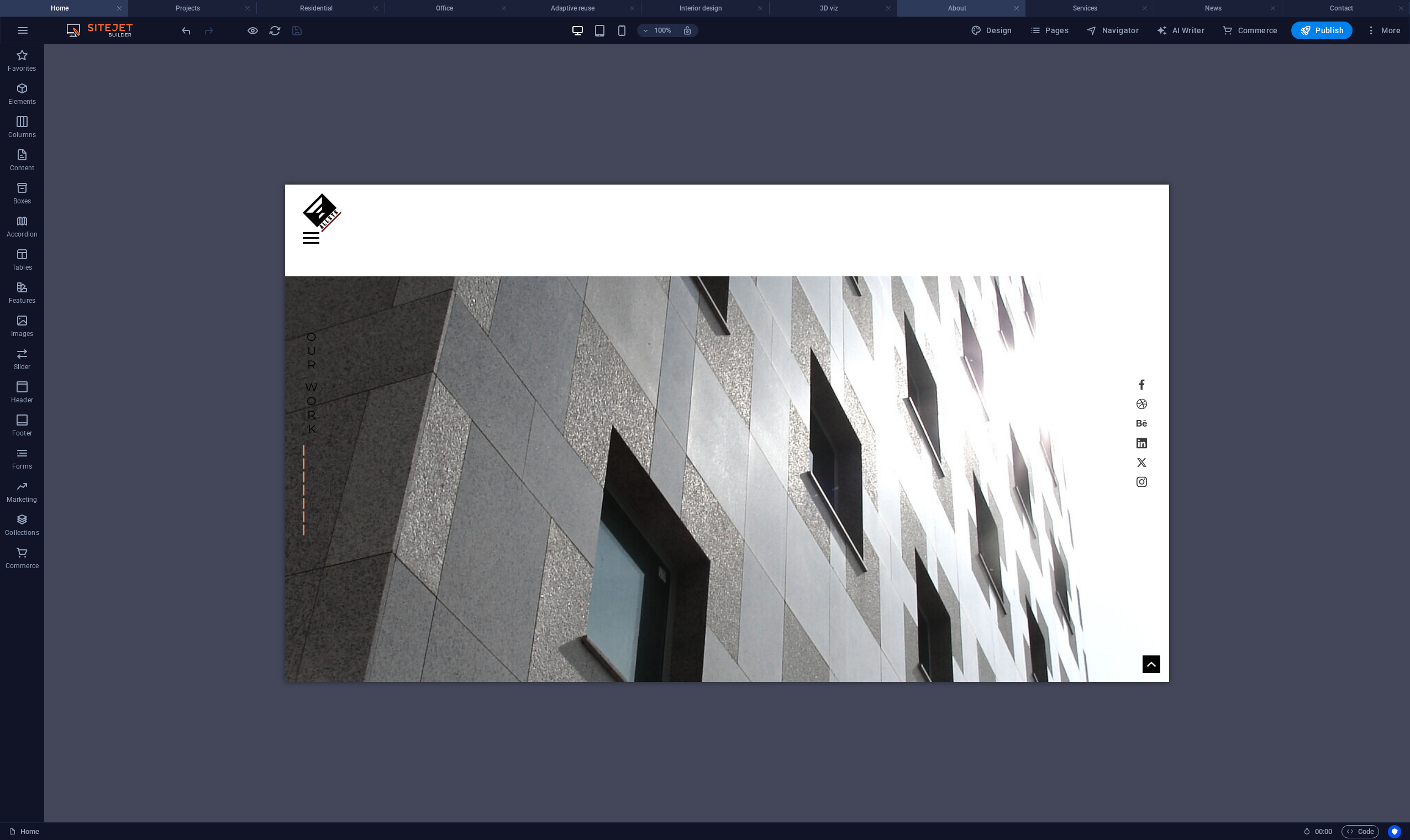
click at [976, 12] on h4 "About" at bounding box center [962, 9] width 129 height 12
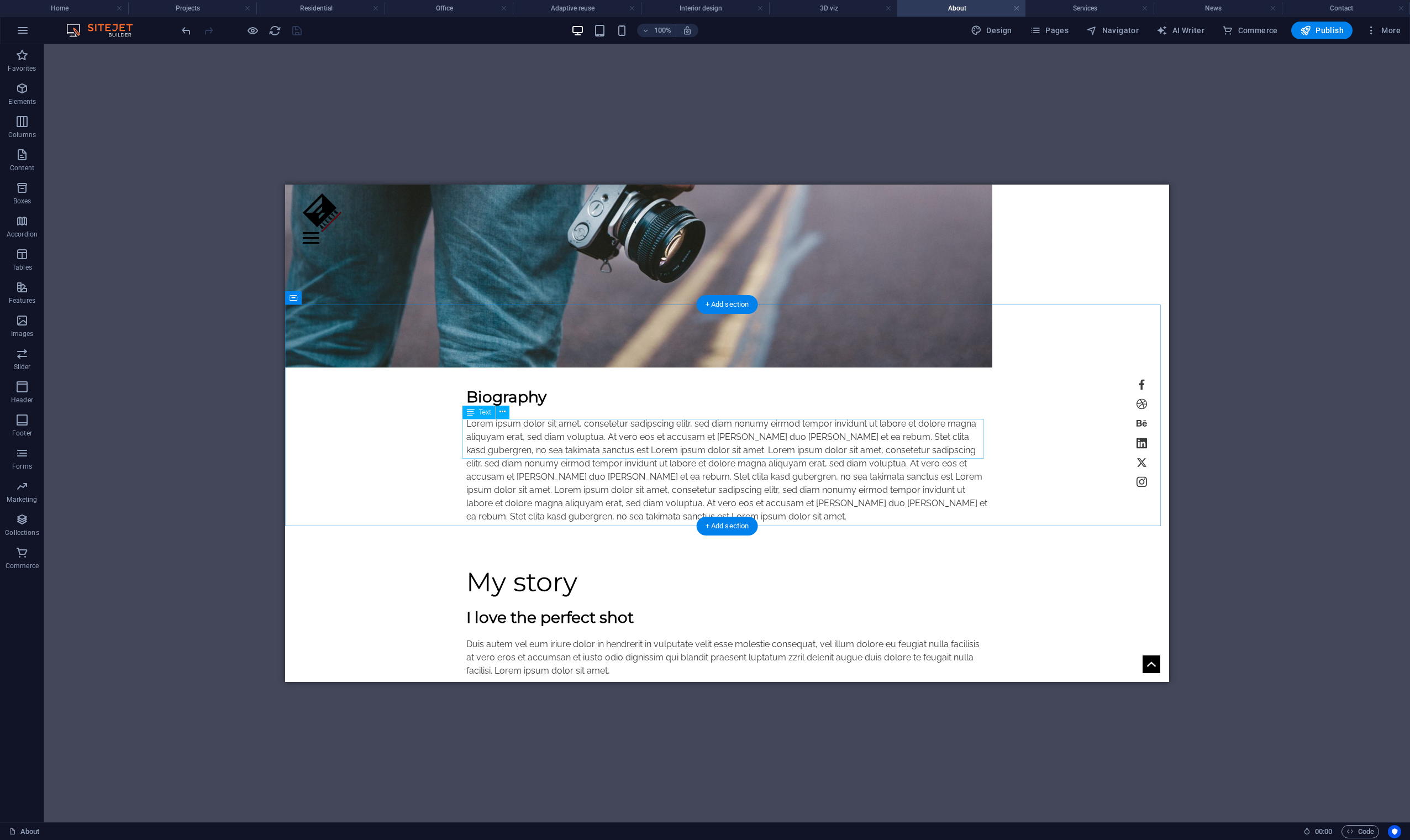
scroll to position [736, 0]
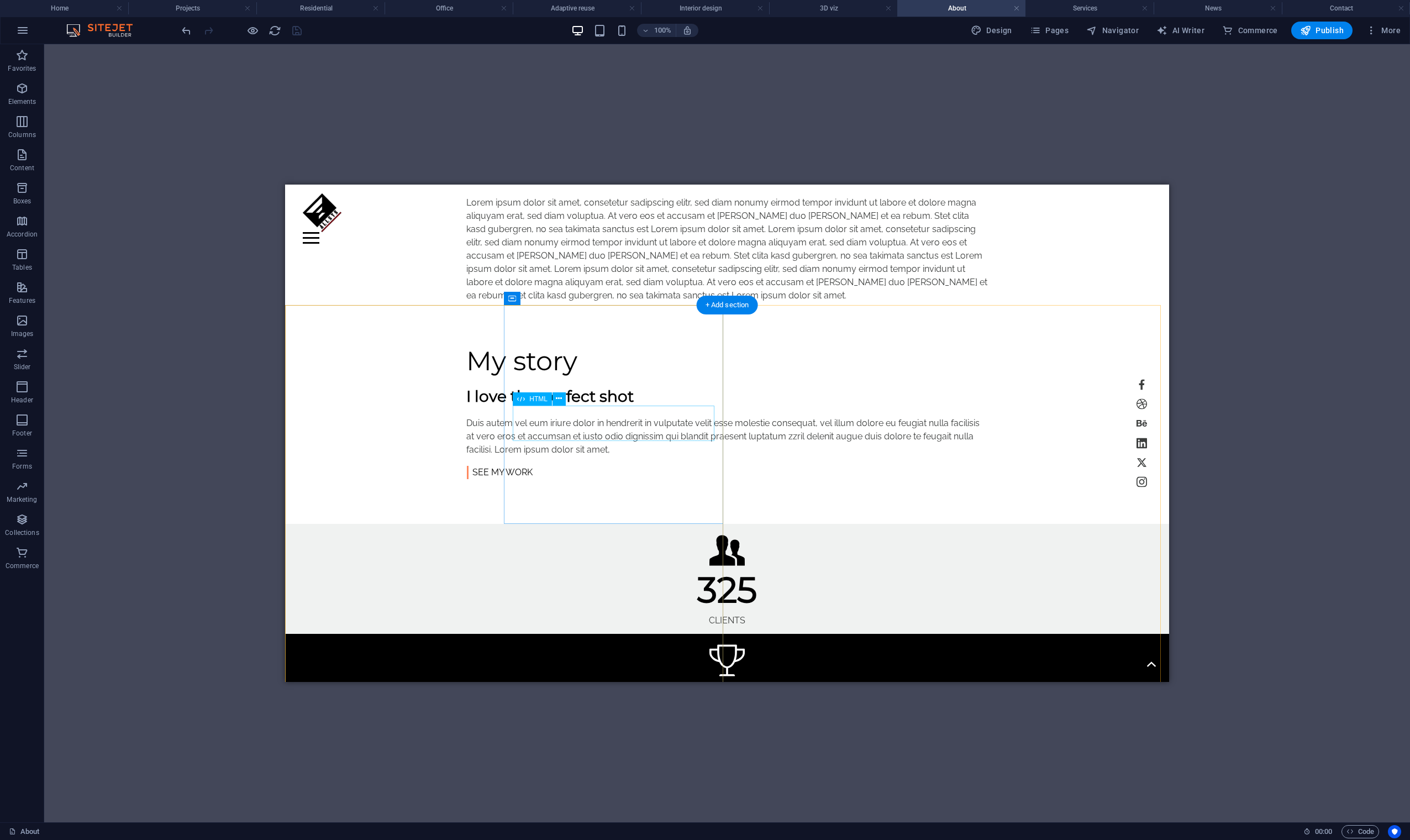
click at [621, 682] on div "5" at bounding box center [727, 699] width 867 height 35
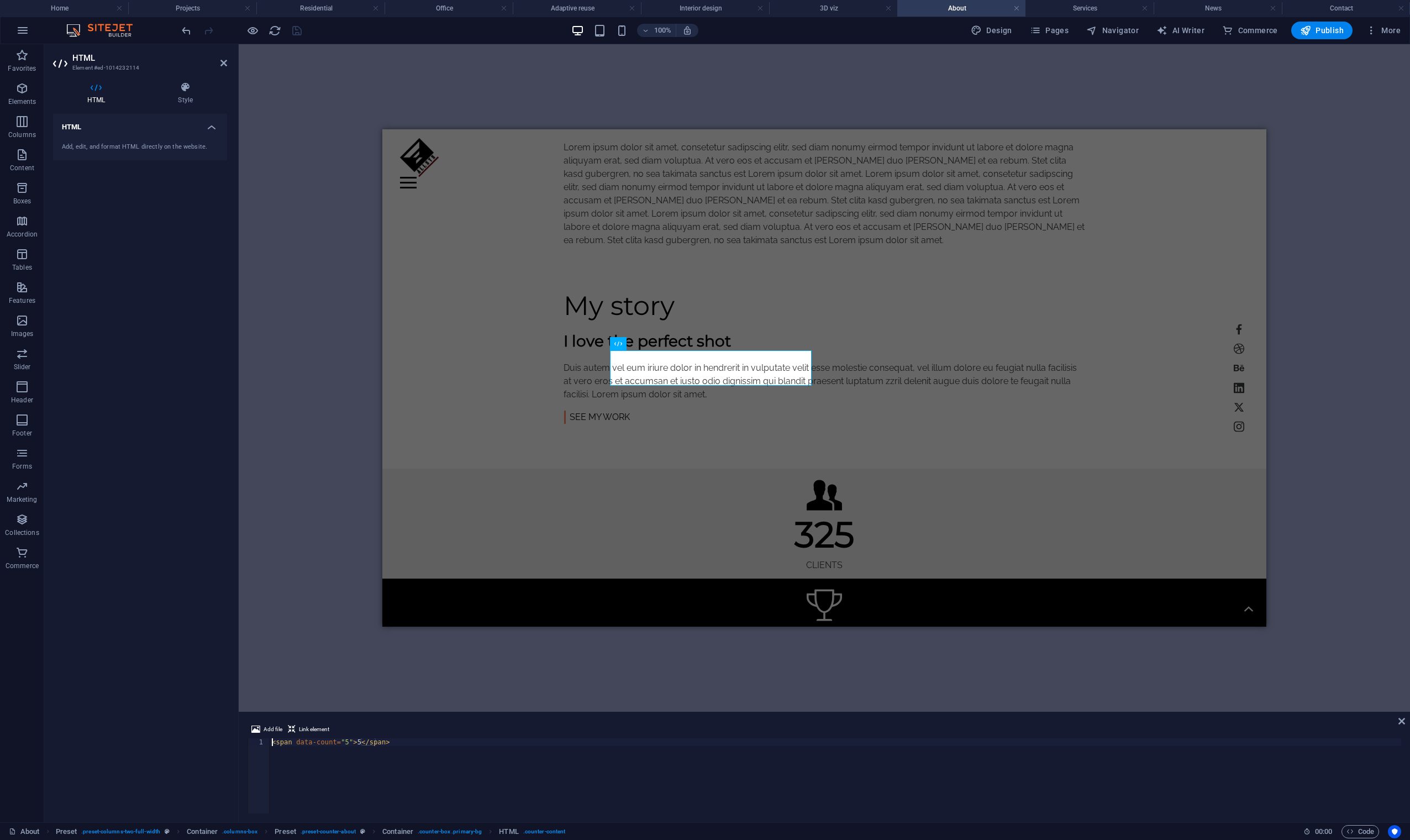
click at [342, 747] on div "< span data-count = "5" > 5 </ span >" at bounding box center [835, 783] width 1132 height 91
click at [348, 742] on div "< span data-count = "5" > 5 </ span >" at bounding box center [835, 783] width 1132 height 91
click at [343, 747] on div "< span data-count = "5" > 5 </ span >" at bounding box center [835, 783] width 1132 height 91
click at [342, 743] on div "< span data-count = "5" > 5 </ span >" at bounding box center [835, 783] width 1132 height 91
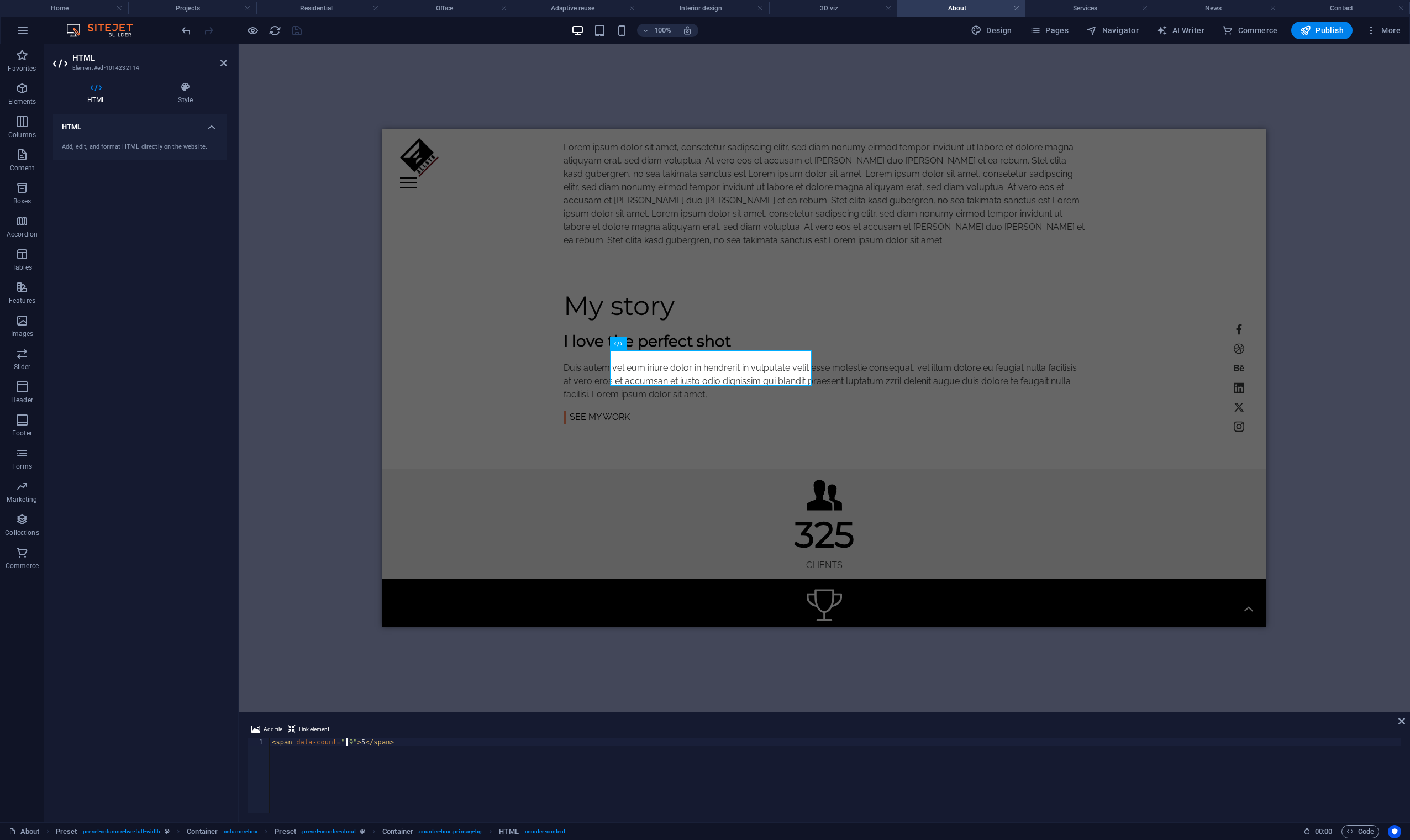
click at [354, 741] on div "< span data-count = "19" > 5 </ span >" at bounding box center [835, 783] width 1132 height 91
click at [358, 743] on div "< span data-count = "19" > 5 </ span >" at bounding box center [835, 783] width 1132 height 91
type textarea "<span data-count="19">19</span>"
click at [320, 659] on div "H1 Banner Container Reference Spacer Container Text Container H2 Spacer Spacer …" at bounding box center [824, 378] width 1171 height 667
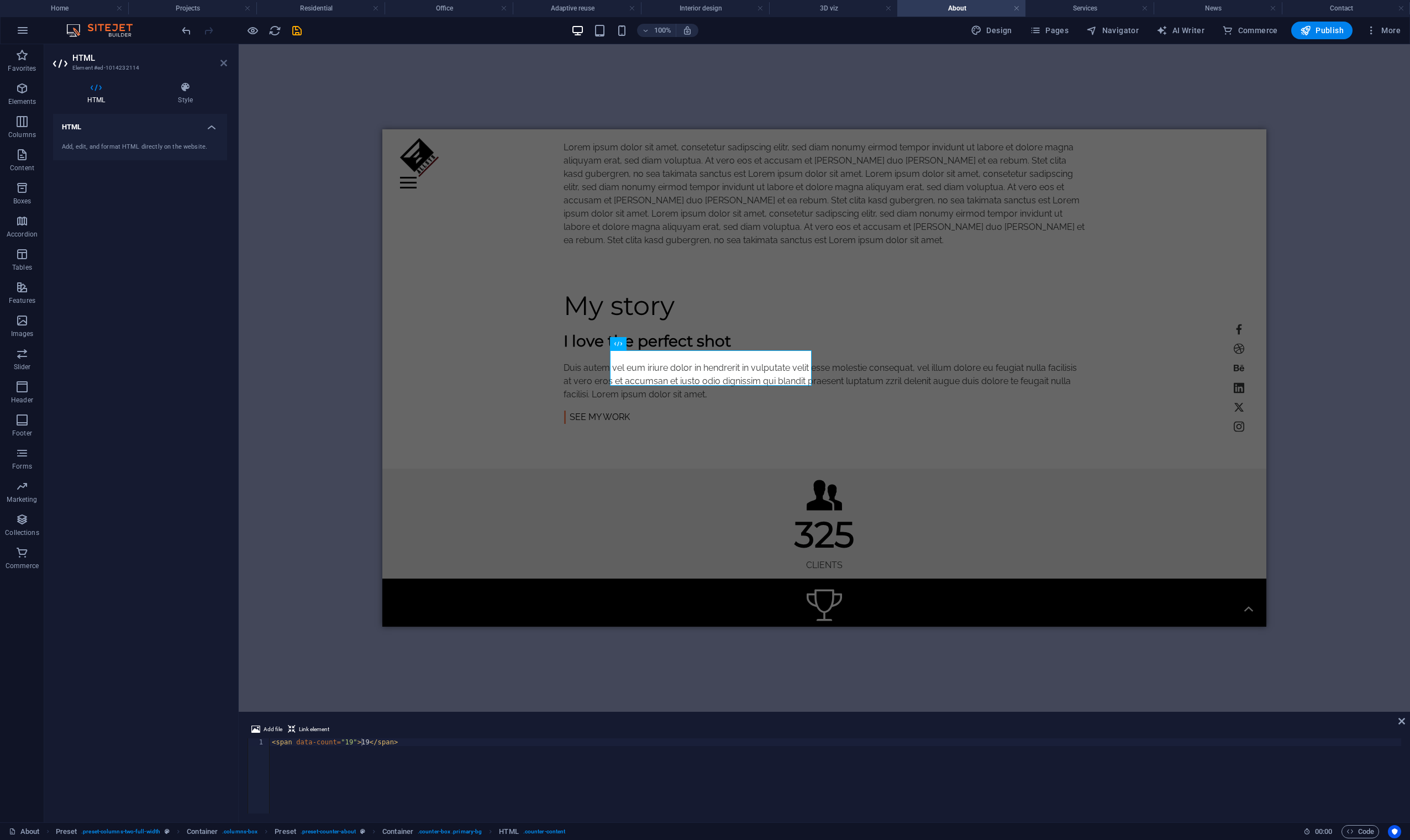
click at [223, 64] on icon at bounding box center [224, 63] width 7 height 9
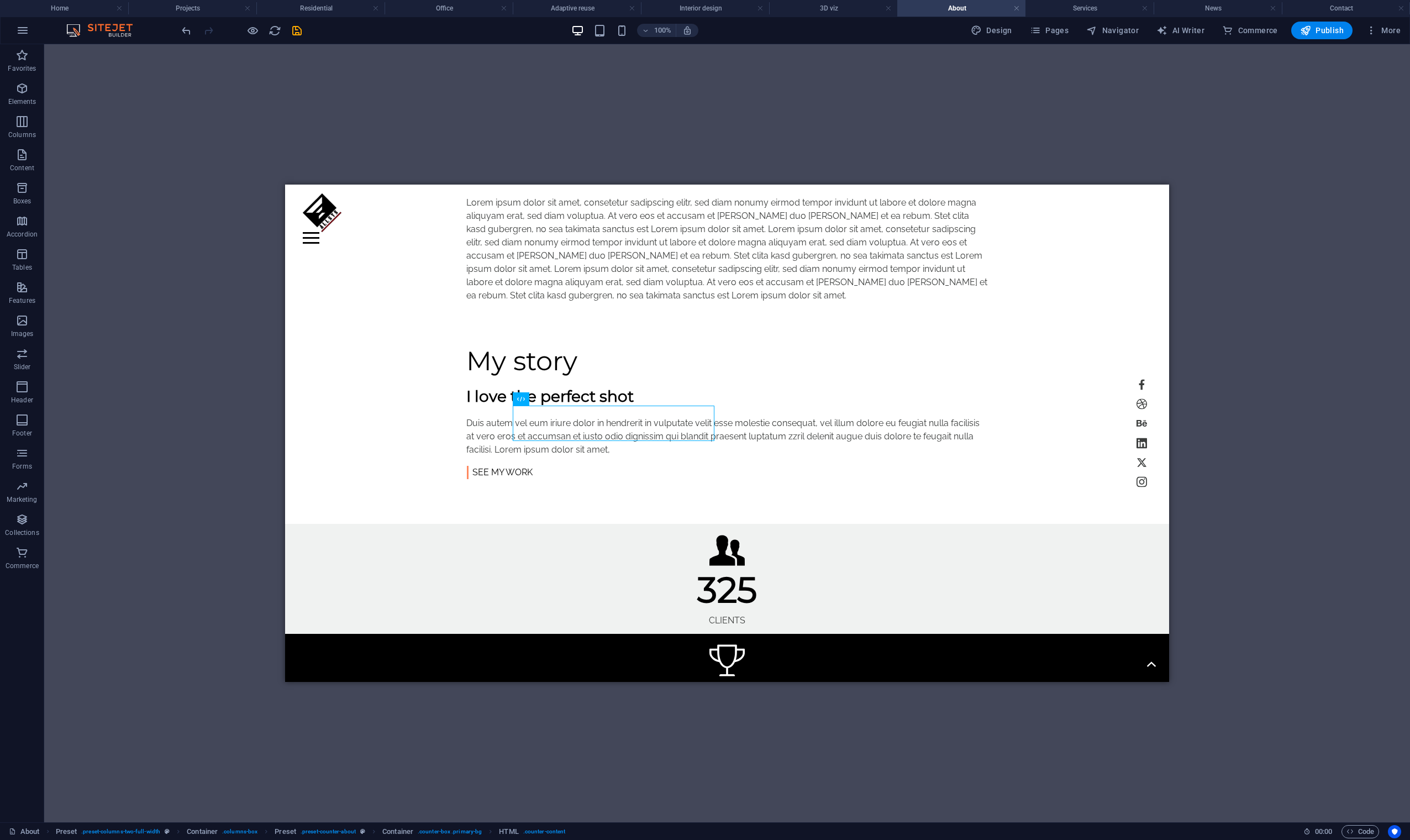
click at [495, 138] on div "H1 Banner Container Reference Spacer Container Text Container H2 Spacer Spacer …" at bounding box center [727, 432] width 1366 height 777
click at [295, 30] on icon "save" at bounding box center [297, 31] width 12 height 12
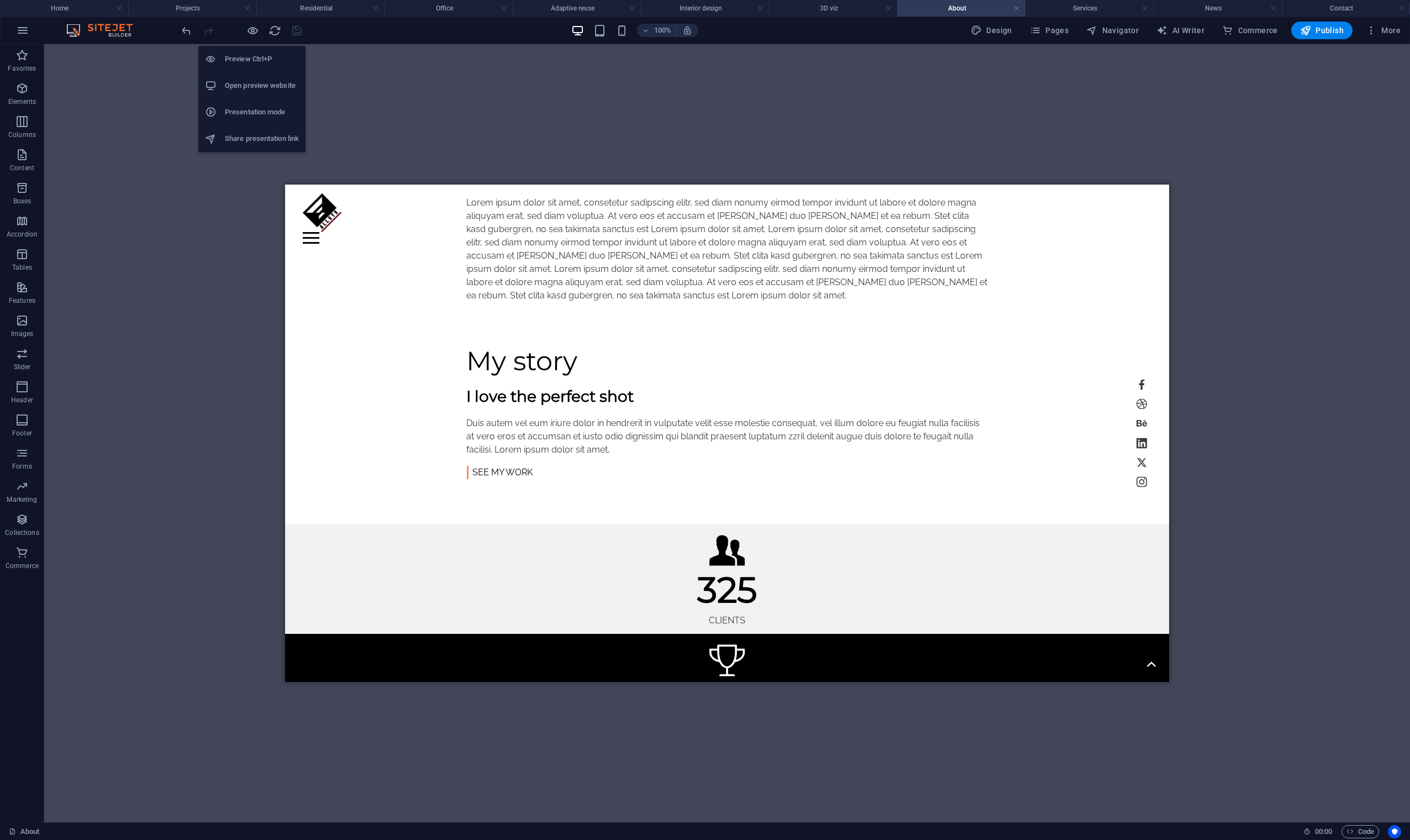
click at [240, 62] on h6 "Preview Ctrl+P" at bounding box center [262, 59] width 74 height 13
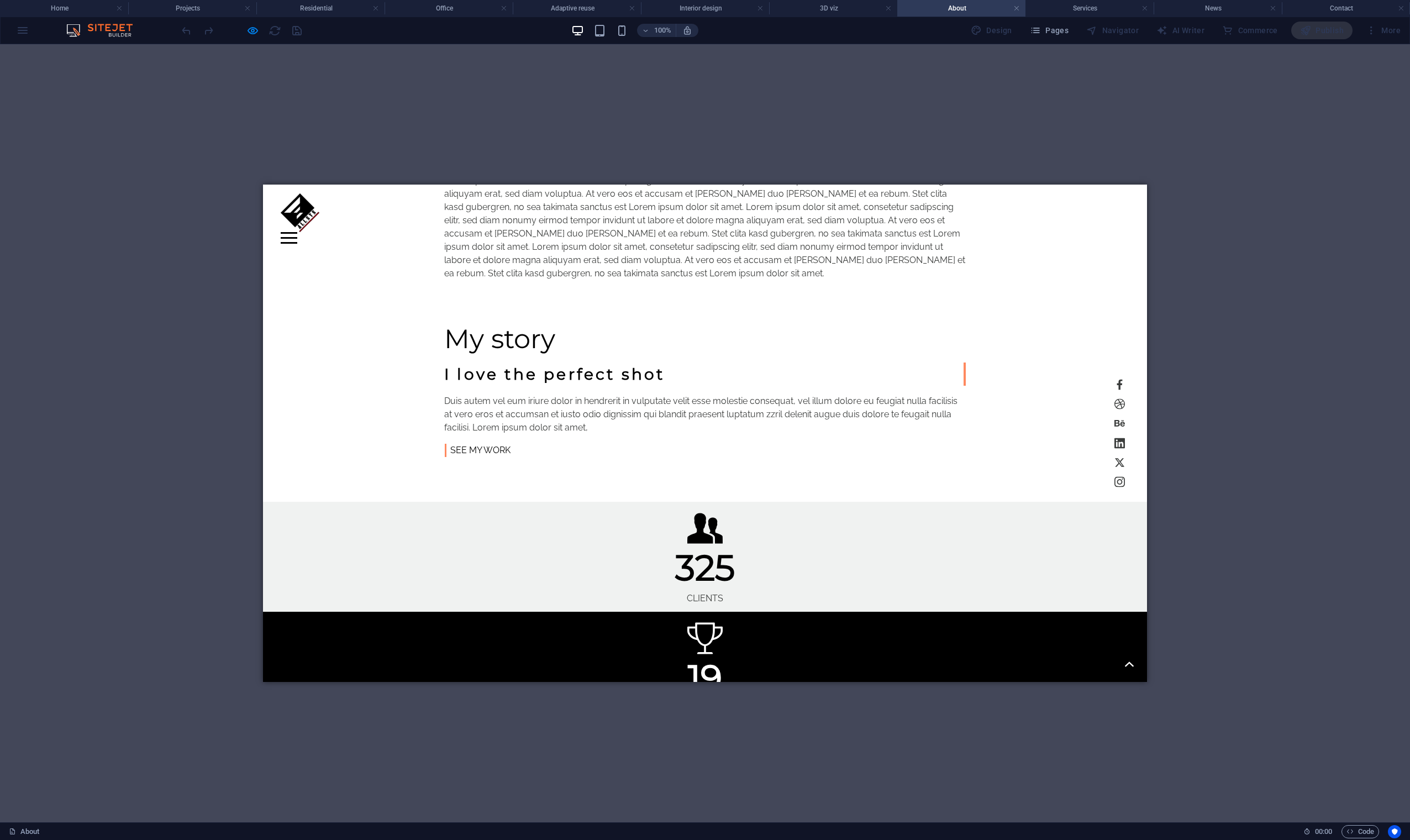
scroll to position [829, 0]
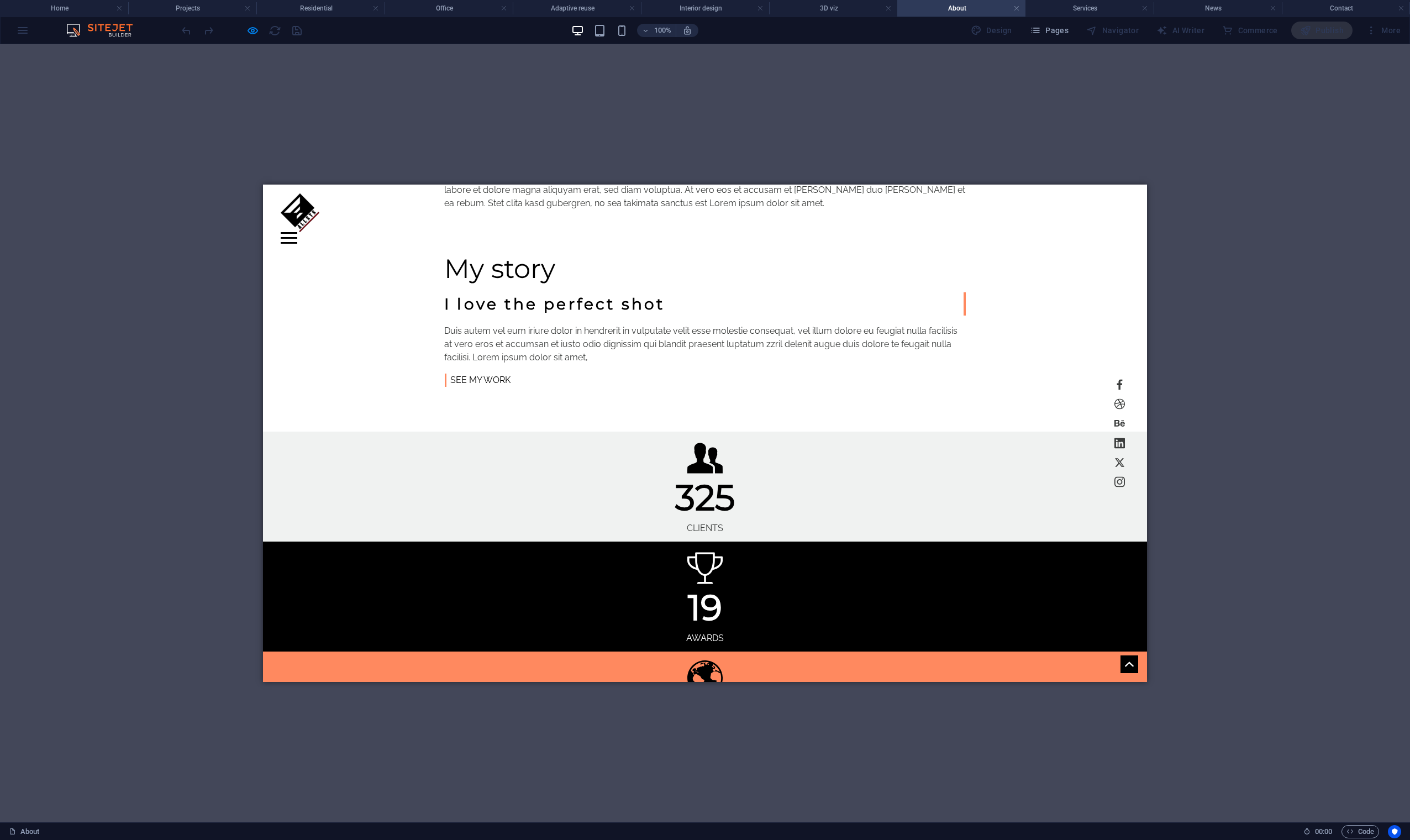
click at [311, 210] on img at bounding box center [300, 213] width 39 height 39
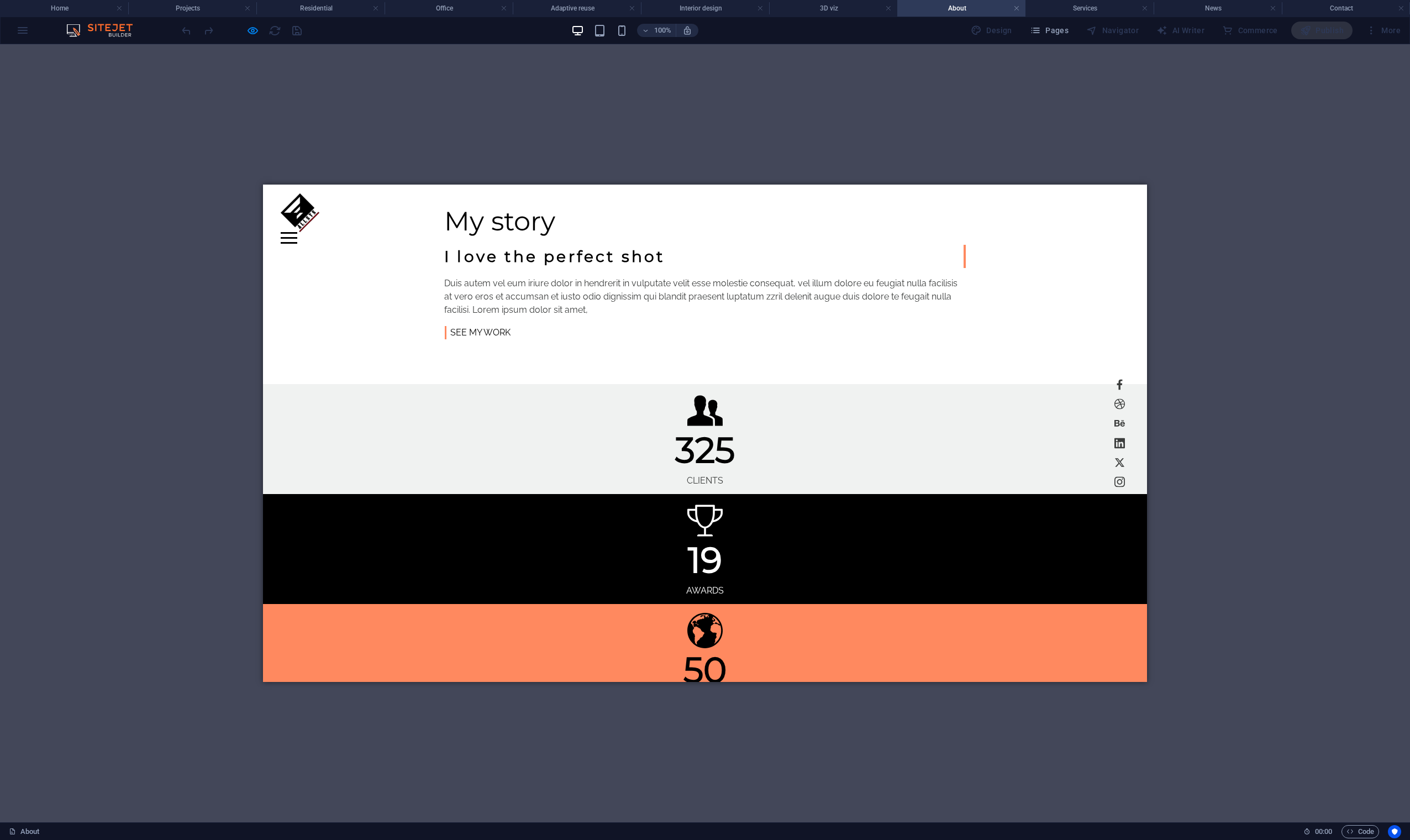
scroll to position [0, 0]
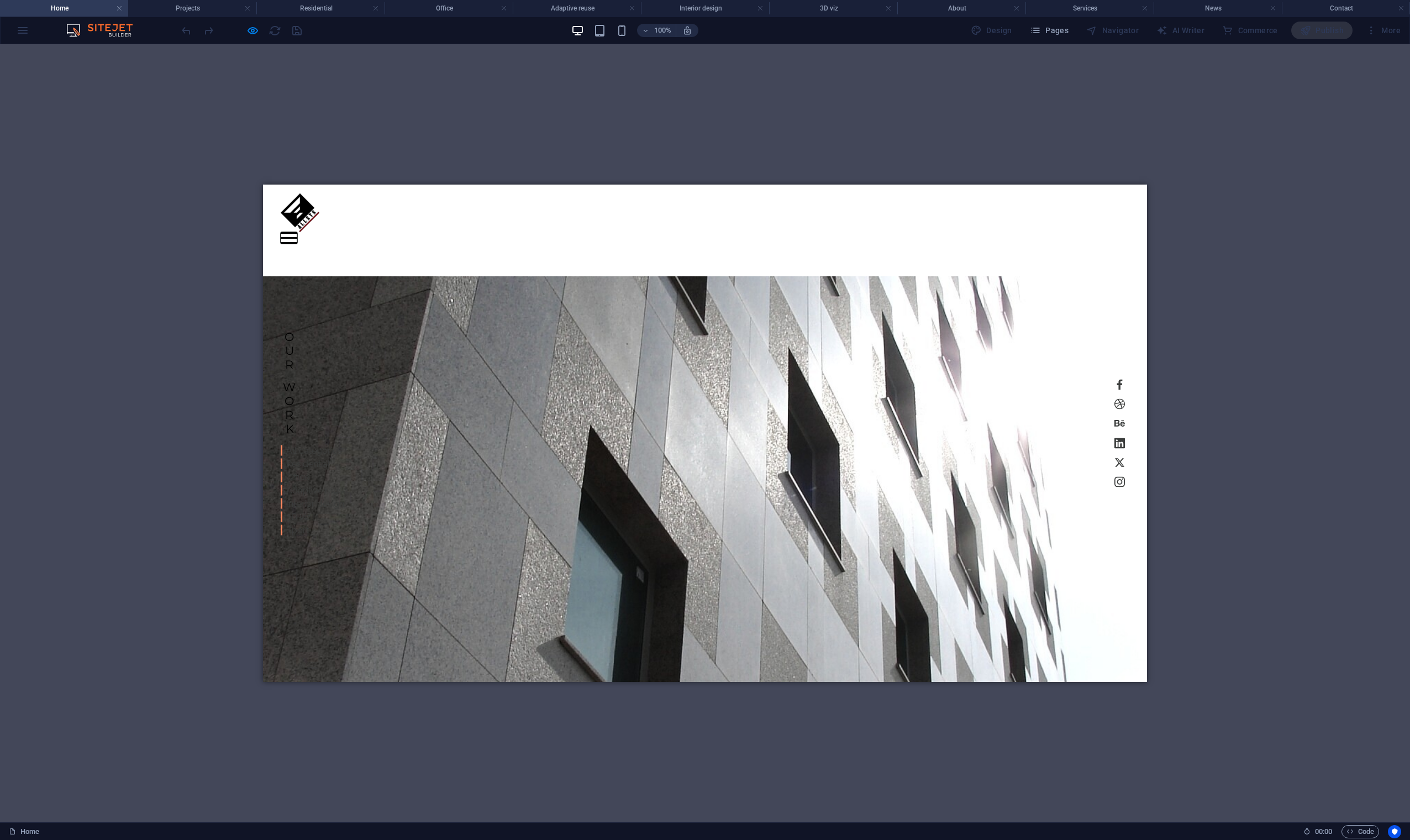
click at [298, 237] on button "Menu" at bounding box center [289, 238] width 17 height 2
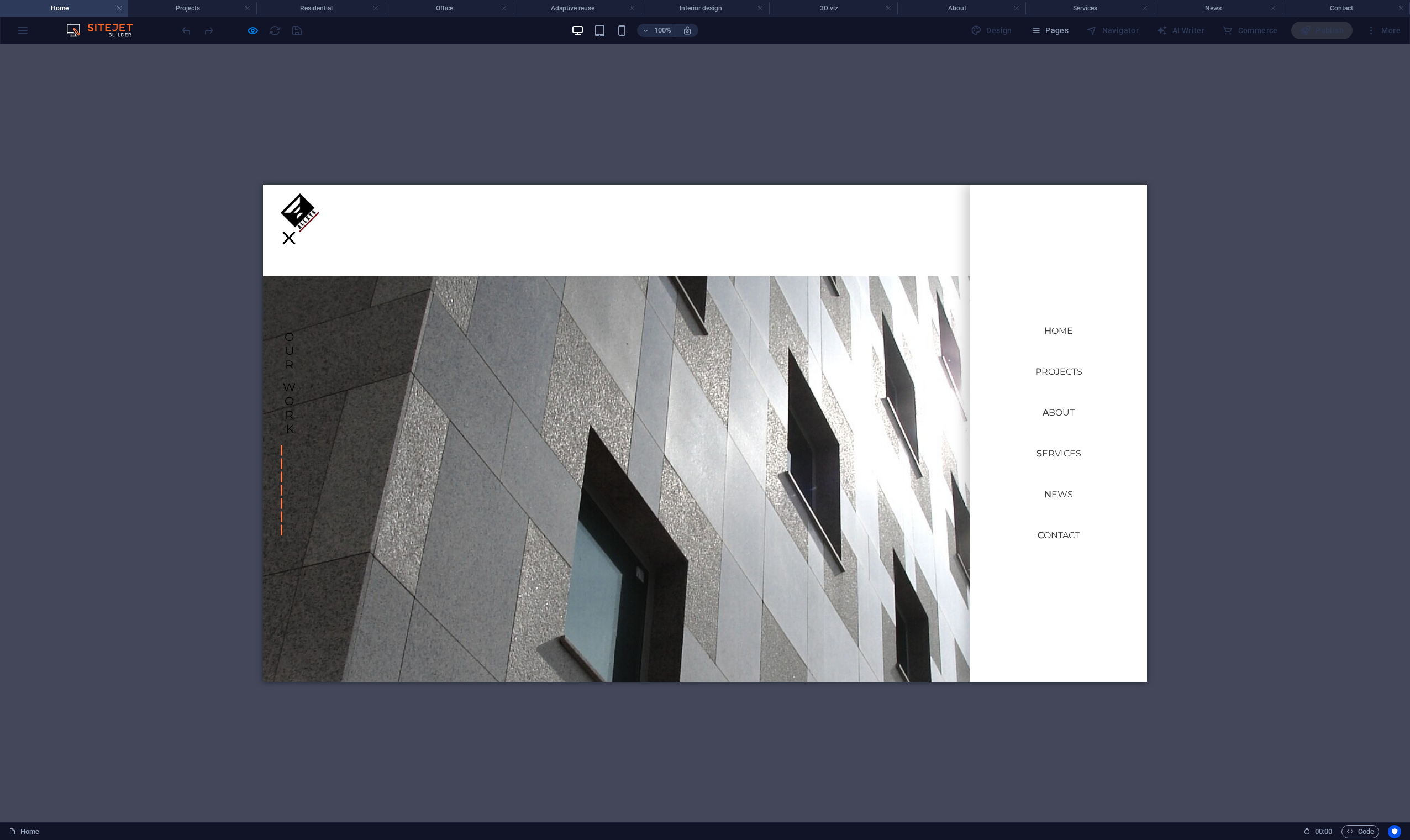
click at [1060, 417] on link "About" at bounding box center [1059, 413] width 49 height 26
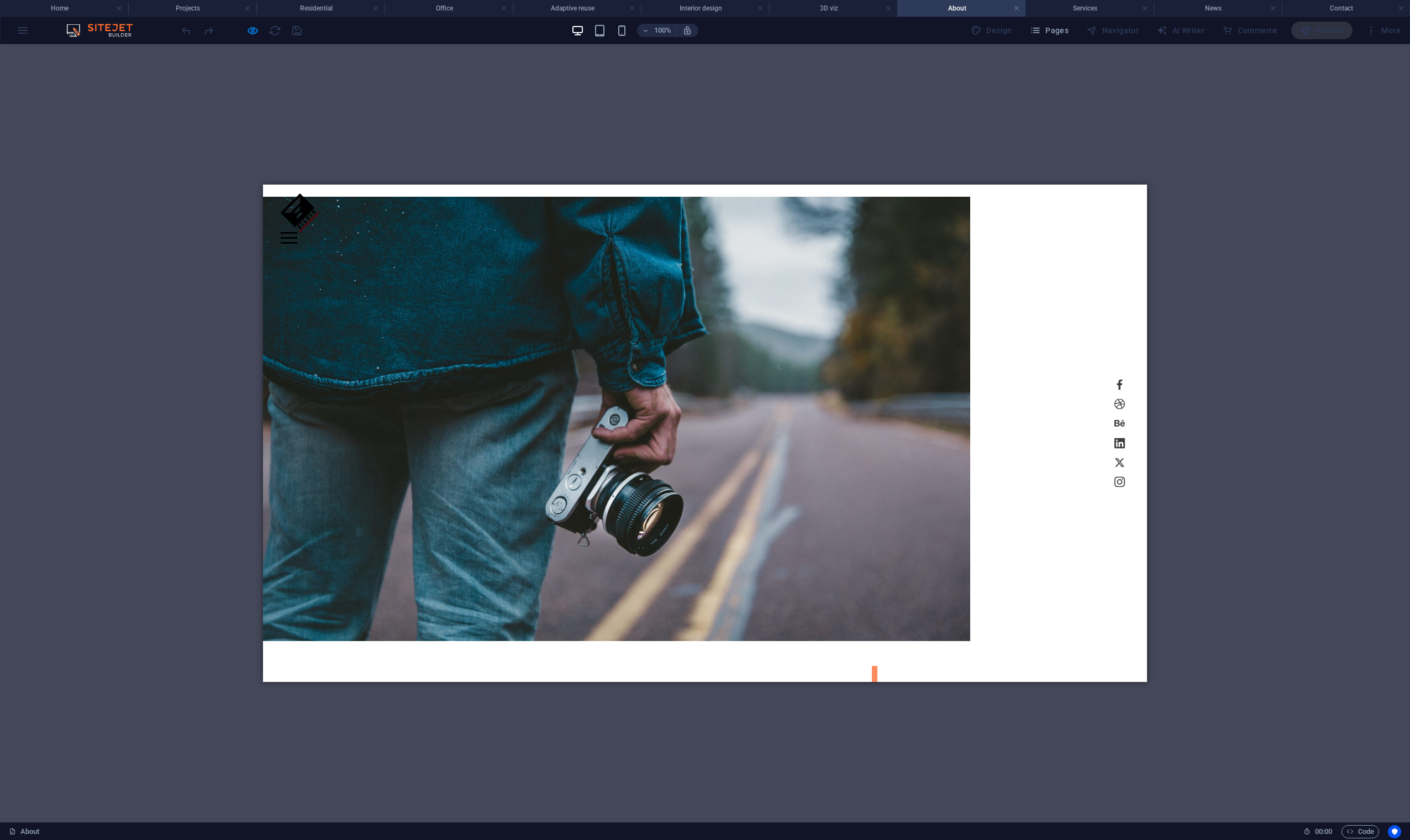
scroll to position [92, 0]
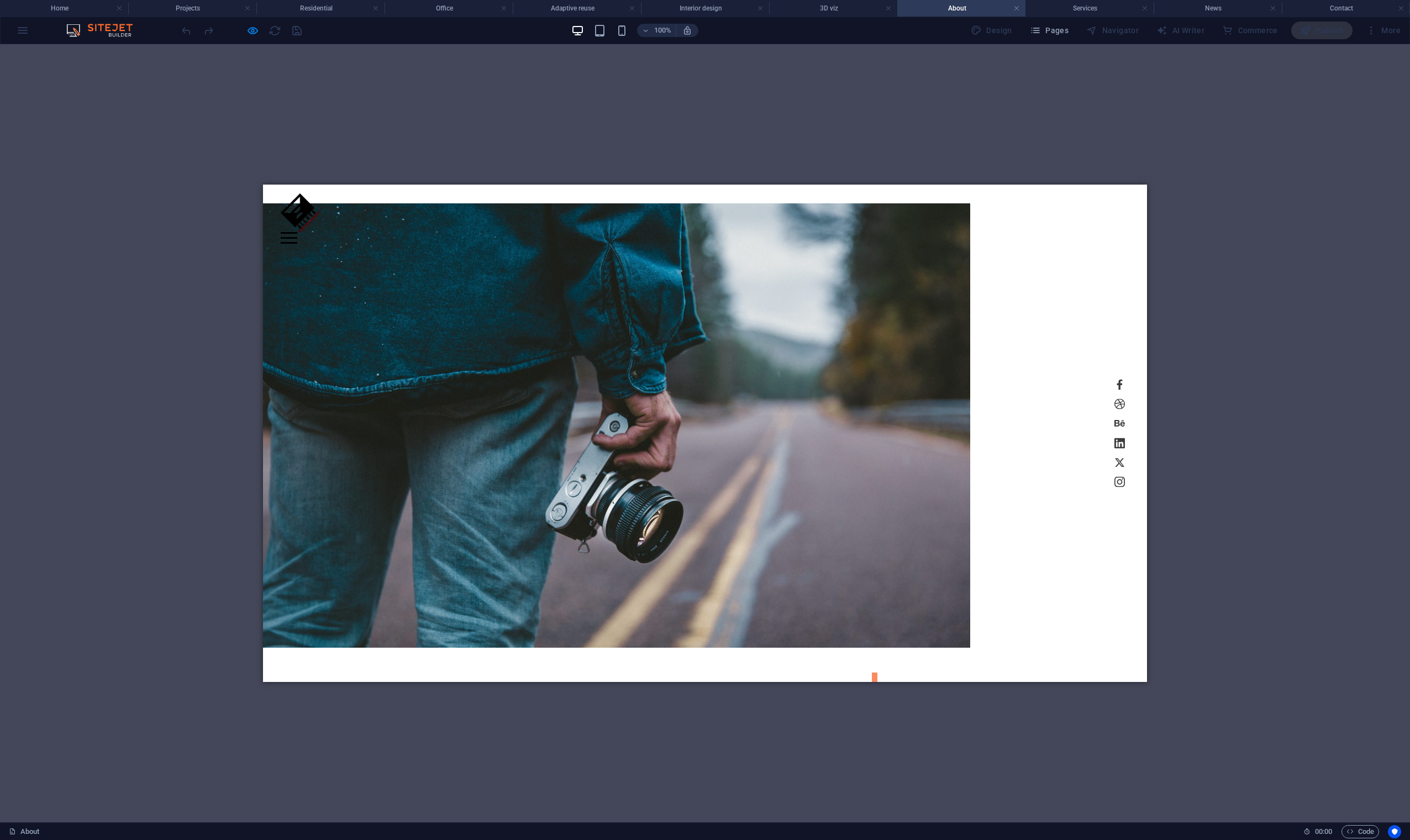
click at [435, 94] on div "H1 Banner Container Reference Spacer Container Text Container H2 Spacer Spacer …" at bounding box center [705, 432] width 1410 height 777
click at [254, 31] on icon "button" at bounding box center [253, 31] width 12 height 12
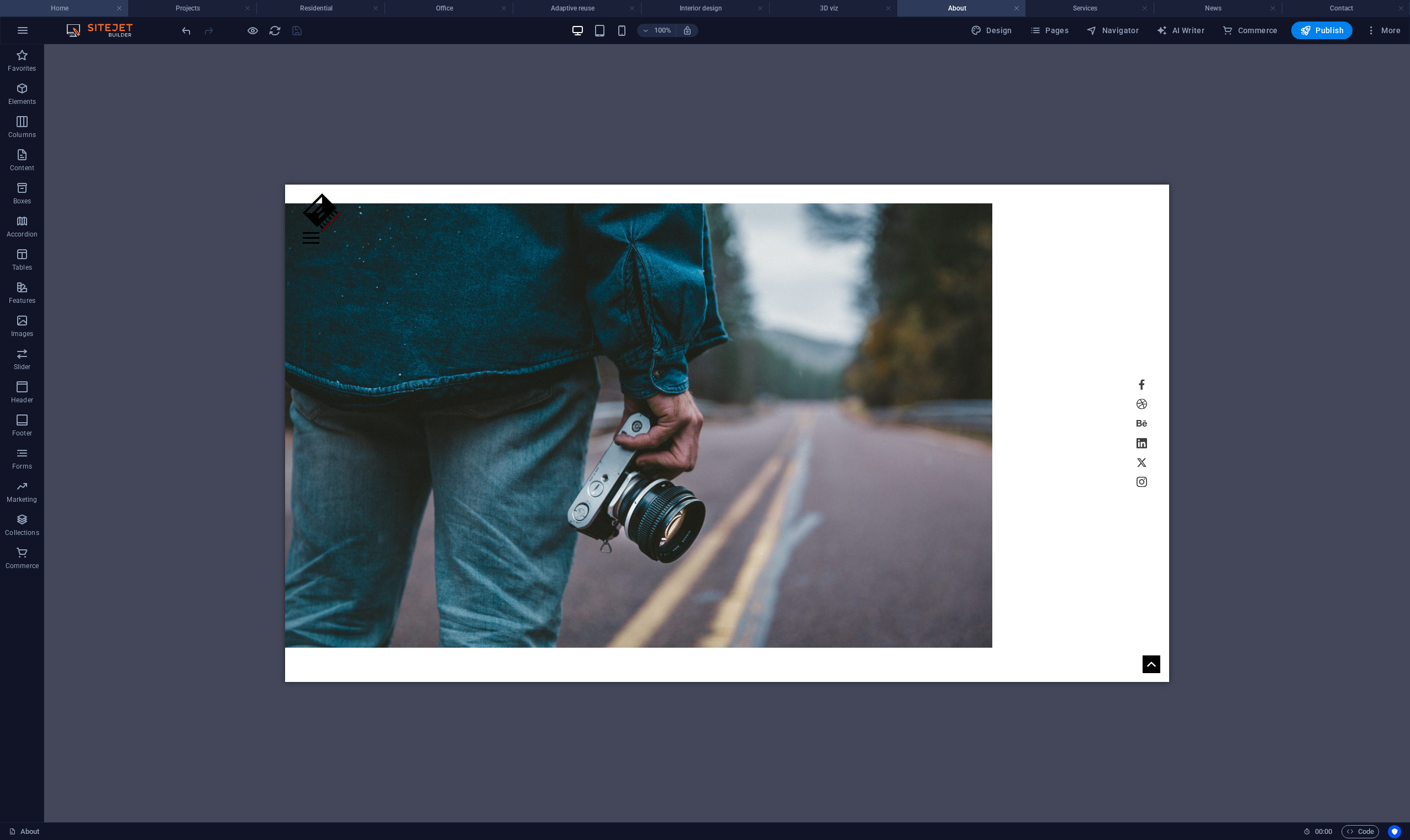
click at [90, 8] on h4 "Home" at bounding box center [64, 9] width 129 height 12
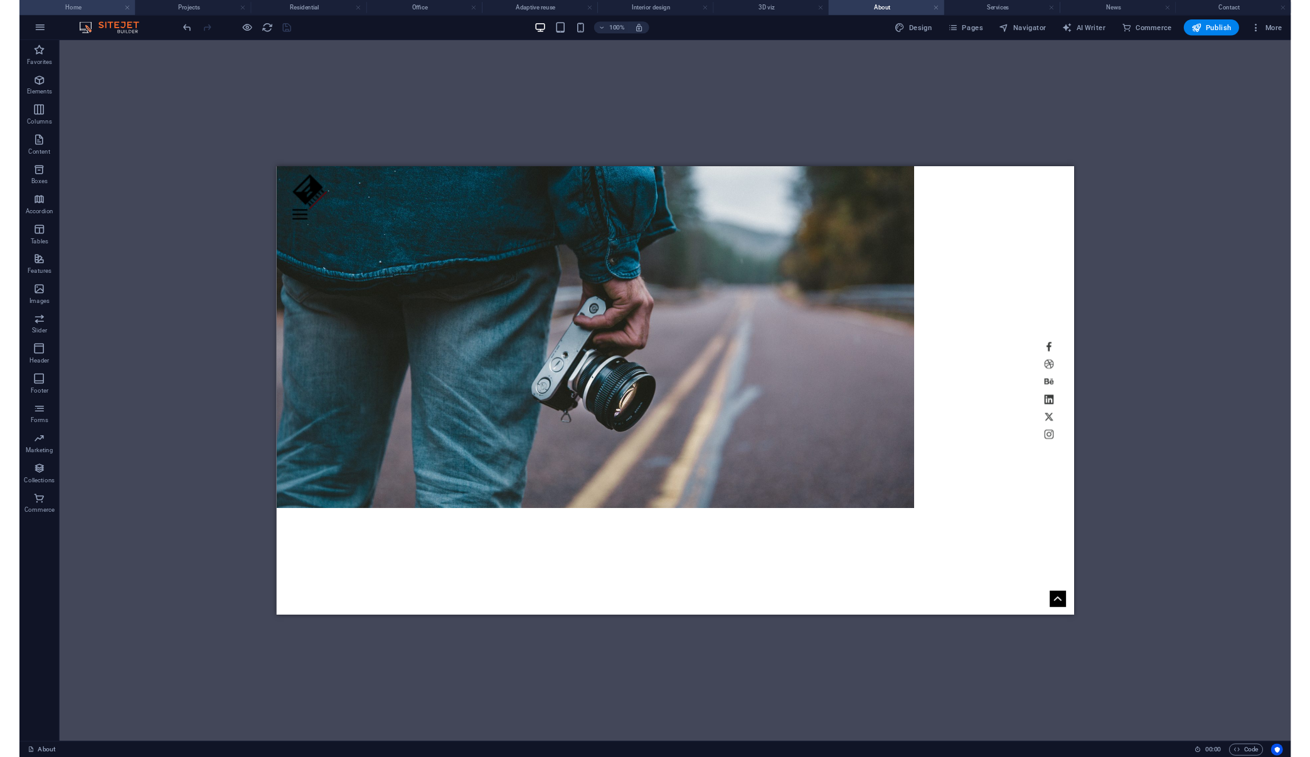
scroll to position [0, 0]
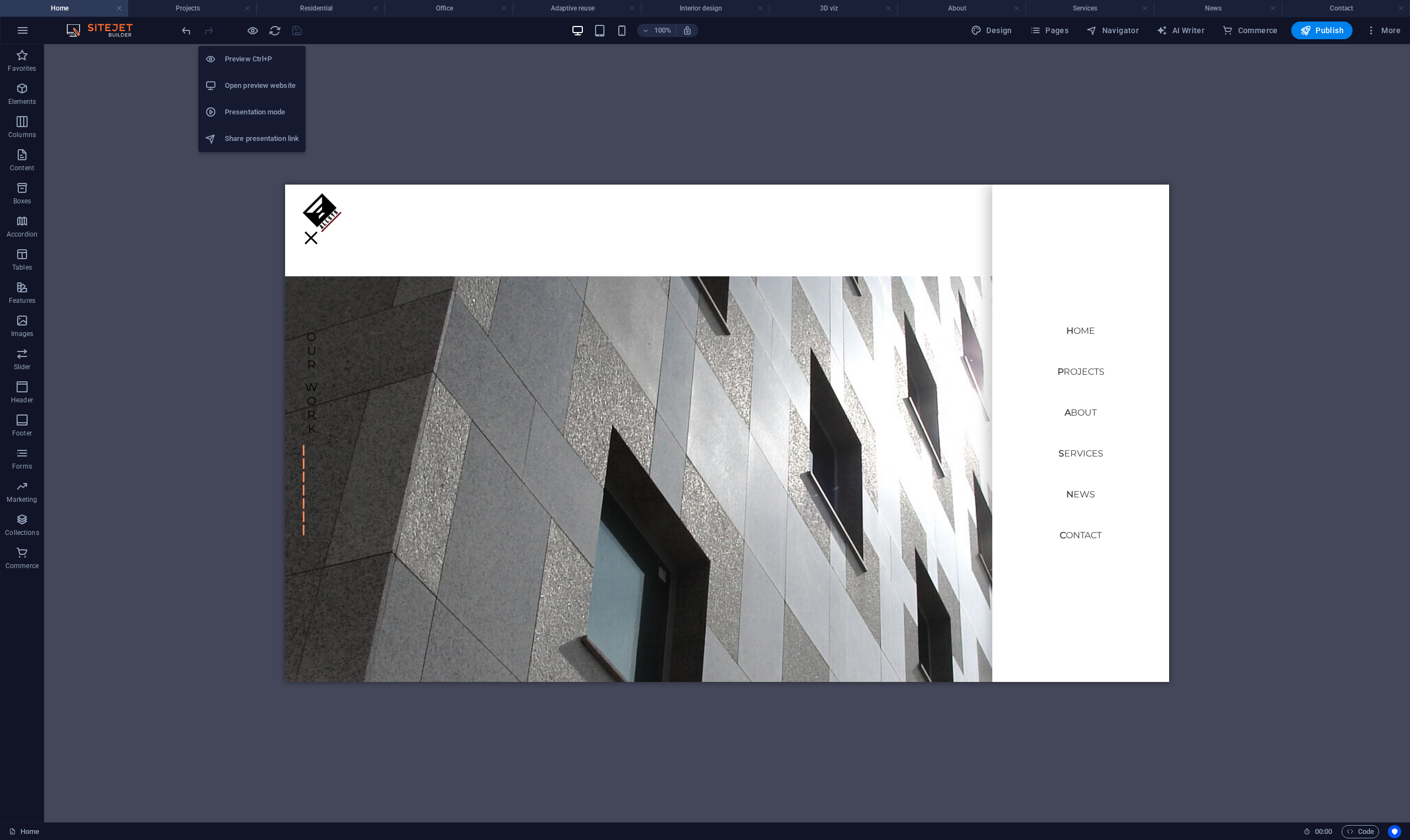
click at [250, 52] on li "Preview Ctrl+P" at bounding box center [252, 59] width 107 height 26
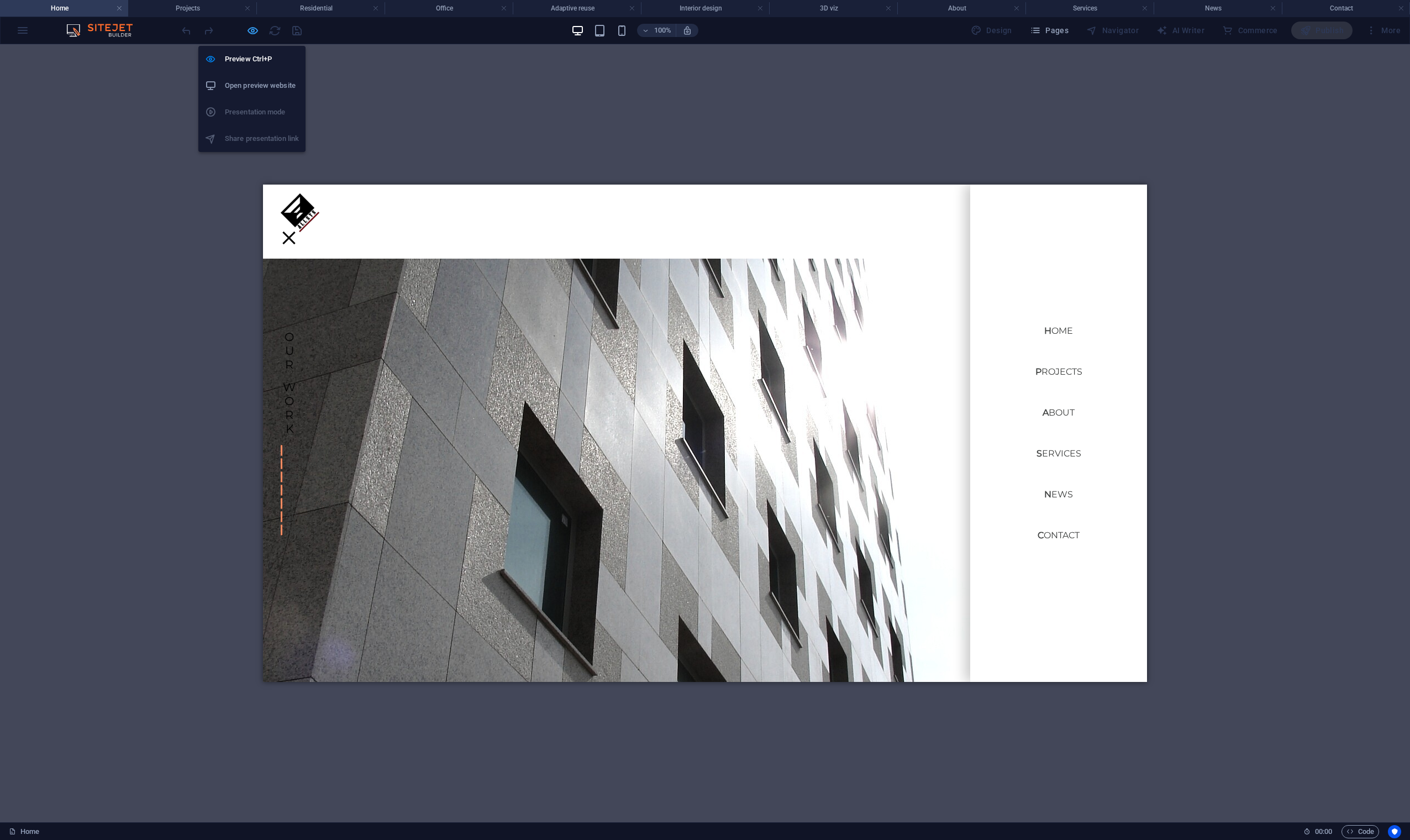
click at [255, 32] on icon "button" at bounding box center [253, 31] width 12 height 12
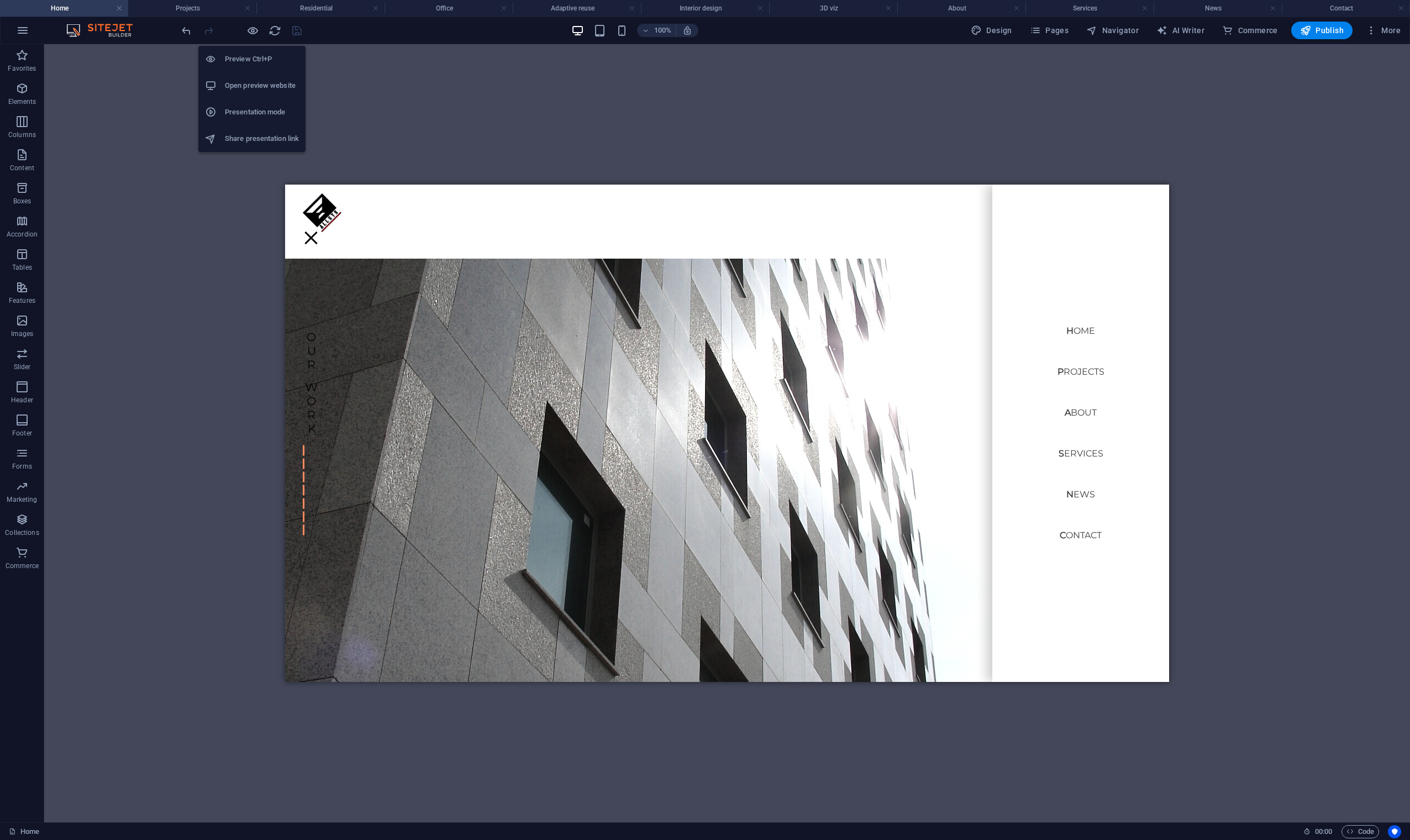
click at [248, 84] on h6 "Open preview website" at bounding box center [262, 85] width 74 height 13
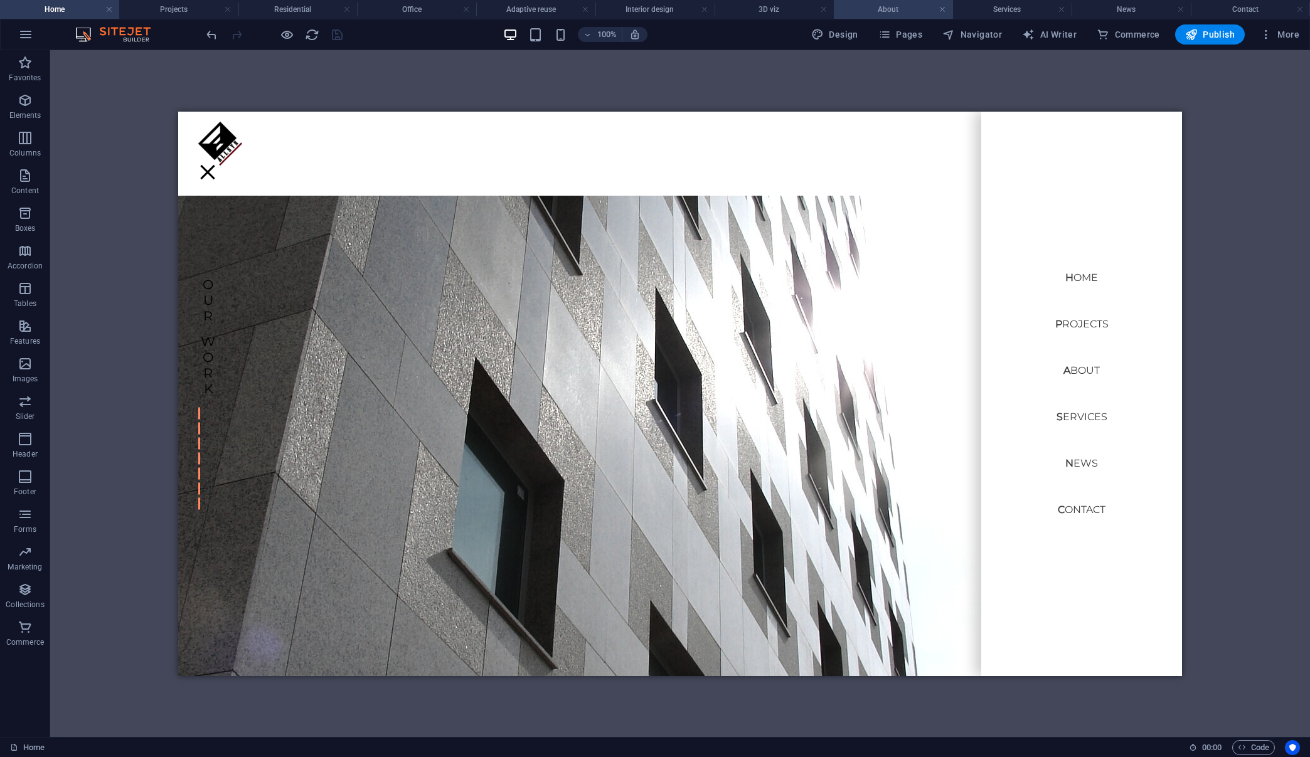
click at [917, 13] on h4 "About" at bounding box center [893, 10] width 119 height 14
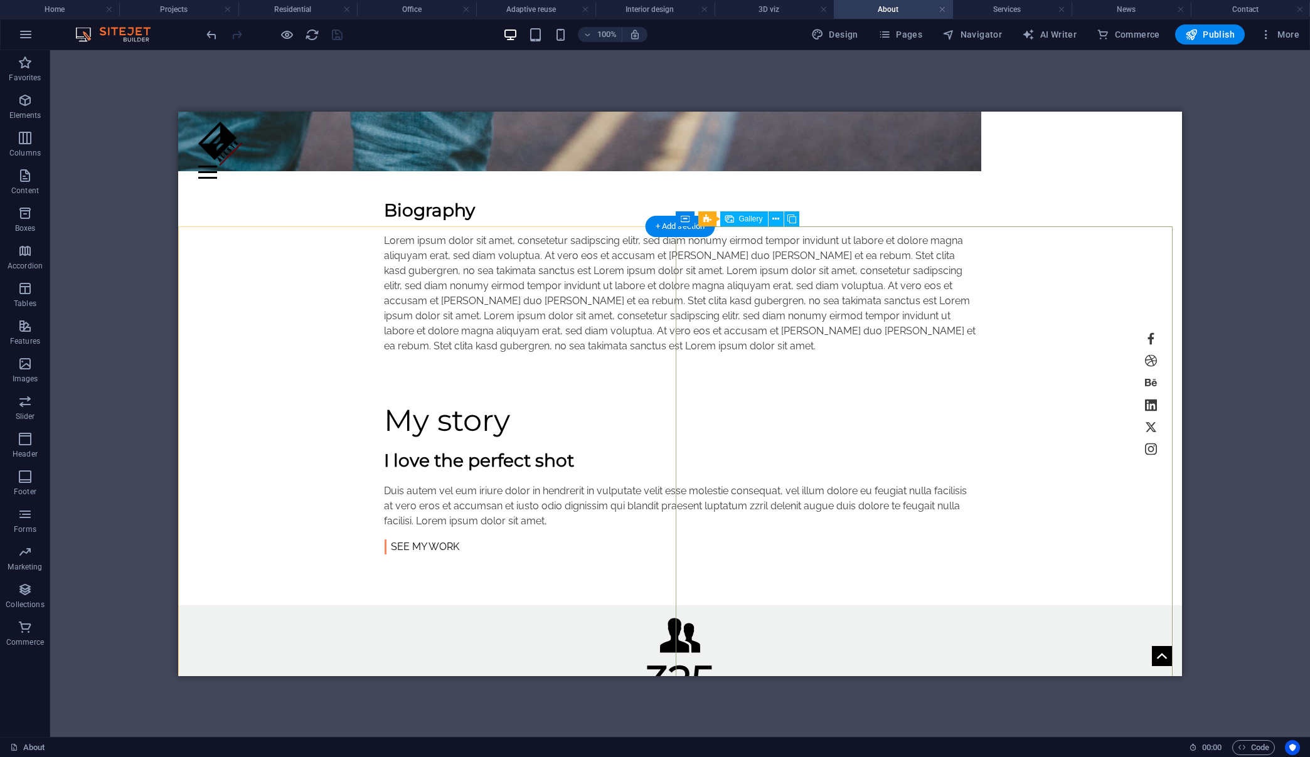
scroll to position [858, 0]
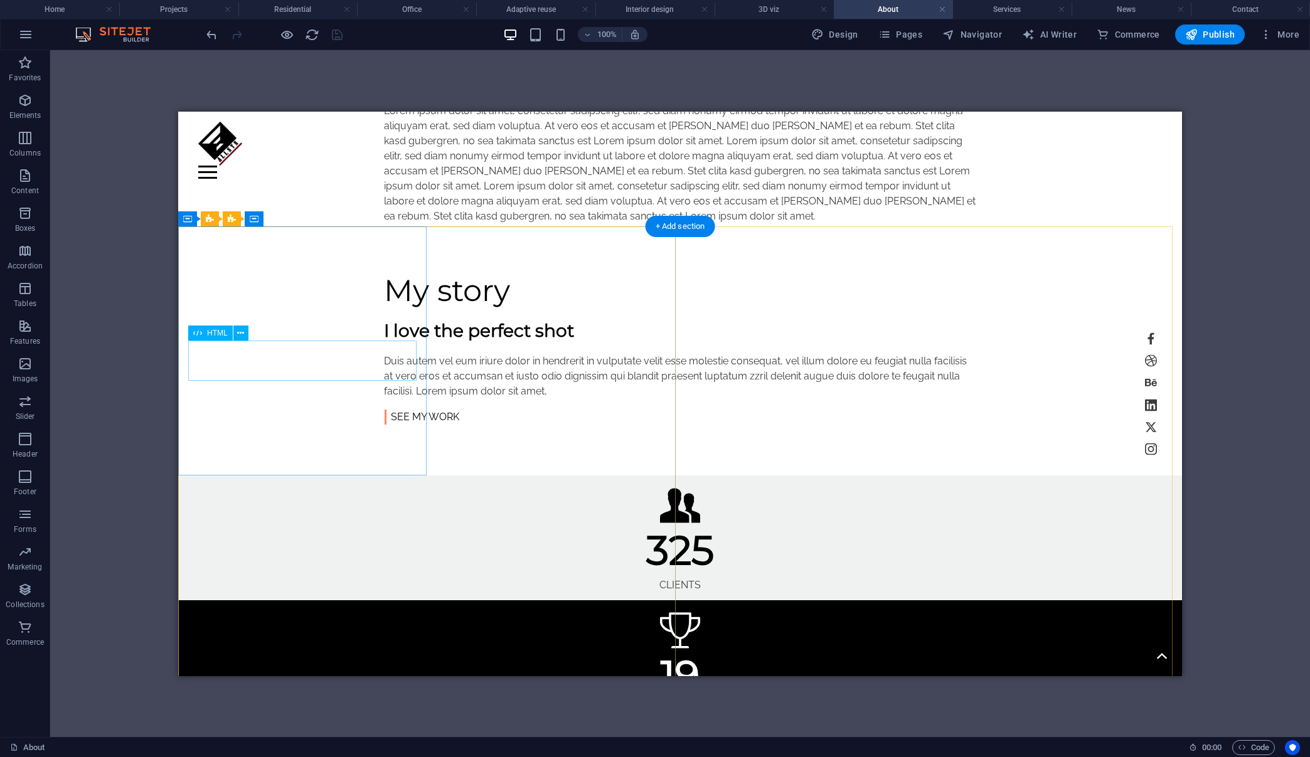
click at [317, 530] on div "325" at bounding box center [680, 550] width 984 height 40
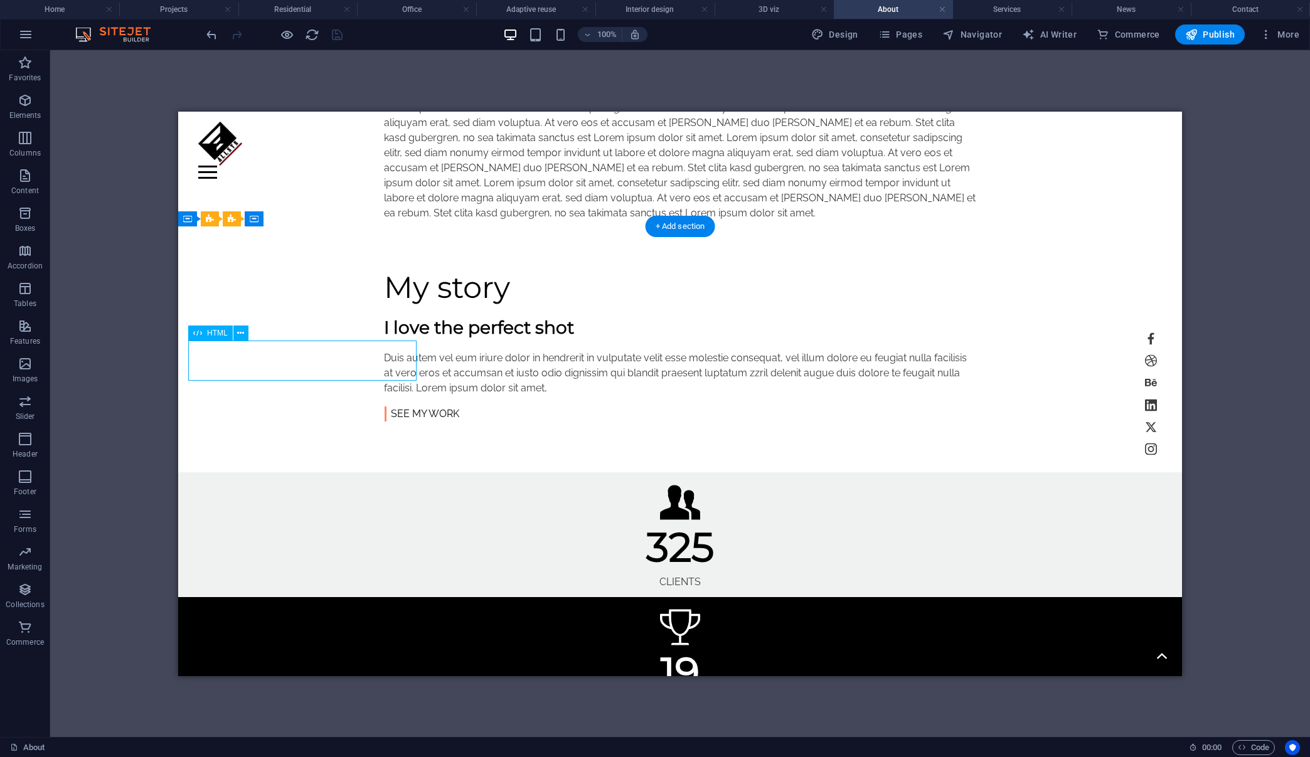
scroll to position [855, 0]
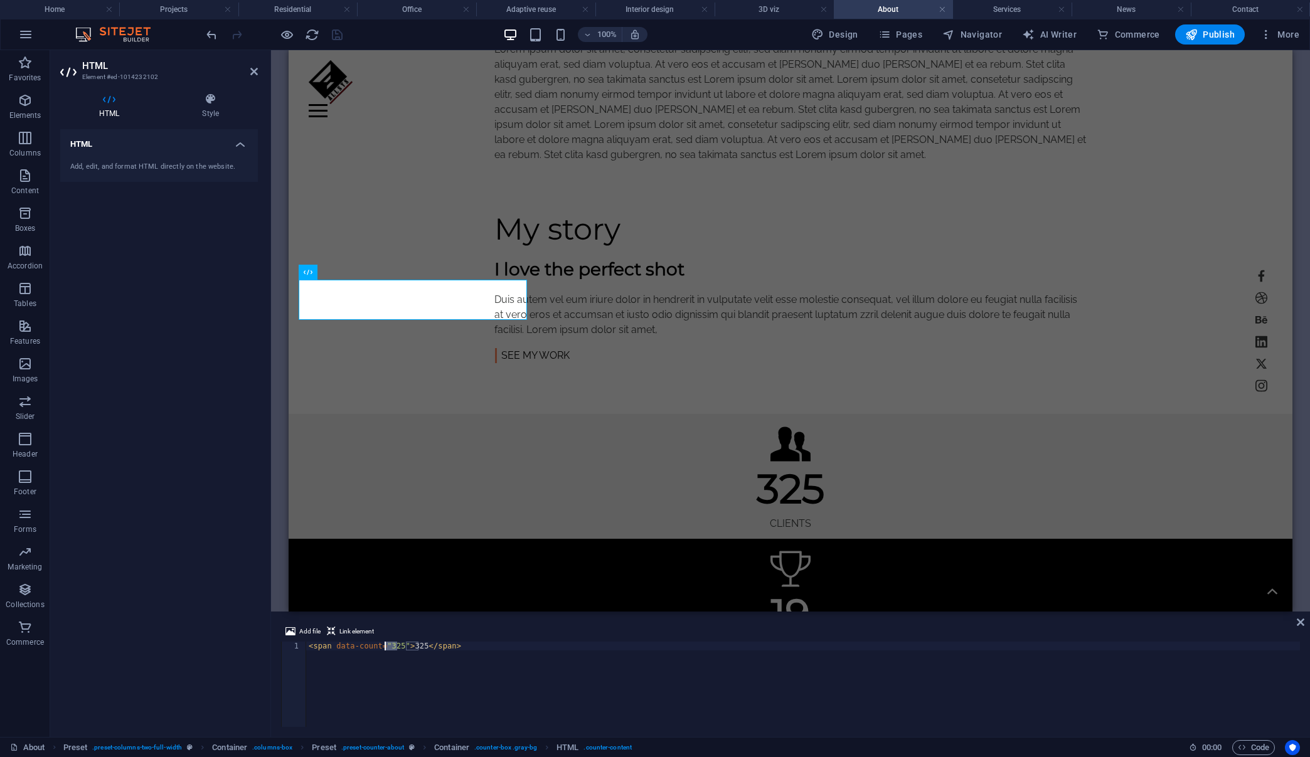
drag, startPoint x: 397, startPoint y: 647, endPoint x: 386, endPoint y: 649, distance: 10.3
click at [386, 649] on div "< span data-count = "325" > 325 </ span >" at bounding box center [803, 693] width 994 height 103
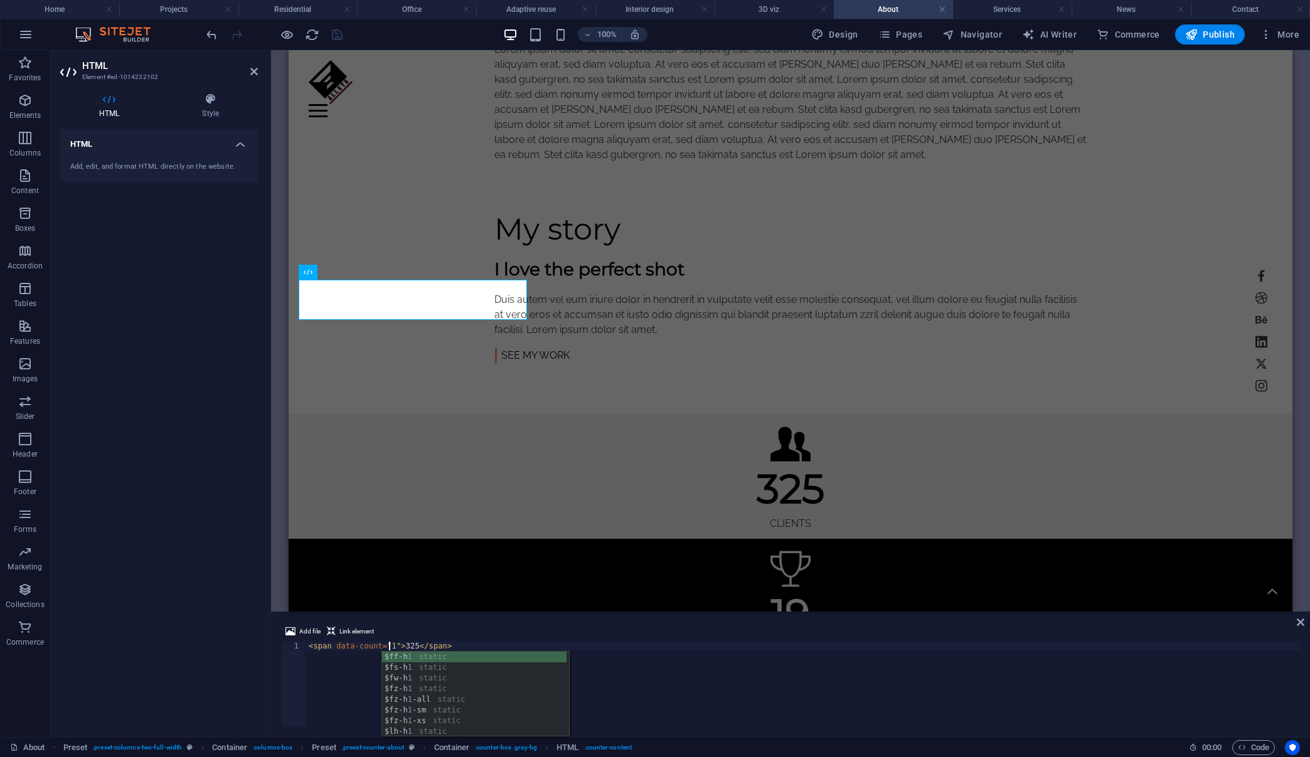
scroll to position [0, 7]
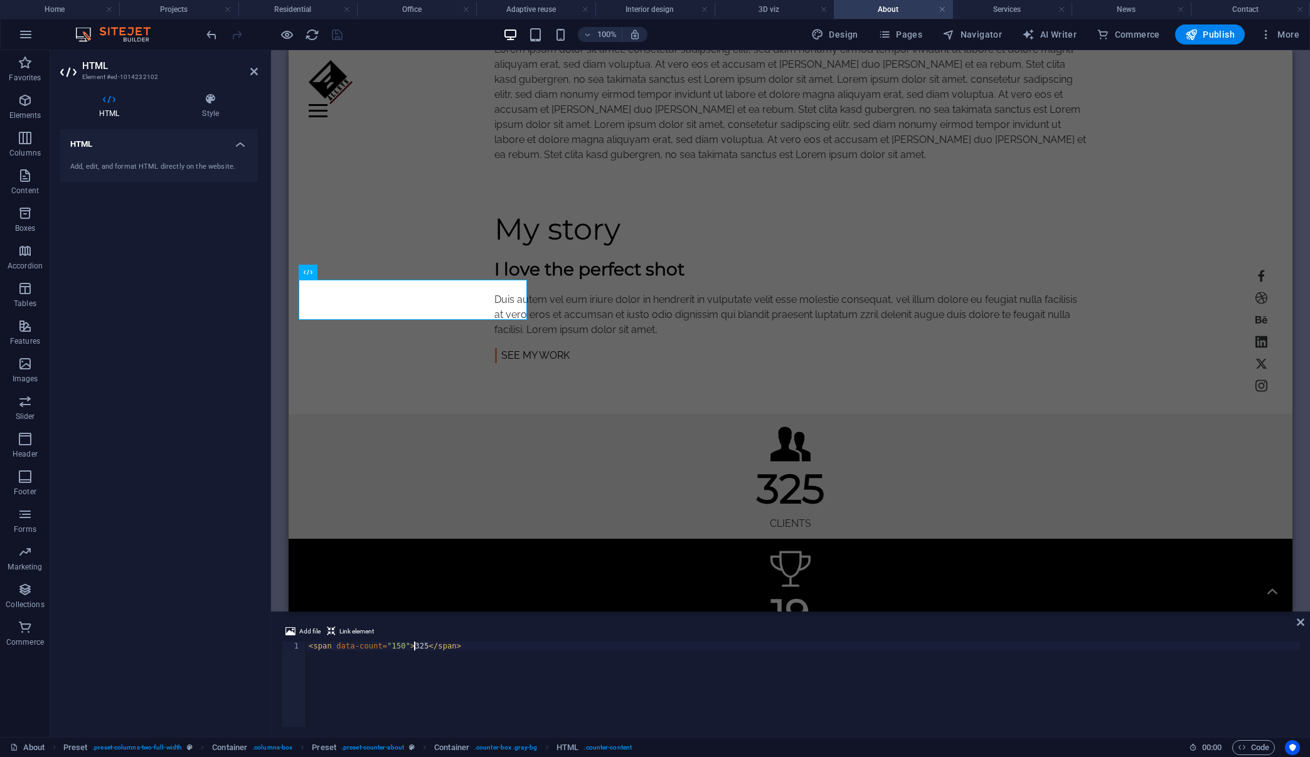
click at [416, 649] on div "< span data-count = "150" > 325 </ span >" at bounding box center [803, 693] width 994 height 103
click at [418, 649] on div "< span data-count = "150" > 325 </ span >" at bounding box center [803, 693] width 994 height 103
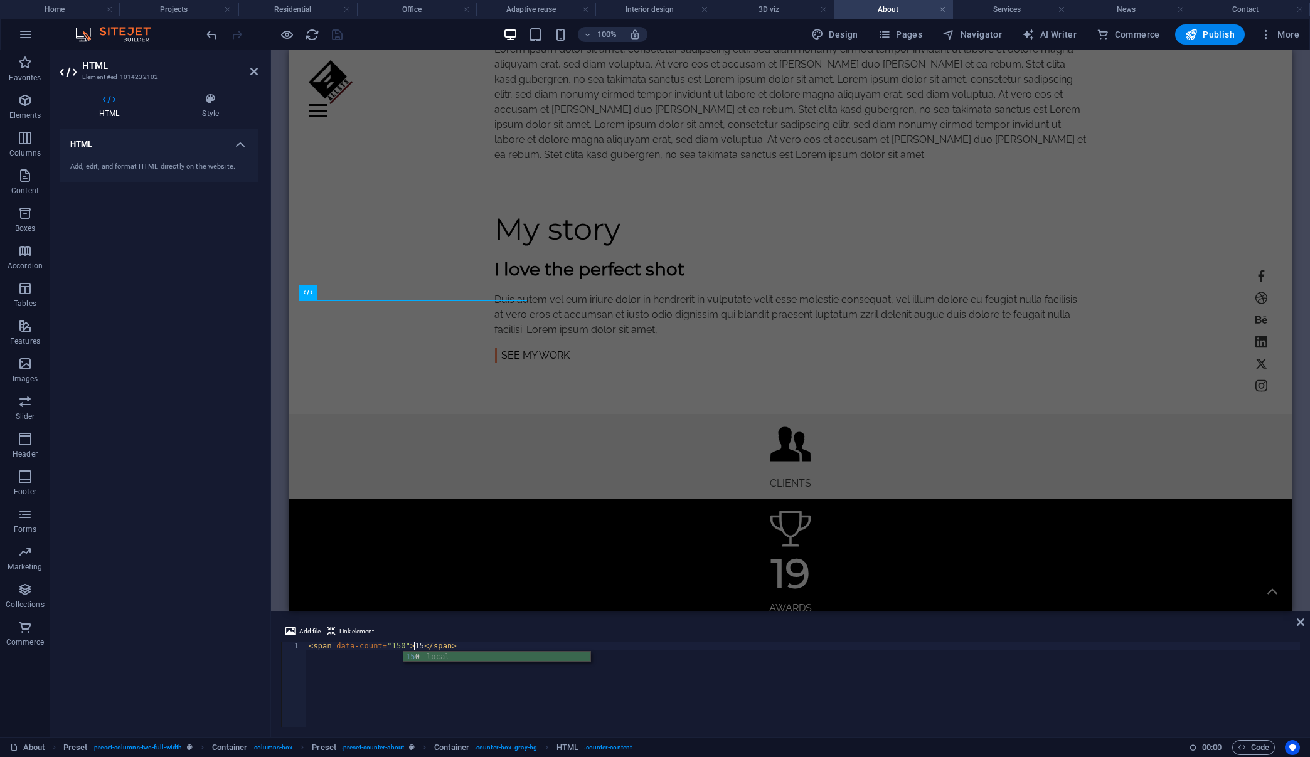
scroll to position [0, 9]
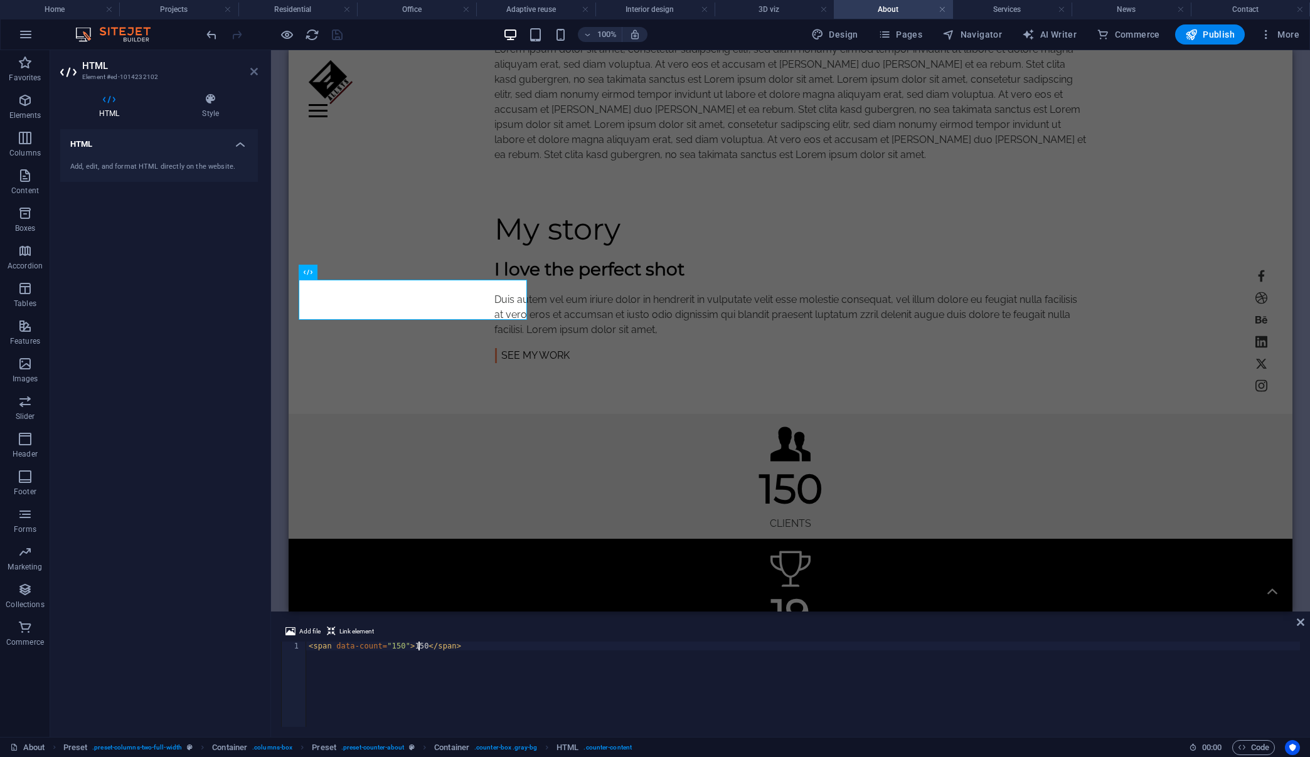
type textarea "<span data-count="150">150</span>"
click at [252, 69] on icon at bounding box center [254, 72] width 8 height 10
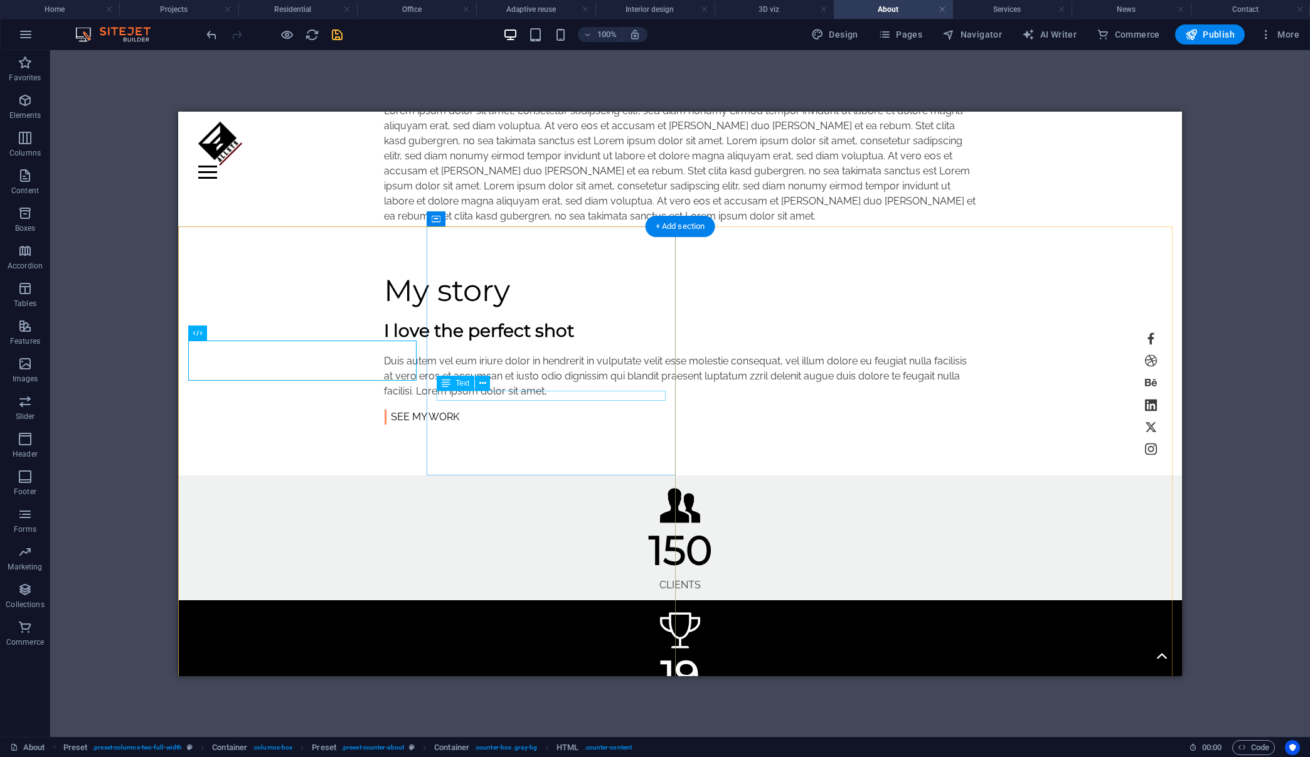
click at [575, 705] on div "Awards" at bounding box center [680, 710] width 984 height 10
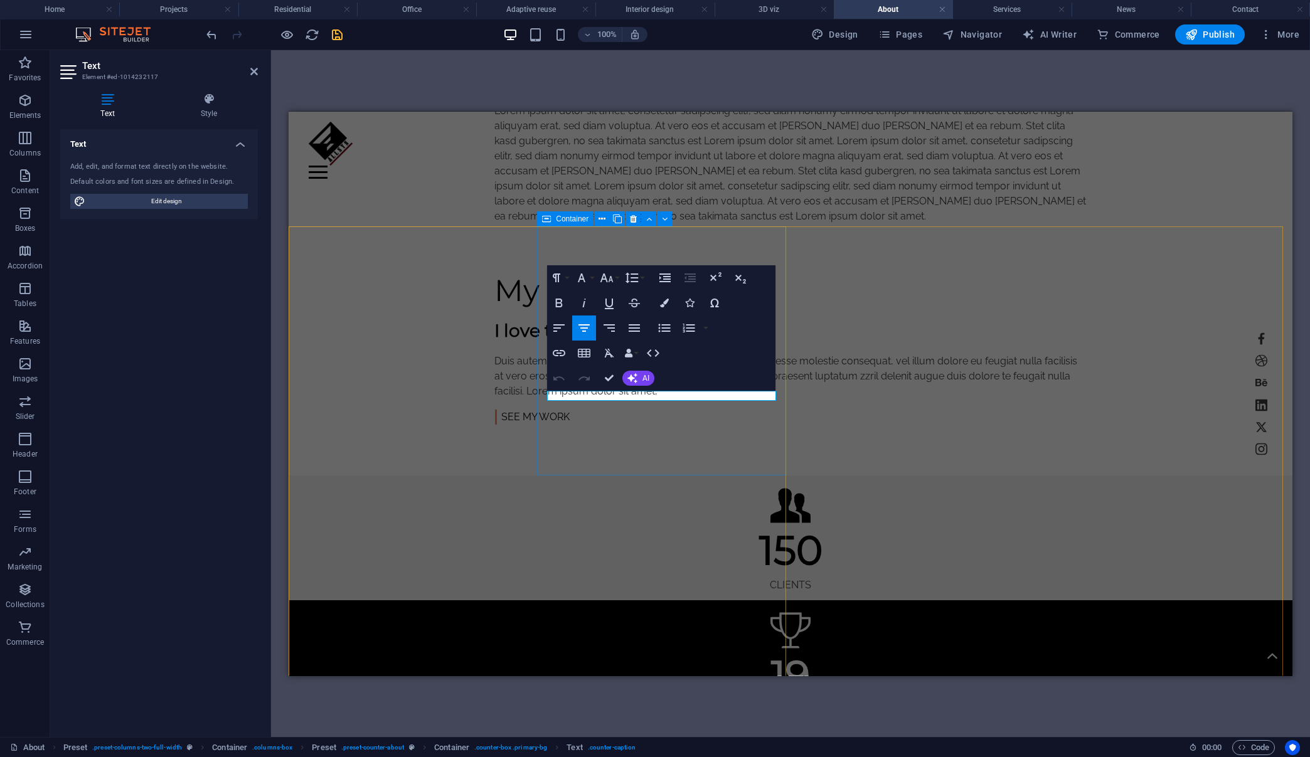
drag, startPoint x: 695, startPoint y: 394, endPoint x: 606, endPoint y: 403, distance: 88.9
click at [606, 600] on div "19 Awards" at bounding box center [791, 662] width 1004 height 125
click at [823, 223] on div "My story I love the perfect shot Duis autem vel eum iriure dolor in hendrerit i…" at bounding box center [791, 349] width 1004 height 252
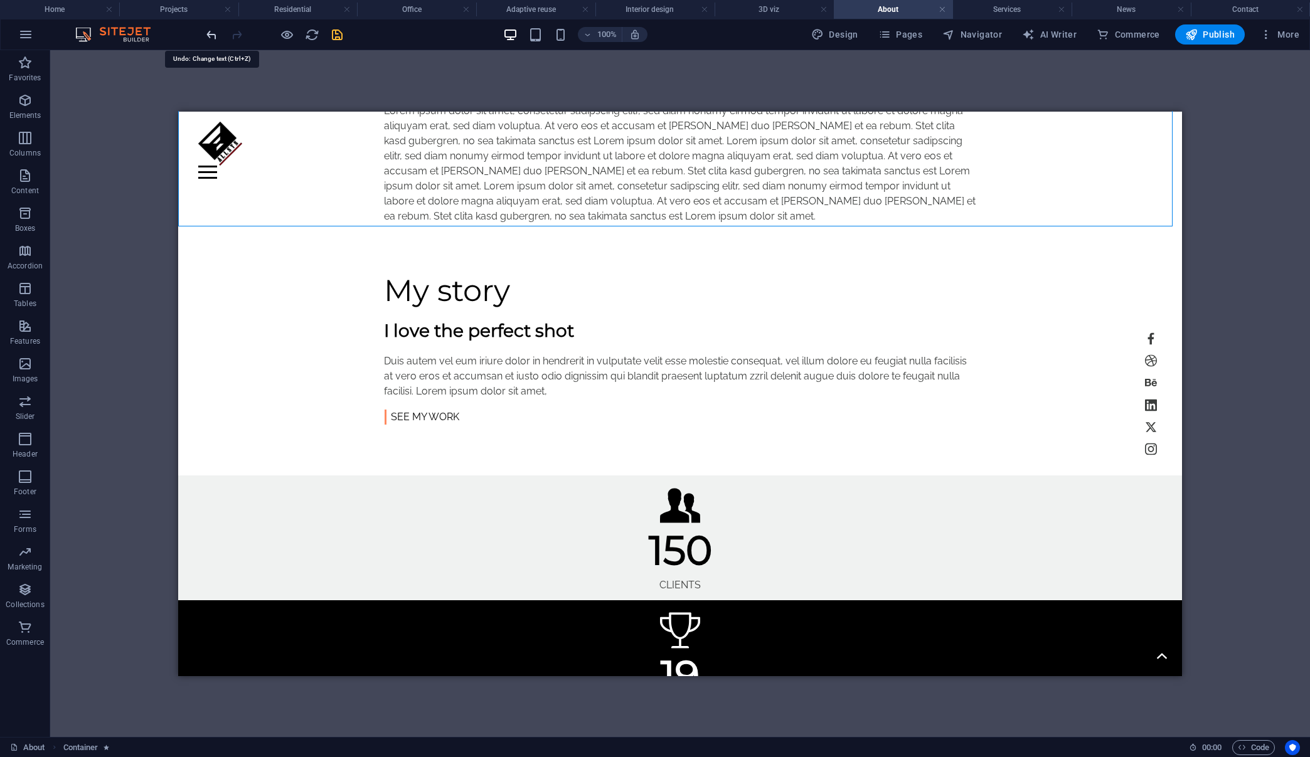
click at [210, 30] on icon "undo" at bounding box center [212, 35] width 14 height 14
click at [563, 705] on div "Awards" at bounding box center [680, 710] width 984 height 10
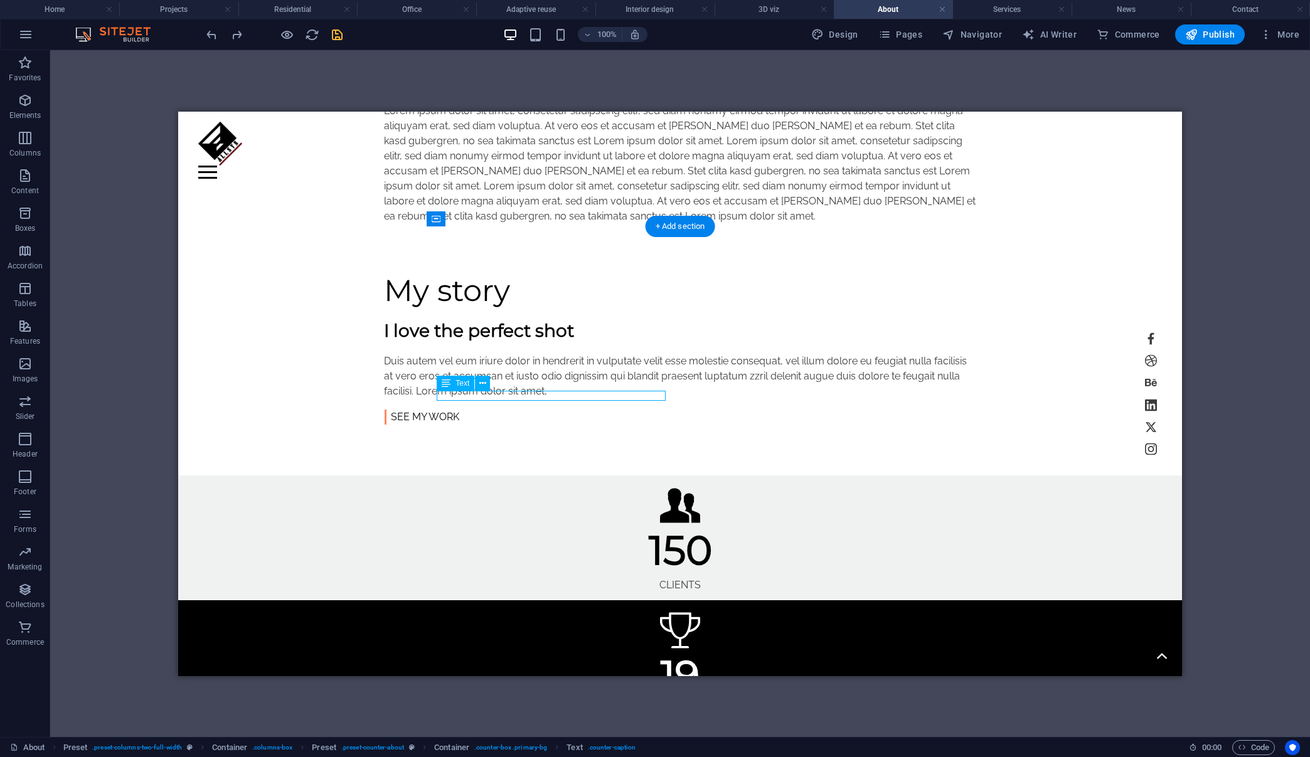
click at [571, 705] on div "Awards" at bounding box center [680, 710] width 984 height 10
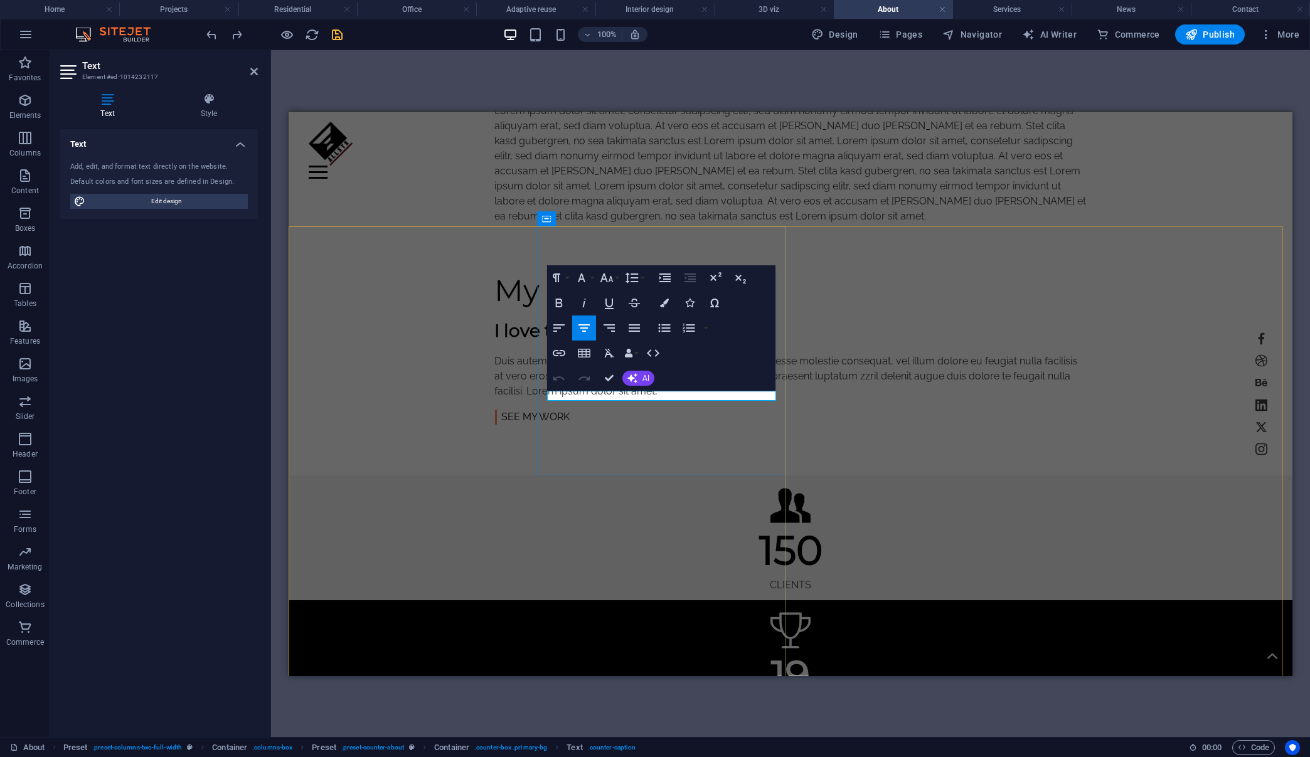
click at [690, 705] on p "Awards" at bounding box center [791, 710] width 984 height 10
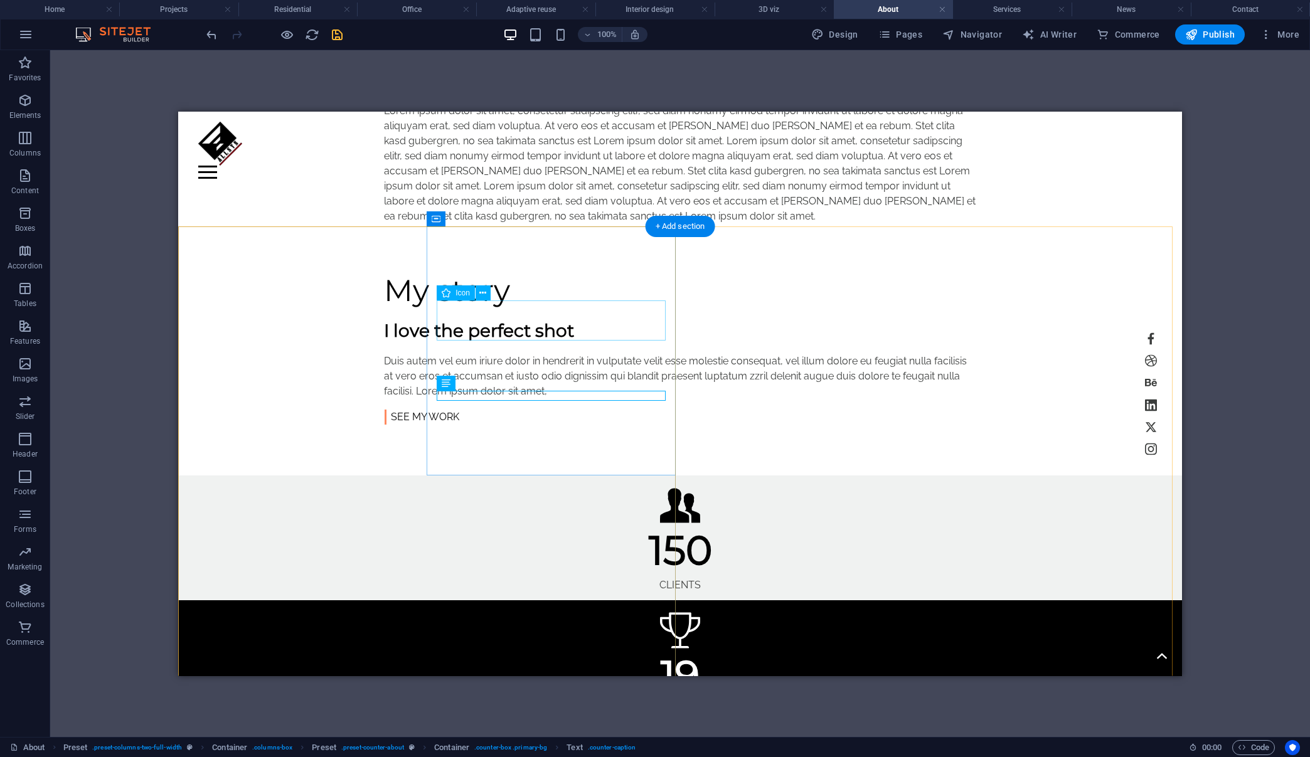
click at [557, 610] on figure at bounding box center [680, 632] width 984 height 45
select select "xMidYMid"
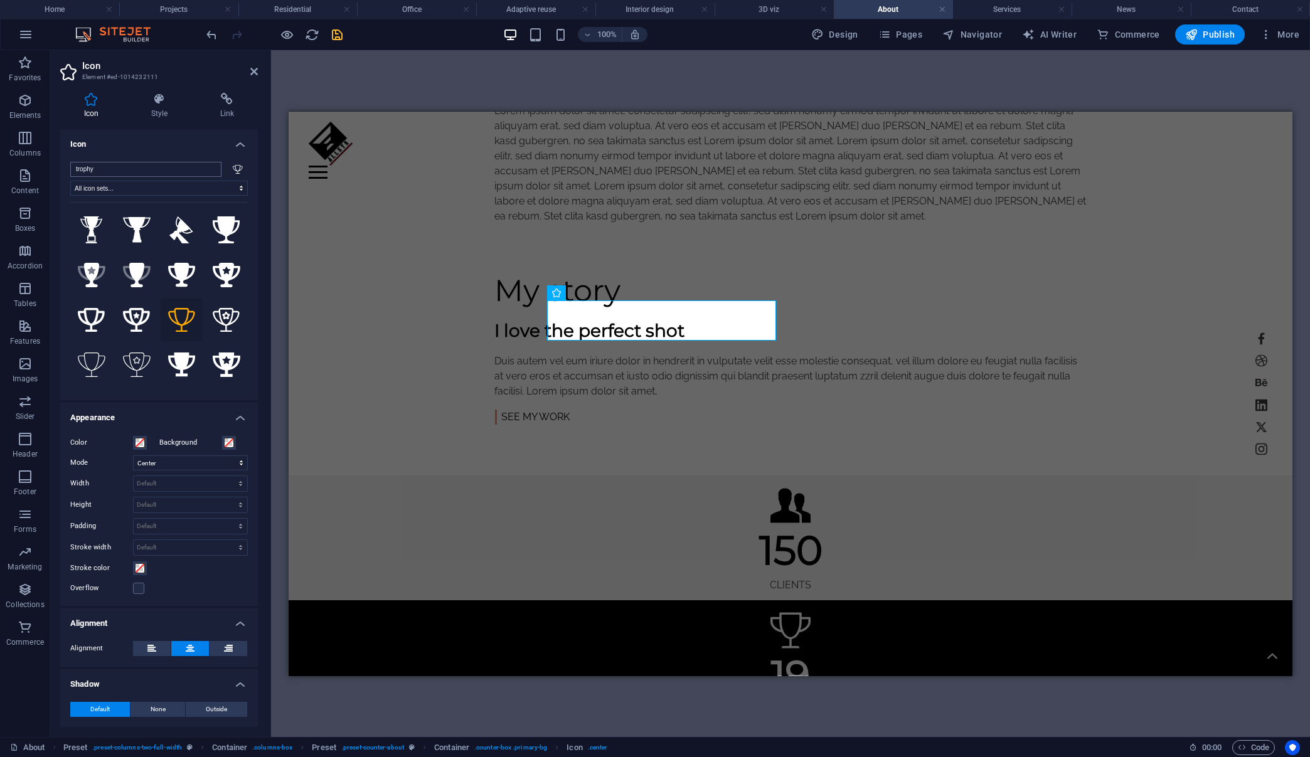
click at [181, 166] on input "trophy" at bounding box center [145, 169] width 151 height 15
drag, startPoint x: 148, startPoint y: 171, endPoint x: 63, endPoint y: 173, distance: 85.3
click at [63, 173] on div "trophy All icon sets... IcoFont Ionicons FontAwesome Brands FontAwesome Duotone…" at bounding box center [159, 276] width 198 height 248
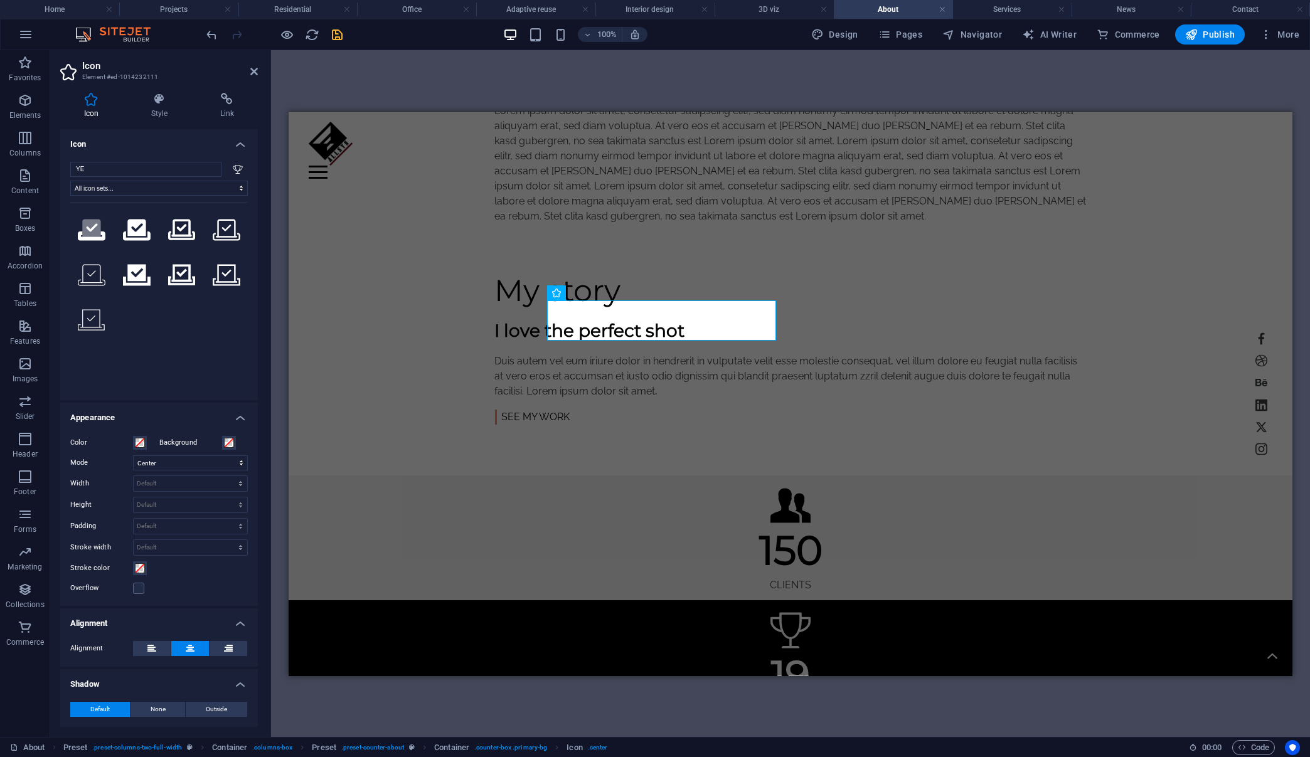
type input "Y"
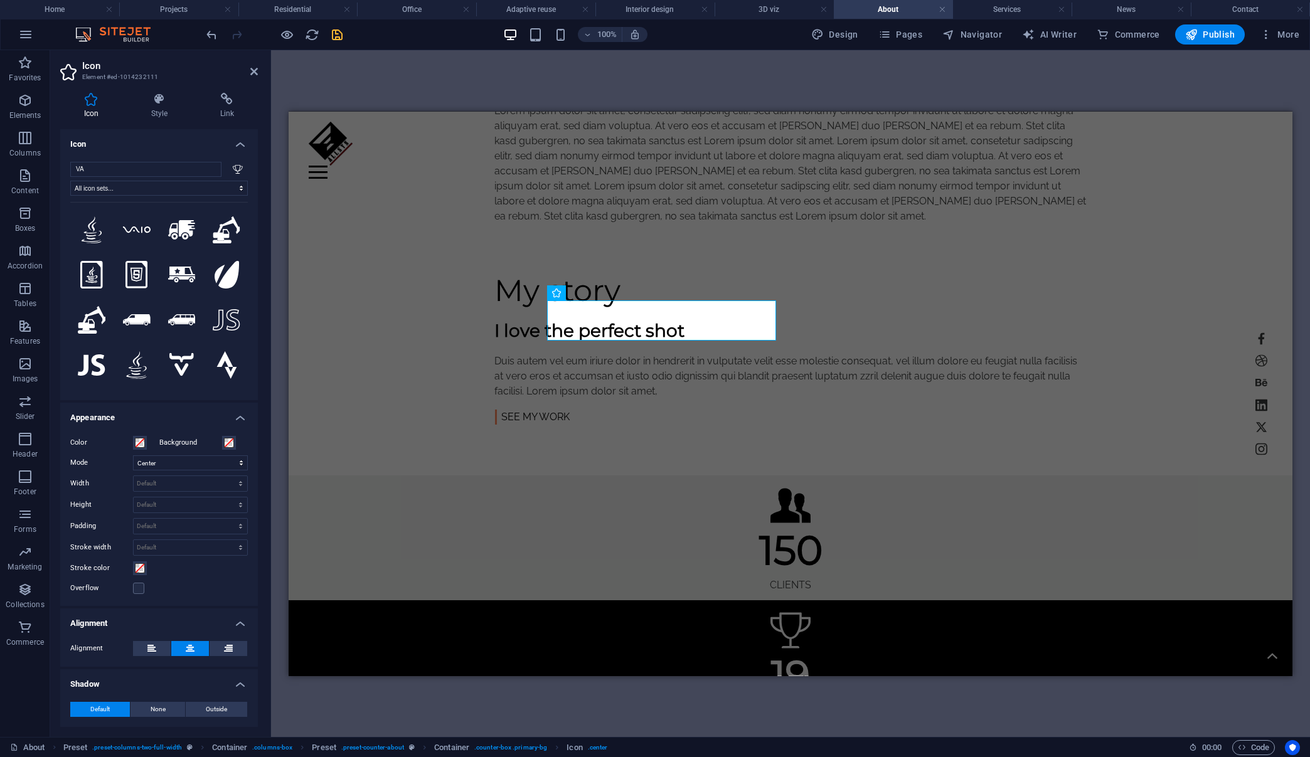
type input "V"
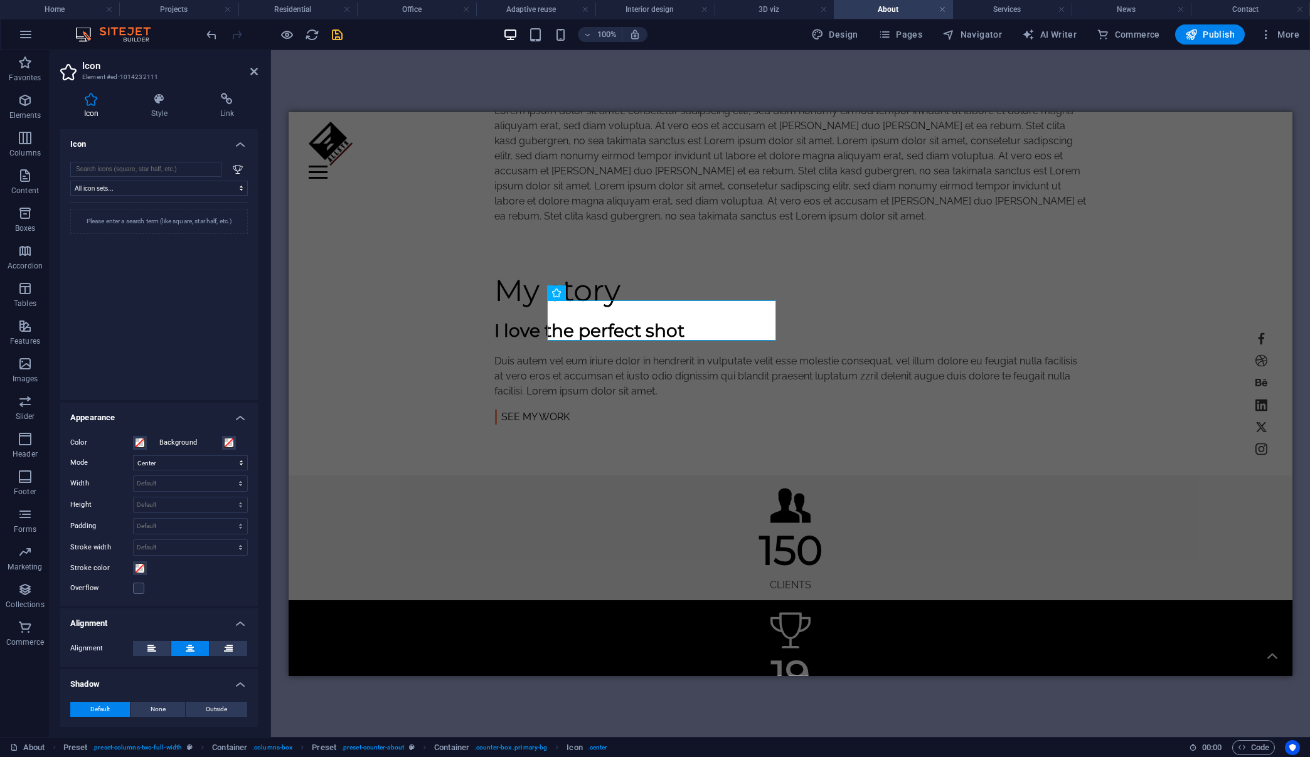
type input "V"
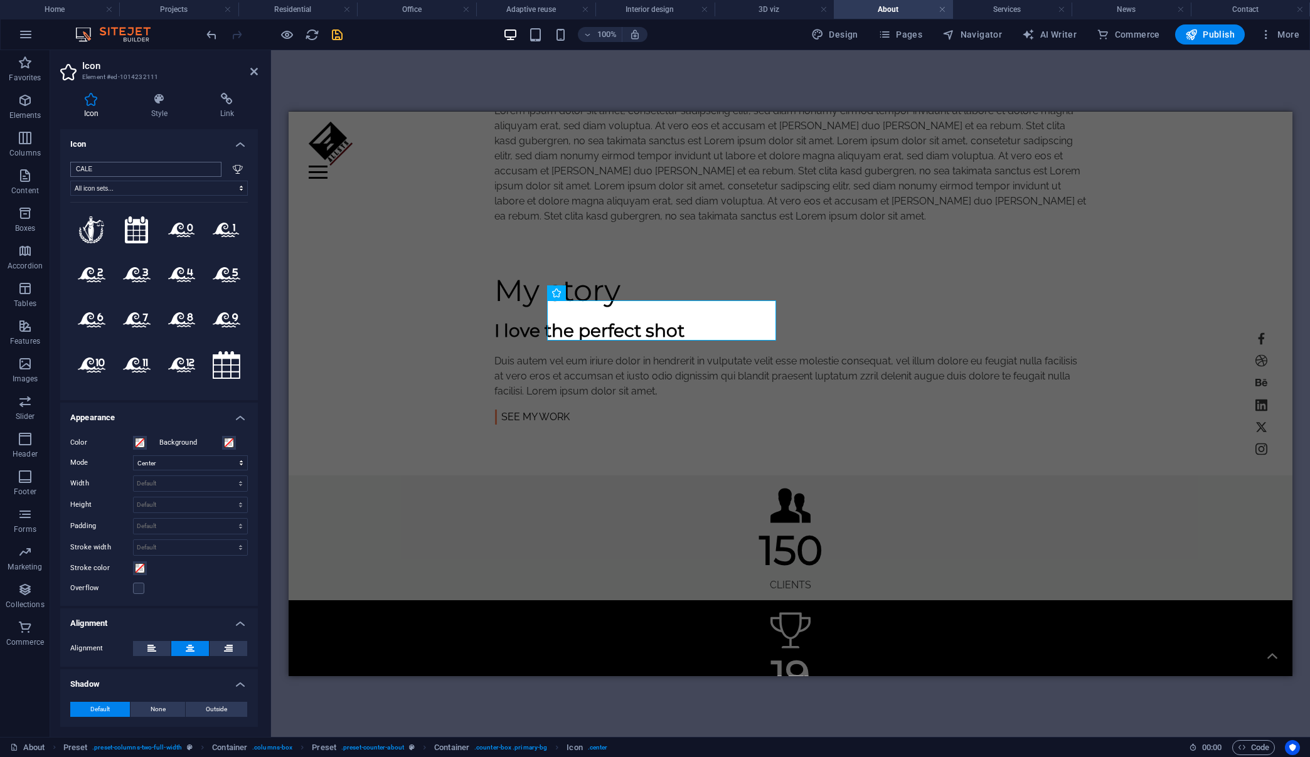
click at [141, 174] on input "CALE" at bounding box center [145, 169] width 151 height 15
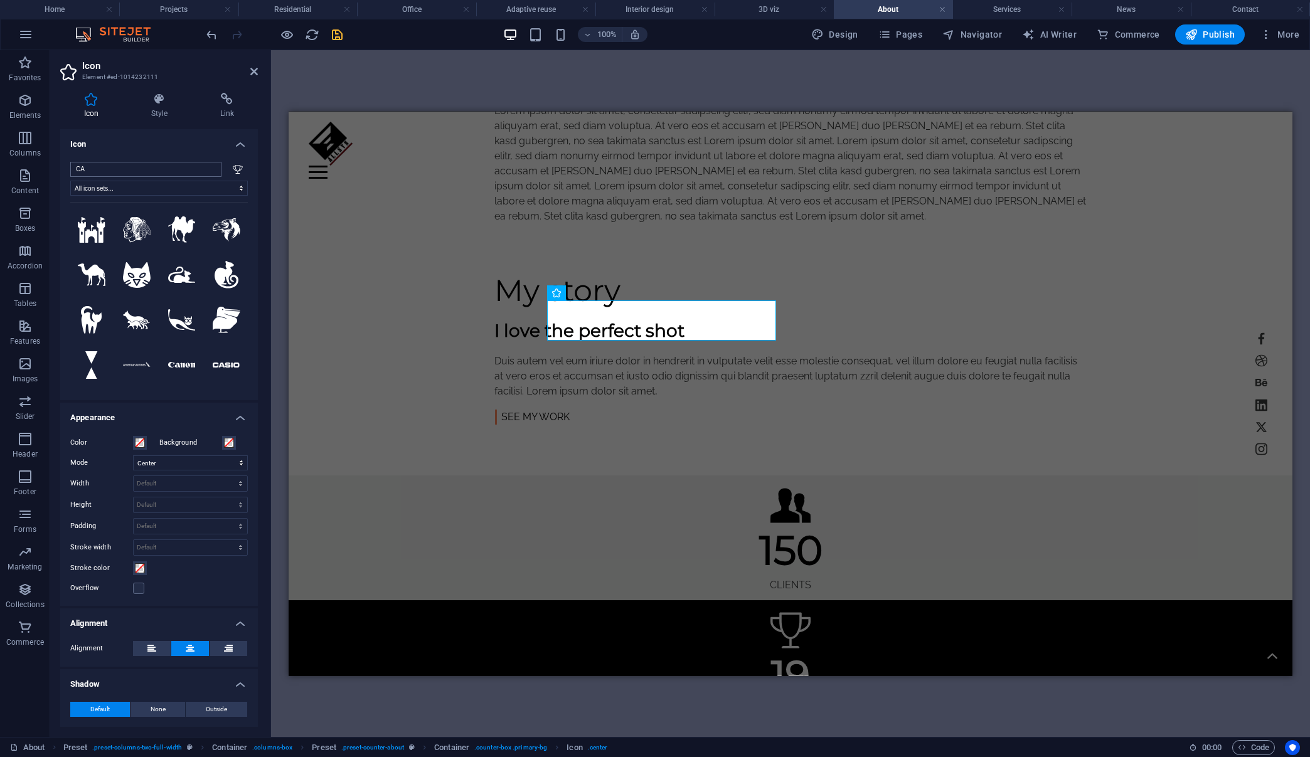
type input "C"
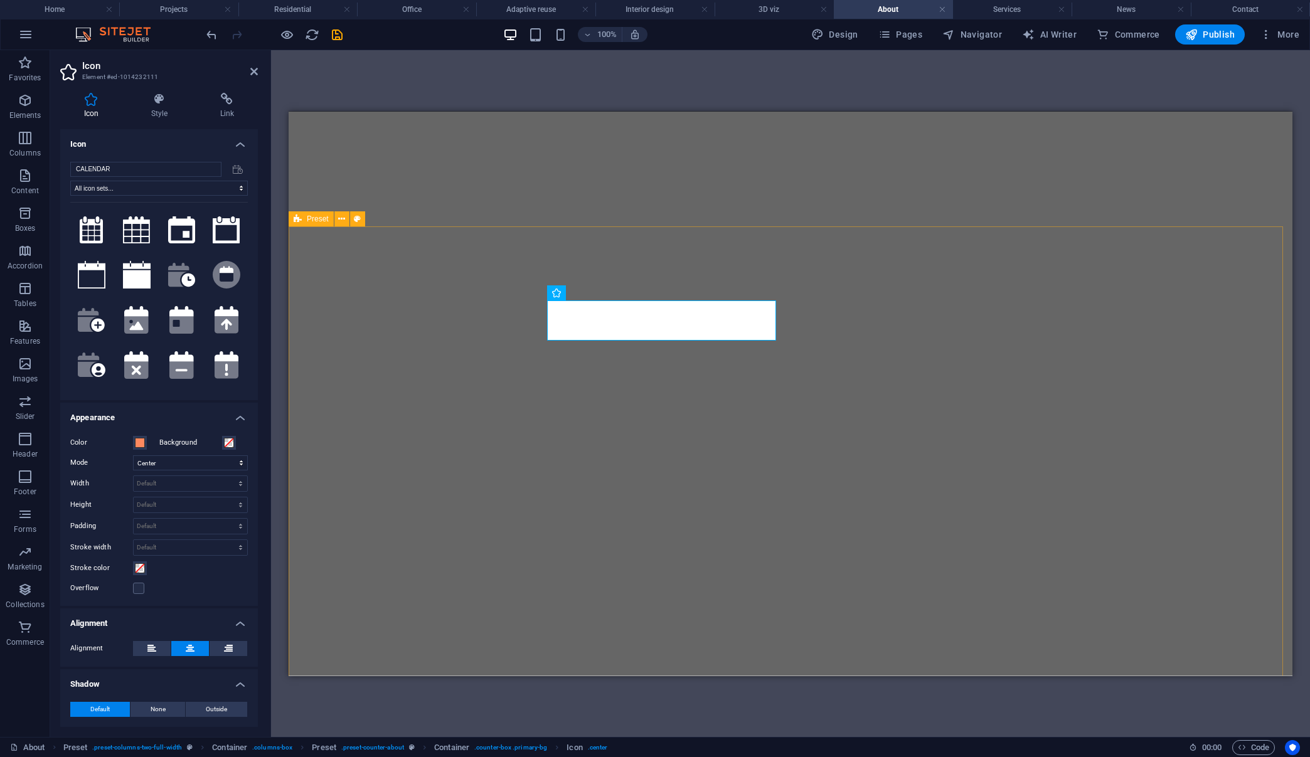
select select "xMidYMid"
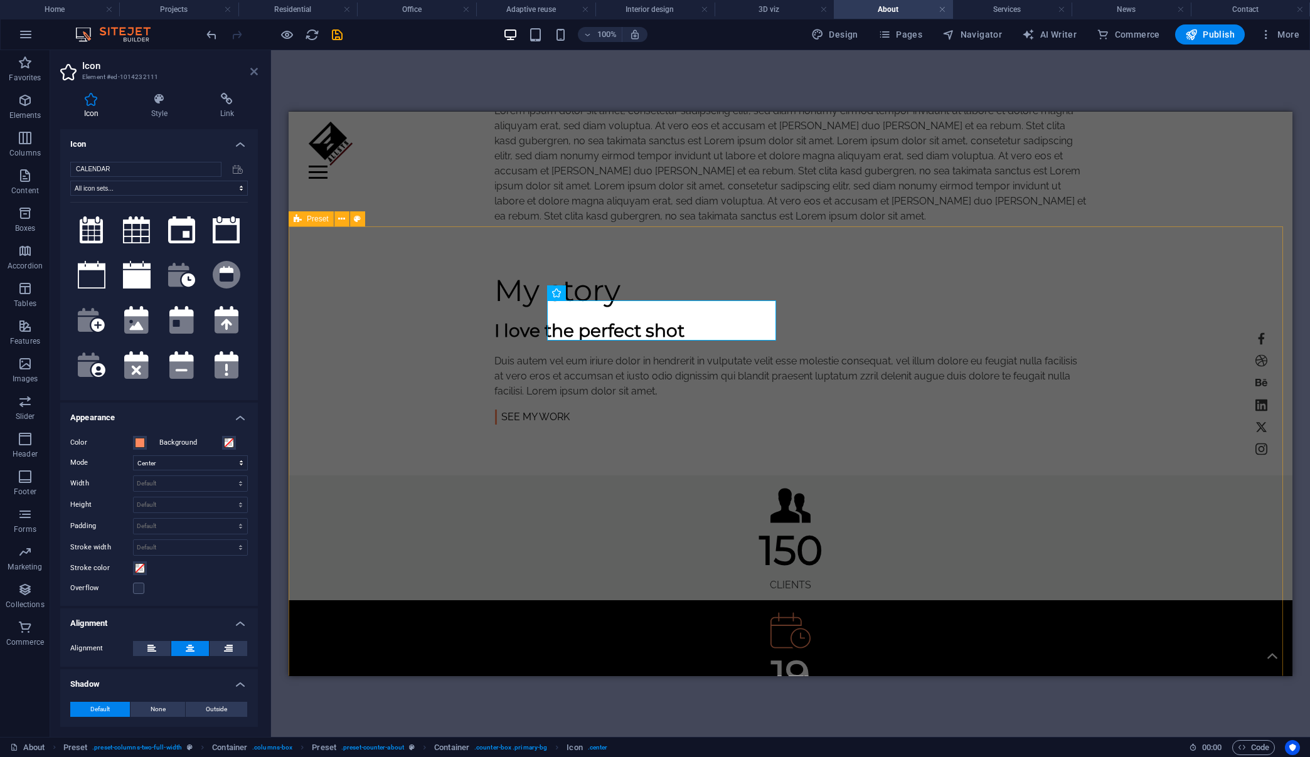
scroll to position [1422, 0]
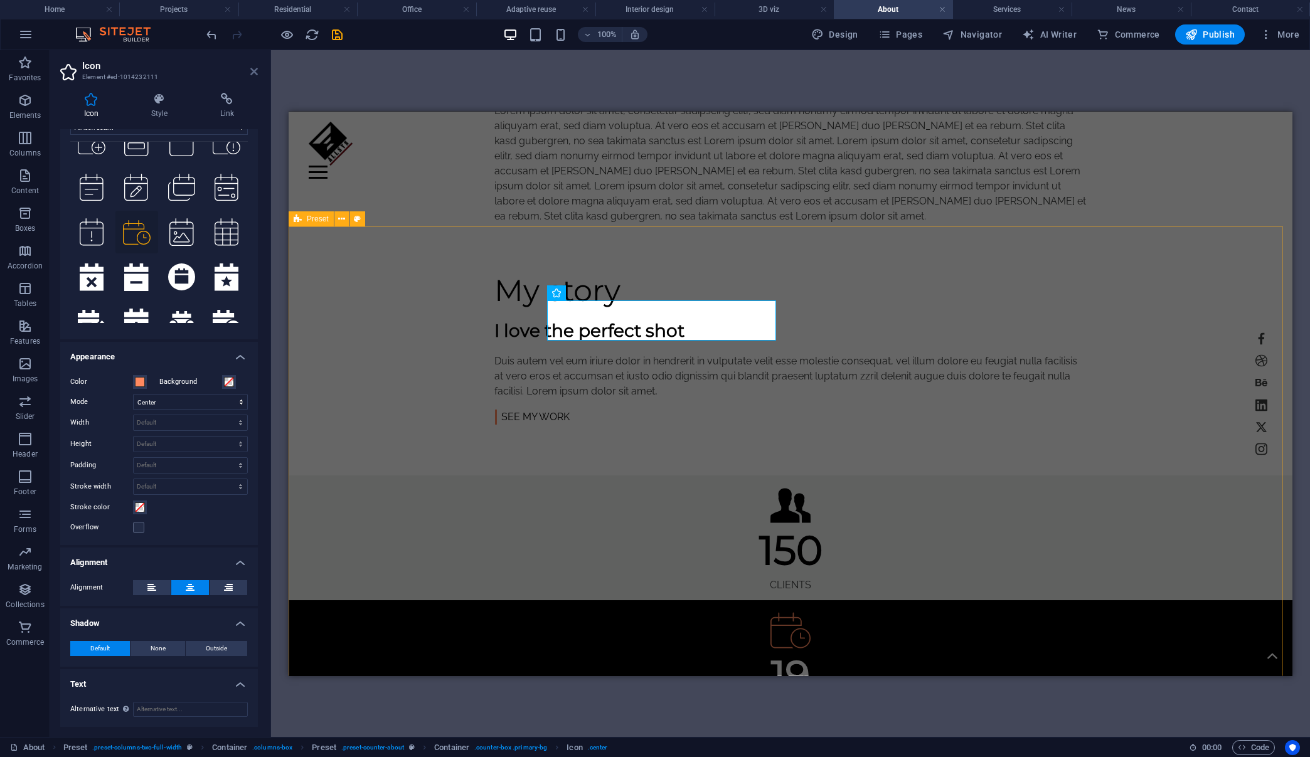
click at [253, 68] on icon at bounding box center [254, 72] width 8 height 10
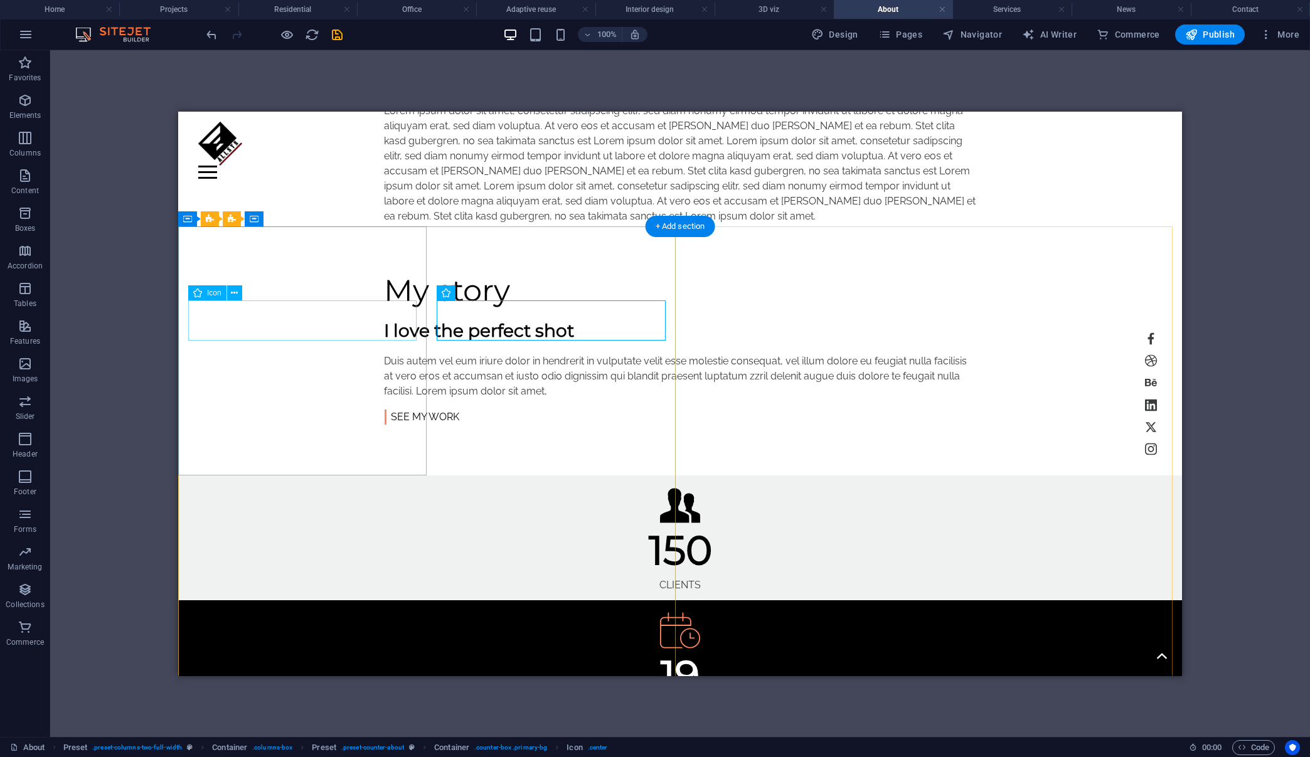
click at [302, 485] on figure at bounding box center [680, 507] width 984 height 45
click at [303, 485] on figure at bounding box center [680, 507] width 984 height 45
select select "xMidYMid"
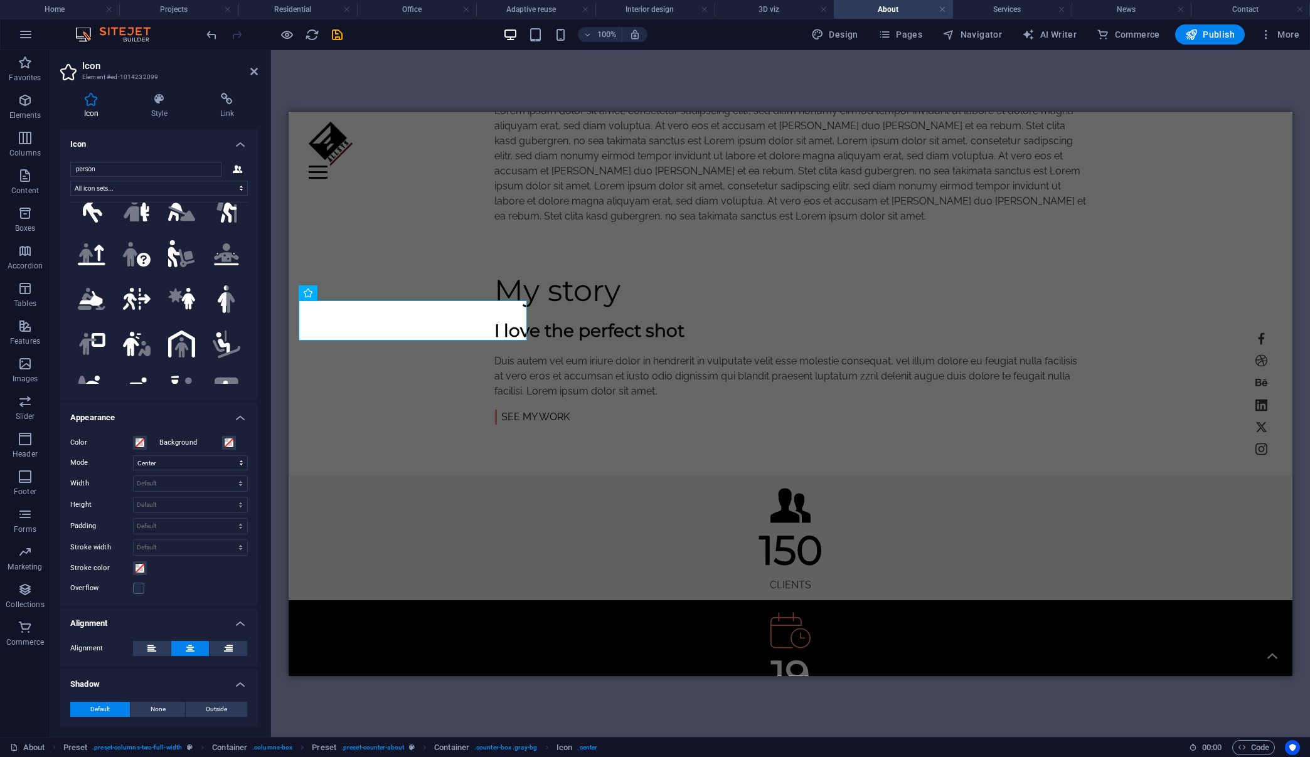
scroll to position [585, 0]
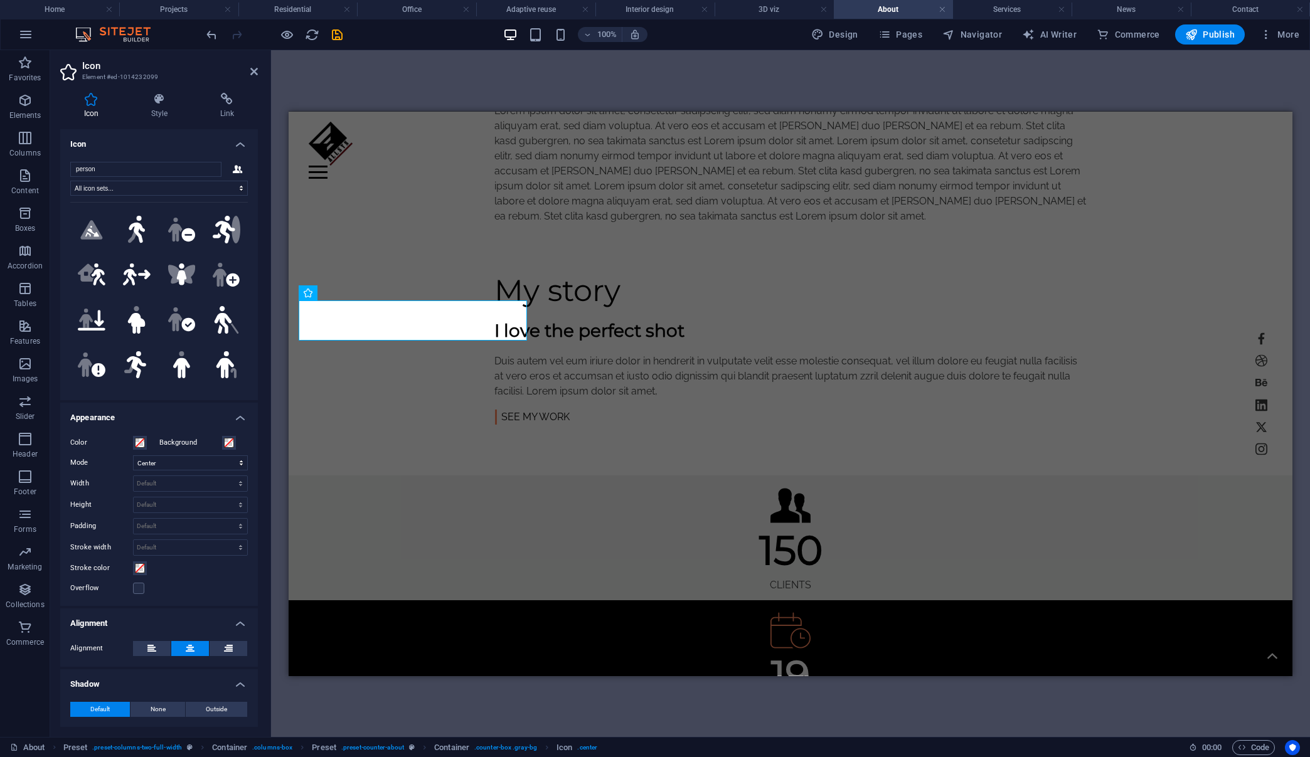
click at [245, 227] on div "person All icon sets... IcoFont Ionicons FontAwesome Brands FontAwesome Duotone…" at bounding box center [159, 276] width 198 height 248
drag, startPoint x: 242, startPoint y: 226, endPoint x: 242, endPoint y: 239, distance: 12.5
click at [242, 239] on div ".fa-secondary{opacity:.4} .fa-secondary{opacity:.4} .fa-secondary{opacity:.4} .…" at bounding box center [159, 293] width 178 height 182
drag, startPoint x: 242, startPoint y: 224, endPoint x: 241, endPoint y: 238, distance: 14.4
click at [241, 238] on div ".fa-secondary{opacity:.4} .fa-secondary{opacity:.4} .fa-secondary{opacity:.4} .…" at bounding box center [159, 293] width 178 height 182
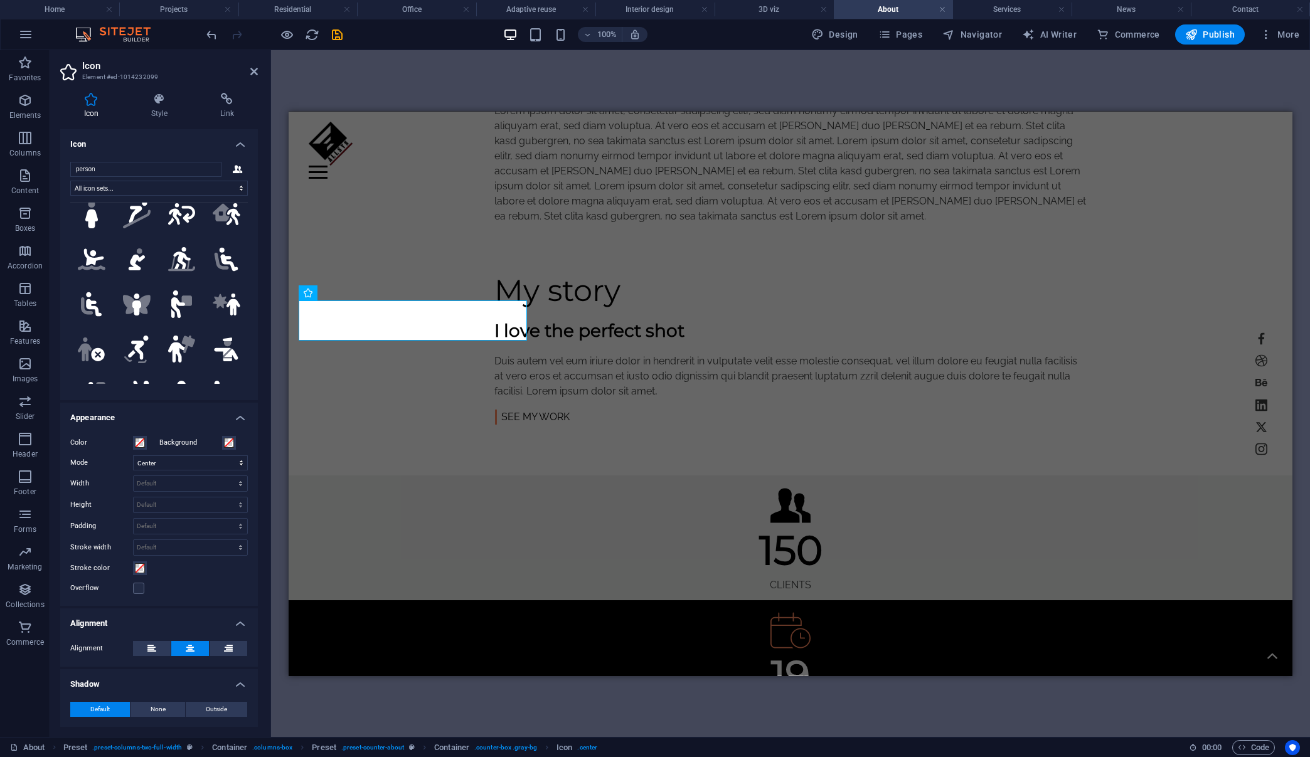
scroll to position [0, 0]
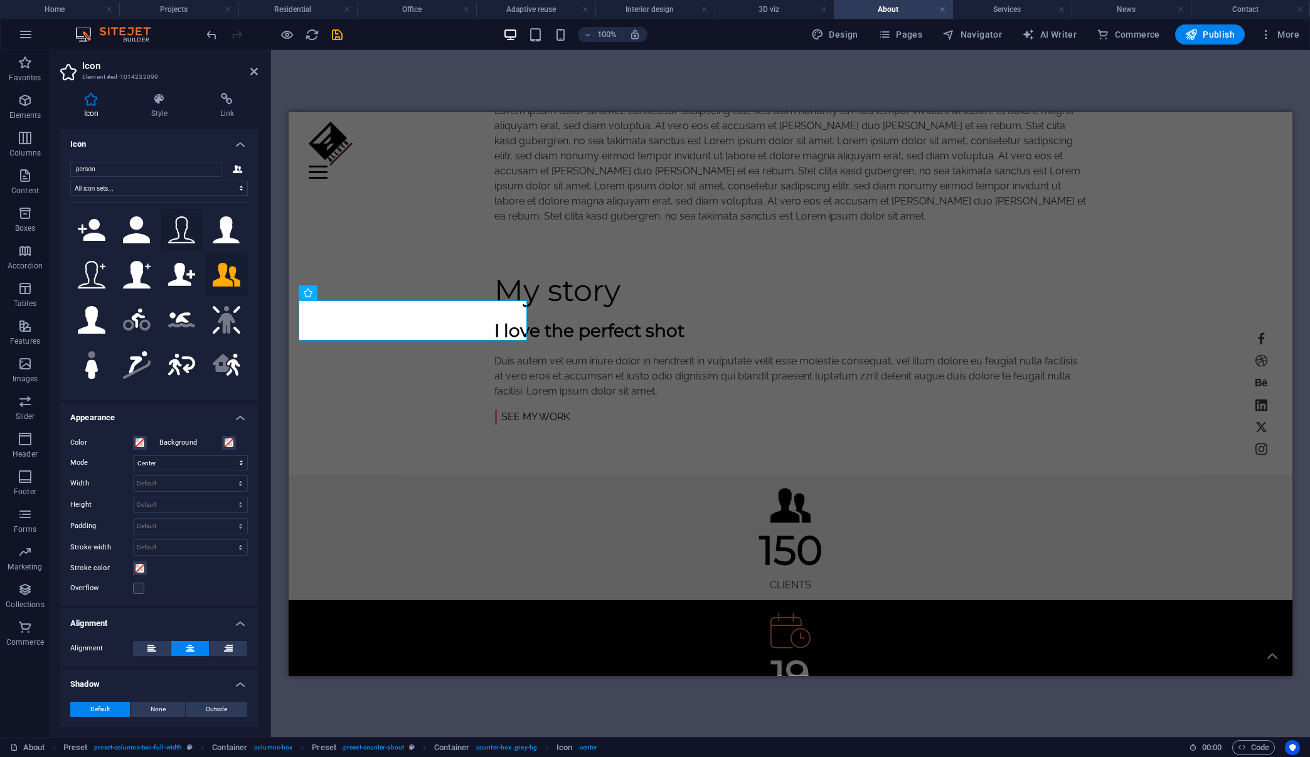
click at [183, 235] on icon at bounding box center [182, 230] width 28 height 28
click at [214, 33] on icon "undo" at bounding box center [212, 35] width 14 height 14
click at [137, 442] on span at bounding box center [140, 443] width 10 height 10
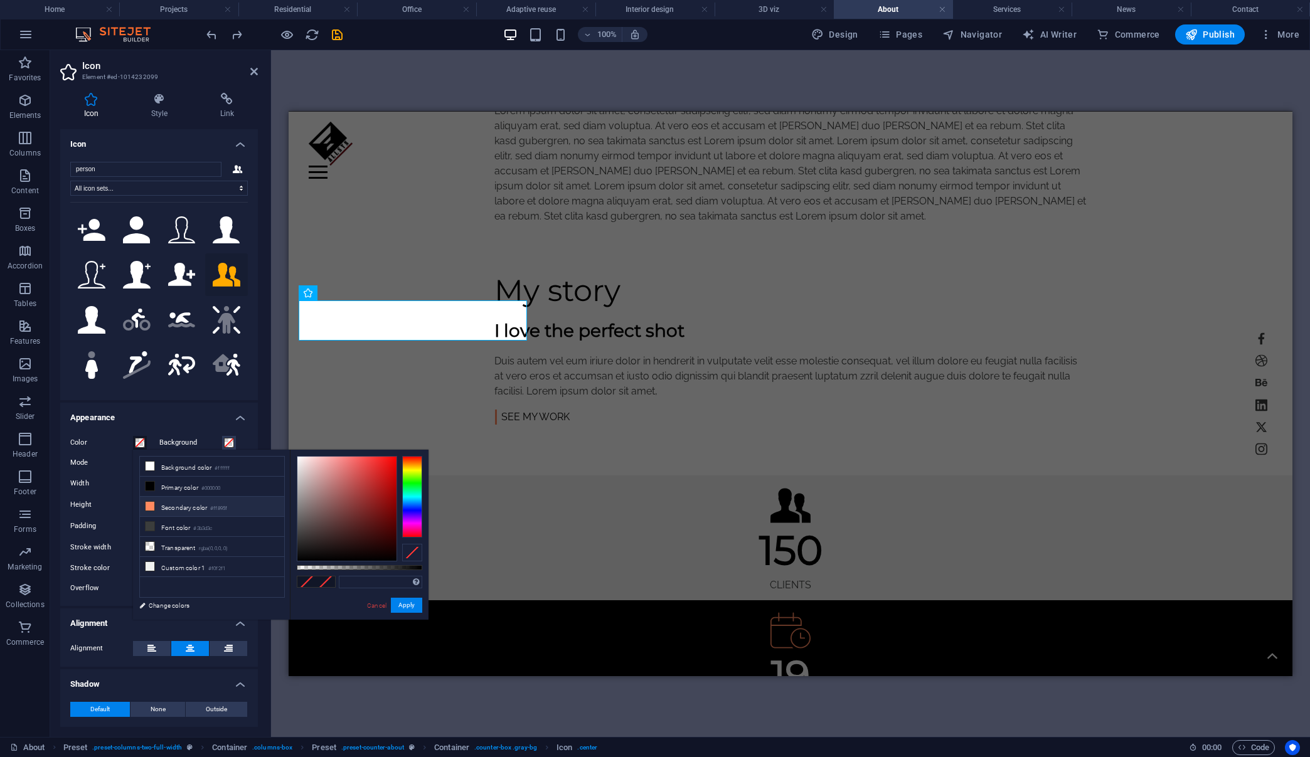
click at [188, 508] on li "Secondary color #ff895f" at bounding box center [212, 507] width 144 height 20
type input "#ff895f"
click at [403, 606] on button "Apply" at bounding box center [406, 605] width 31 height 15
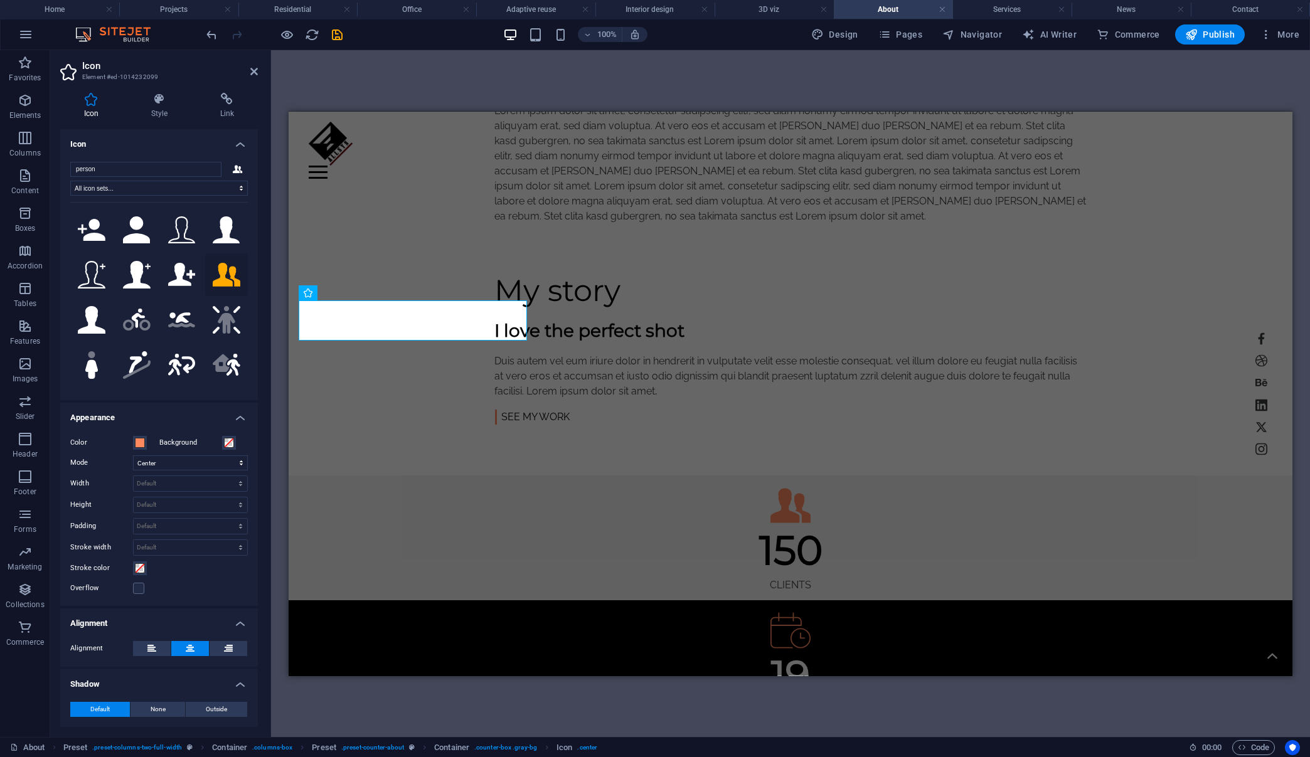
click at [384, 73] on div "H1 Banner Container Reference Spacer Container Text Container H2 Spacer Spacer …" at bounding box center [790, 393] width 1039 height 687
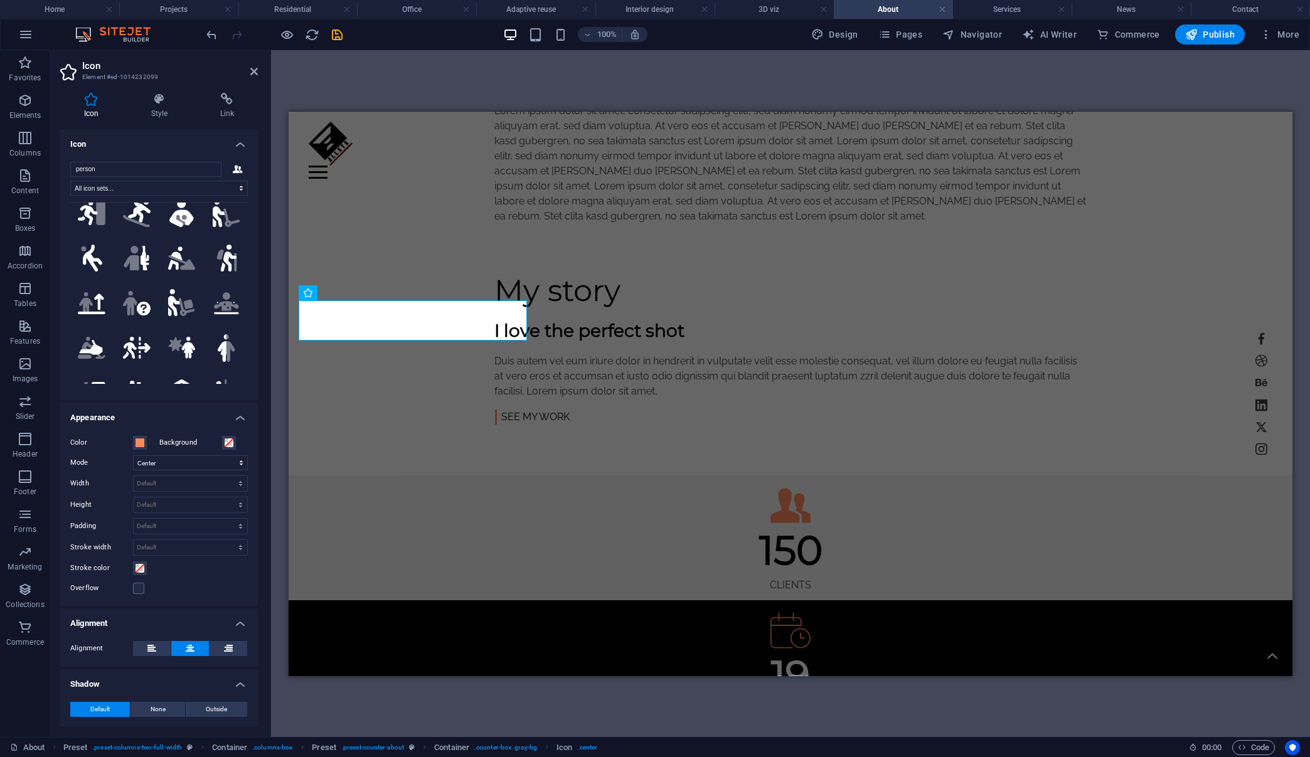
scroll to position [334, 0]
click at [253, 73] on icon at bounding box center [254, 72] width 8 height 10
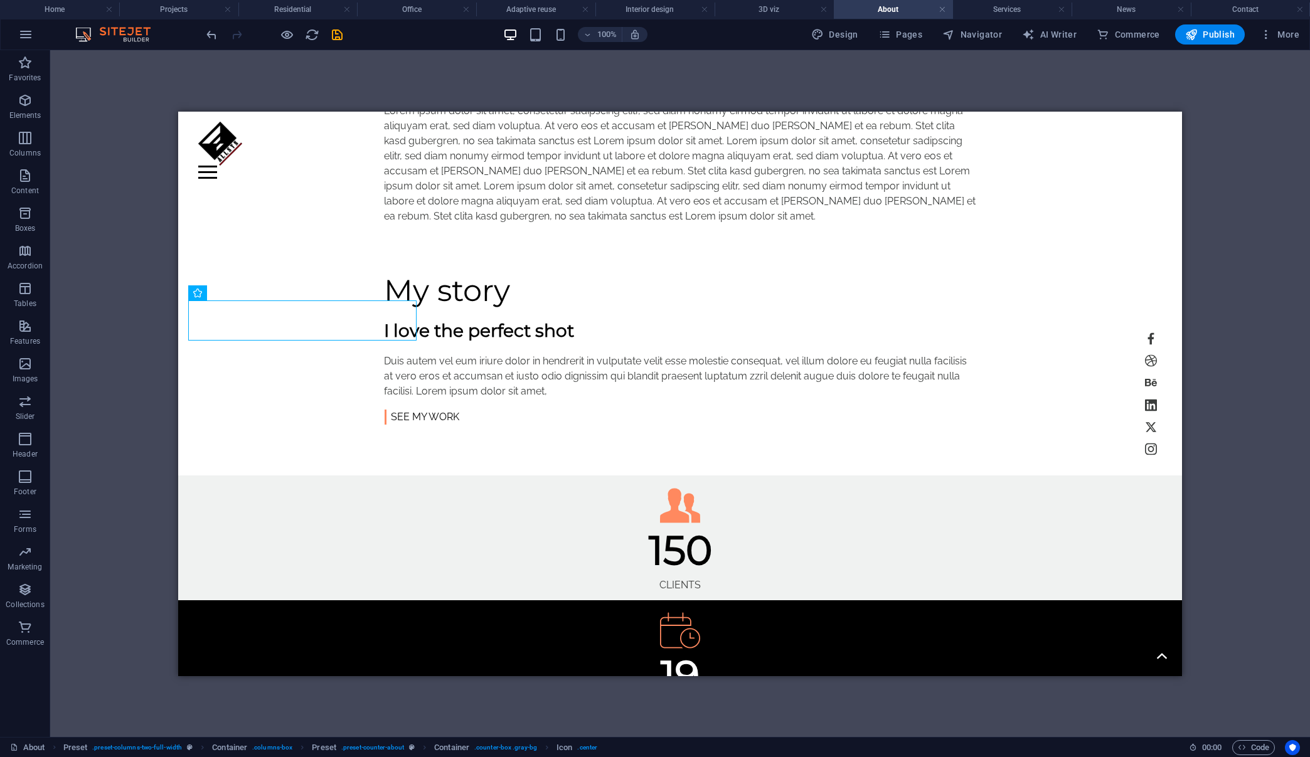
click at [275, 74] on div "H1 Banner Container Reference Spacer Container Text Container H2 Spacer Spacer …" at bounding box center [680, 393] width 1260 height 687
click at [304, 735] on figure at bounding box center [680, 757] width 984 height 45
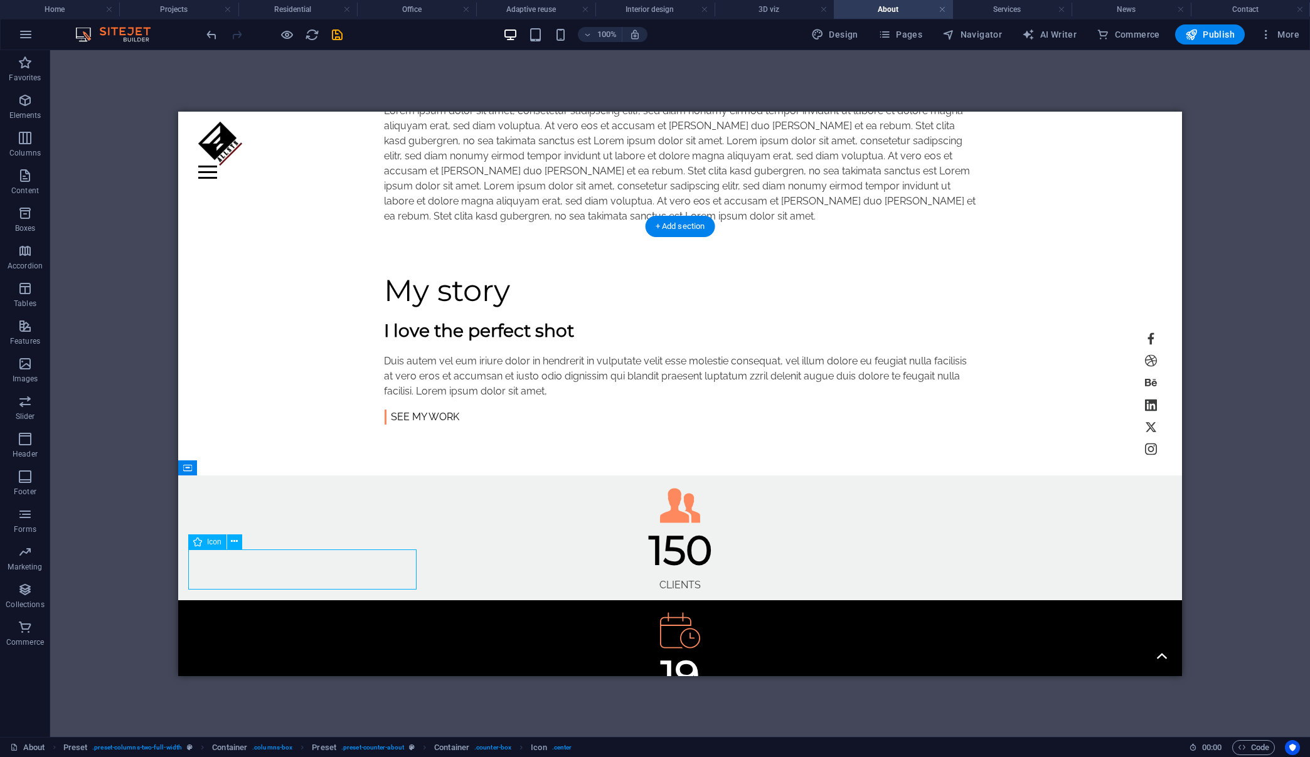
click at [304, 735] on figure at bounding box center [680, 757] width 984 height 45
select select "xMidYMid"
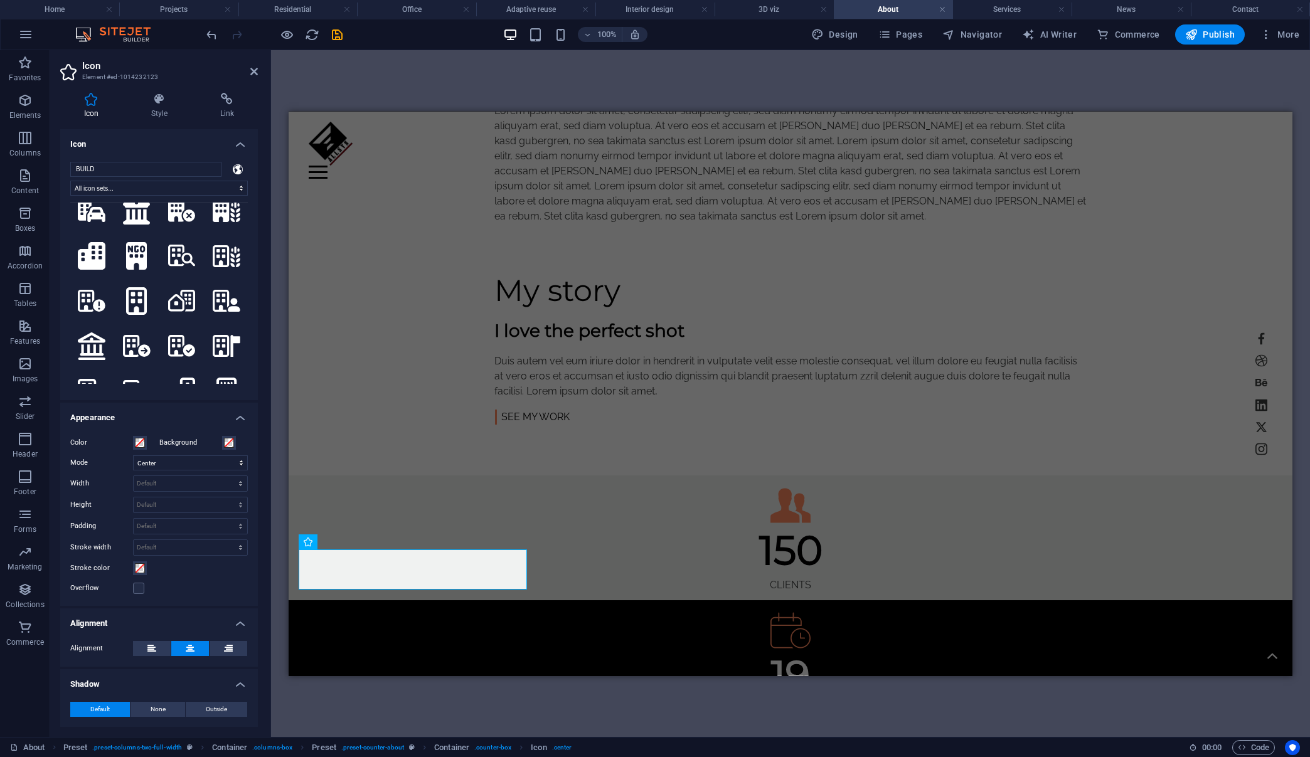
scroll to position [585, 0]
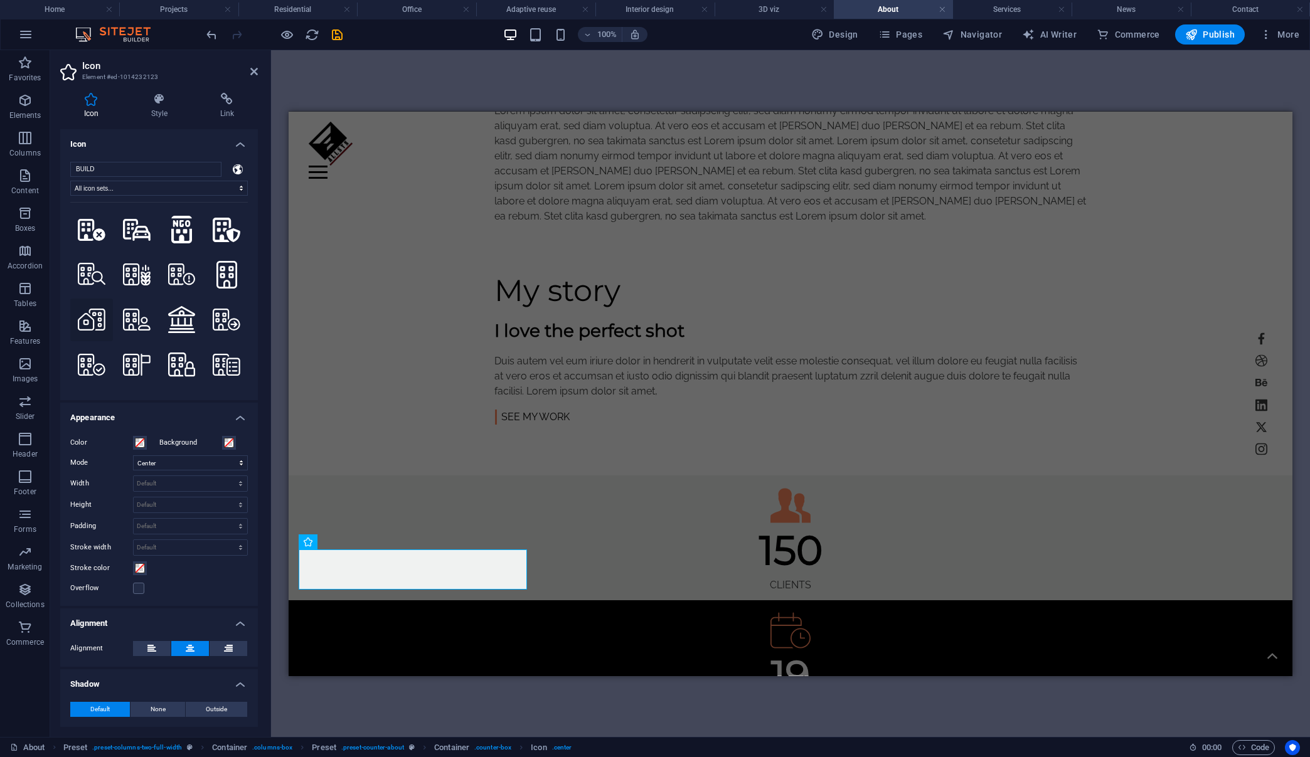
type input "BUILD"
click at [92, 309] on icon at bounding box center [92, 320] width 28 height 22
click at [141, 443] on span at bounding box center [140, 443] width 10 height 10
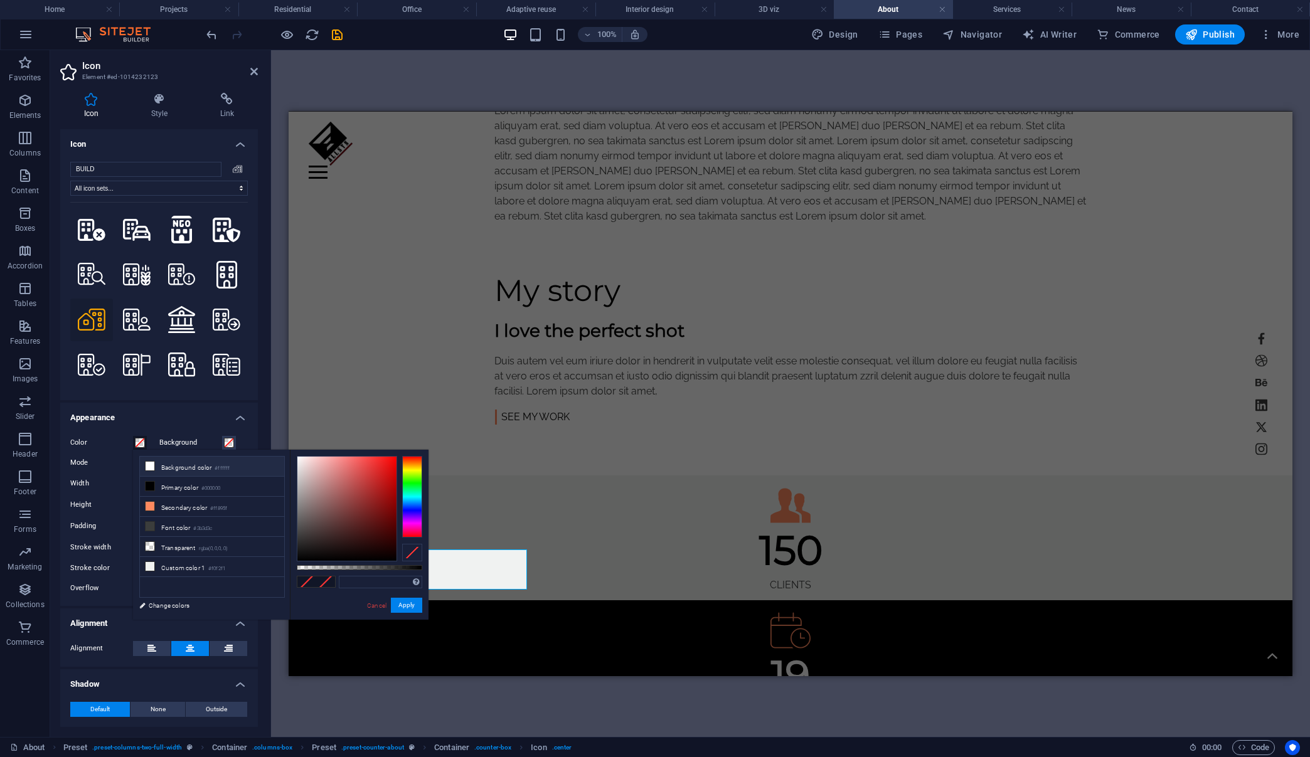
click at [150, 464] on icon at bounding box center [150, 466] width 9 height 9
click at [402, 608] on button "Apply" at bounding box center [406, 605] width 31 height 15
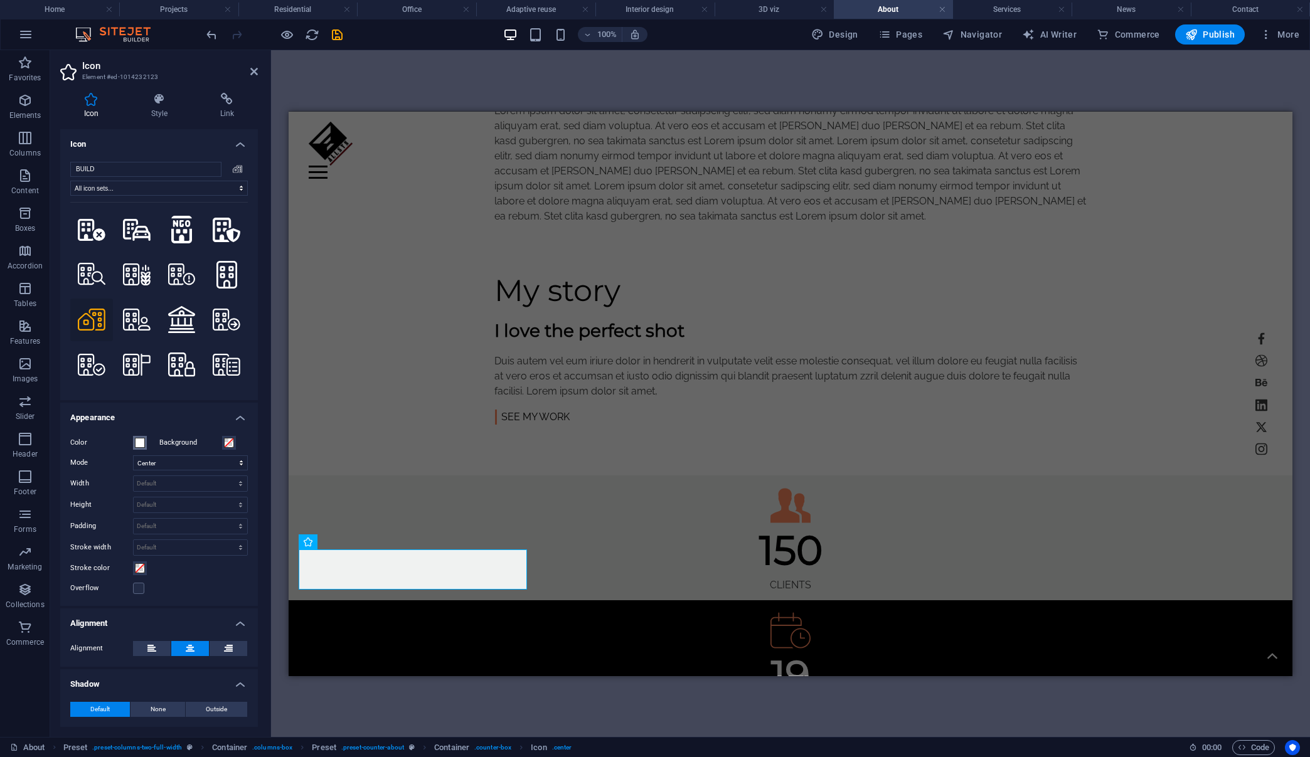
click at [140, 443] on span at bounding box center [140, 443] width 10 height 10
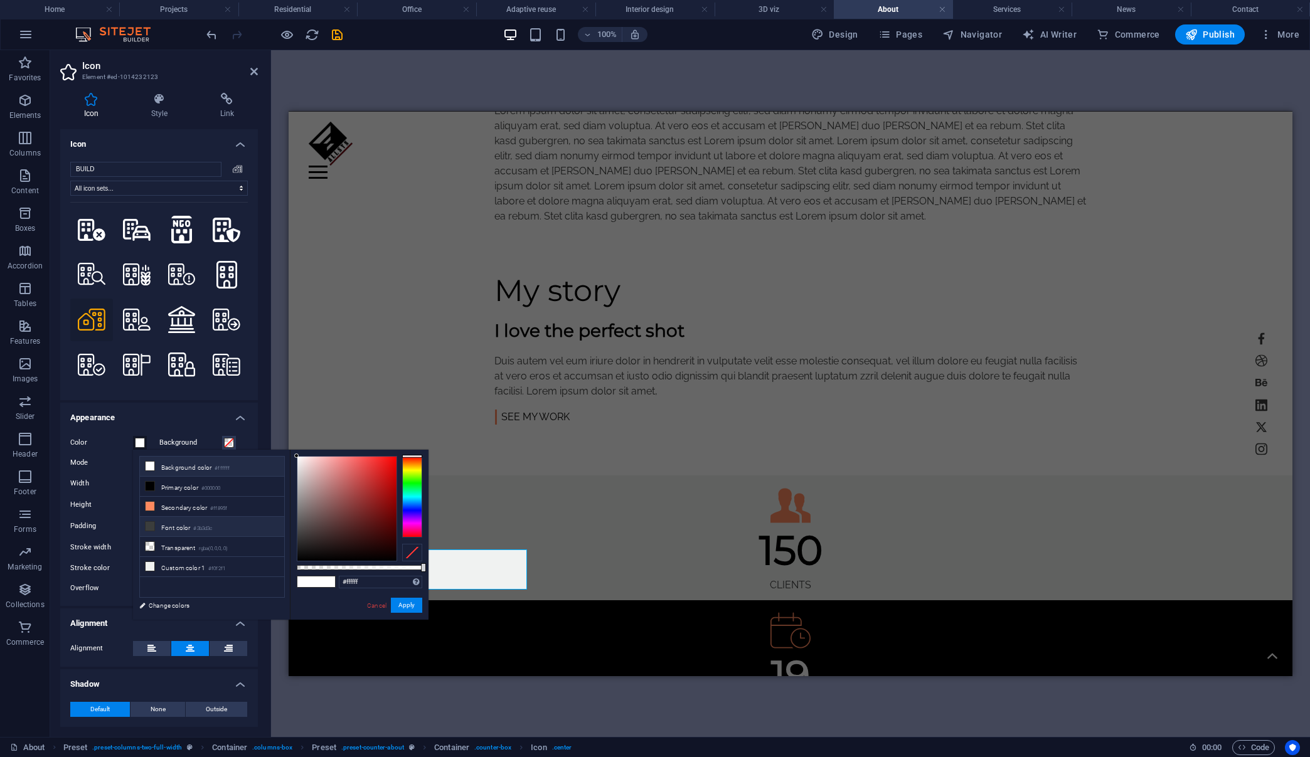
click at [148, 522] on icon at bounding box center [150, 526] width 9 height 9
type input "#3b3d3c"
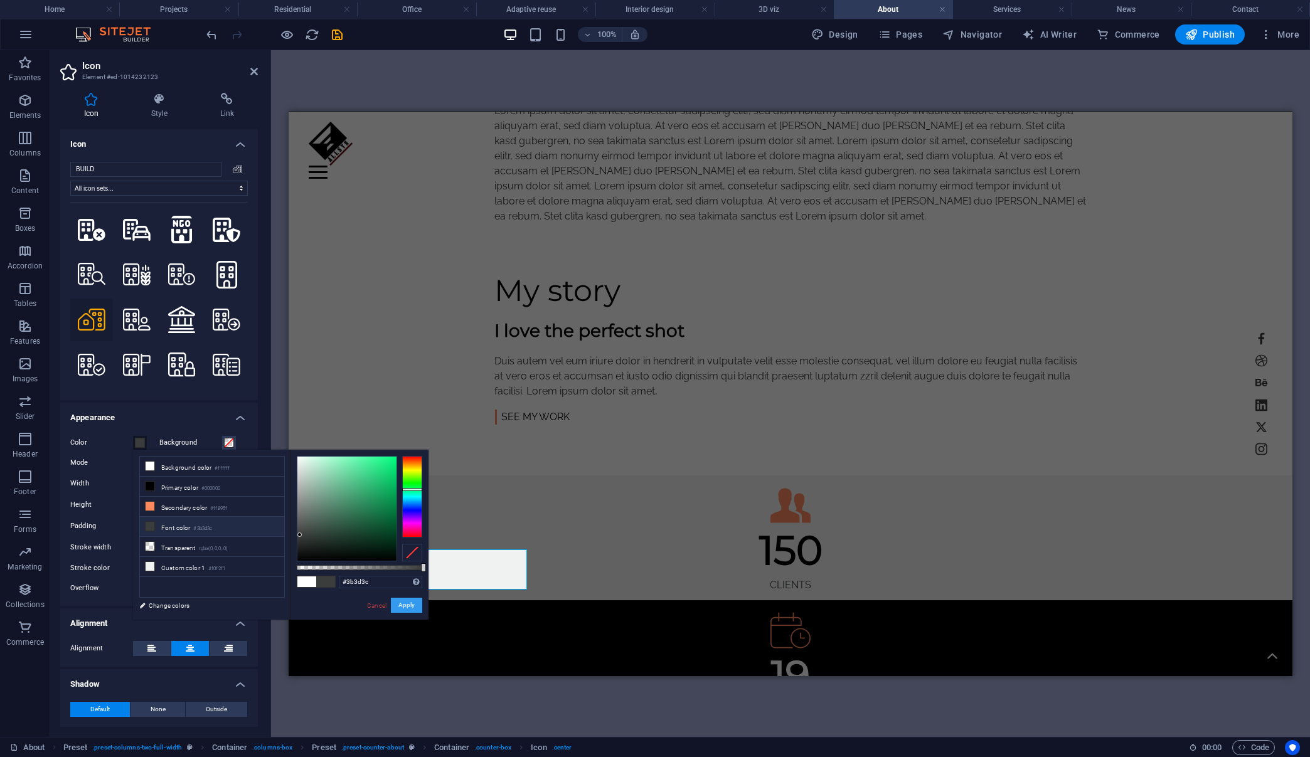
click at [398, 602] on button "Apply" at bounding box center [406, 605] width 31 height 15
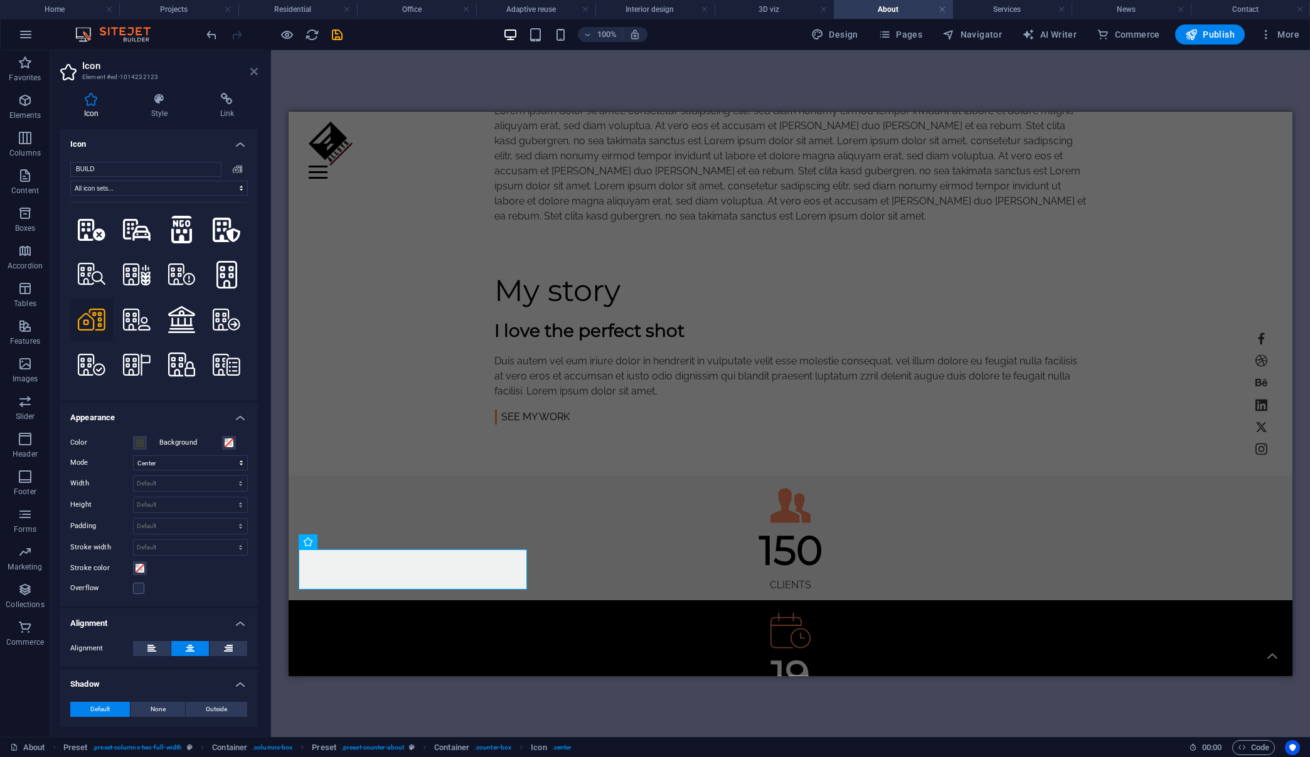
click at [250, 69] on icon at bounding box center [254, 72] width 8 height 10
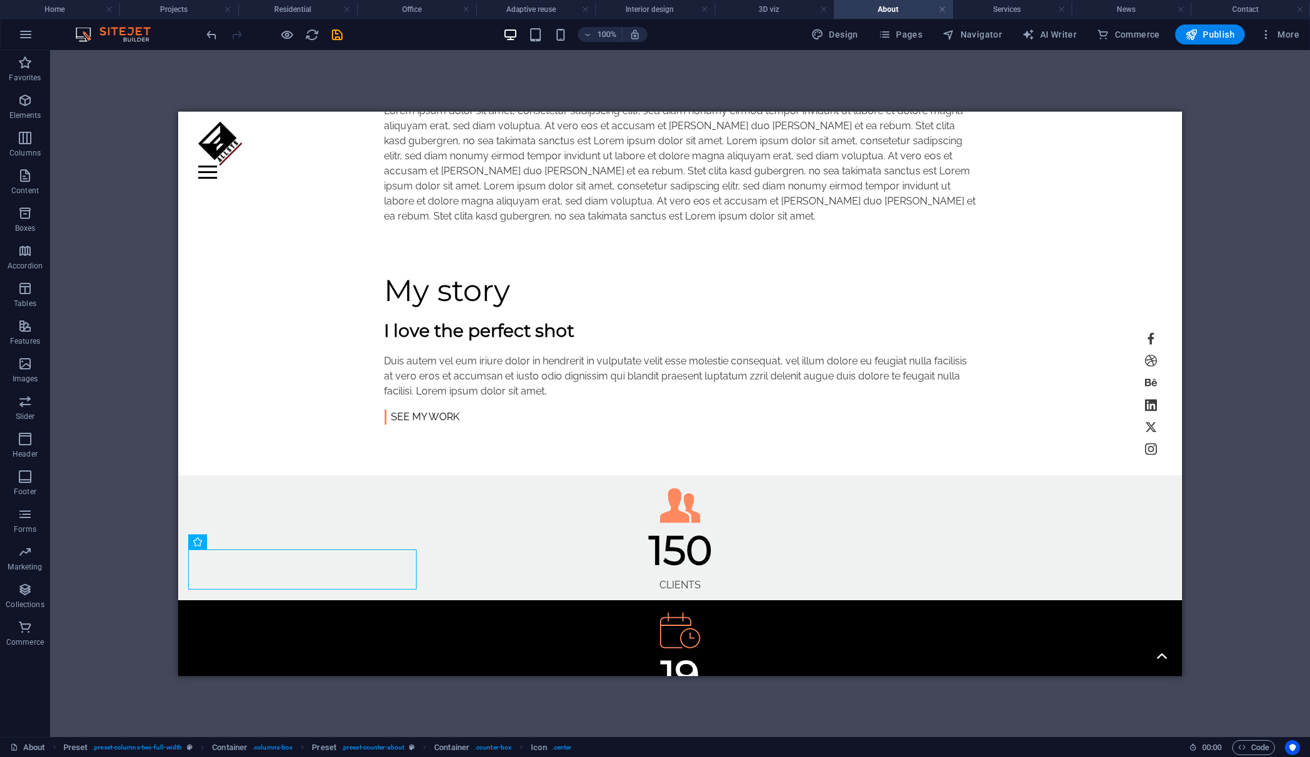
click at [264, 77] on div "H1 Banner Container Reference Spacer Container Text Container H2 Spacer Spacer …" at bounding box center [680, 393] width 1260 height 687
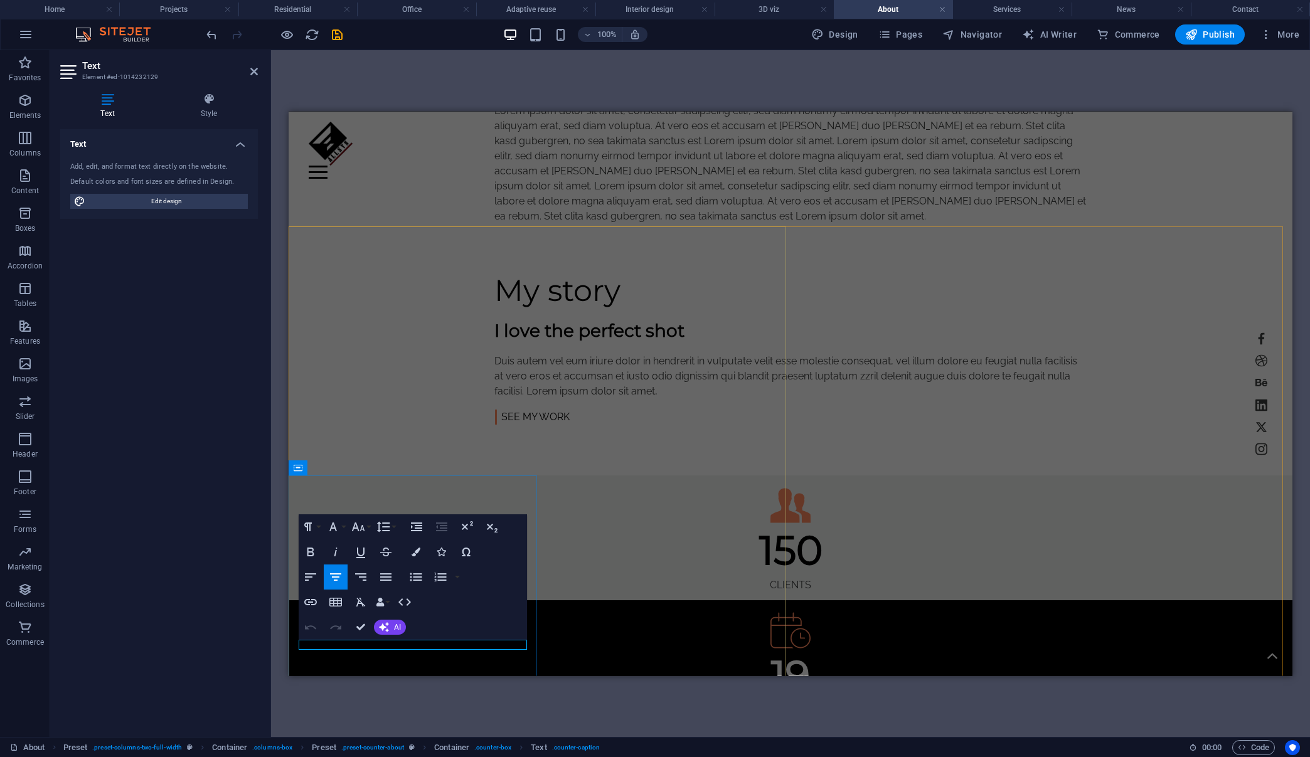
drag, startPoint x: 460, startPoint y: 649, endPoint x: 380, endPoint y: 649, distance: 80.3
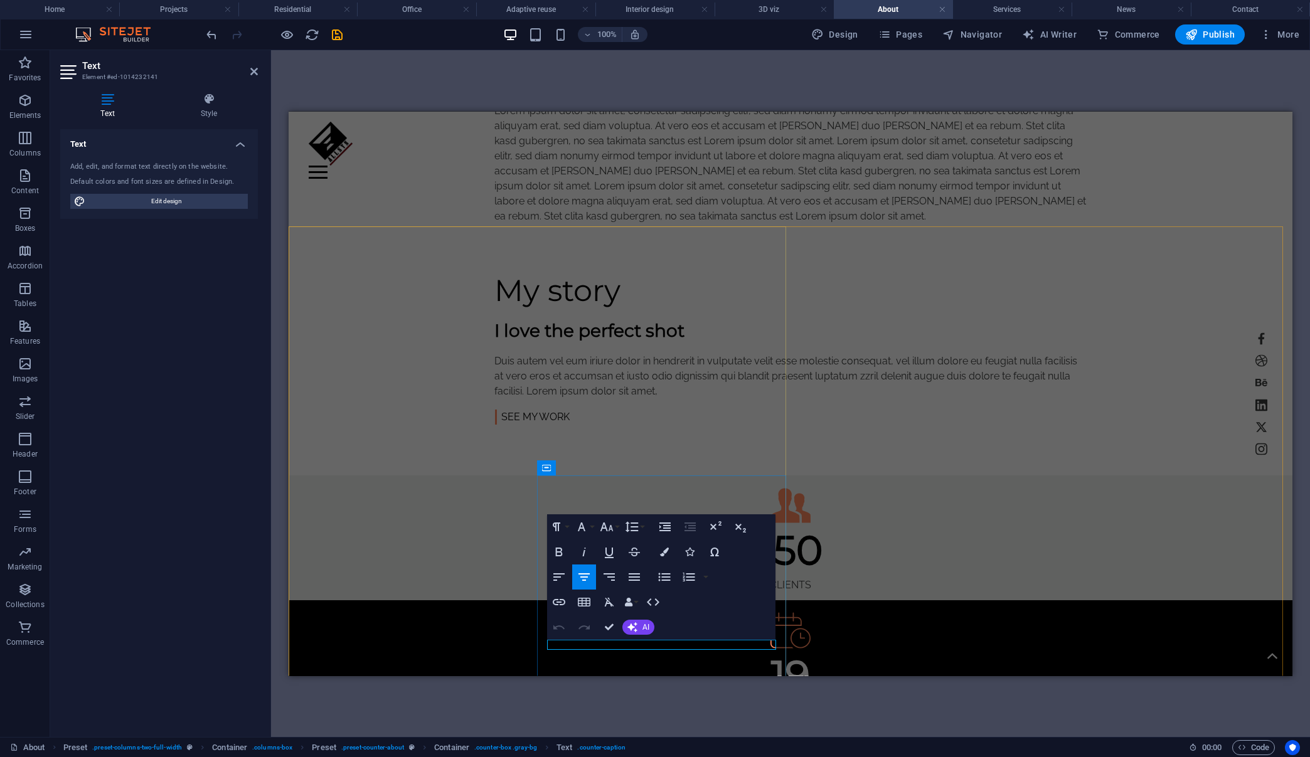
drag, startPoint x: 696, startPoint y: 644, endPoint x: 615, endPoint y: 647, distance: 81.6
click at [212, 35] on icon "undo" at bounding box center [212, 35] width 14 height 14
click at [585, 572] on icon "button" at bounding box center [584, 577] width 15 height 15
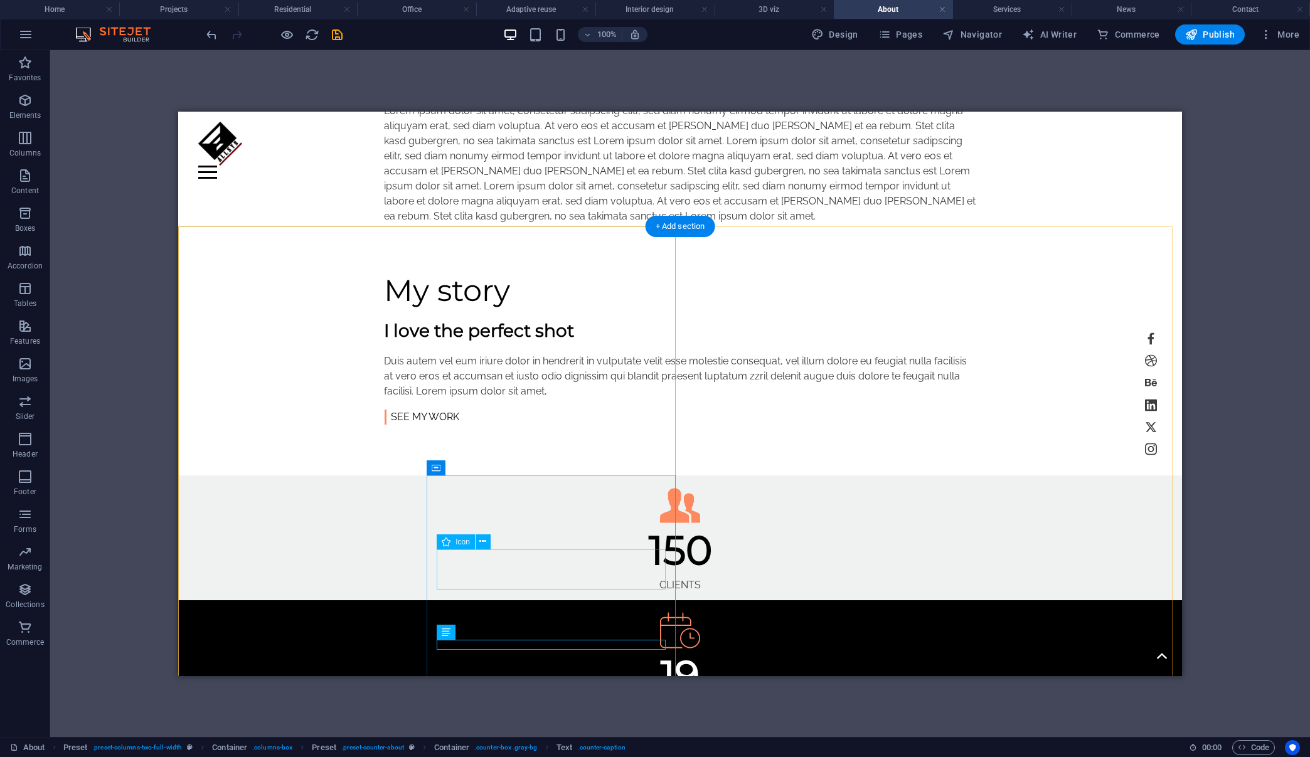
select select "xMidYMid"
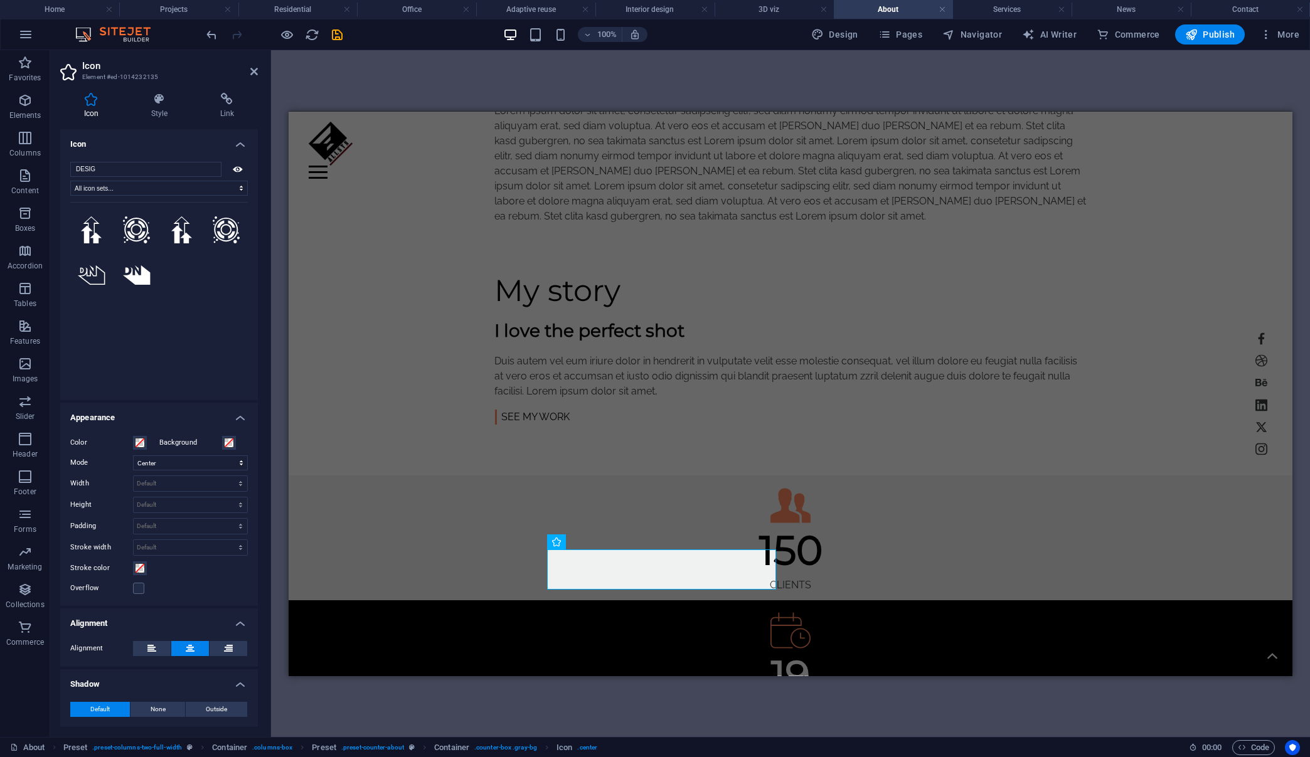
drag, startPoint x: 146, startPoint y: 164, endPoint x: 55, endPoint y: 162, distance: 91.0
click at [56, 166] on div "Icon Style Link Icon DESIG All icon sets... IcoFont Ionicons FontAwesome Brands…" at bounding box center [159, 410] width 218 height 654
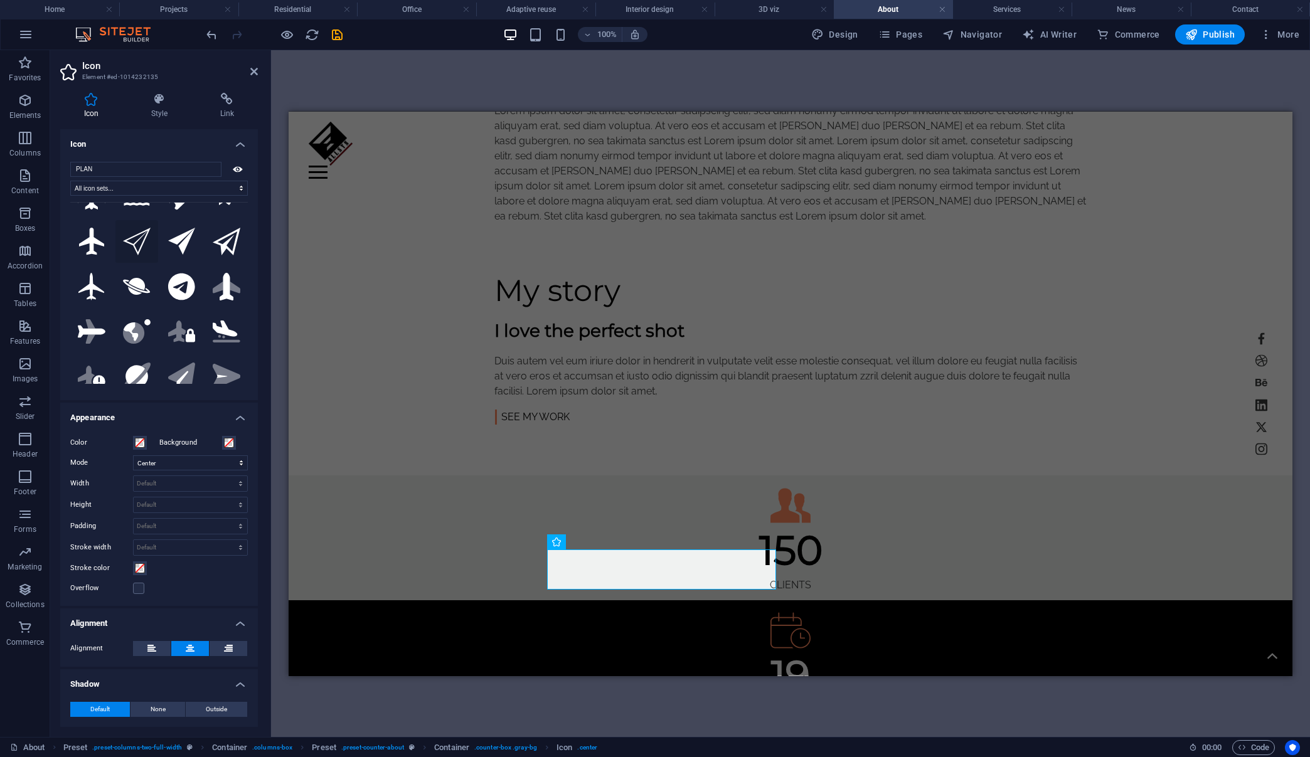
scroll to position [418, 0]
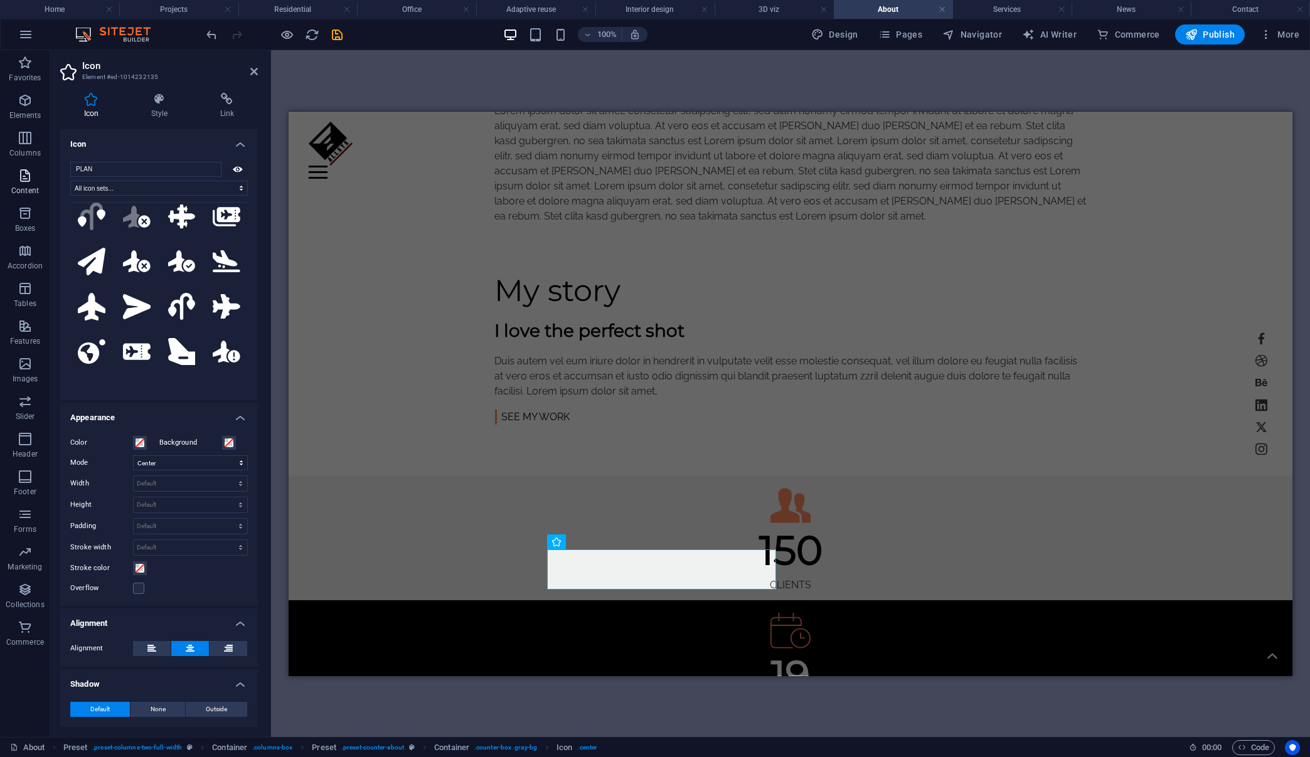
drag, startPoint x: 110, startPoint y: 171, endPoint x: 46, endPoint y: 169, distance: 64.0
click at [46, 169] on section "Favorites Elements Columns Content Boxes Accordion Tables Features Images Slide…" at bounding box center [655, 393] width 1310 height 687
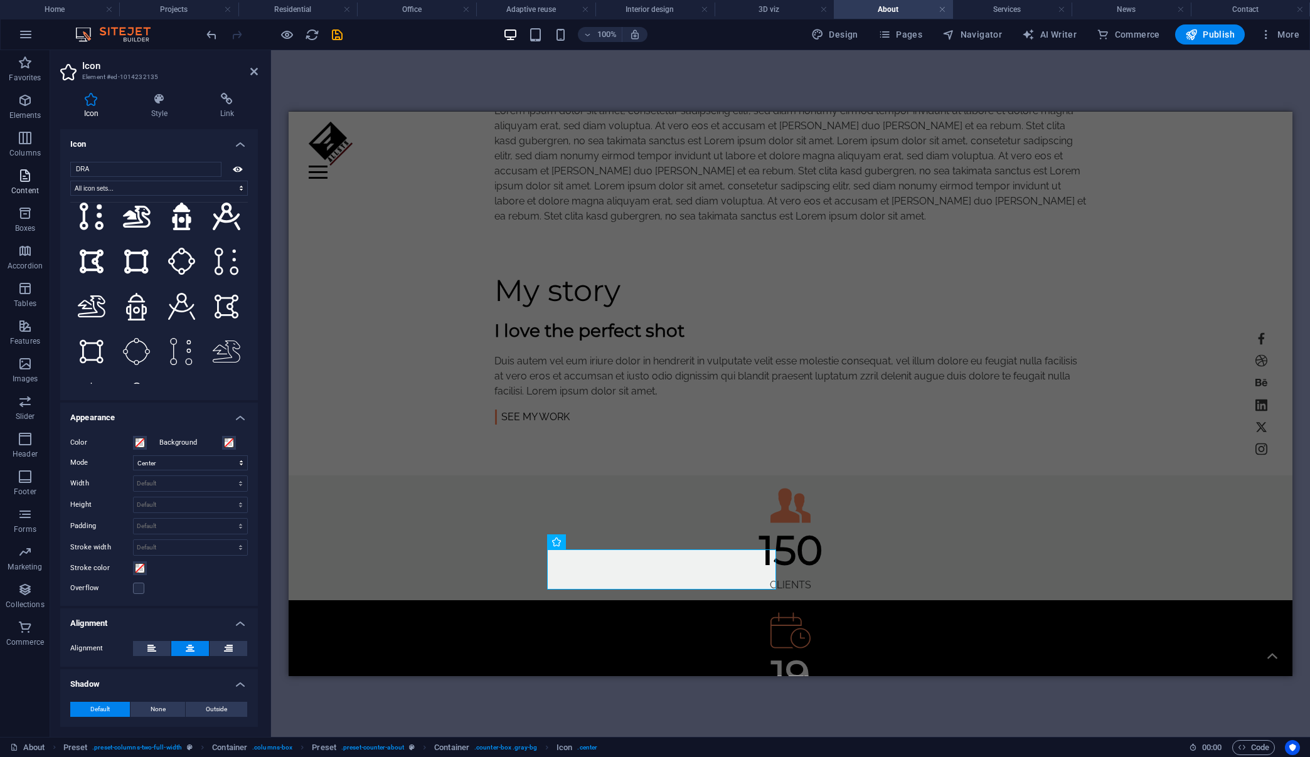
type input "DRAW"
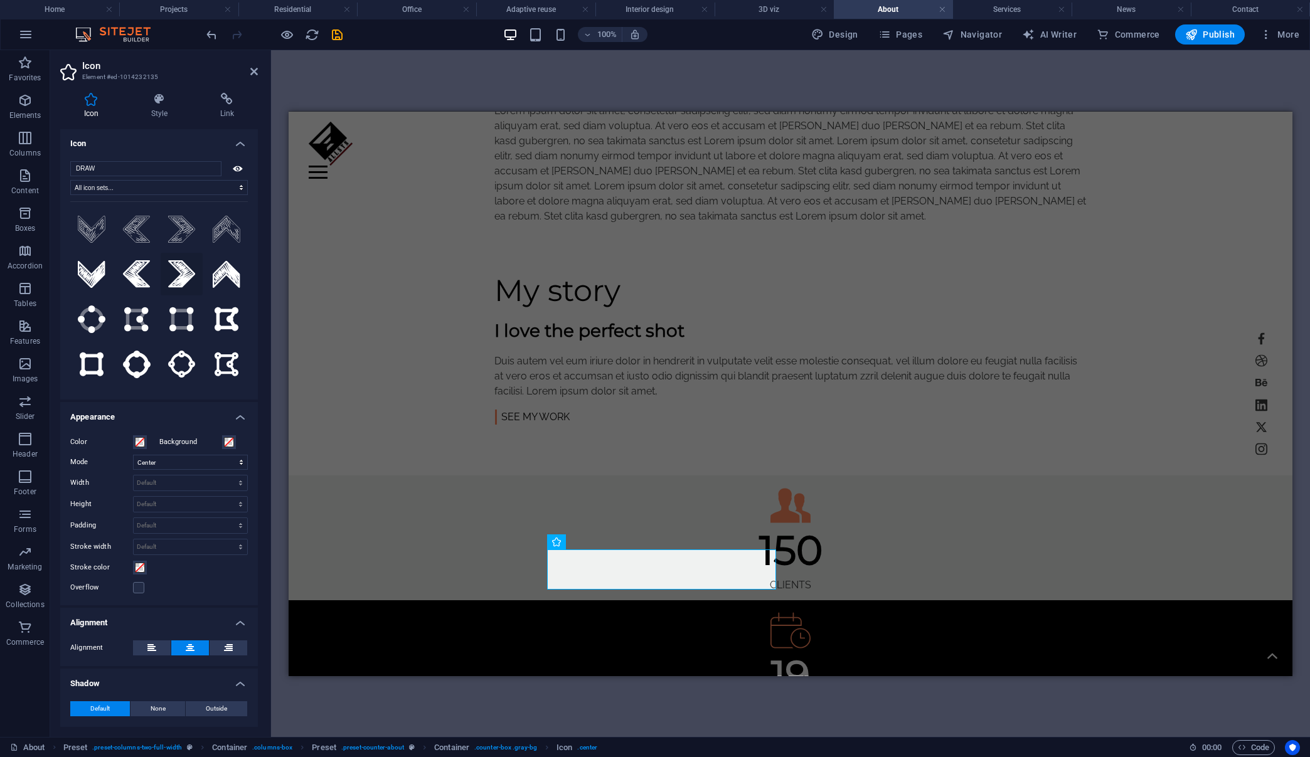
scroll to position [0, 0]
drag, startPoint x: 107, startPoint y: 171, endPoint x: 53, endPoint y: 170, distance: 54.6
click at [53, 170] on div "Icon Style Link Icon DRAW All icon sets... IcoFont Ionicons FontAwesome Brands …" at bounding box center [159, 410] width 218 height 654
click at [206, 168] on input "DRAW" at bounding box center [145, 169] width 151 height 15
click at [208, 168] on input "DRAW" at bounding box center [145, 169] width 151 height 15
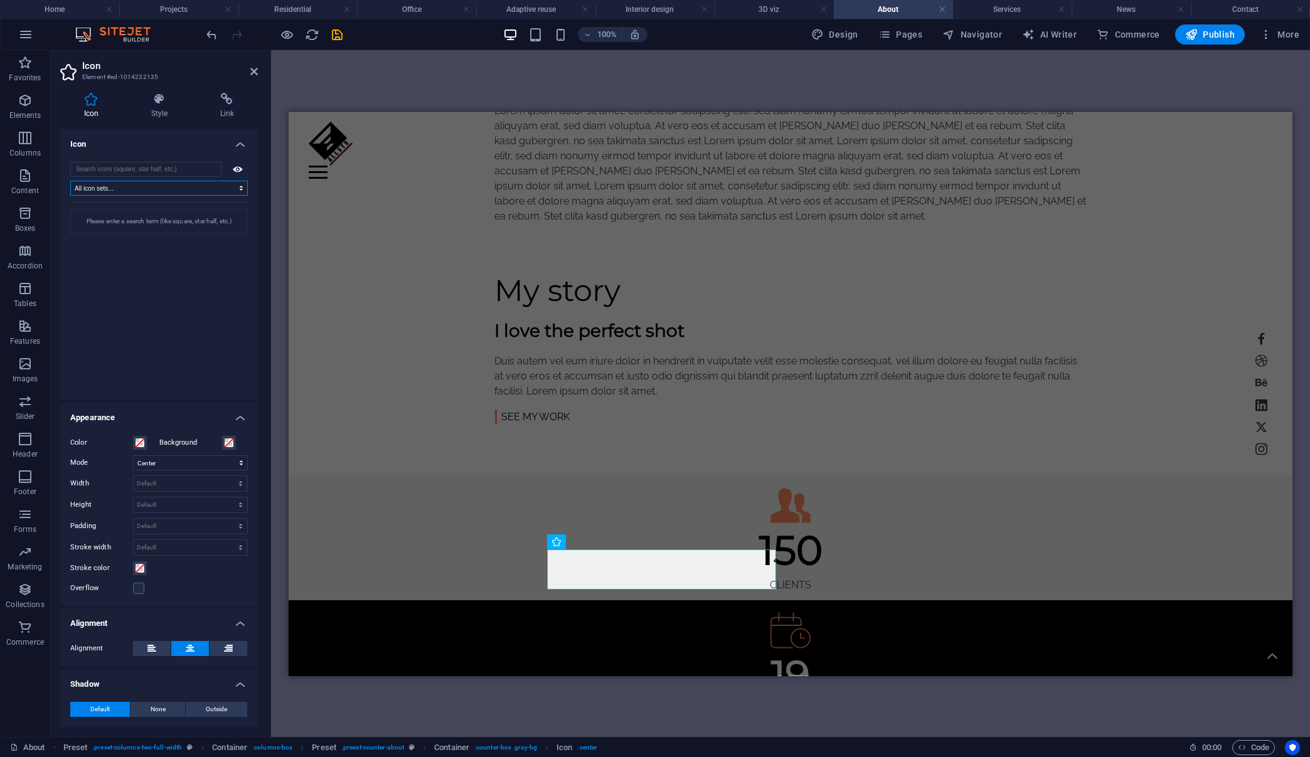
click at [174, 191] on select "All icon sets... IcoFont Ionicons FontAwesome Brands FontAwesome Duotone FontAw…" at bounding box center [159, 188] width 178 height 15
click at [70, 181] on select "All icon sets... IcoFont Ionicons FontAwesome Brands FontAwesome Duotone FontAw…" at bounding box center [159, 188] width 178 height 15
click at [174, 168] on input "search" at bounding box center [145, 169] width 151 height 15
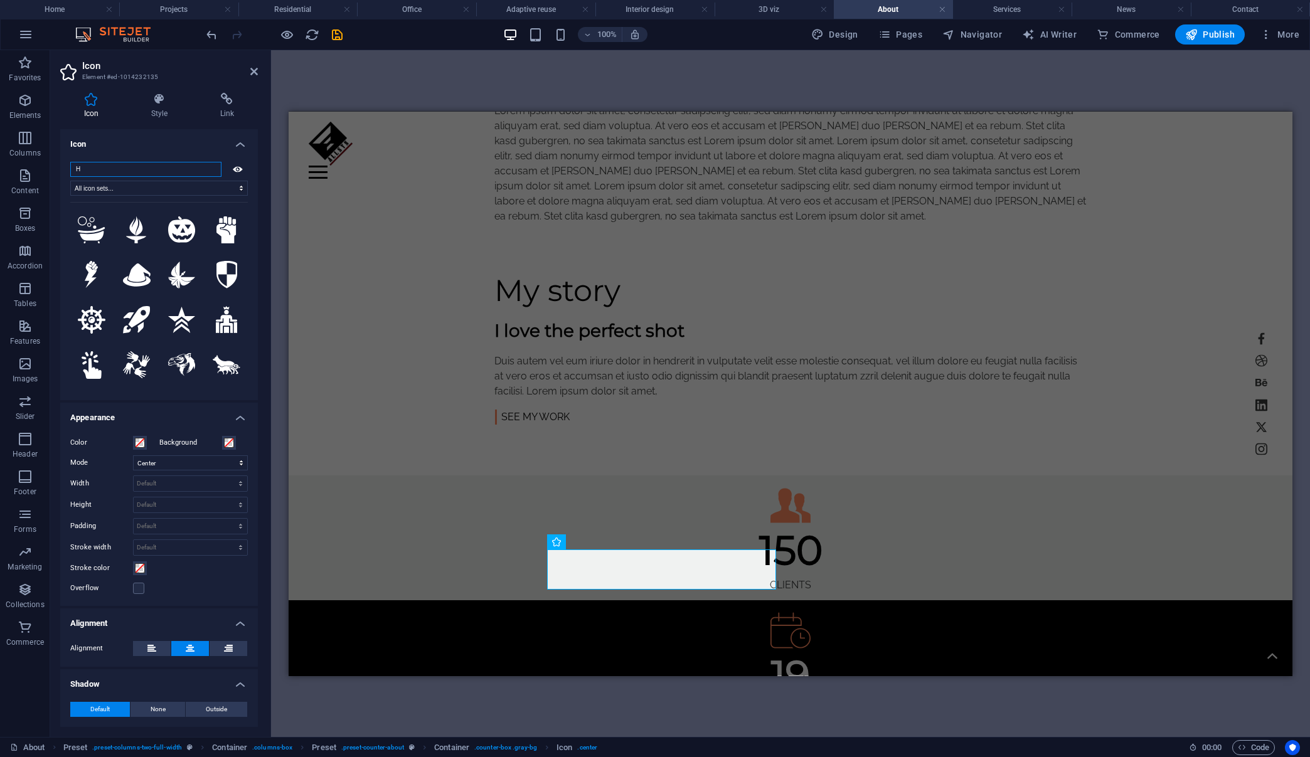
type input "HO"
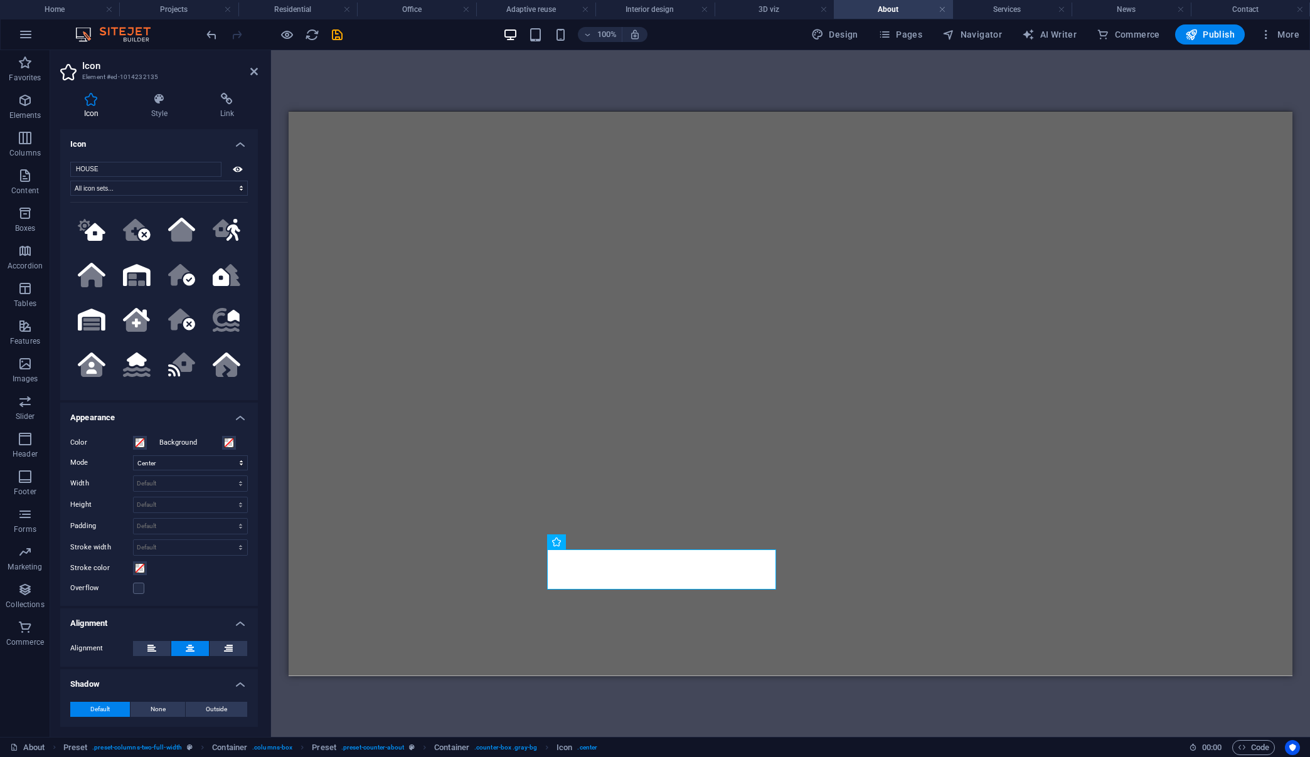
select select "xMidYMid"
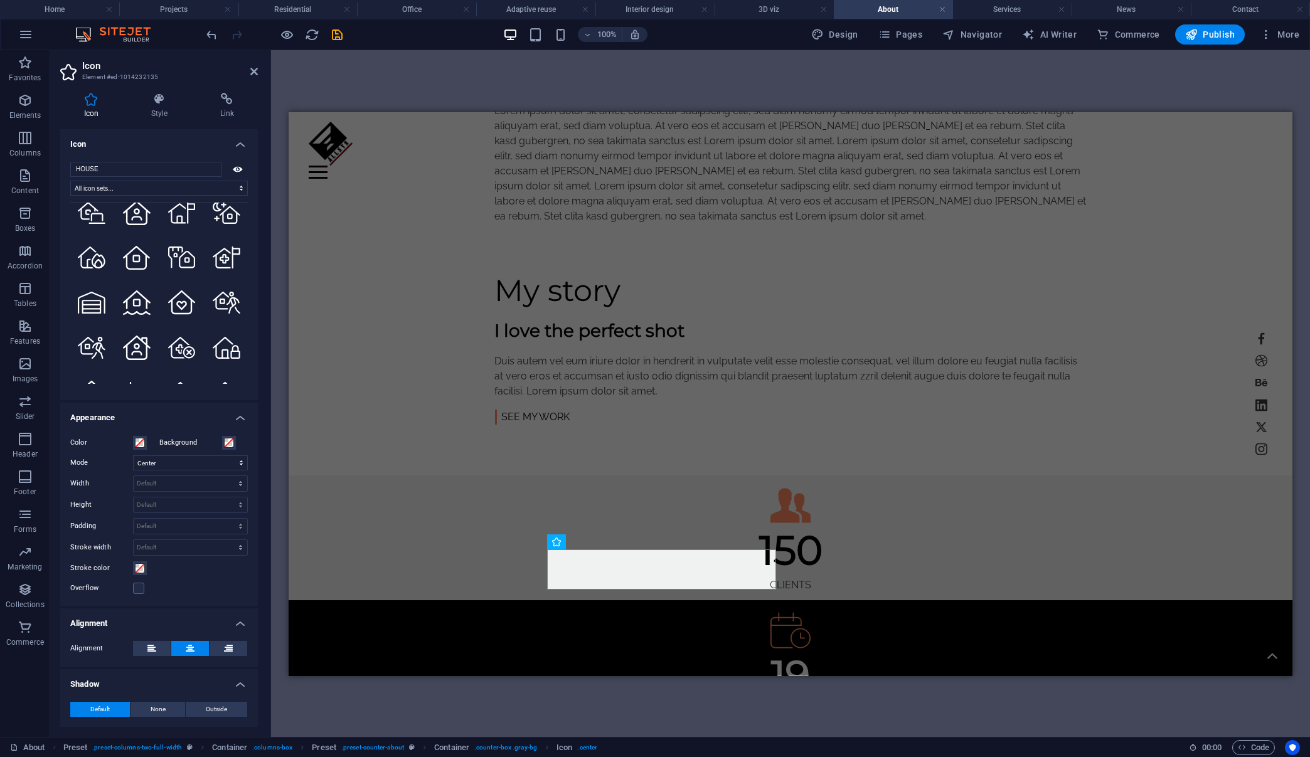
scroll to position [1506, 0]
type input "HOUSE"
click at [186, 243] on icon at bounding box center [182, 254] width 28 height 22
click at [254, 70] on icon at bounding box center [254, 72] width 8 height 10
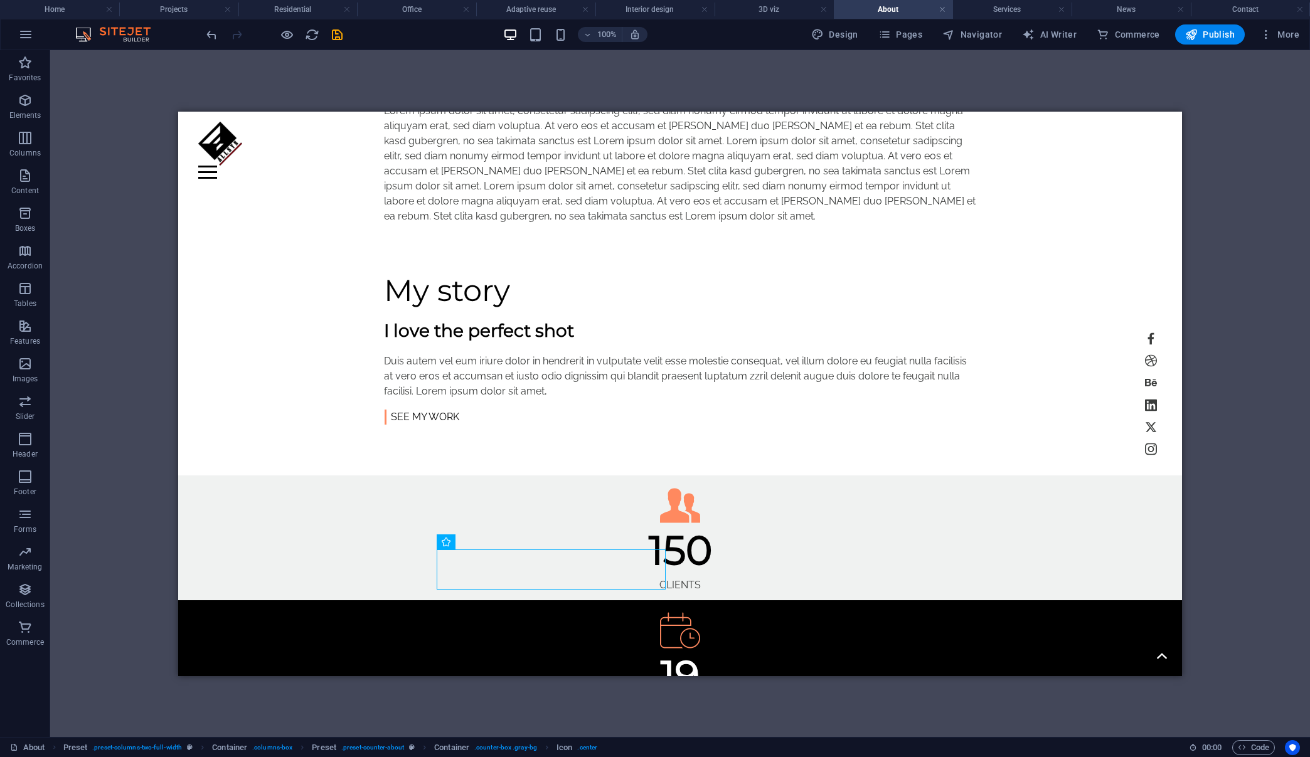
click at [147, 179] on div "H1 Banner Container Reference Spacer Container Text Container H2 Spacer Spacer …" at bounding box center [680, 393] width 1260 height 687
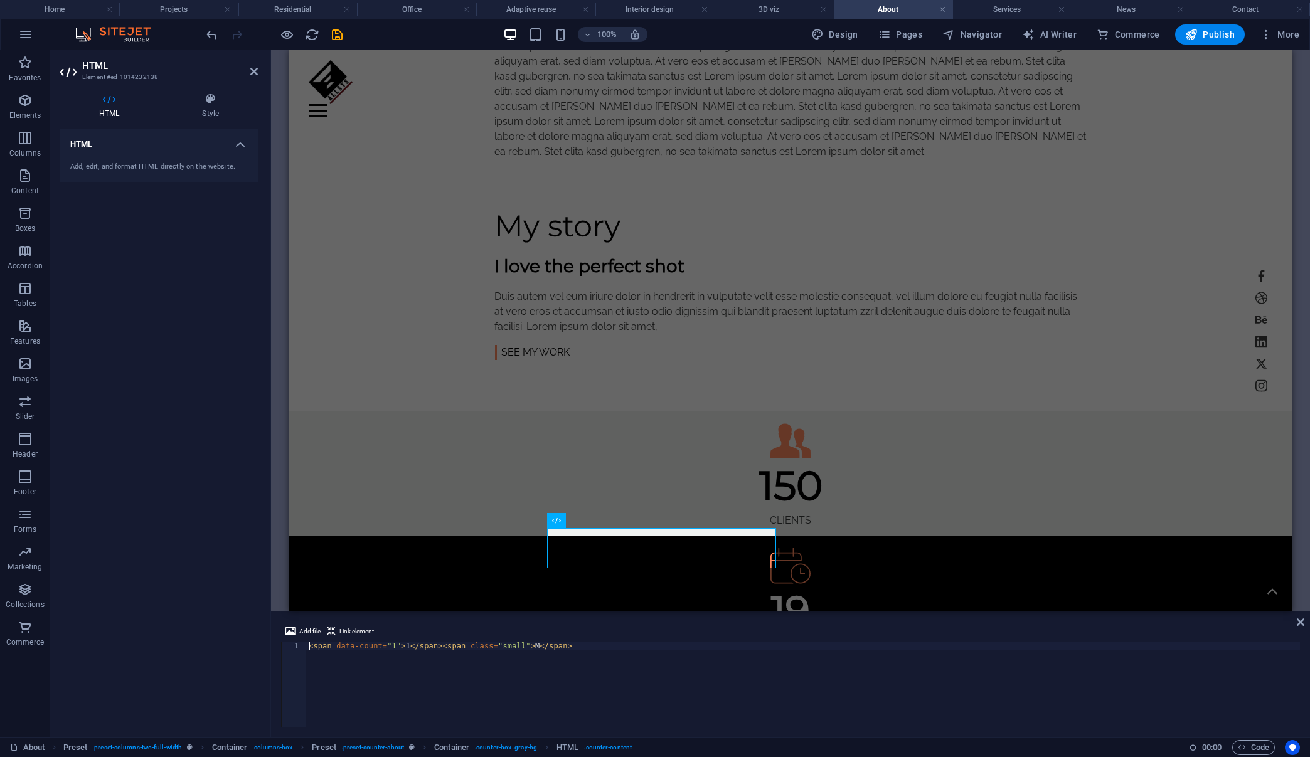
scroll to position [855, 0]
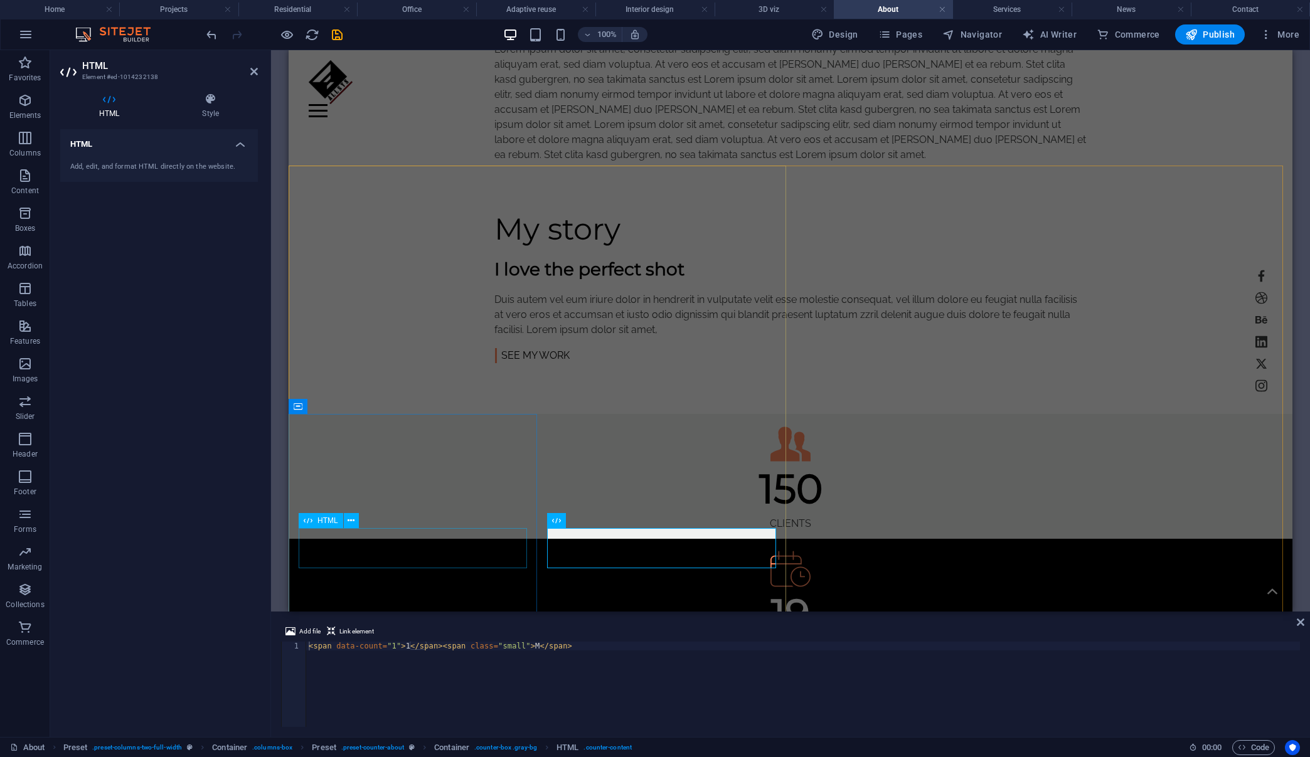
click at [444, 718] on div "50" at bounding box center [791, 738] width 984 height 40
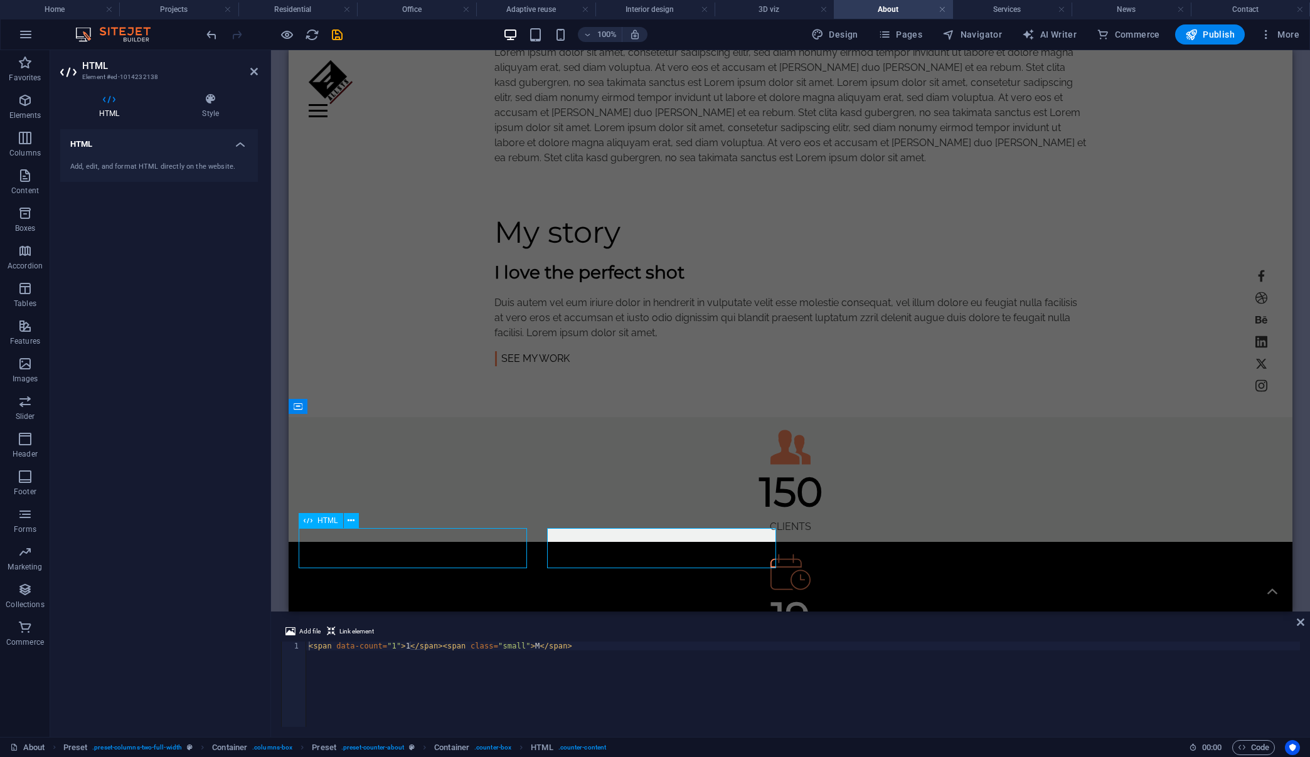
scroll to position [858, 0]
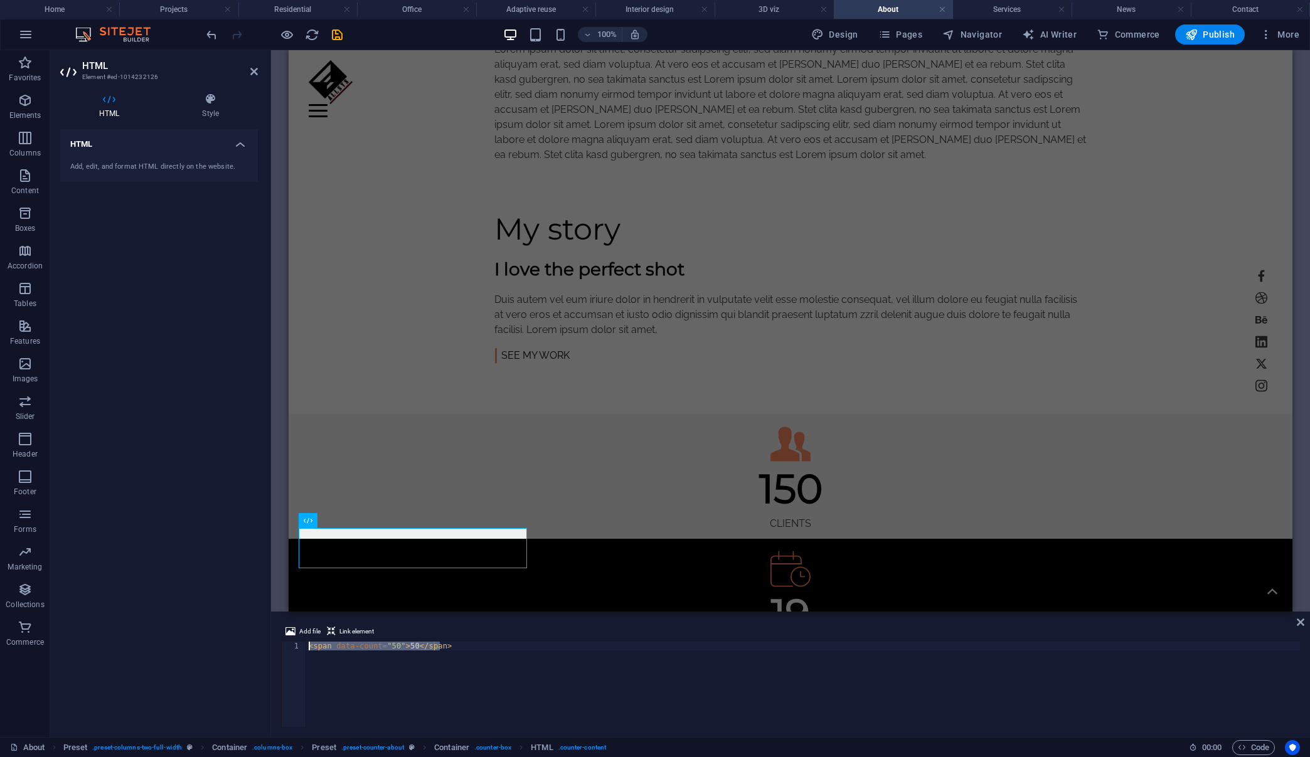
drag, startPoint x: 453, startPoint y: 645, endPoint x: 294, endPoint y: 646, distance: 158.7
click at [294, 646] on div "<span data-count="50">50</span> 1 < span data-count = "50" > 50 </ span > ההההה…" at bounding box center [790, 684] width 1019 height 85
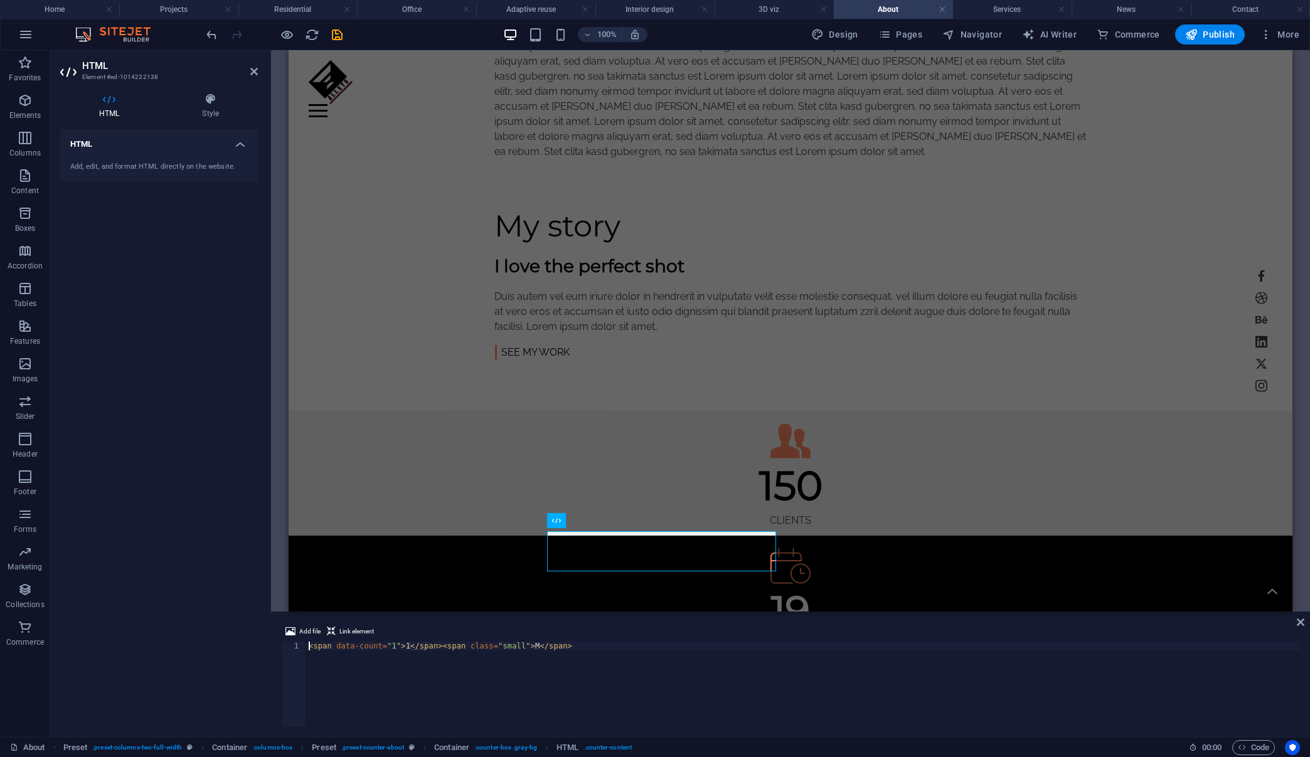
scroll to position [855, 0]
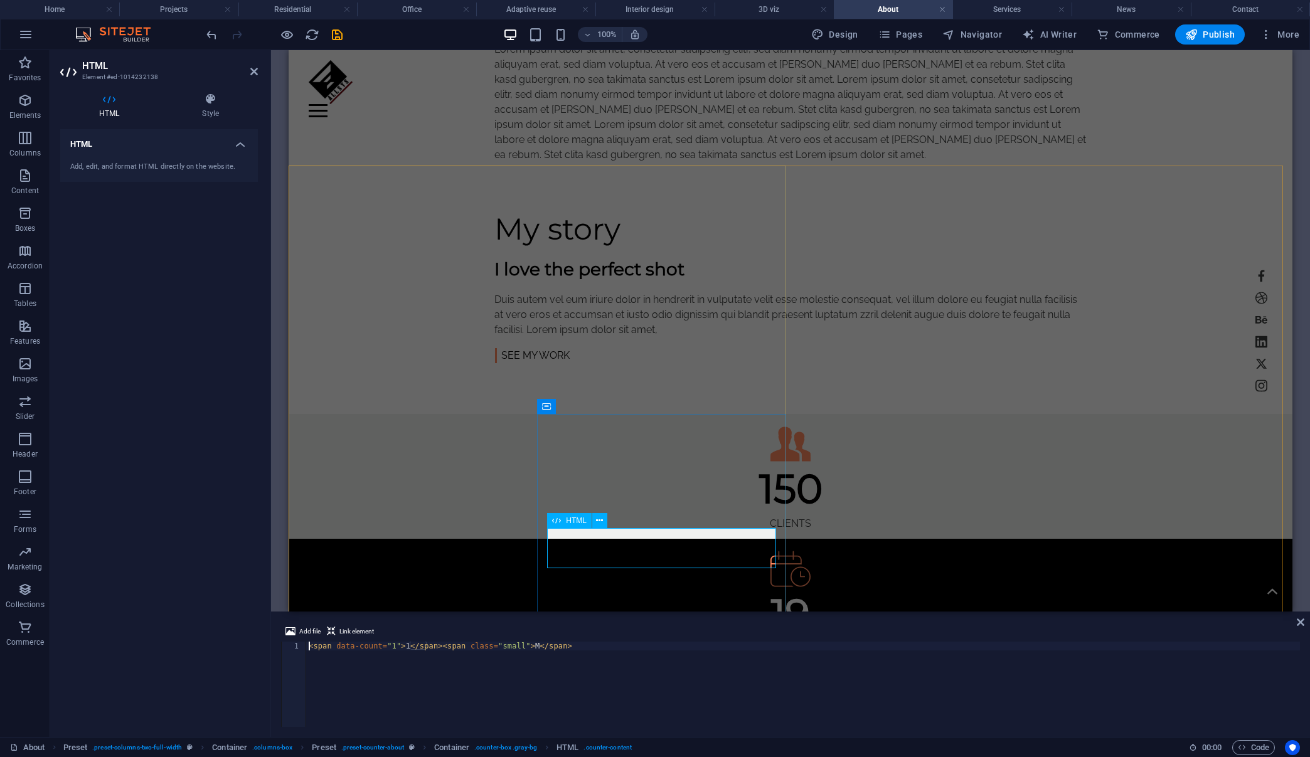
drag, startPoint x: 555, startPoint y: 648, endPoint x: 306, endPoint y: 650, distance: 249.1
click at [306, 650] on div "< span data-count = "1" > 1 </ span > < span class = "small" > M </ span >" at bounding box center [803, 693] width 994 height 103
paste textarea "50">50"
click at [390, 649] on div "< span data-count = "50" > 50 </ span >" at bounding box center [803, 693] width 994 height 103
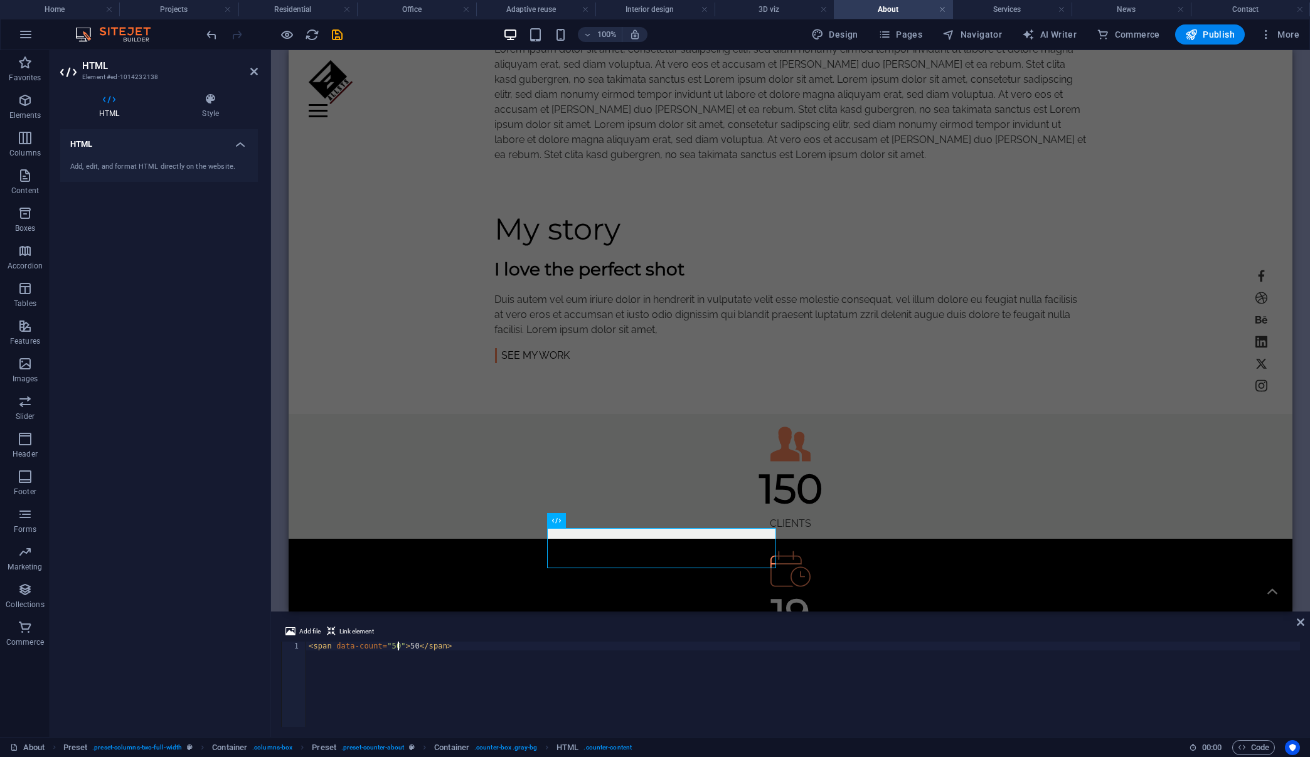
click at [395, 645] on div "< span data-count = "50" > 50 </ span >" at bounding box center [803, 693] width 994 height 103
click at [392, 651] on div "< span data-count = "50" > 50 </ span >" at bounding box center [803, 693] width 994 height 103
click at [392, 646] on div "< span data-count = "50" > 50 </ span >" at bounding box center [803, 693] width 994 height 103
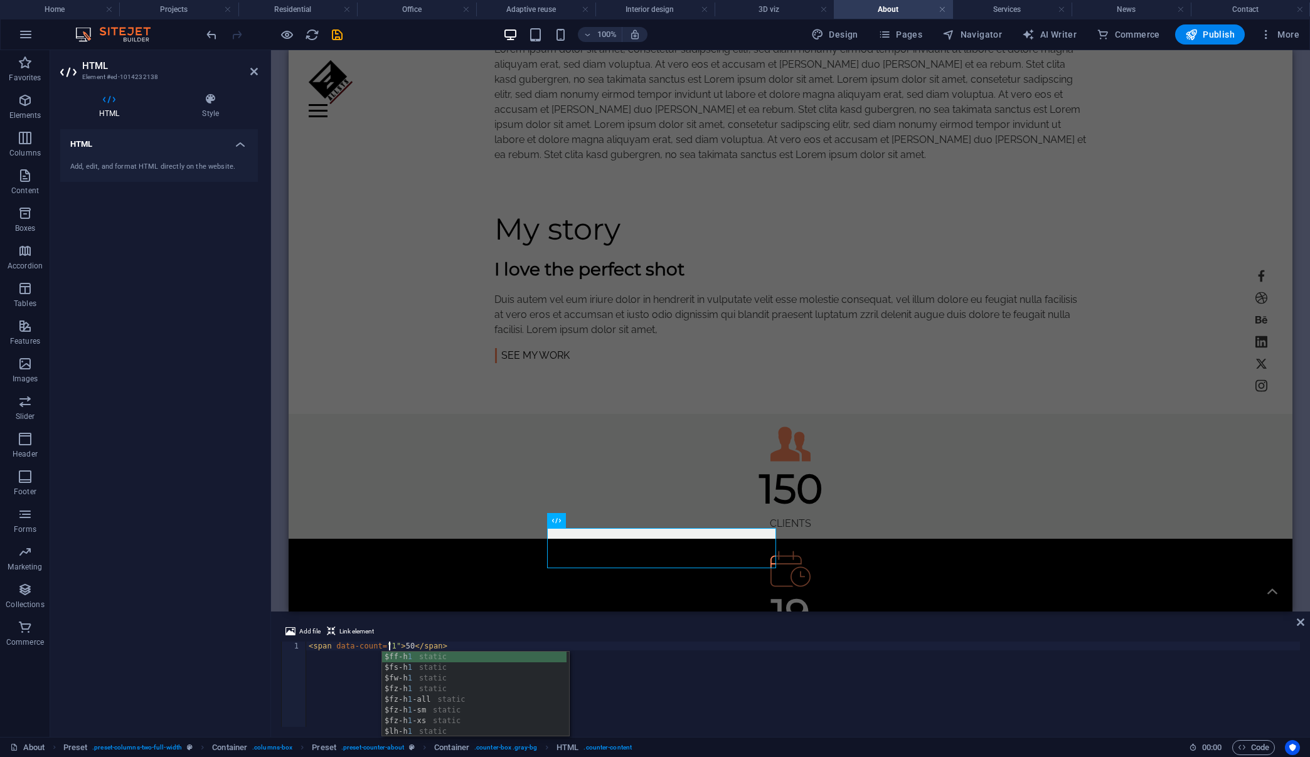
scroll to position [0, 7]
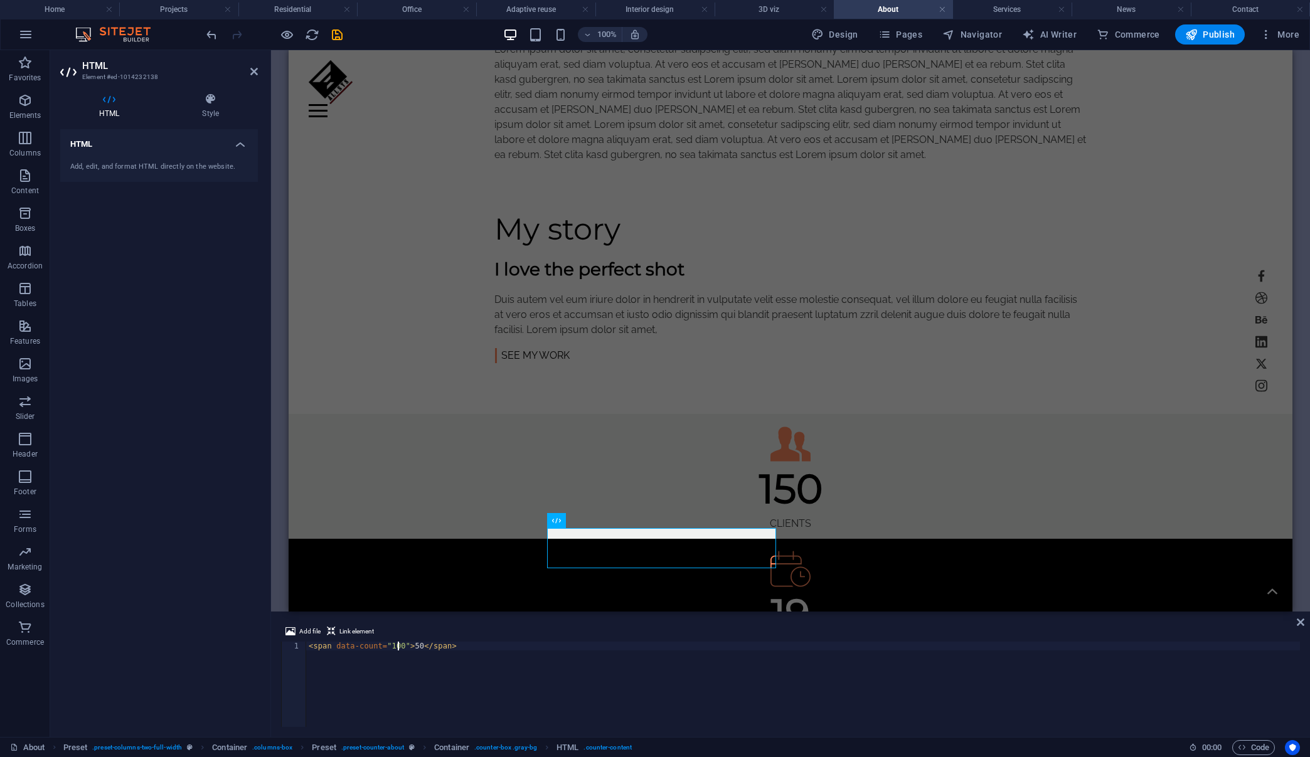
click at [413, 646] on div "< span data-count = "100" > 50 </ span >" at bounding box center [803, 693] width 994 height 103
click at [582, 722] on div "< span data-count = "100" > 100 </ span >" at bounding box center [803, 693] width 994 height 103
type textarea "<span data-count="100">100</span>"
click at [250, 71] on icon at bounding box center [254, 72] width 8 height 10
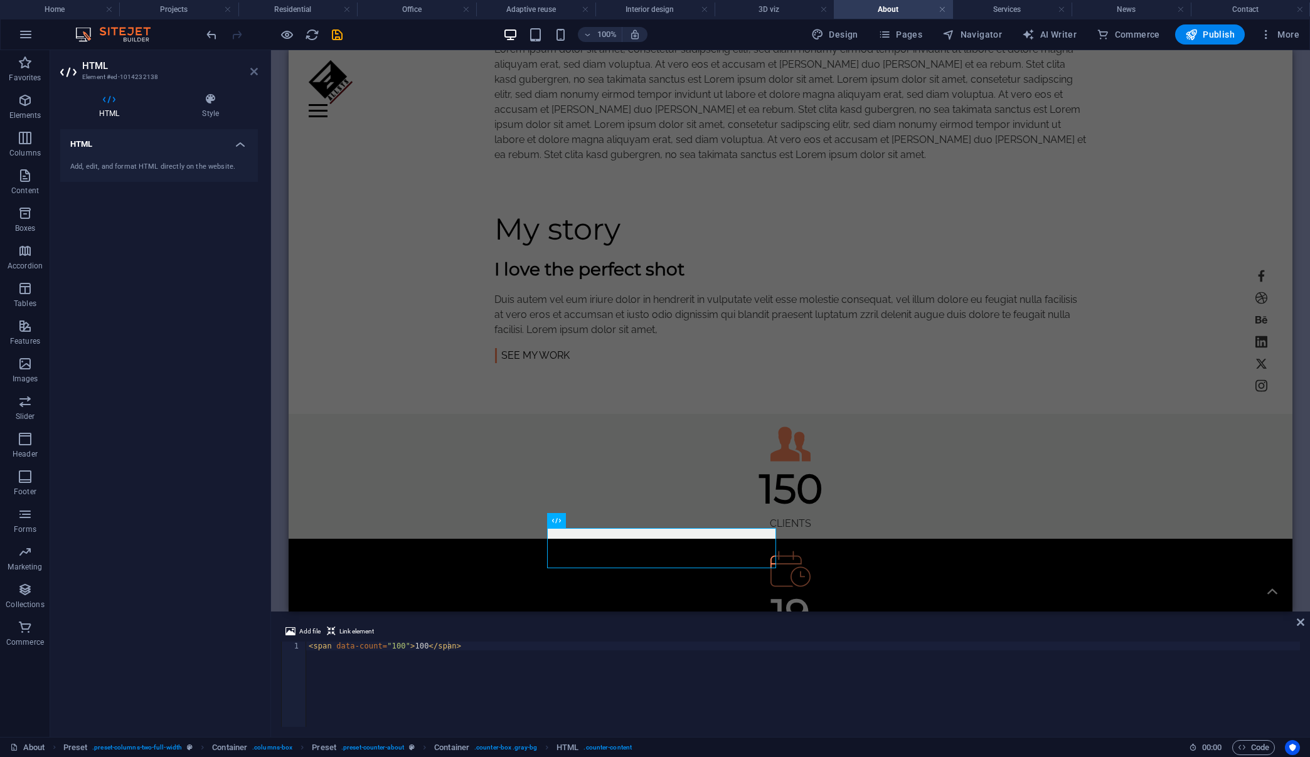
scroll to position [858, 0]
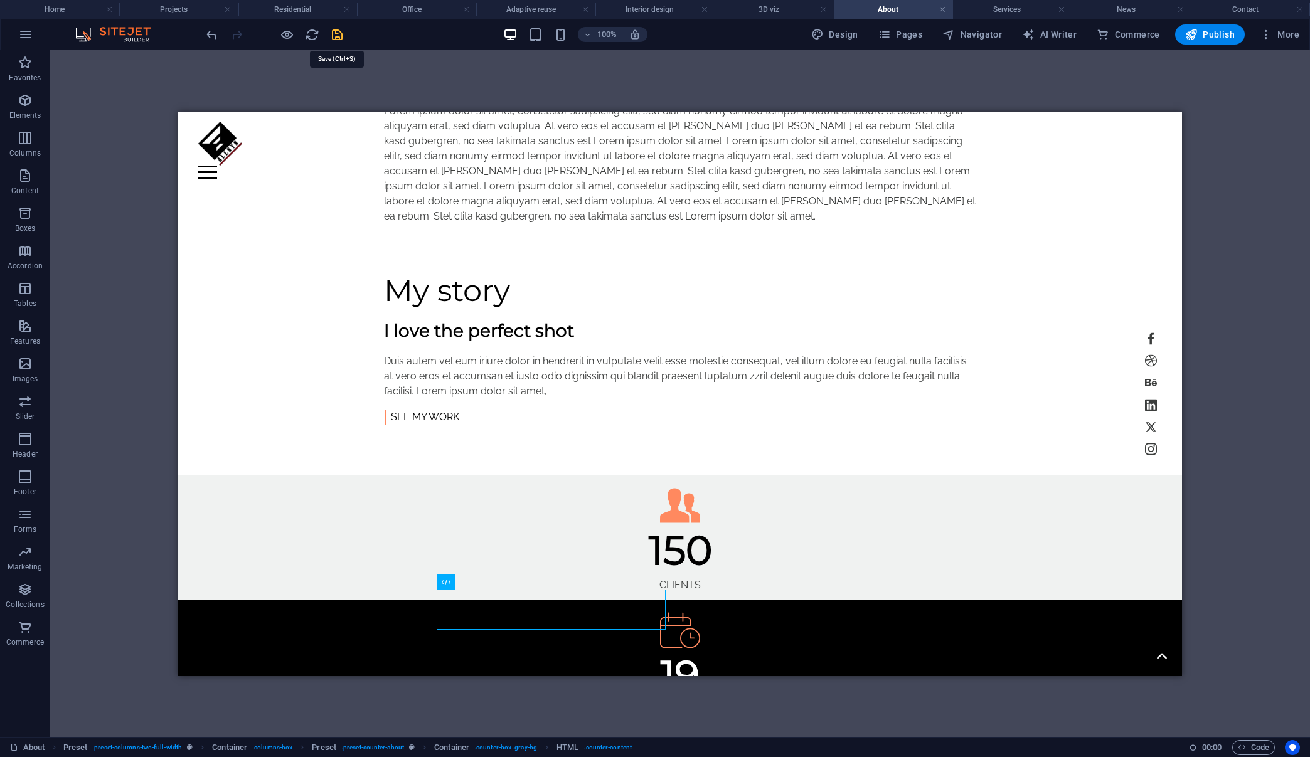
click at [342, 32] on icon "save" at bounding box center [337, 35] width 14 height 14
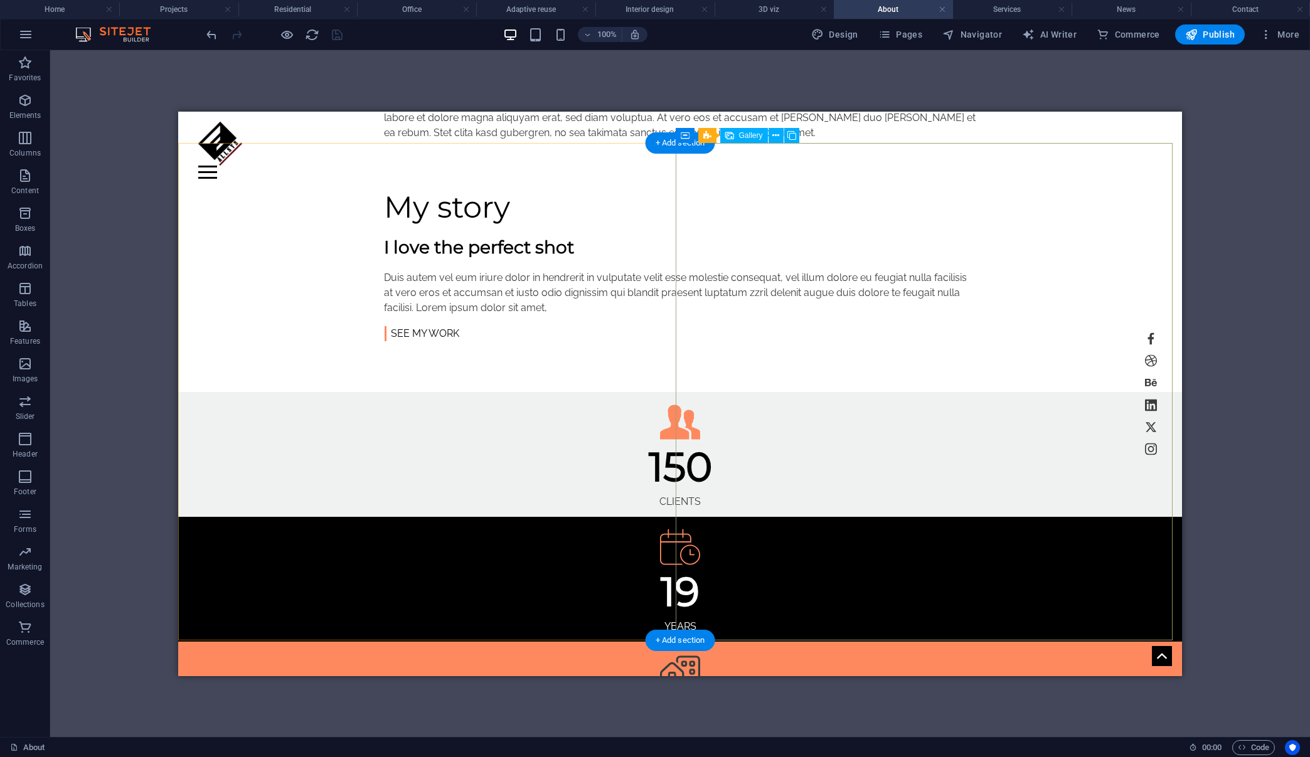
scroll to position [948, 0]
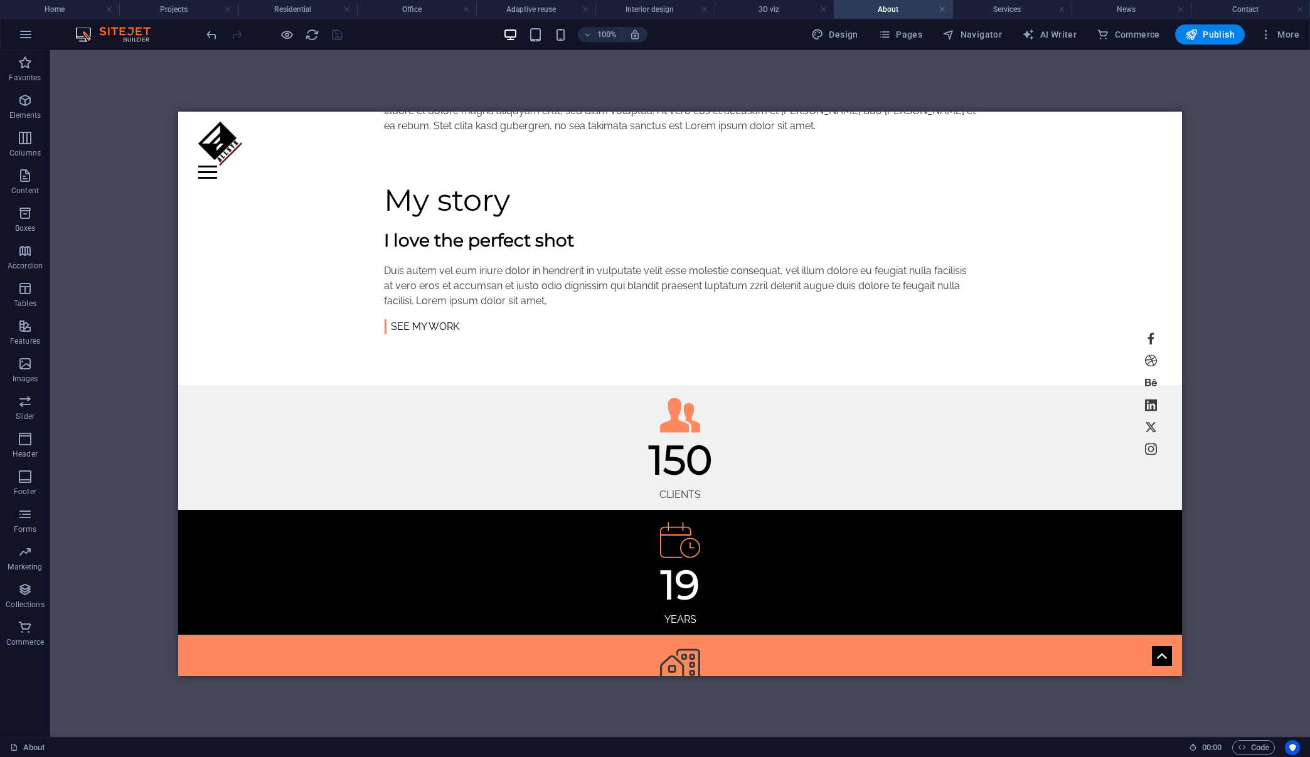
click at [1252, 253] on div "H1 Banner Container Reference Spacer Container Text Container H2 Spacer Spacer …" at bounding box center [680, 393] width 1260 height 687
click at [26, 32] on icon "button" at bounding box center [25, 34] width 15 height 15
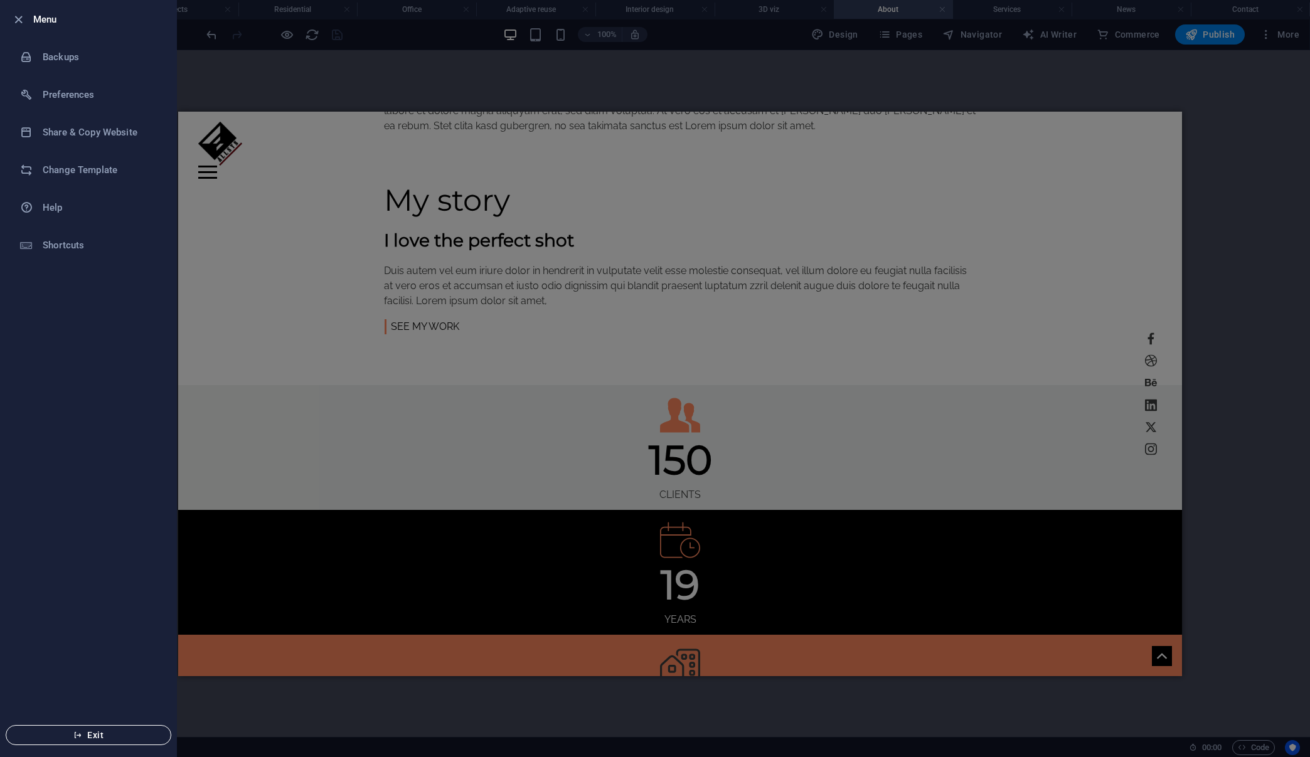
click at [75, 741] on button "Exit" at bounding box center [89, 735] width 166 height 20
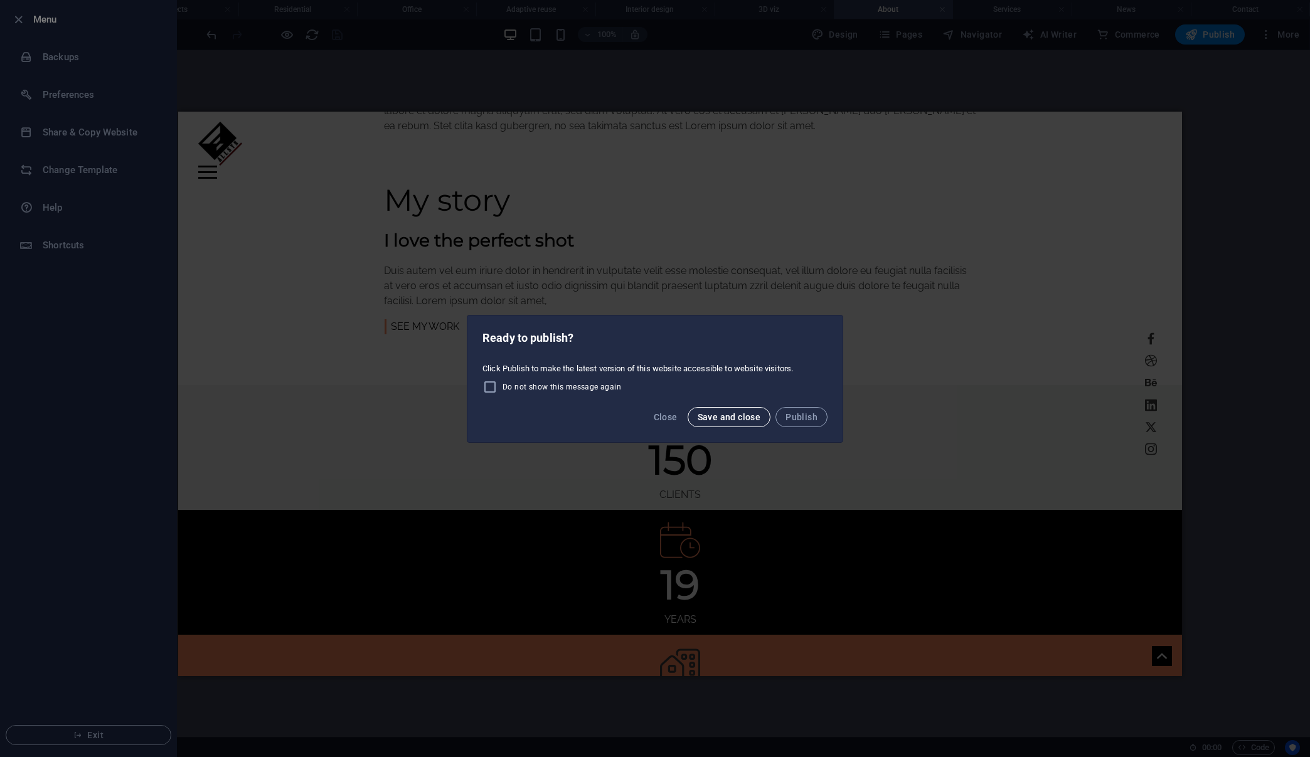
click at [722, 422] on span "Save and close" at bounding box center [729, 417] width 63 height 10
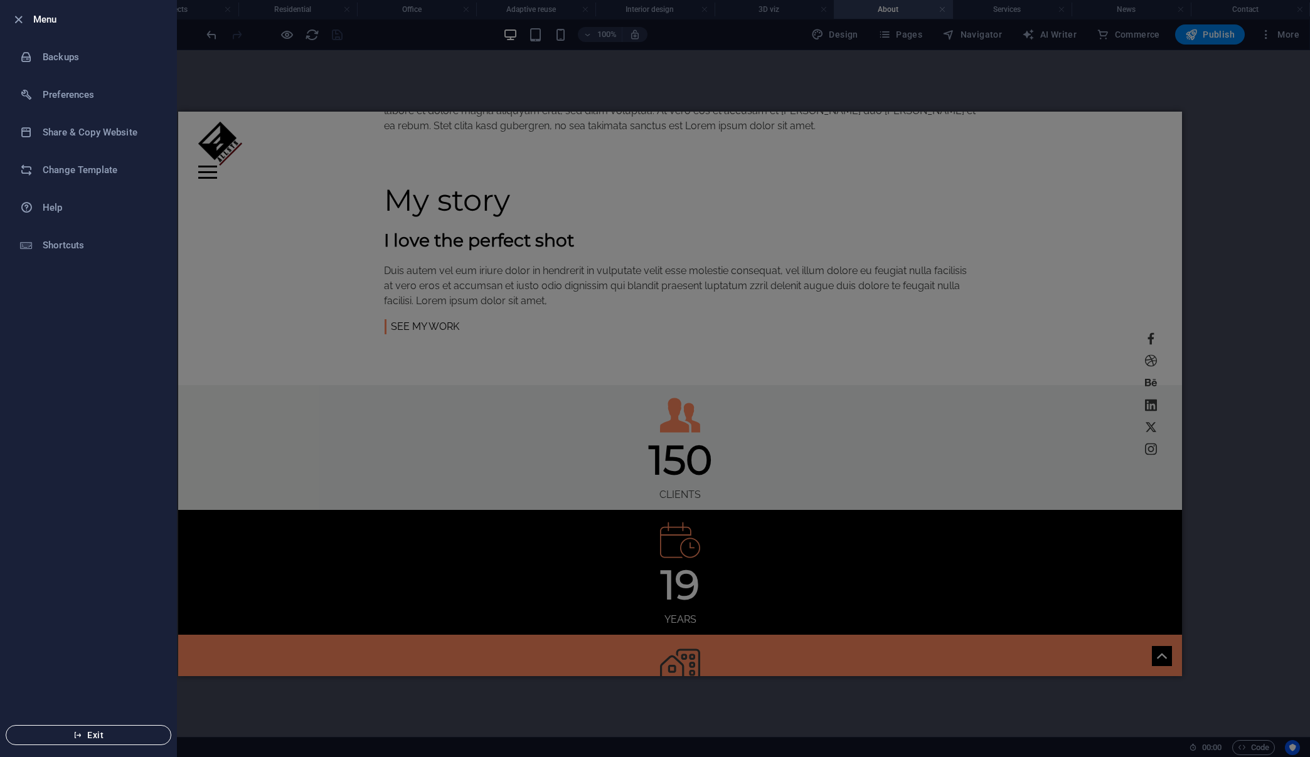
click at [85, 732] on span "Exit" at bounding box center [88, 735] width 144 height 10
